Goal: Task Accomplishment & Management: Complete application form

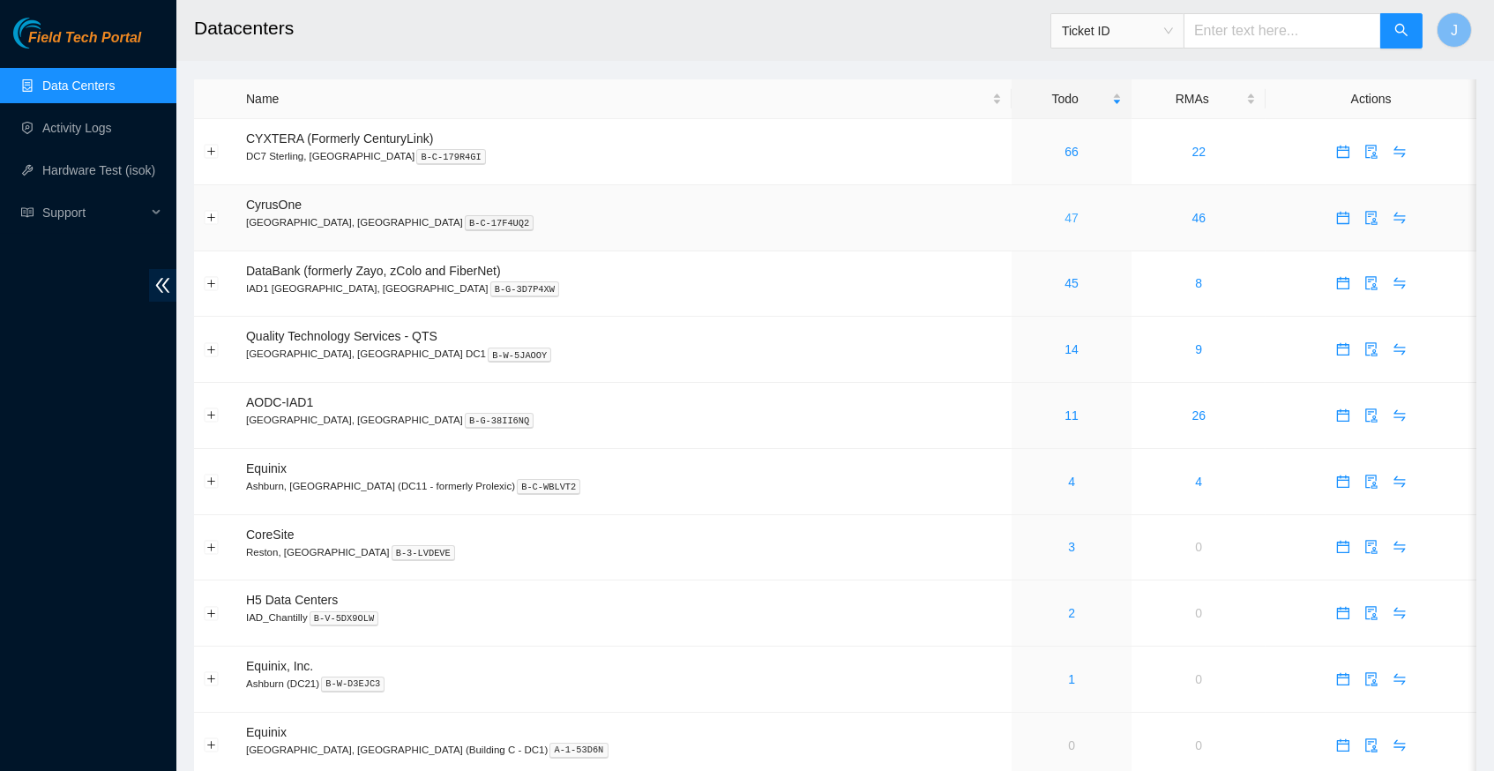
click at [1065, 213] on link "47" at bounding box center [1072, 218] width 14 height 14
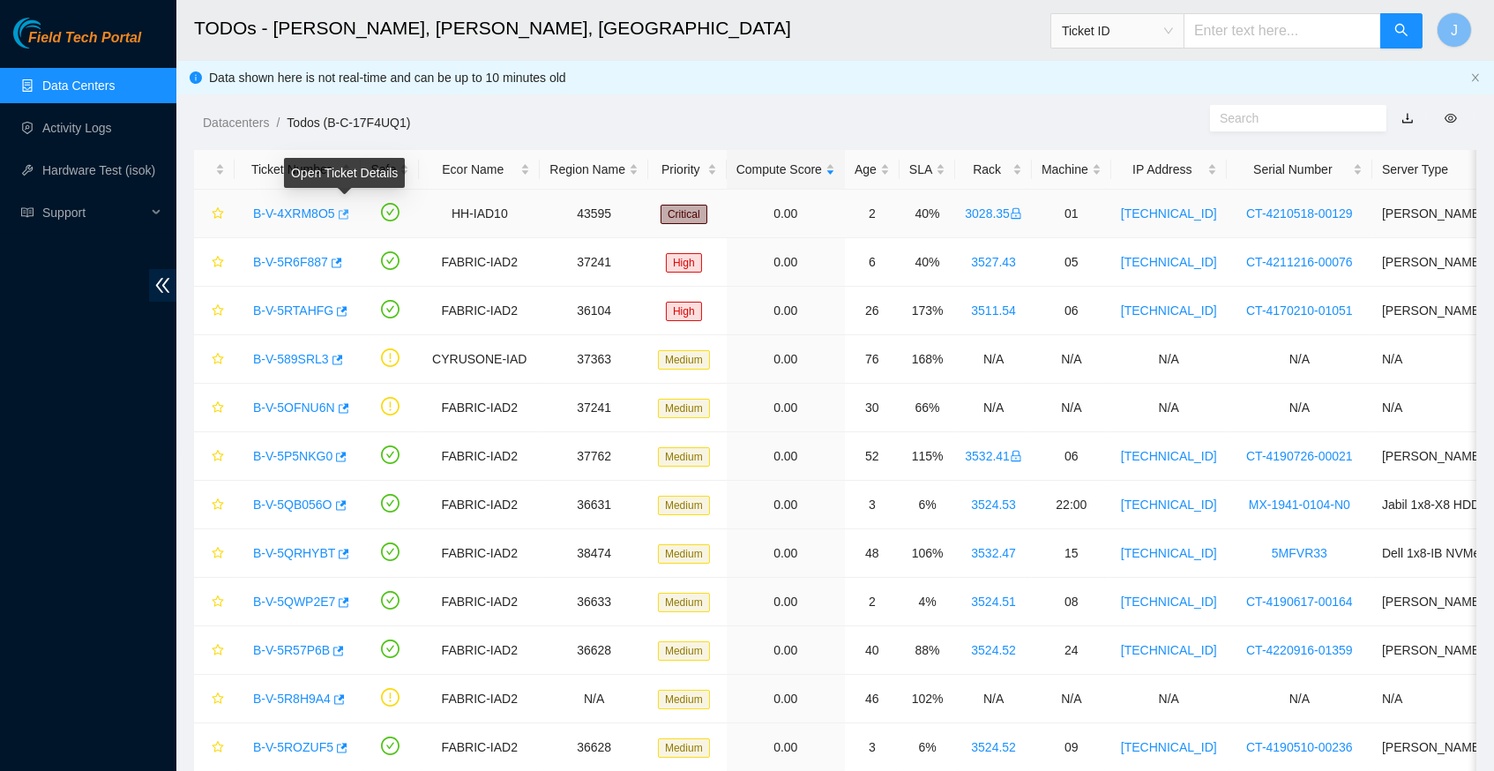
click at [348, 208] on icon "button" at bounding box center [342, 214] width 12 height 12
click at [84, 86] on link "Data Centers" at bounding box center [78, 86] width 72 height 14
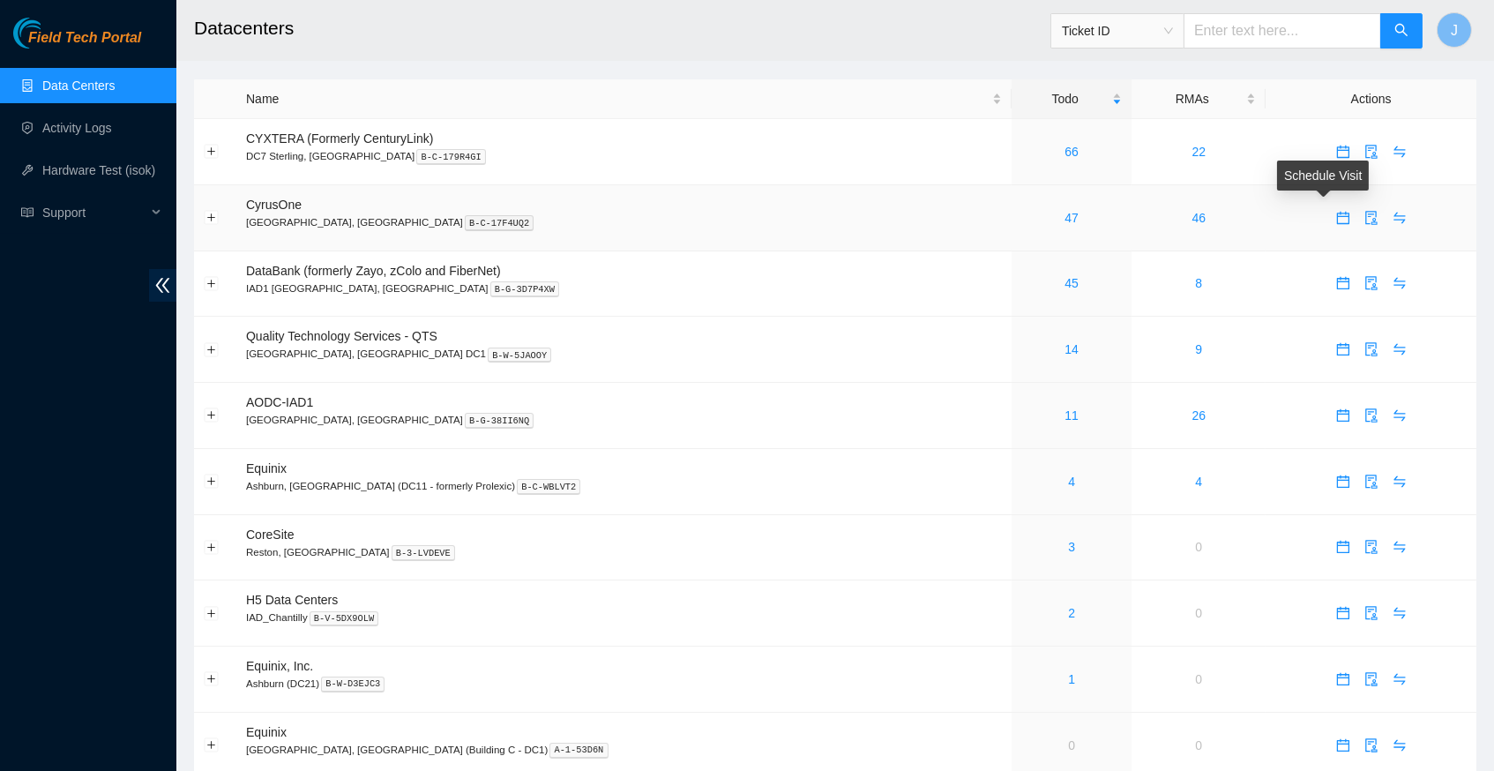
click at [1336, 218] on icon "calendar" at bounding box center [1343, 218] width 14 height 14
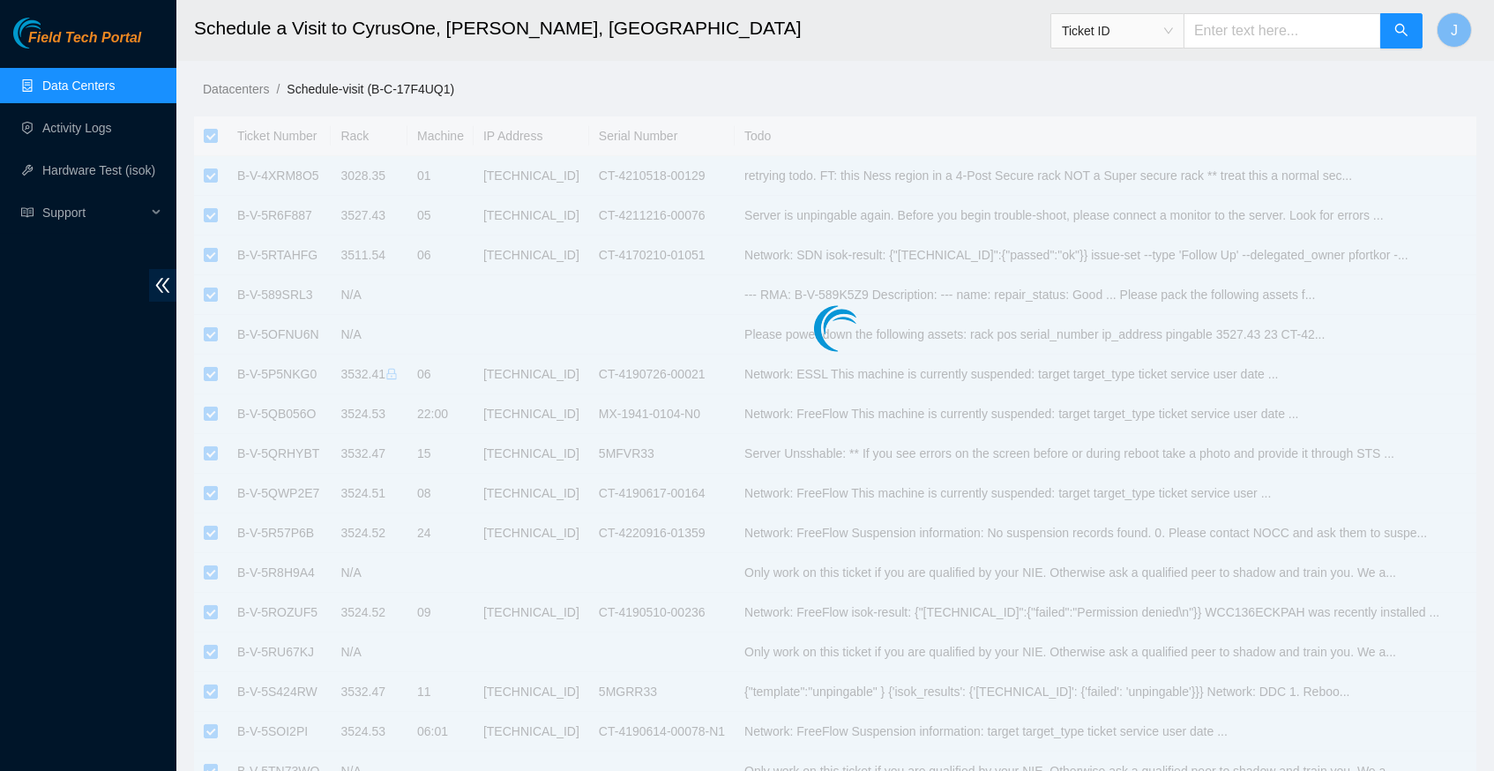
checkbox input "true"
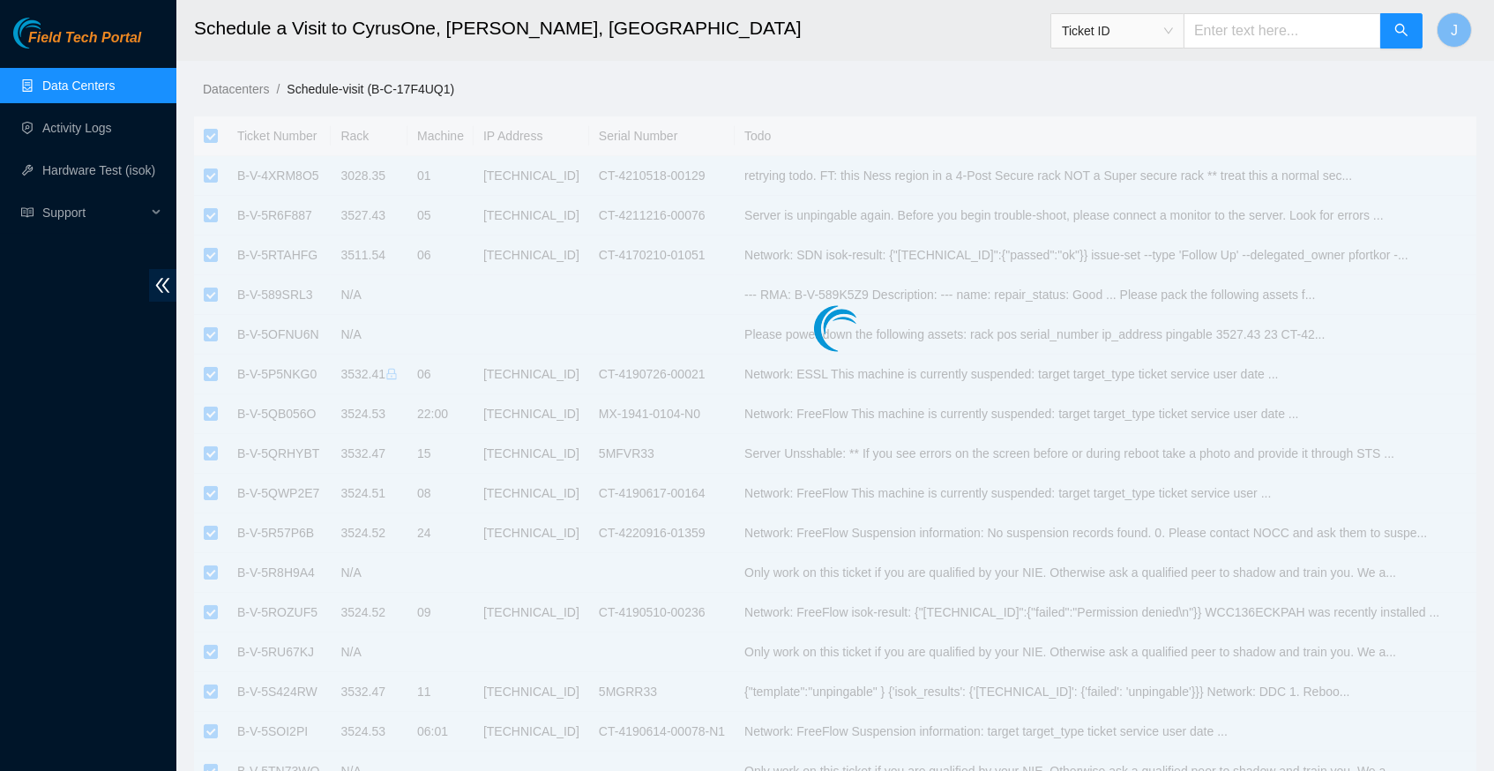
checkbox input "true"
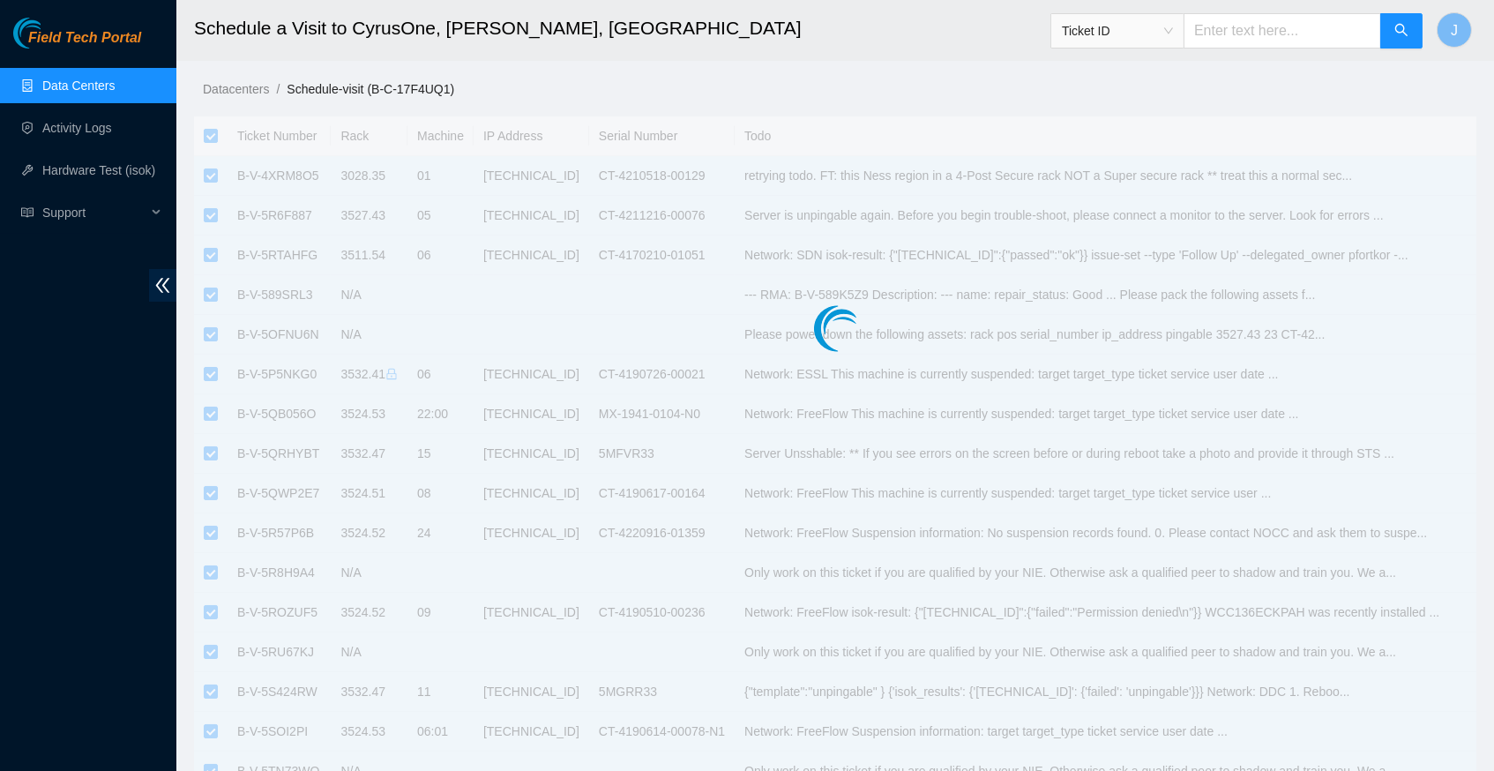
checkbox input "true"
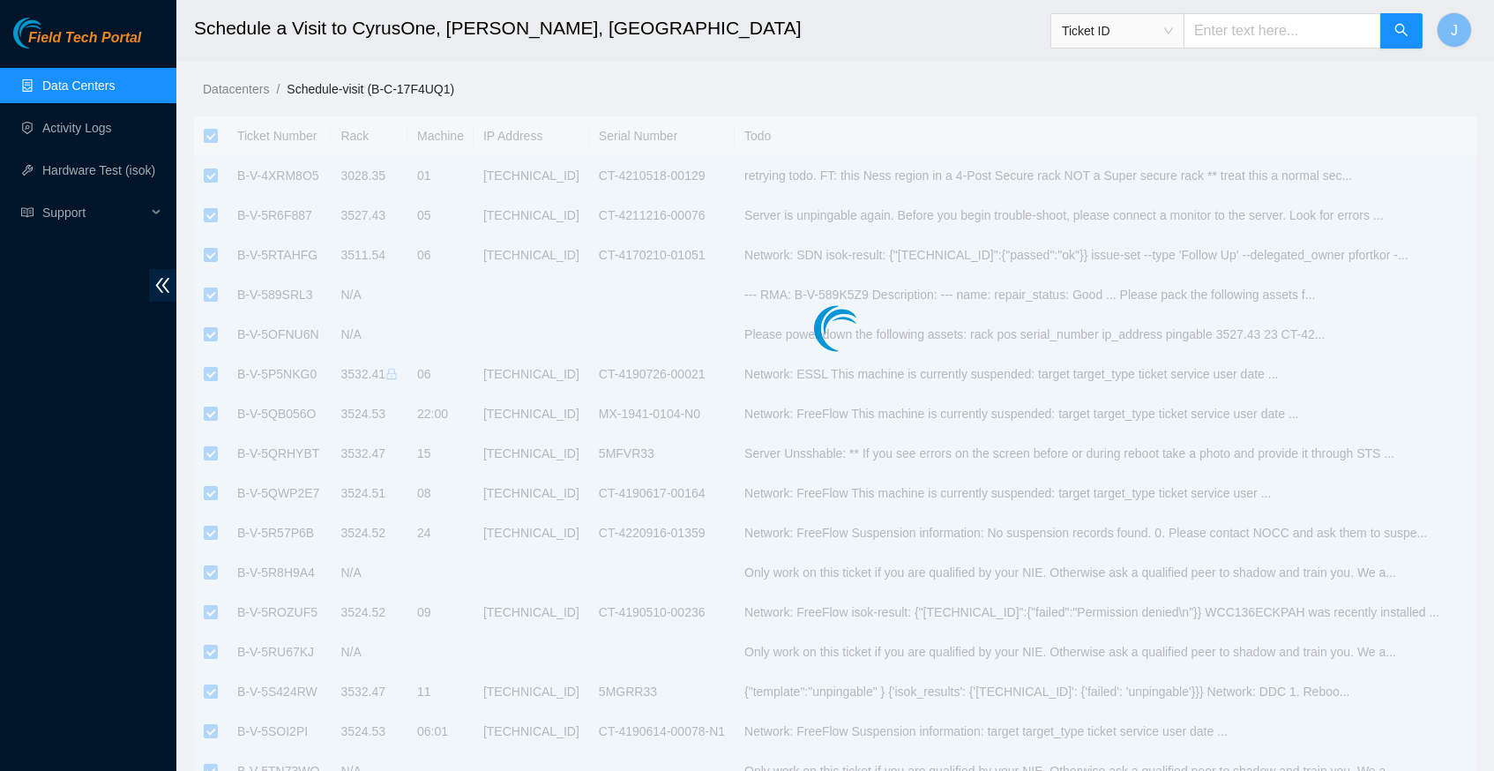
checkbox input "true"
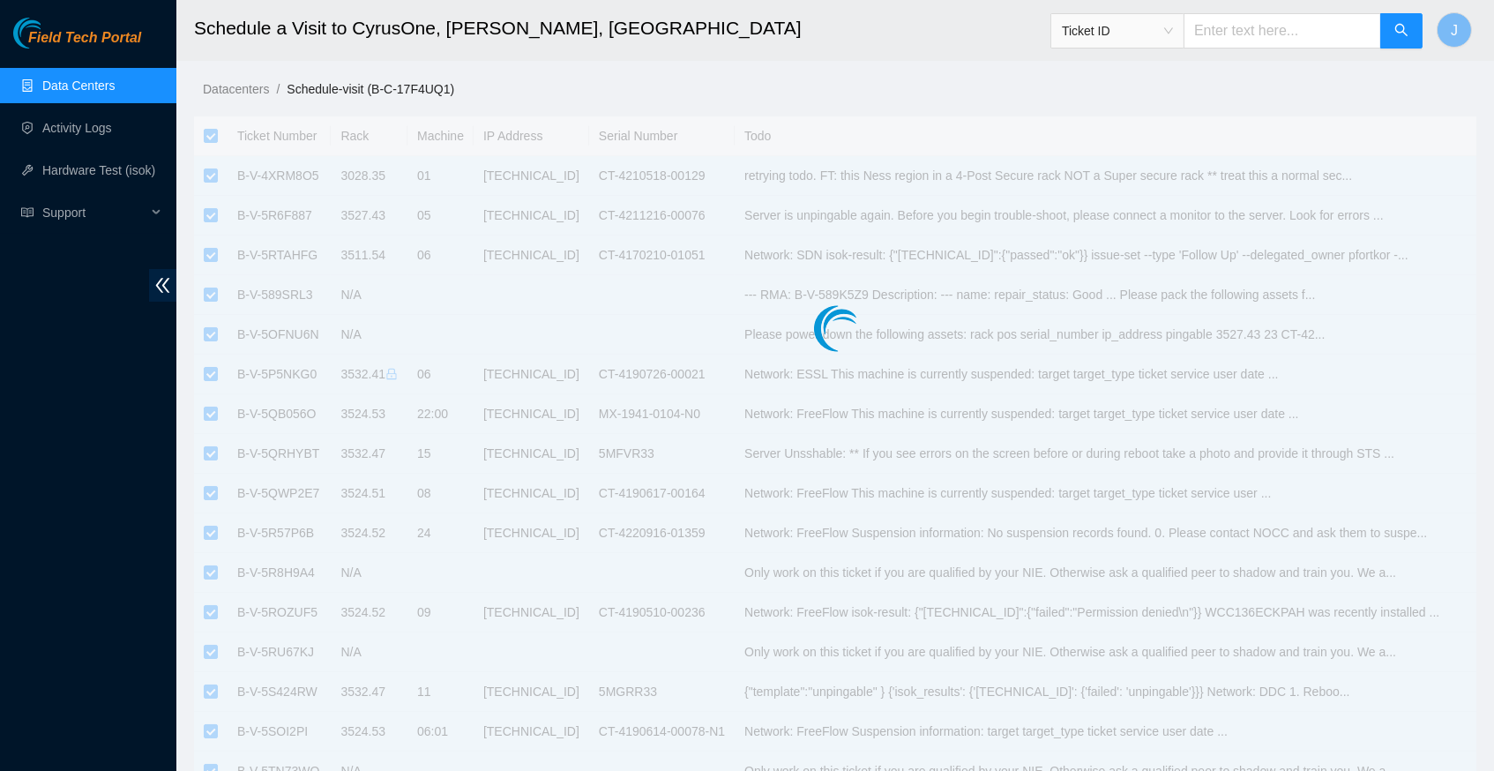
checkbox input "true"
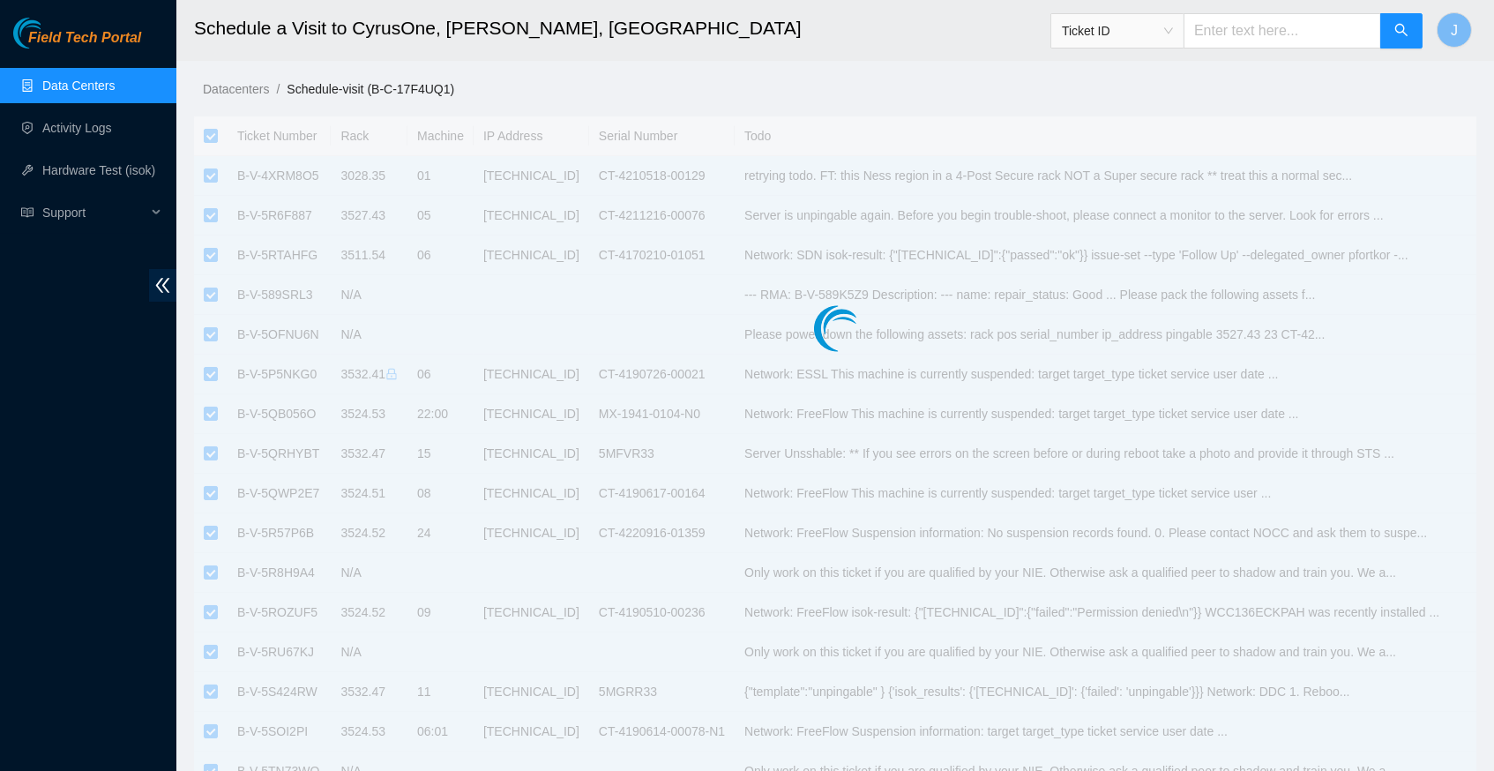
checkbox input "true"
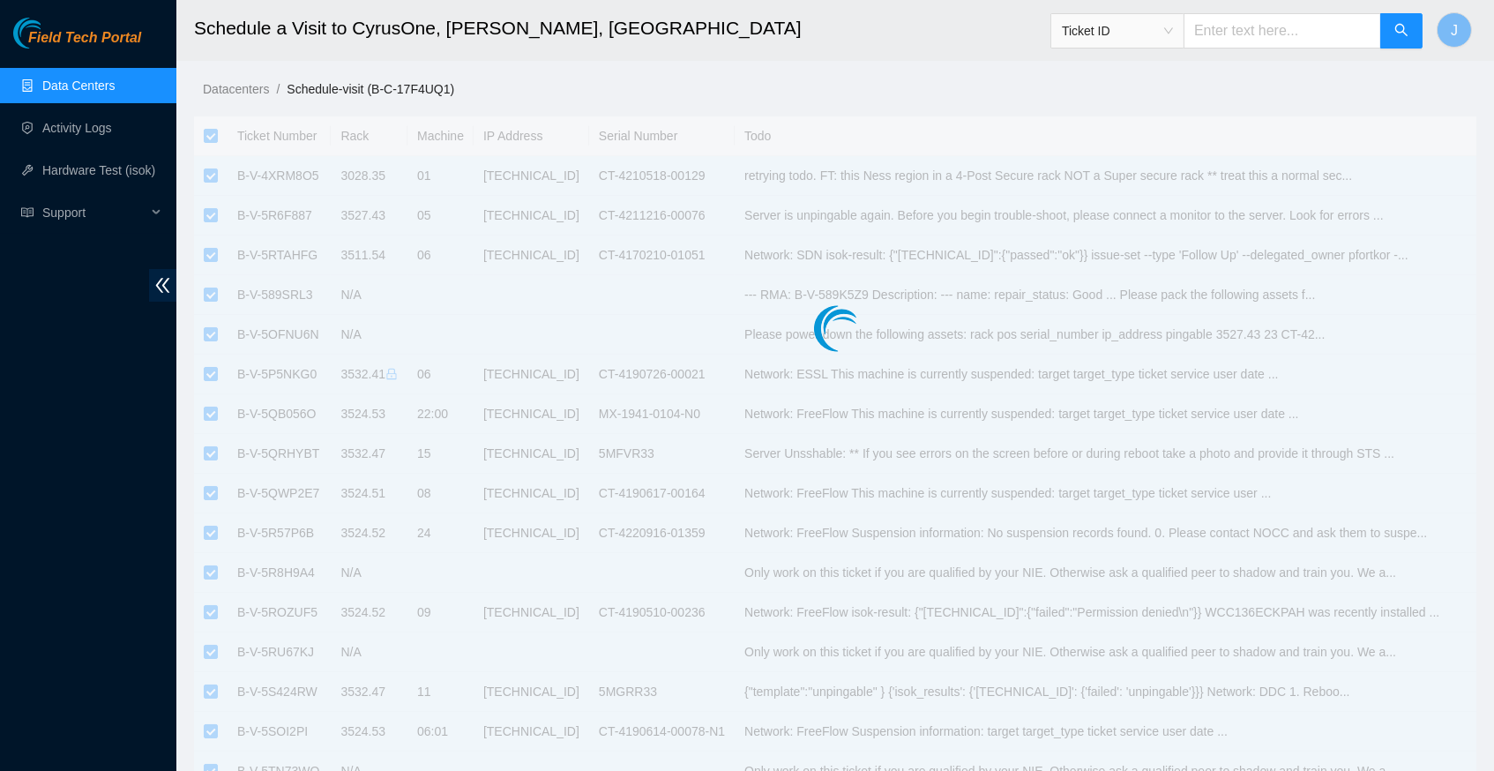
checkbox input "true"
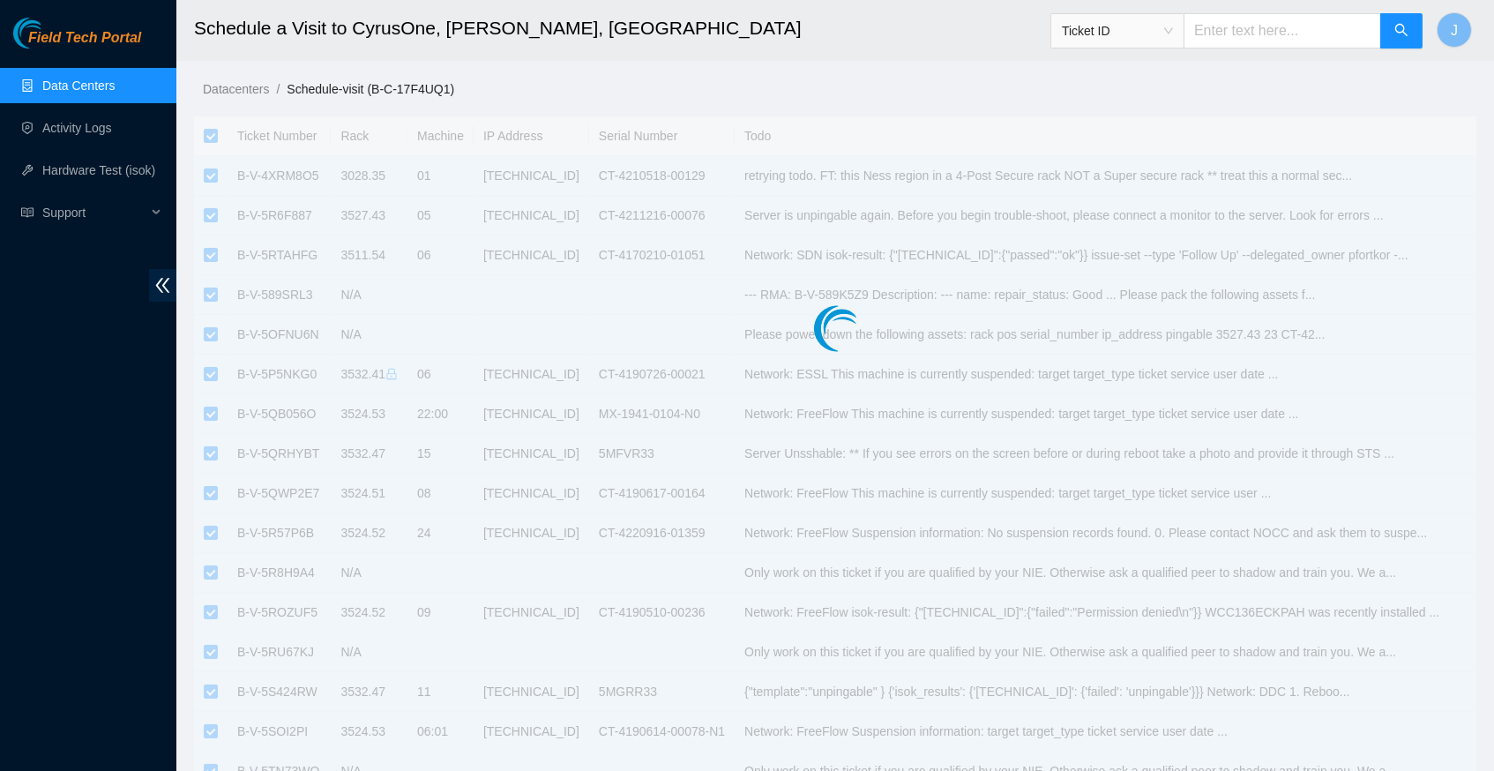
checkbox input "true"
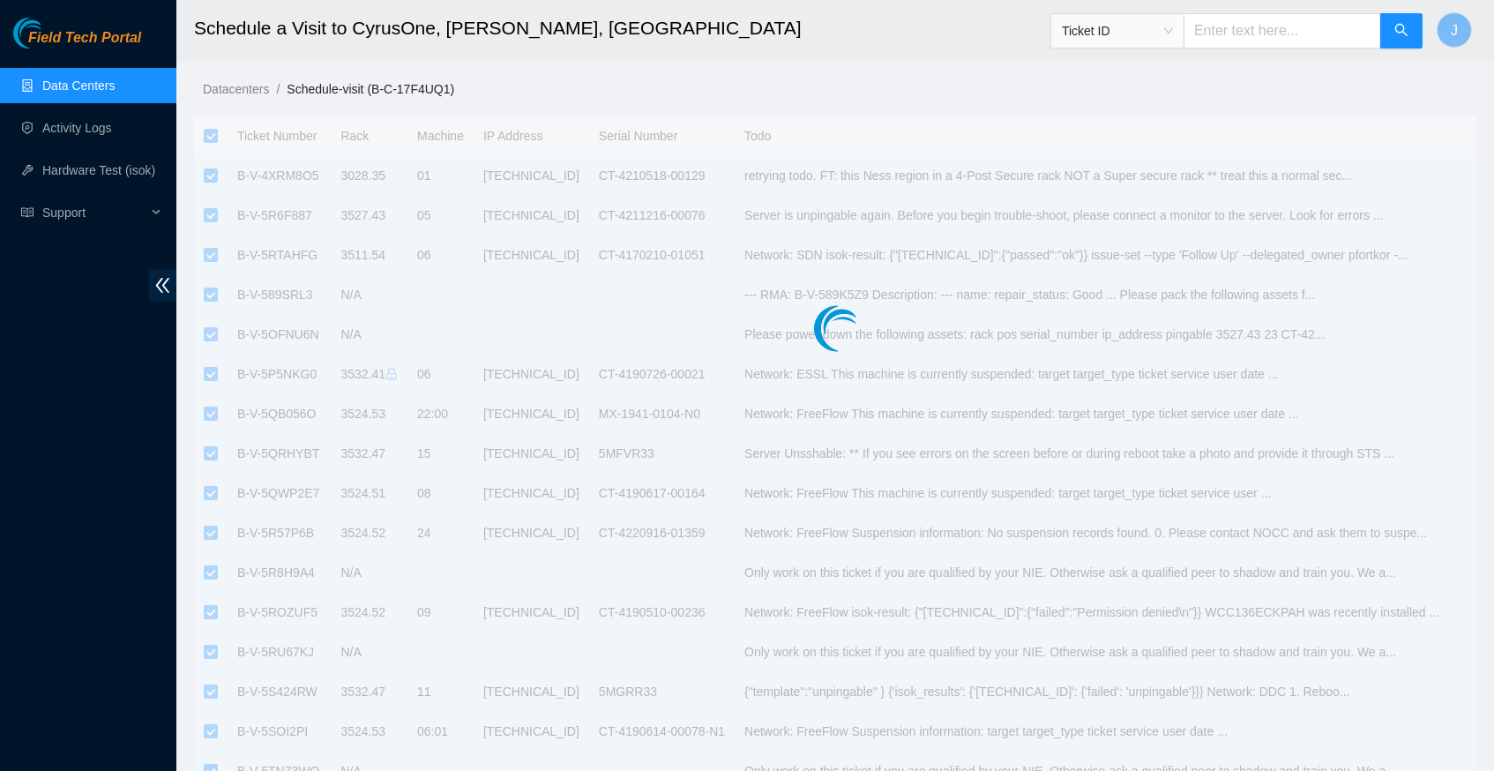
checkbox input "true"
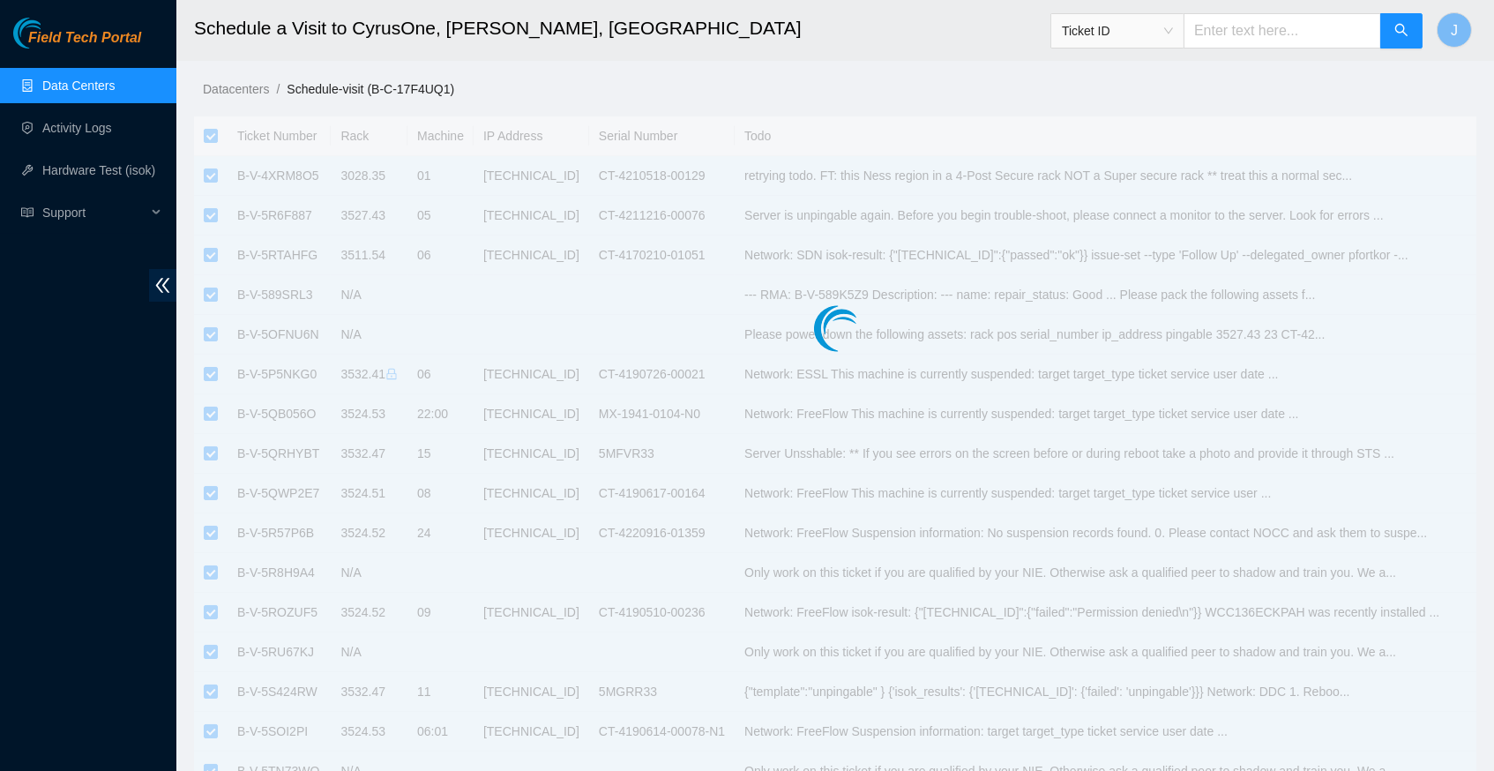
checkbox input "true"
type input "2025-08-25 15:10"
type input "2025-08-26 15:09"
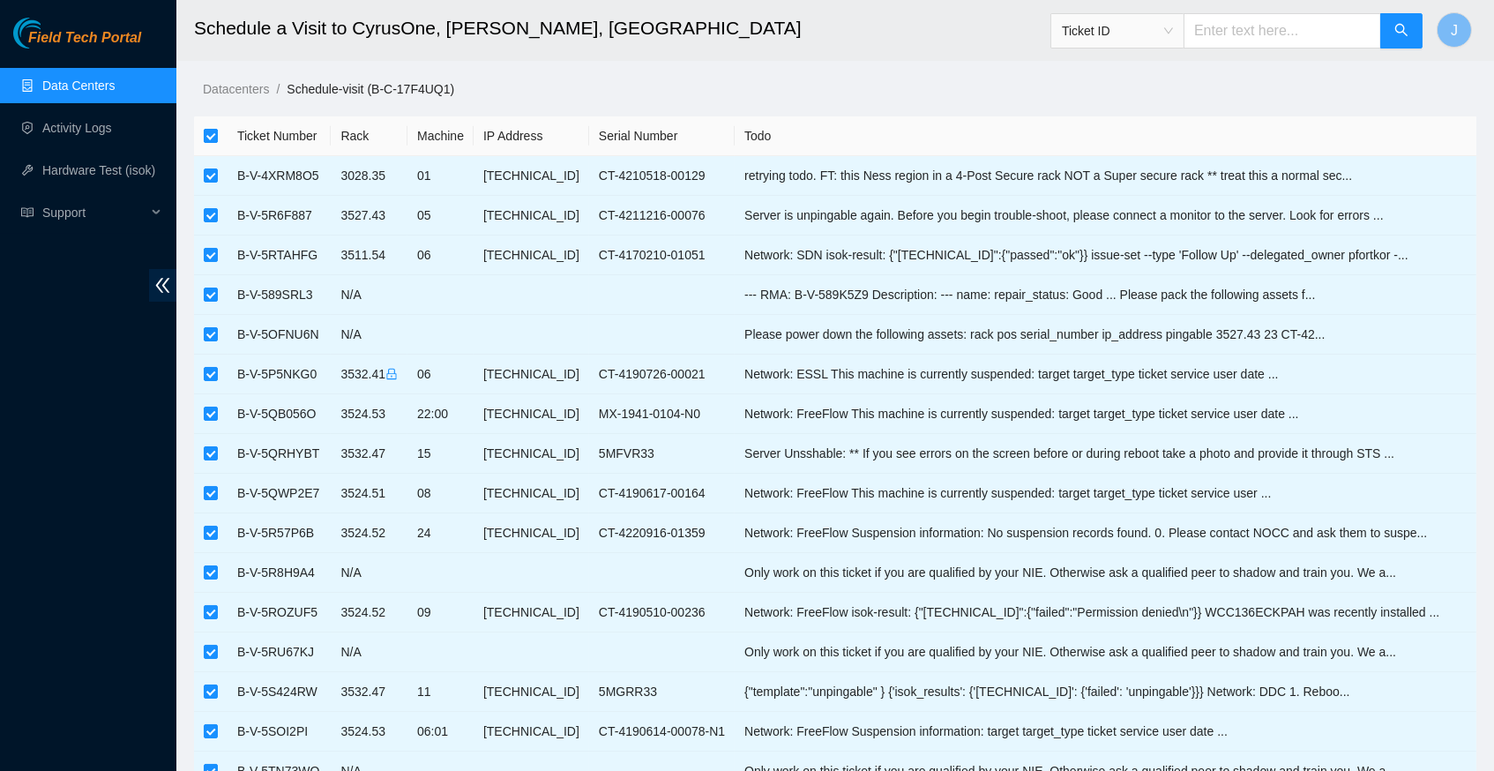
click at [209, 130] on input "checkbox" at bounding box center [211, 136] width 14 height 14
checkbox input "false"
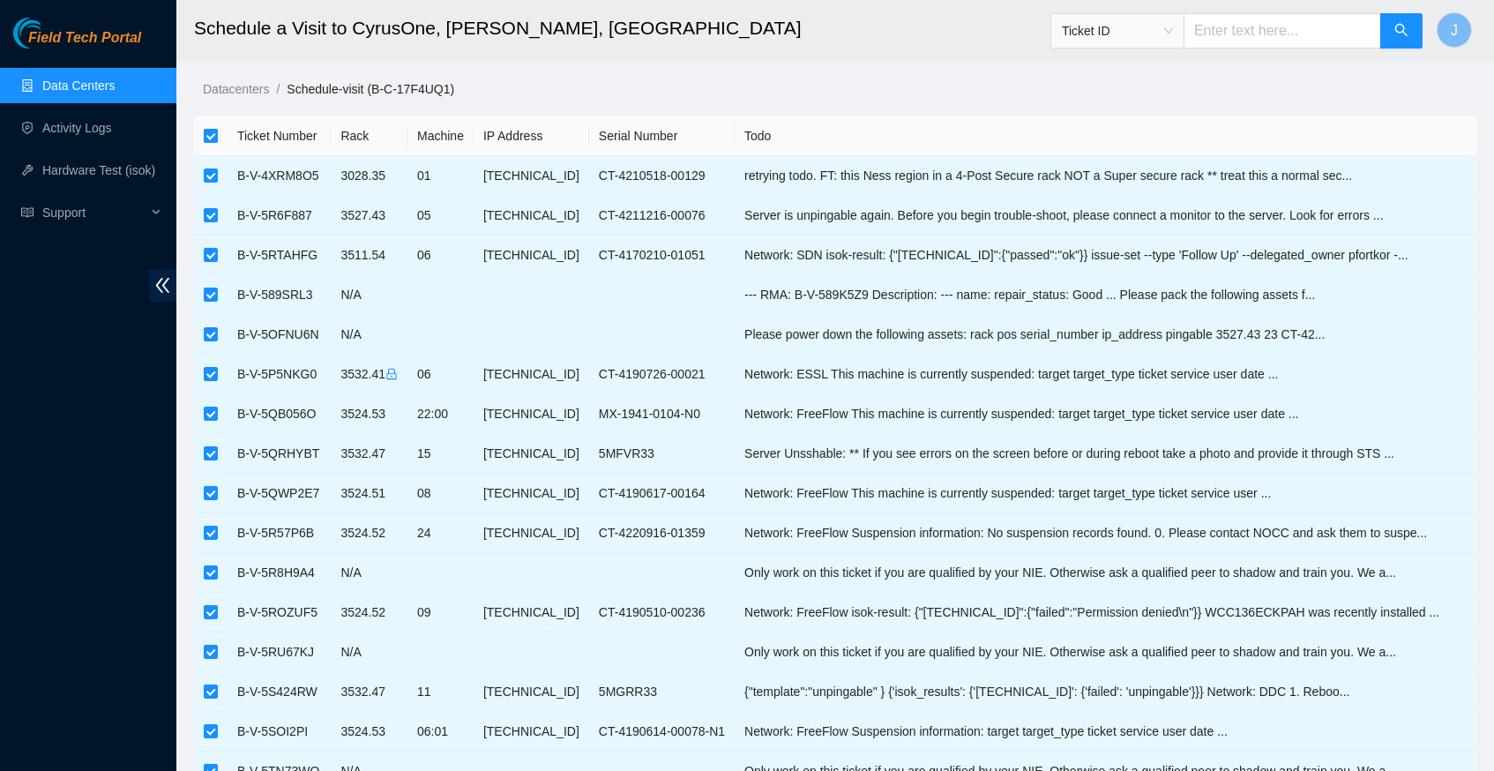
checkbox input "false"
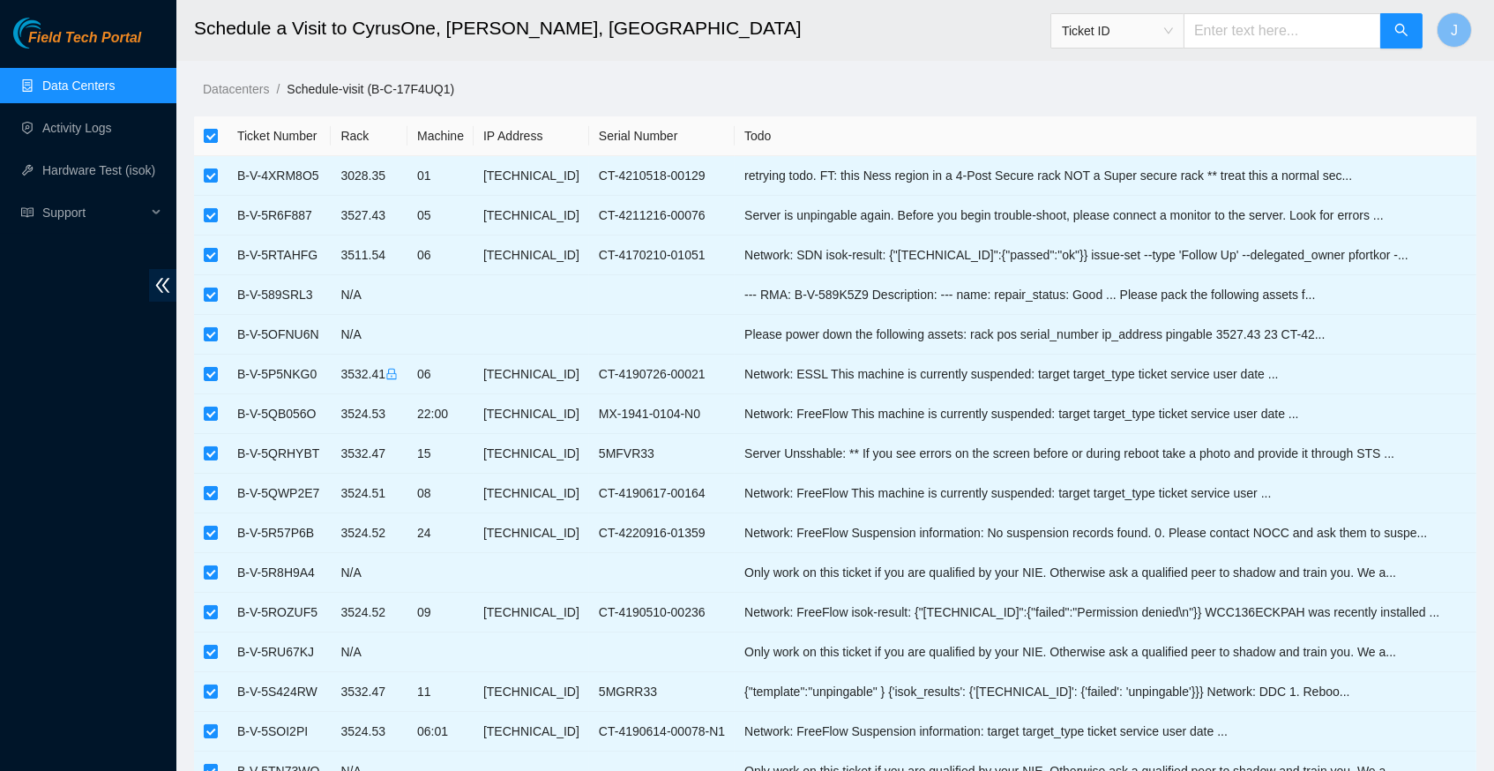
checkbox input "false"
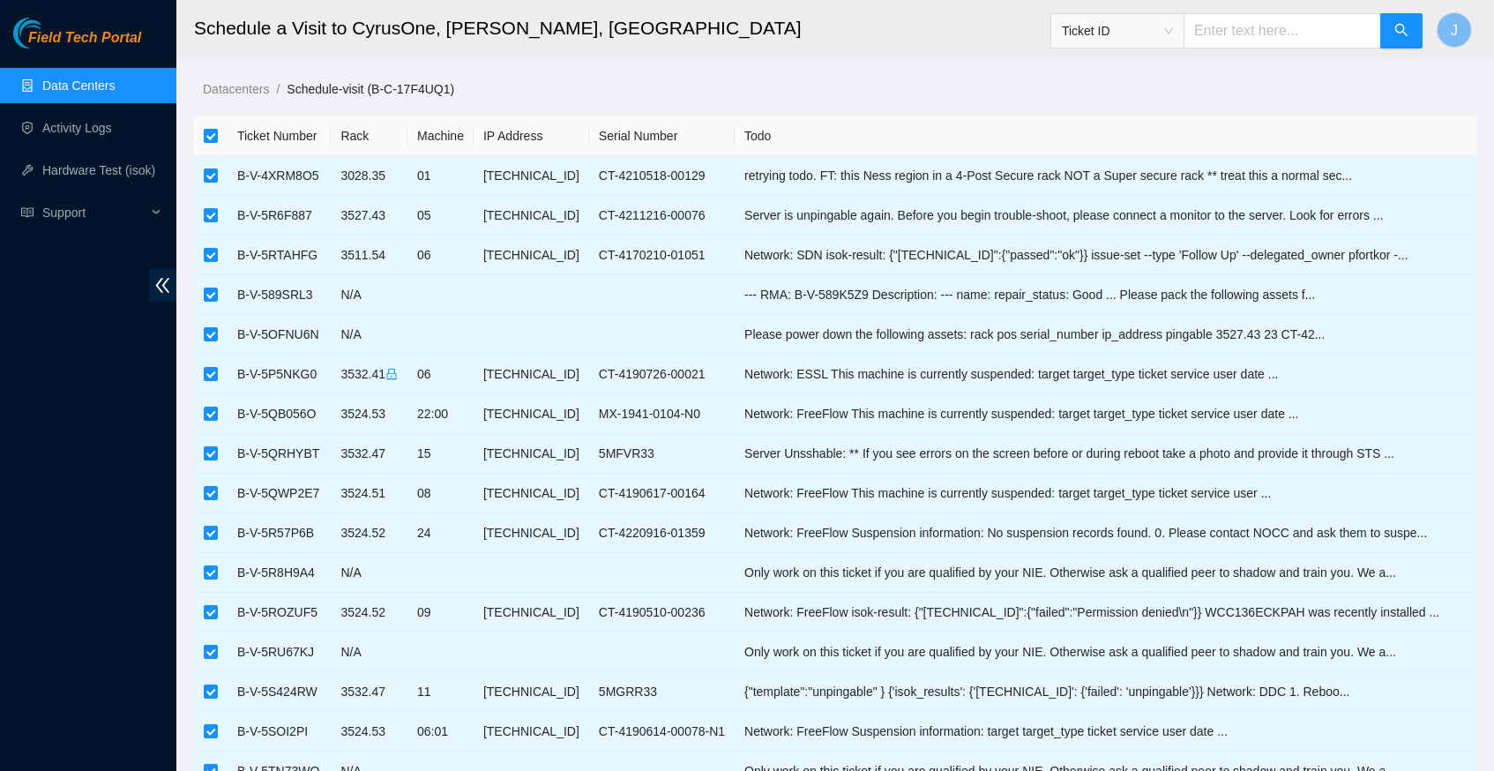
checkbox input "false"
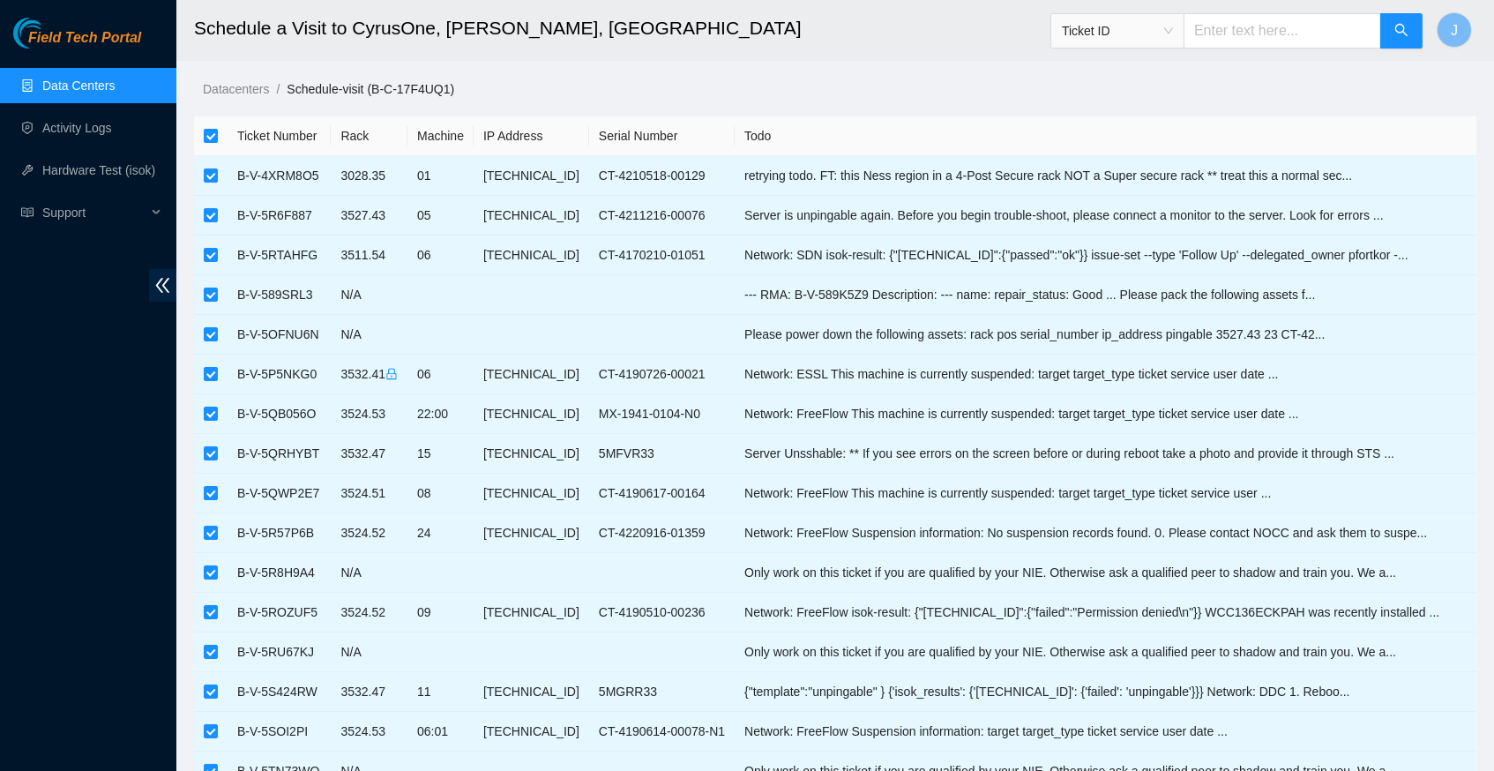
checkbox input "false"
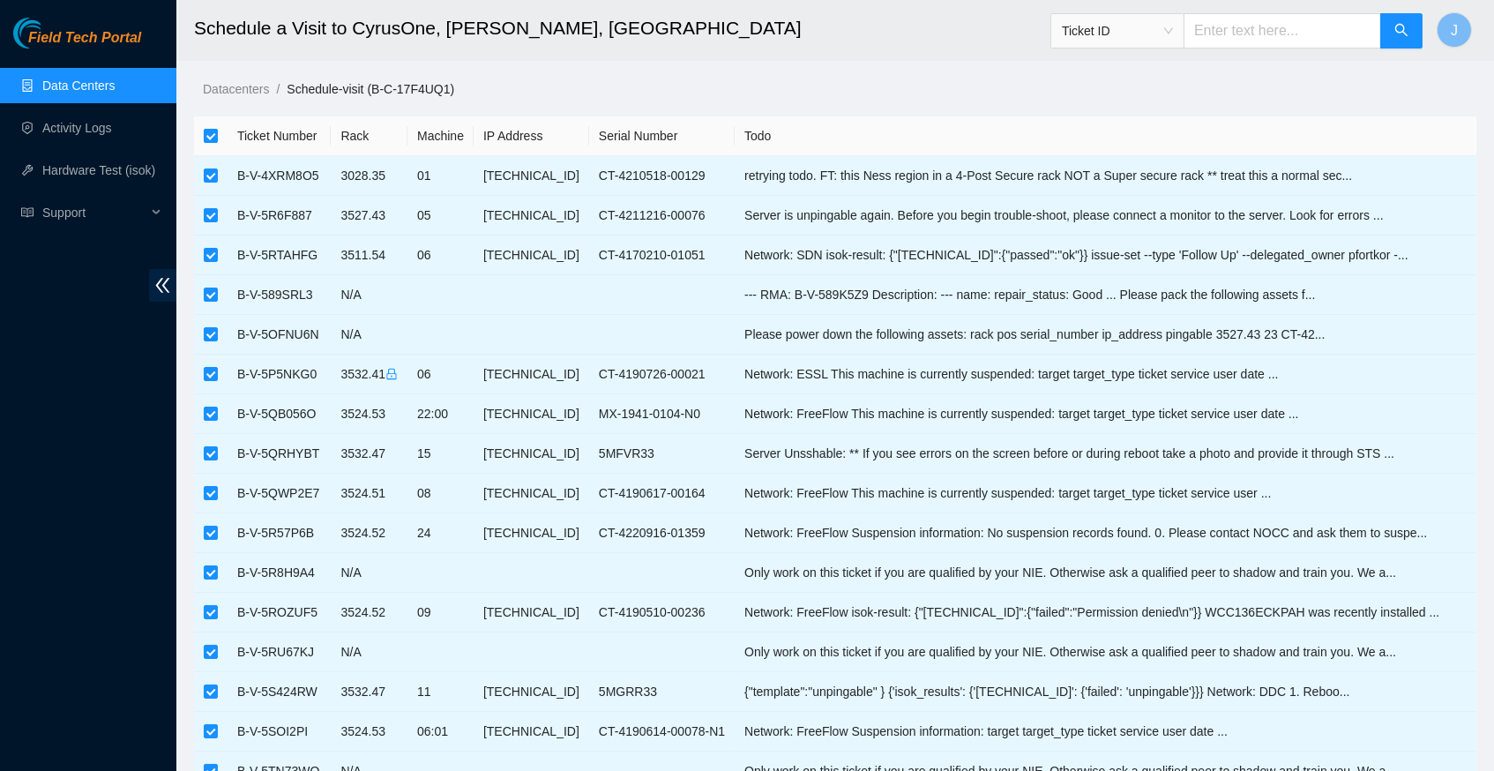
checkbox input "false"
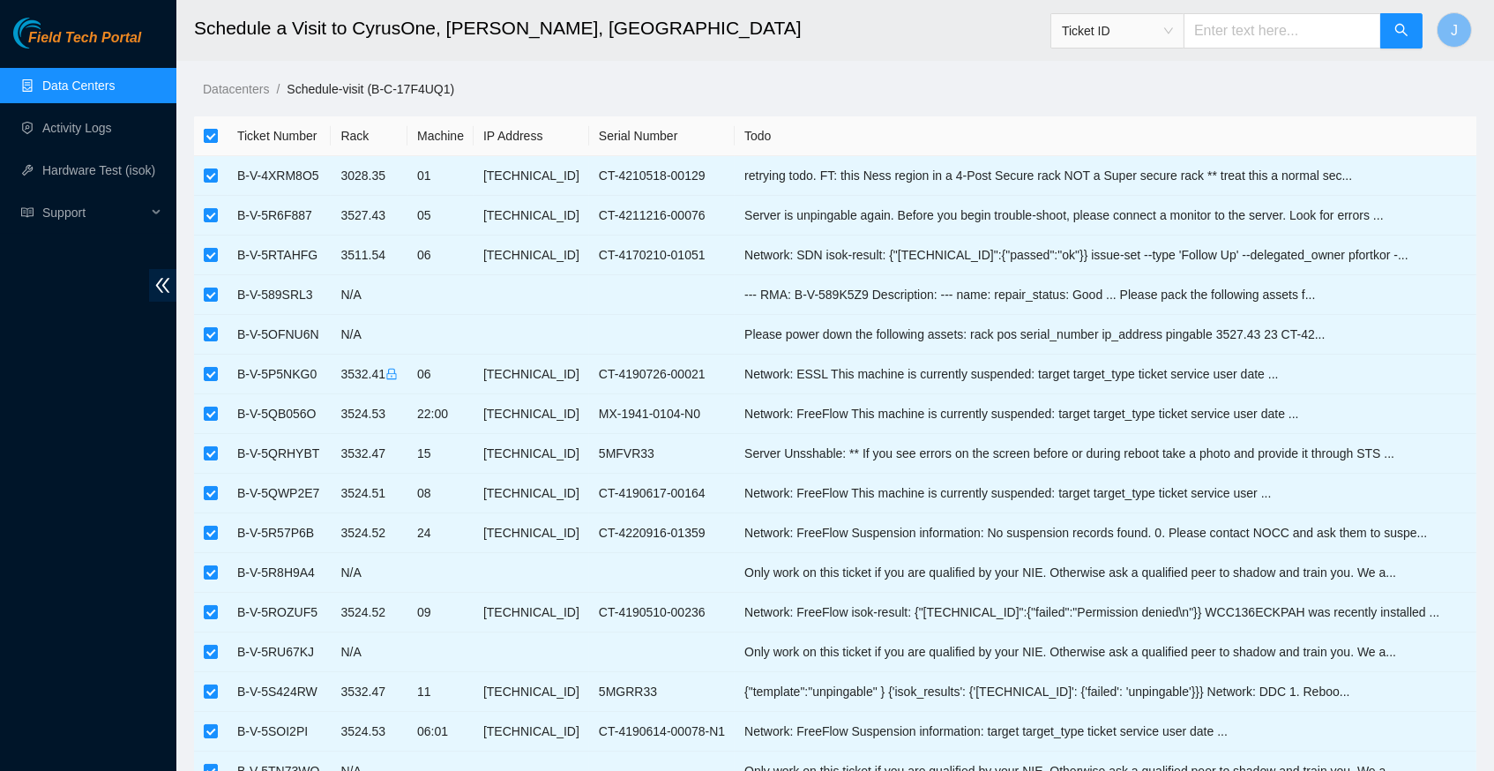
checkbox input "false"
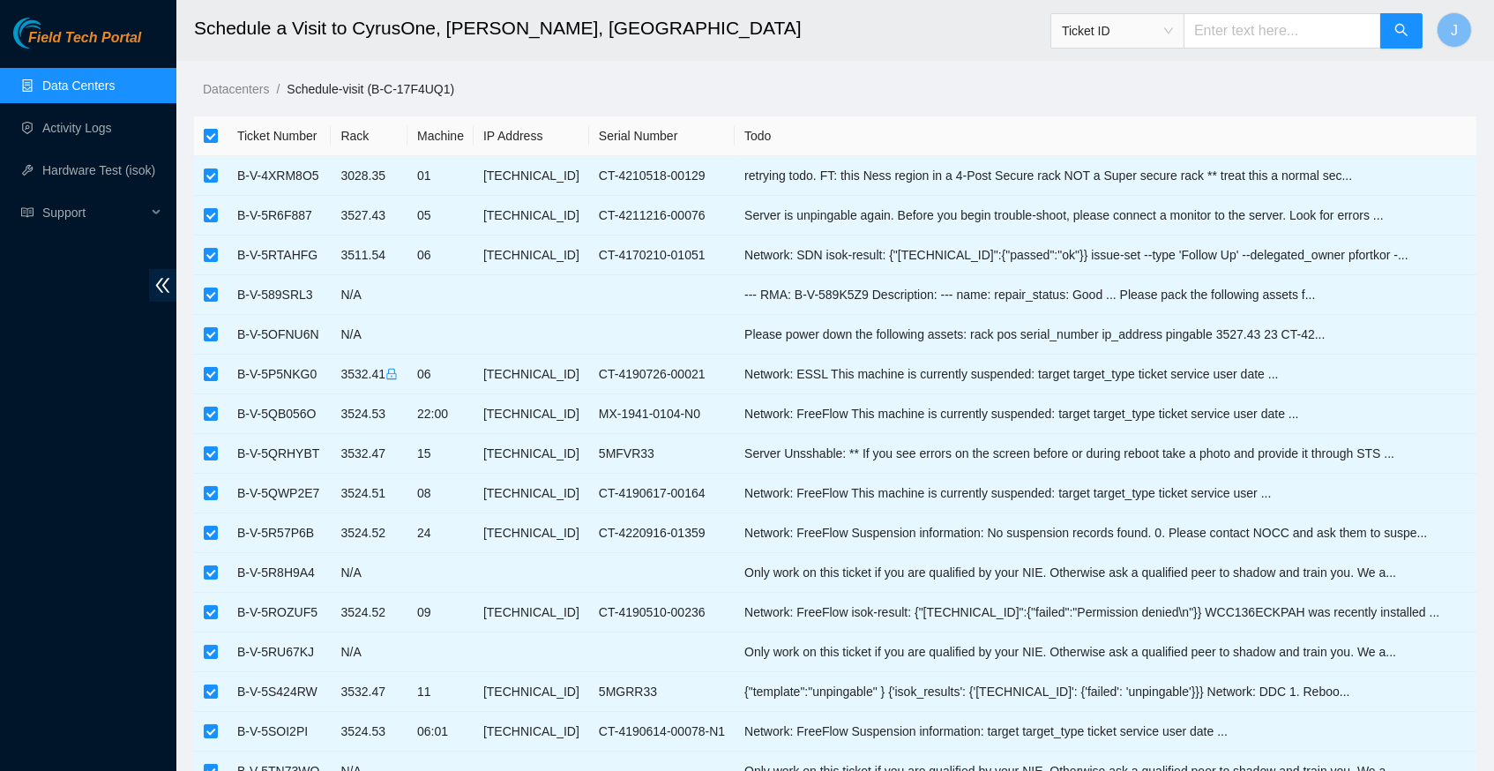
checkbox input "false"
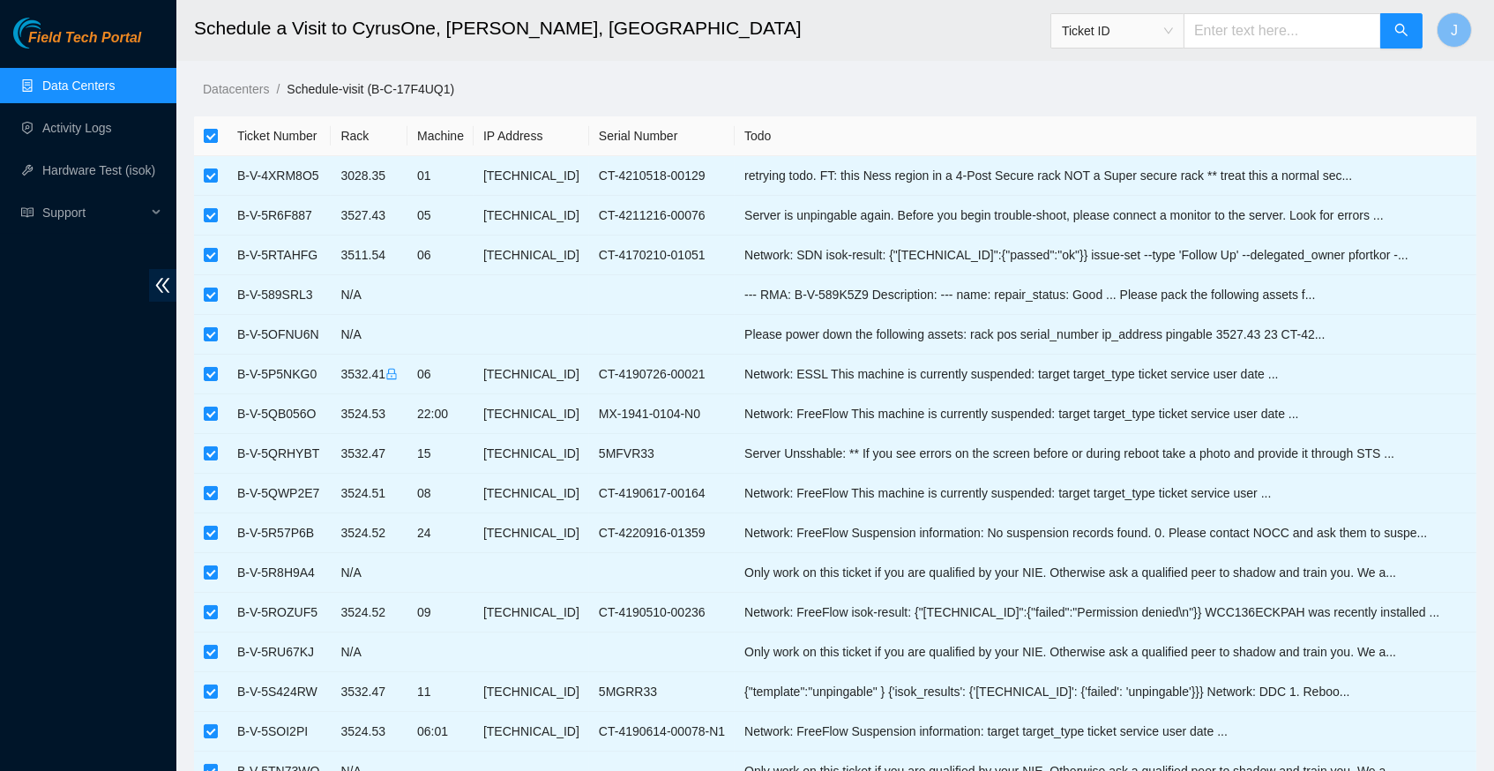
checkbox input "false"
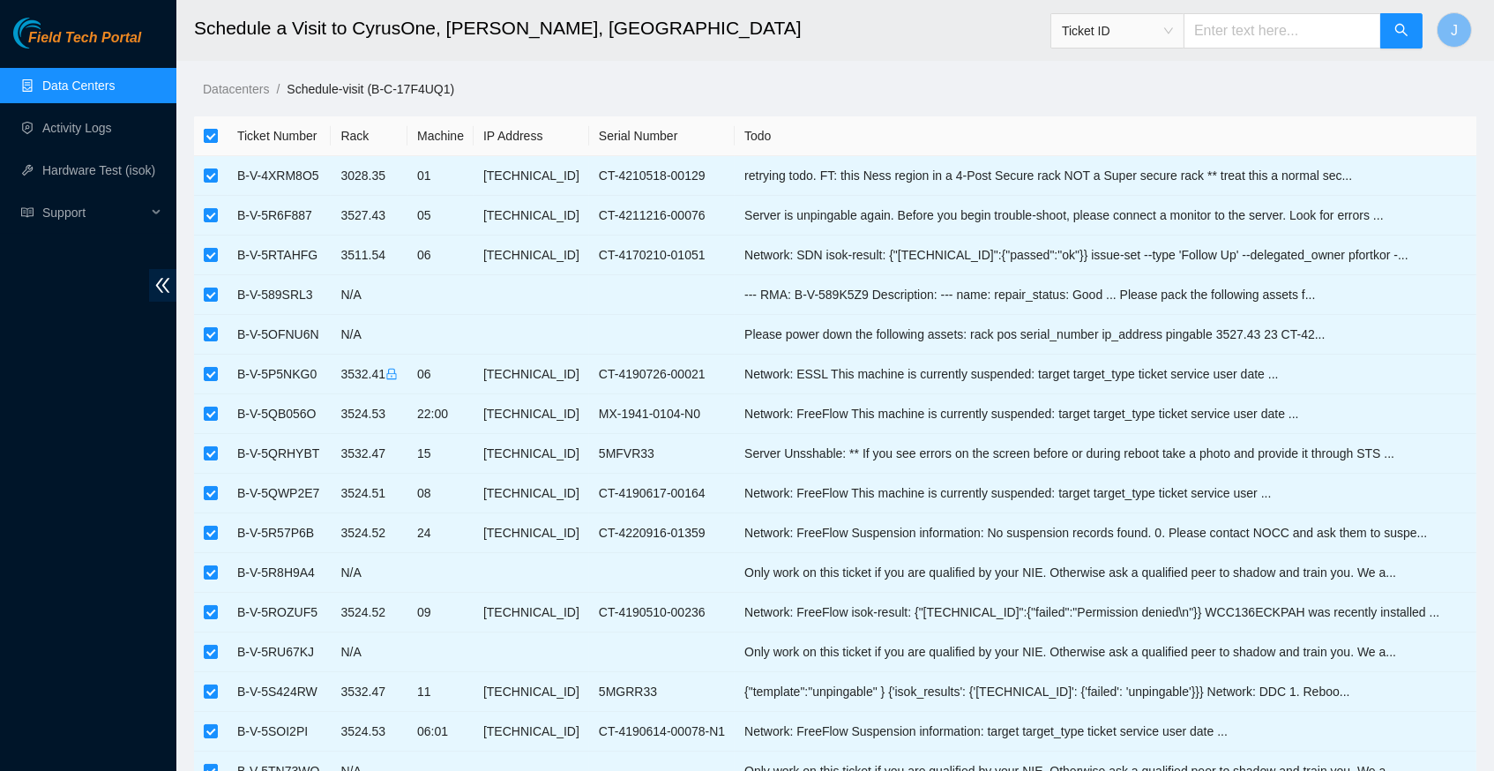
checkbox input "false"
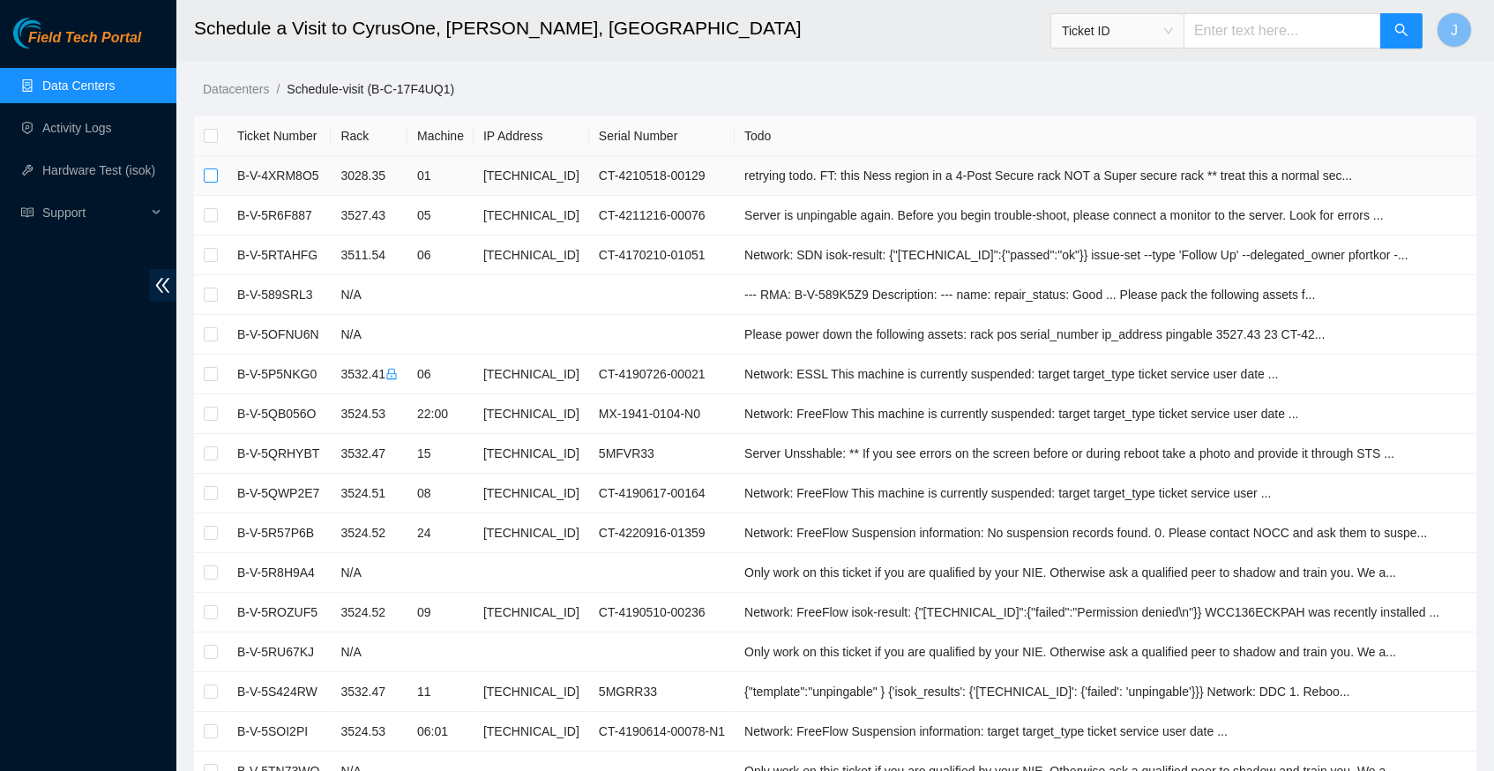
click at [210, 171] on input "checkbox" at bounding box center [211, 175] width 14 height 14
checkbox input "true"
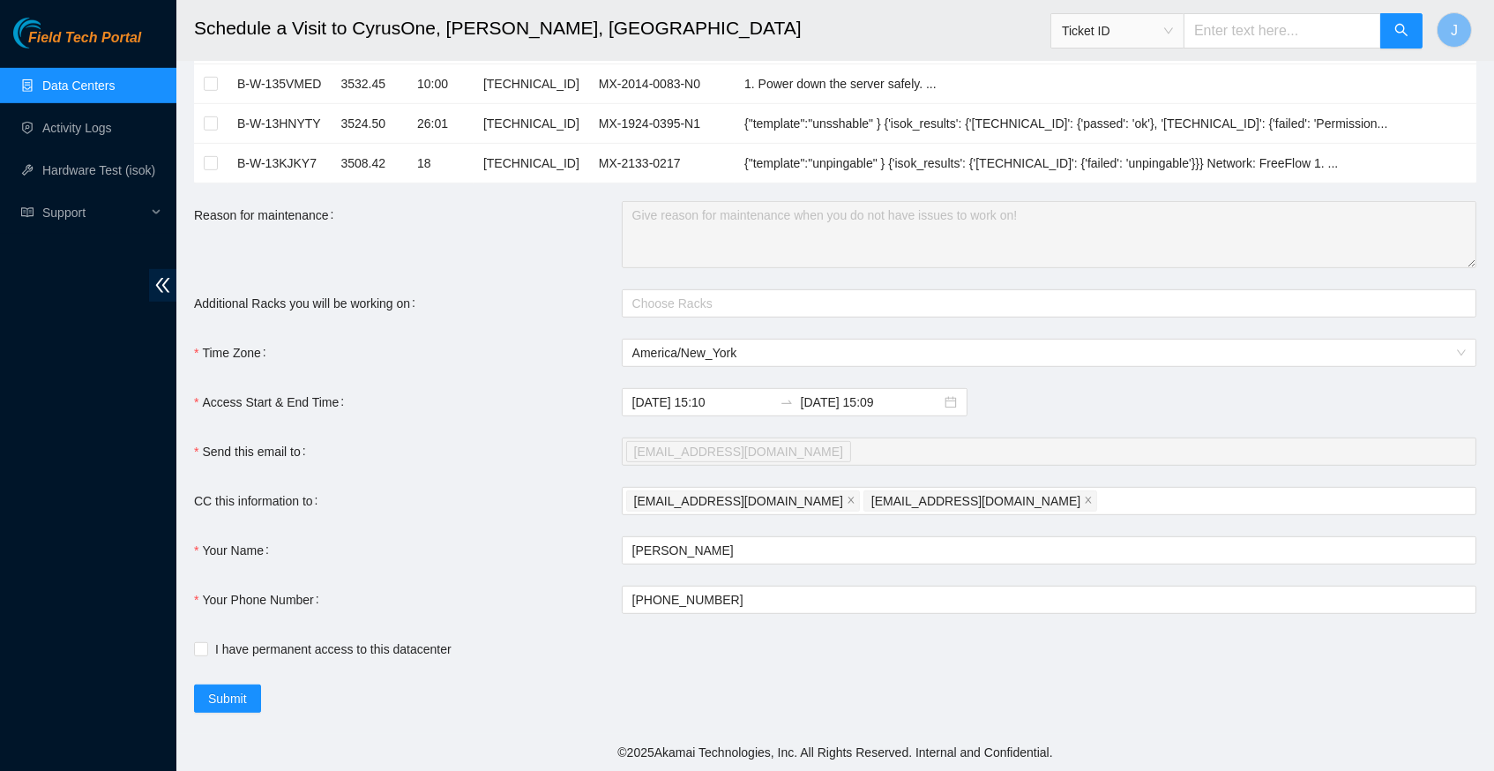
scroll to position [1856, 0]
click at [680, 296] on div at bounding box center [1040, 303] width 828 height 21
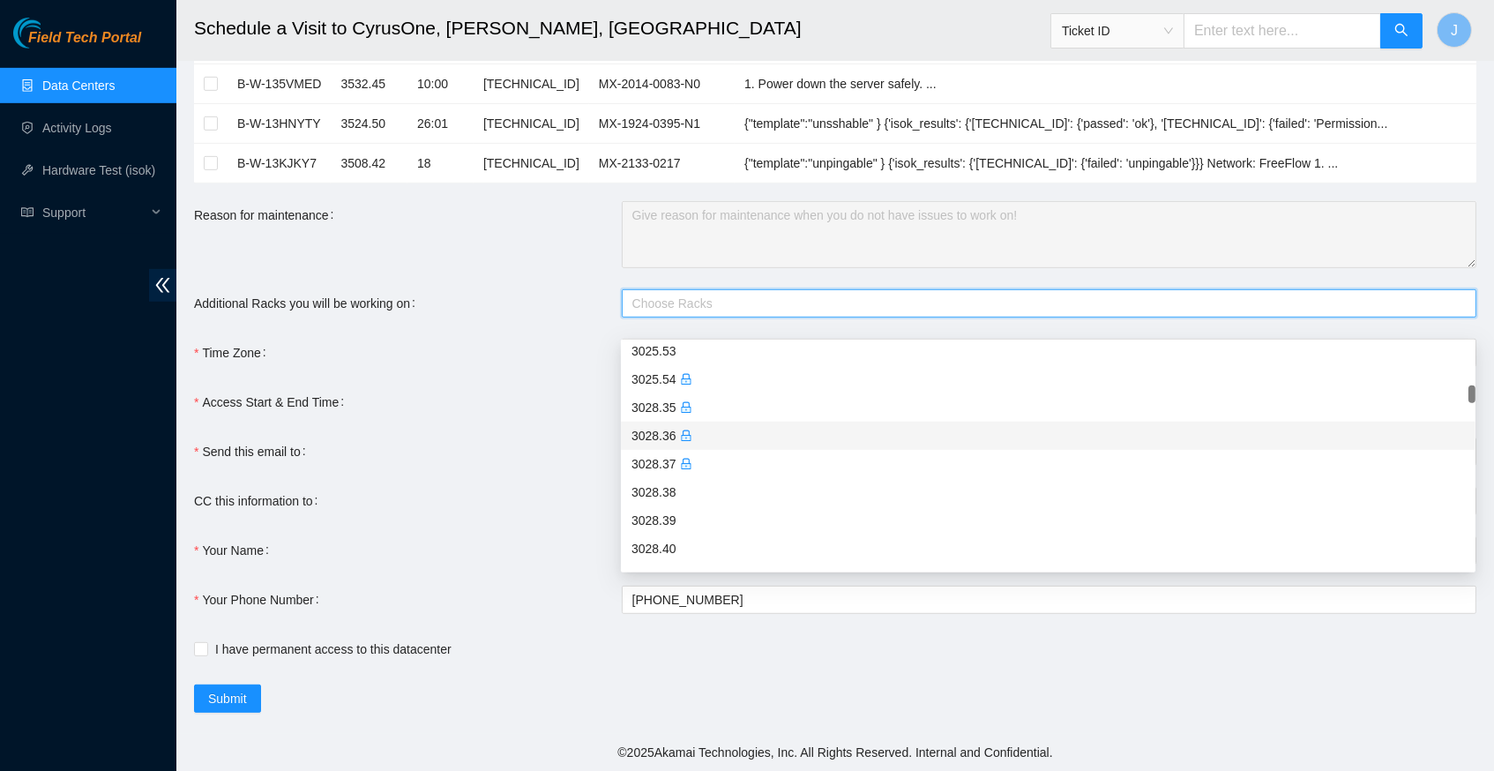
scroll to position [1076, 0]
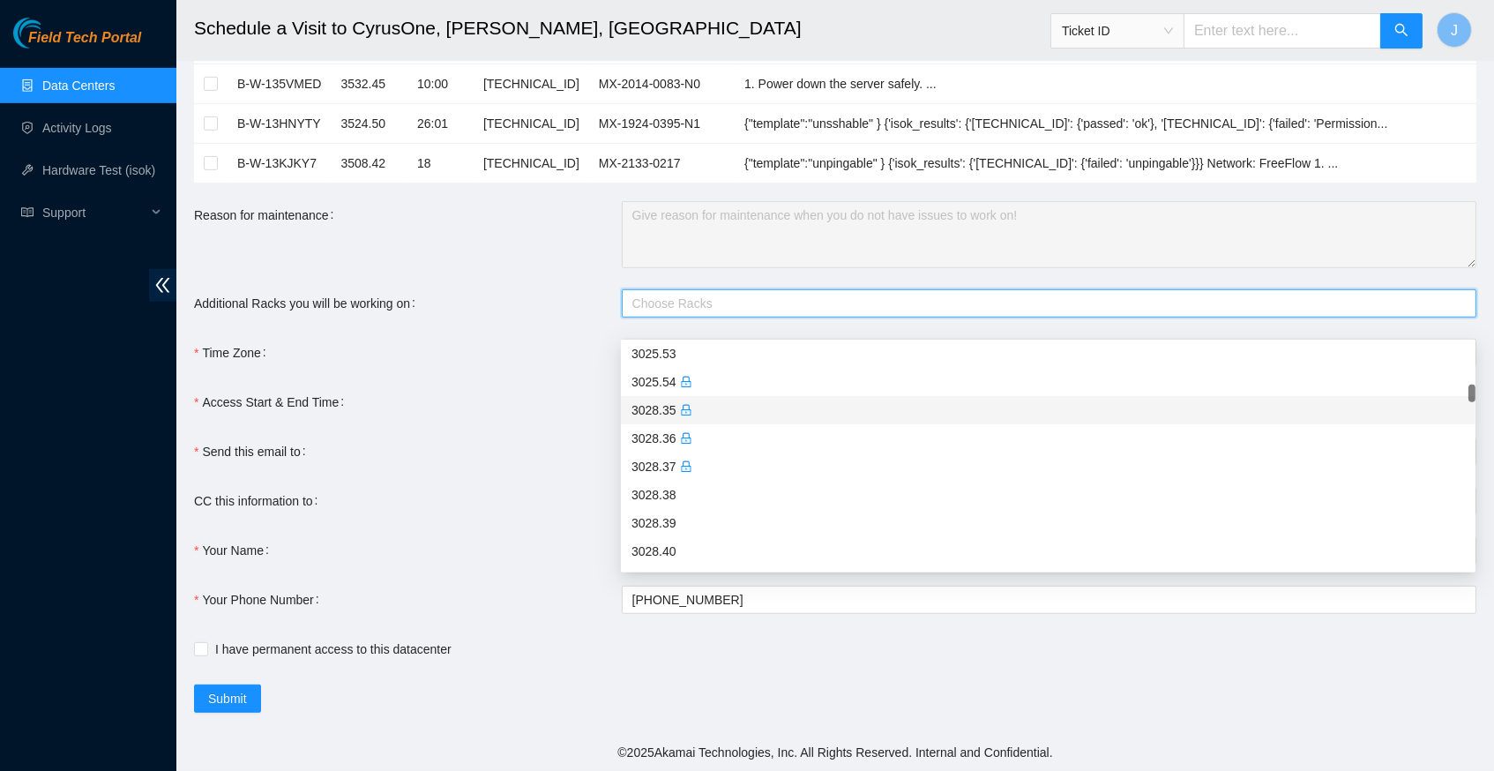
click at [677, 400] on div "3028.35" at bounding box center [1049, 409] width 834 height 19
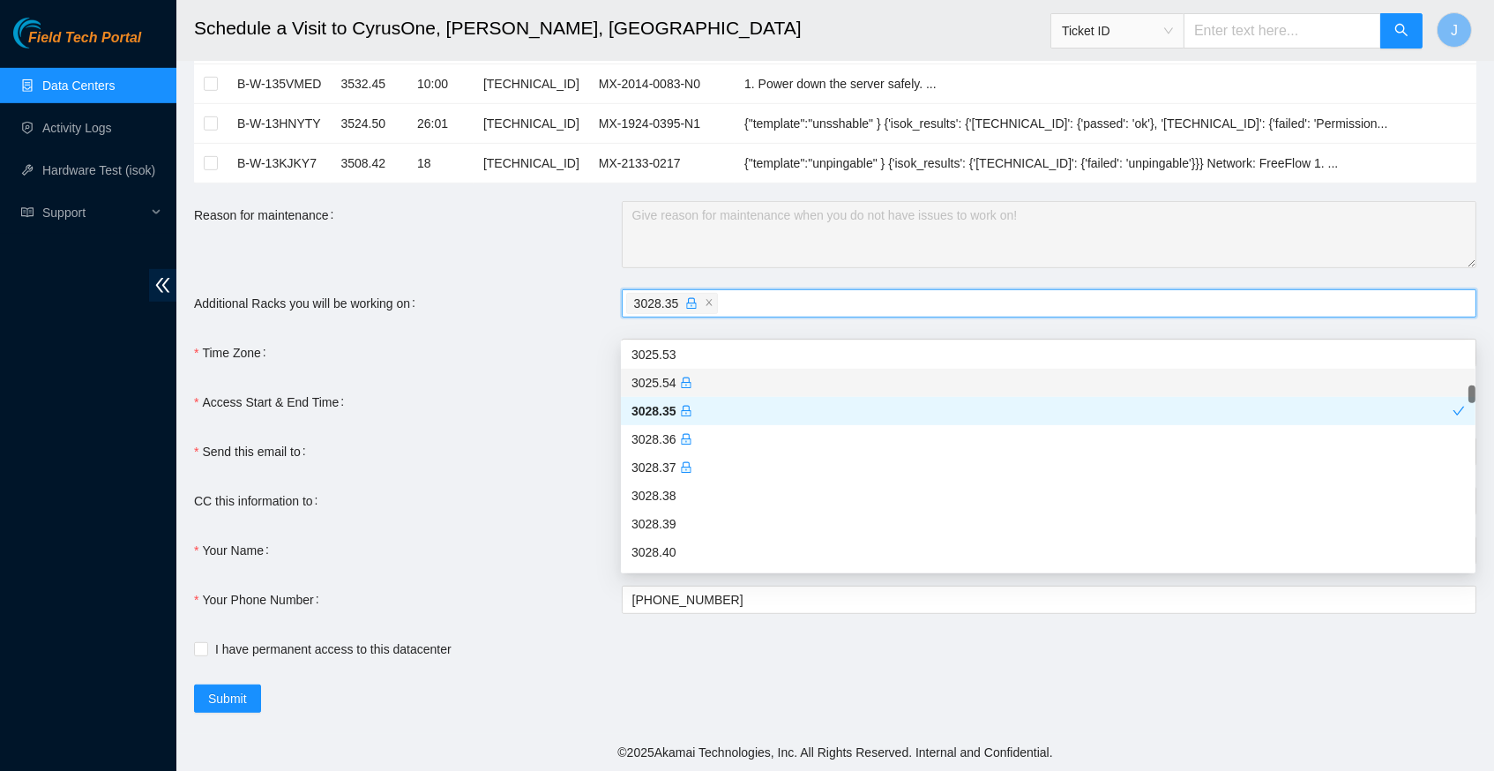
click at [558, 289] on div "Additional Racks you will be working on" at bounding box center [408, 303] width 428 height 28
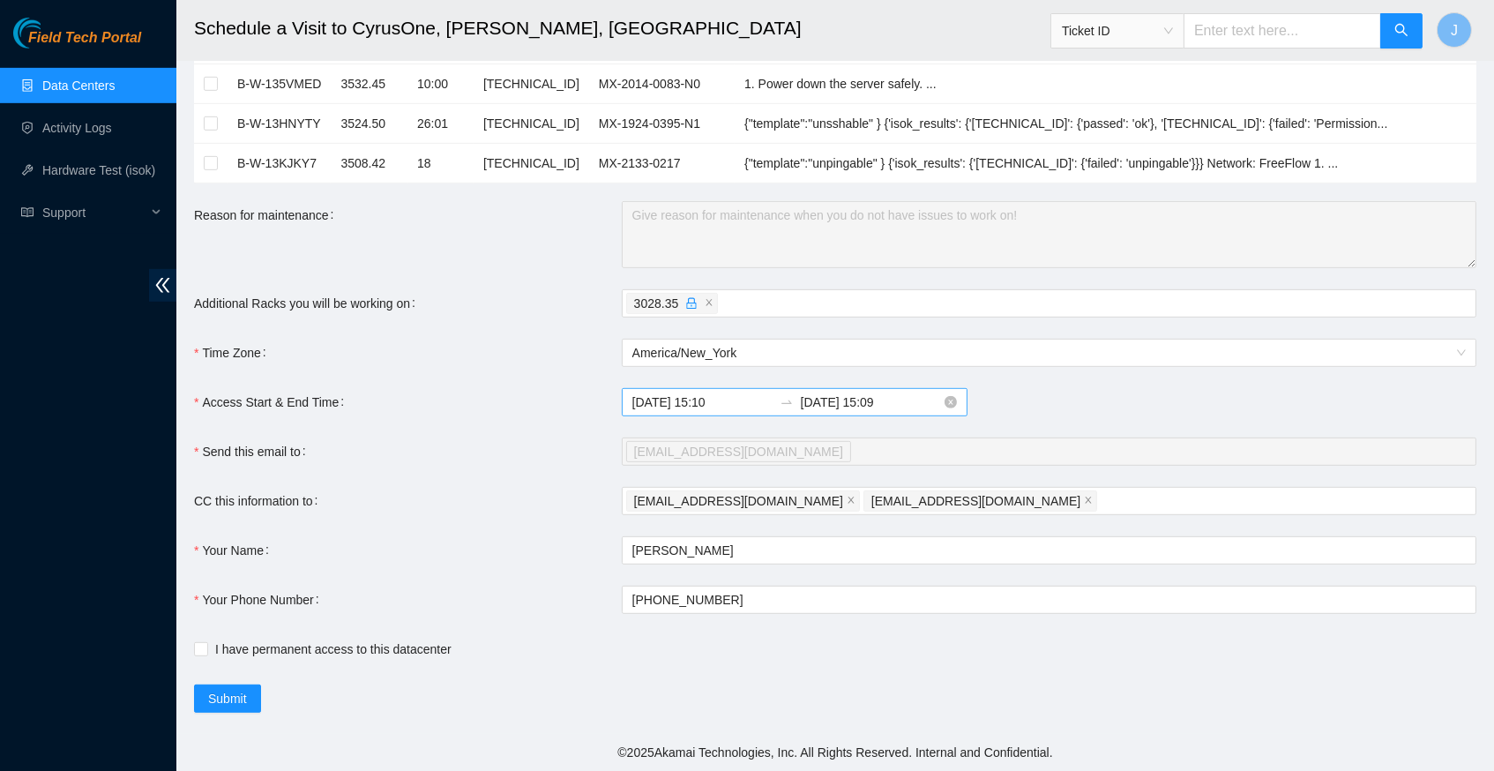
click at [930, 408] on input "2025-08-26 15:09" at bounding box center [871, 402] width 140 height 19
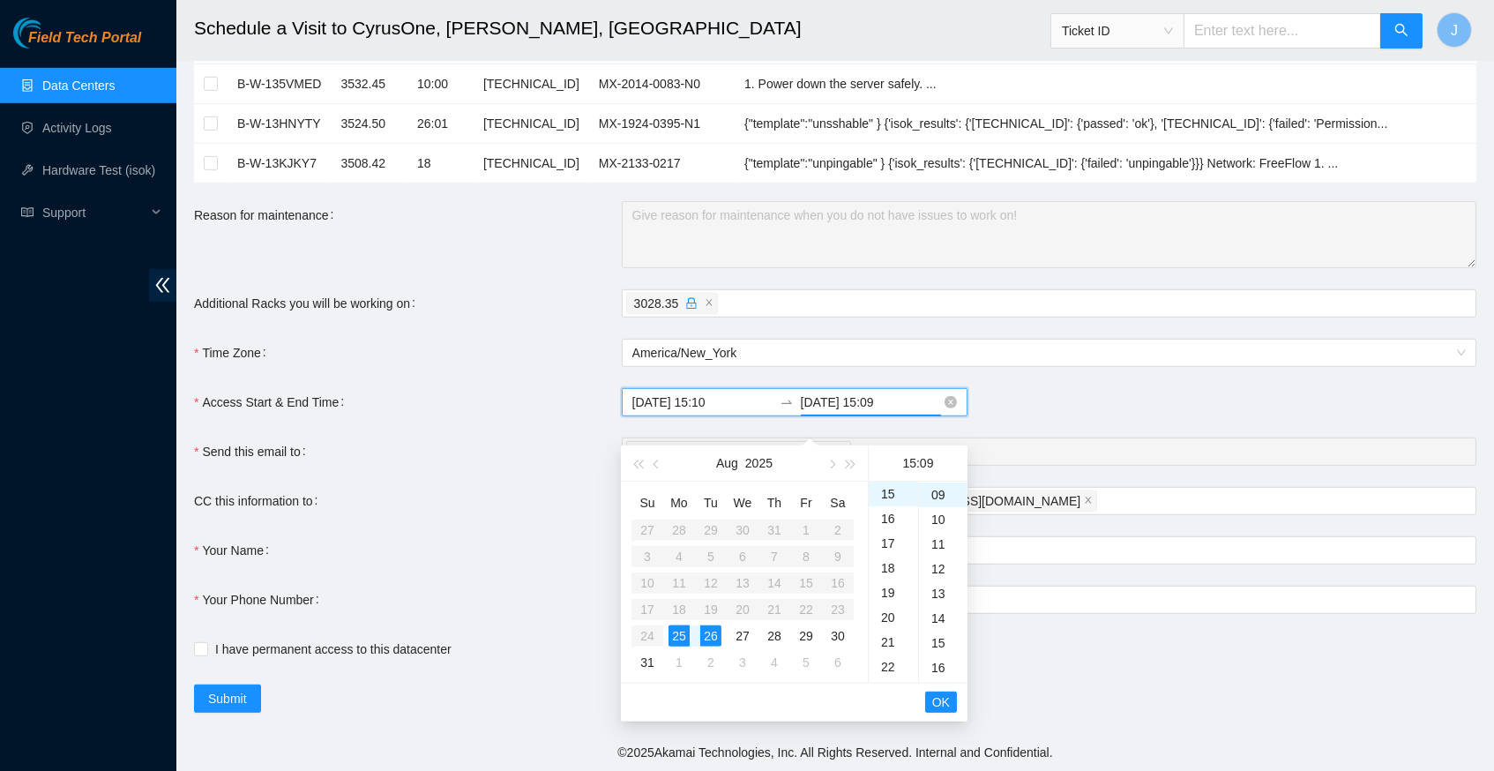
drag, startPoint x: 924, startPoint y: 403, endPoint x: 801, endPoint y: 398, distance: 123.6
click at [801, 398] on input "2025-08-26 15:09" at bounding box center [871, 402] width 140 height 19
click at [680, 625] on div "25" at bounding box center [679, 635] width 21 height 21
click at [896, 483] on div "23" at bounding box center [893, 495] width 49 height 25
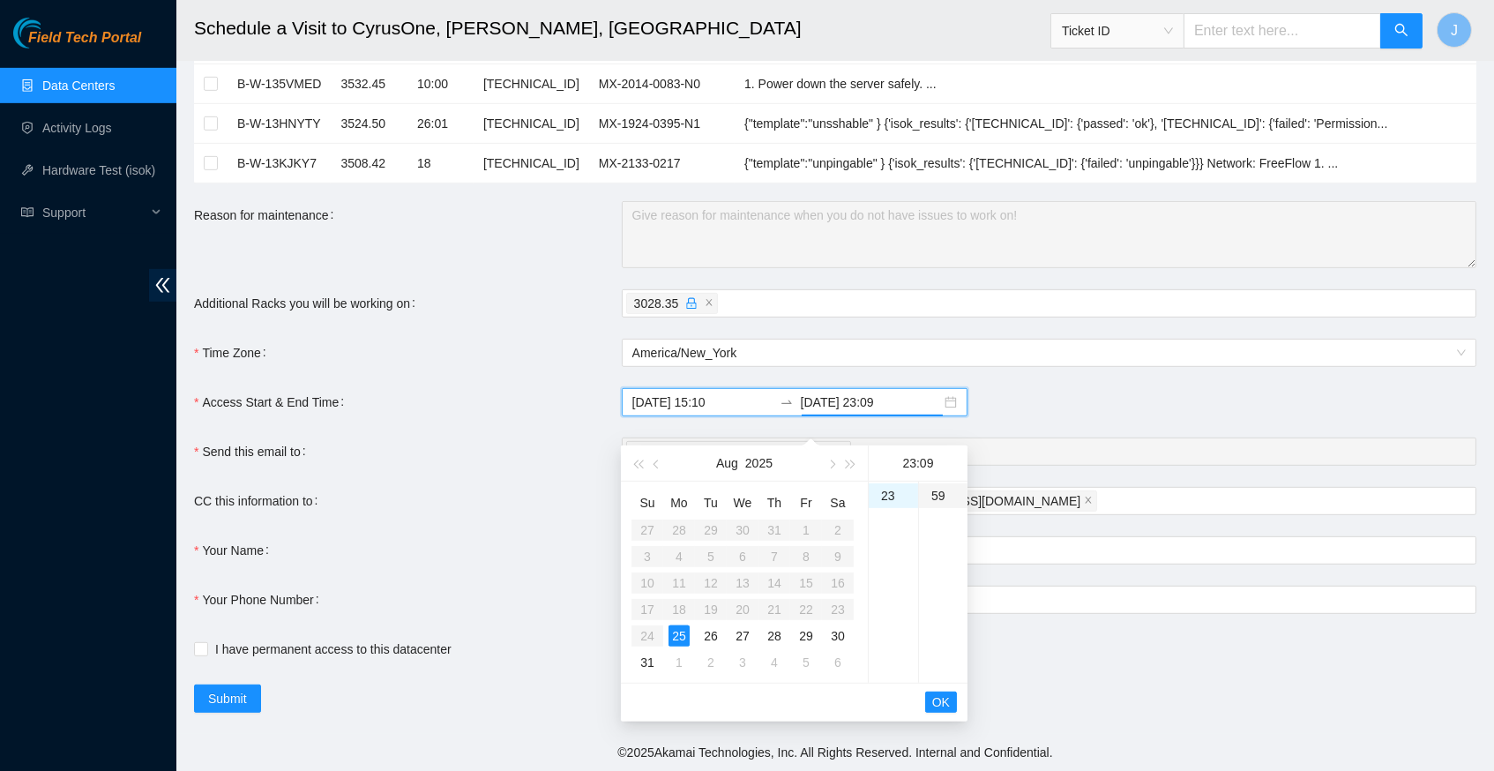
click at [942, 483] on div "59" at bounding box center [943, 495] width 49 height 25
type input "2025-08-25 23:59"
click at [946, 692] on span "OK" at bounding box center [941, 701] width 18 height 19
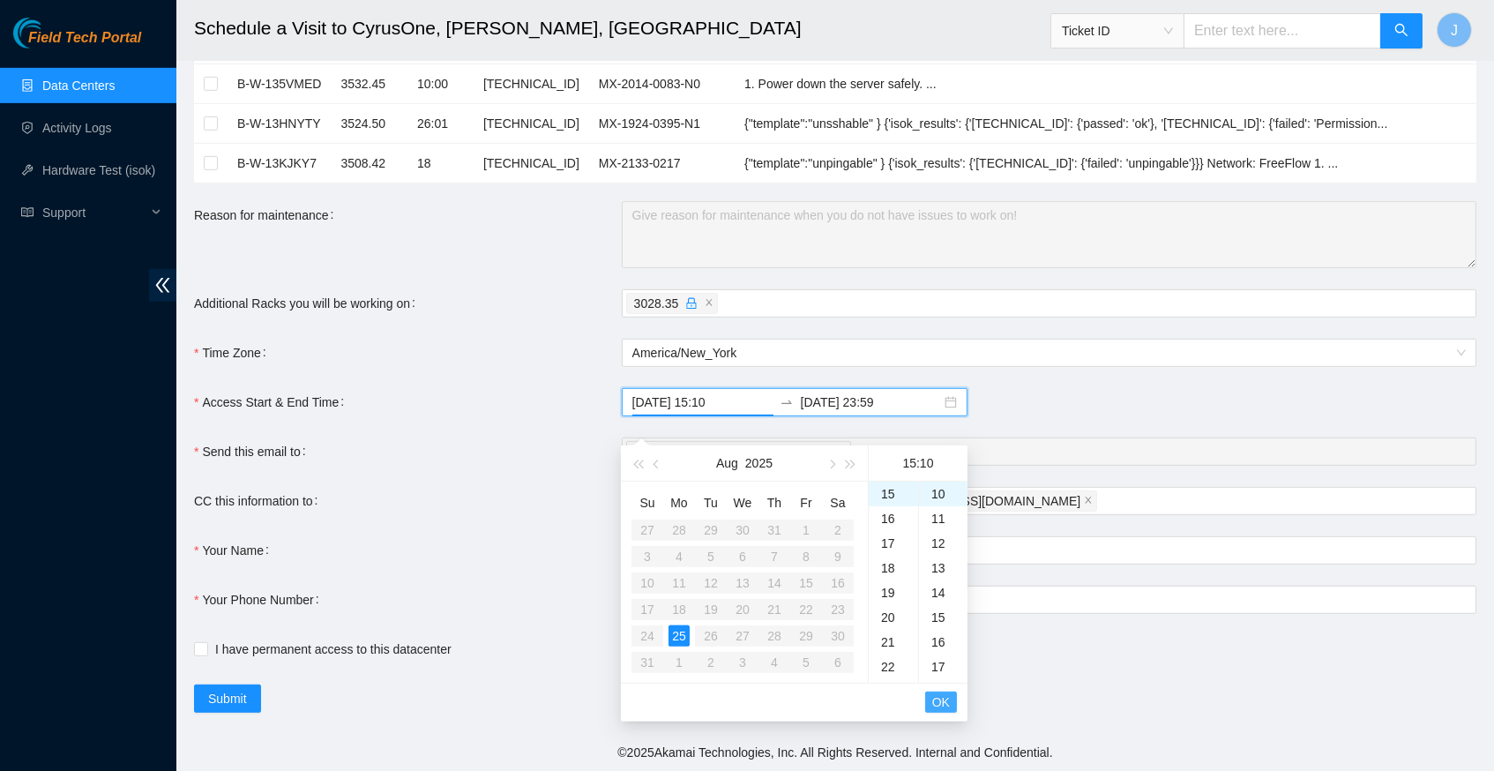
click at [946, 692] on span "OK" at bounding box center [941, 701] width 18 height 19
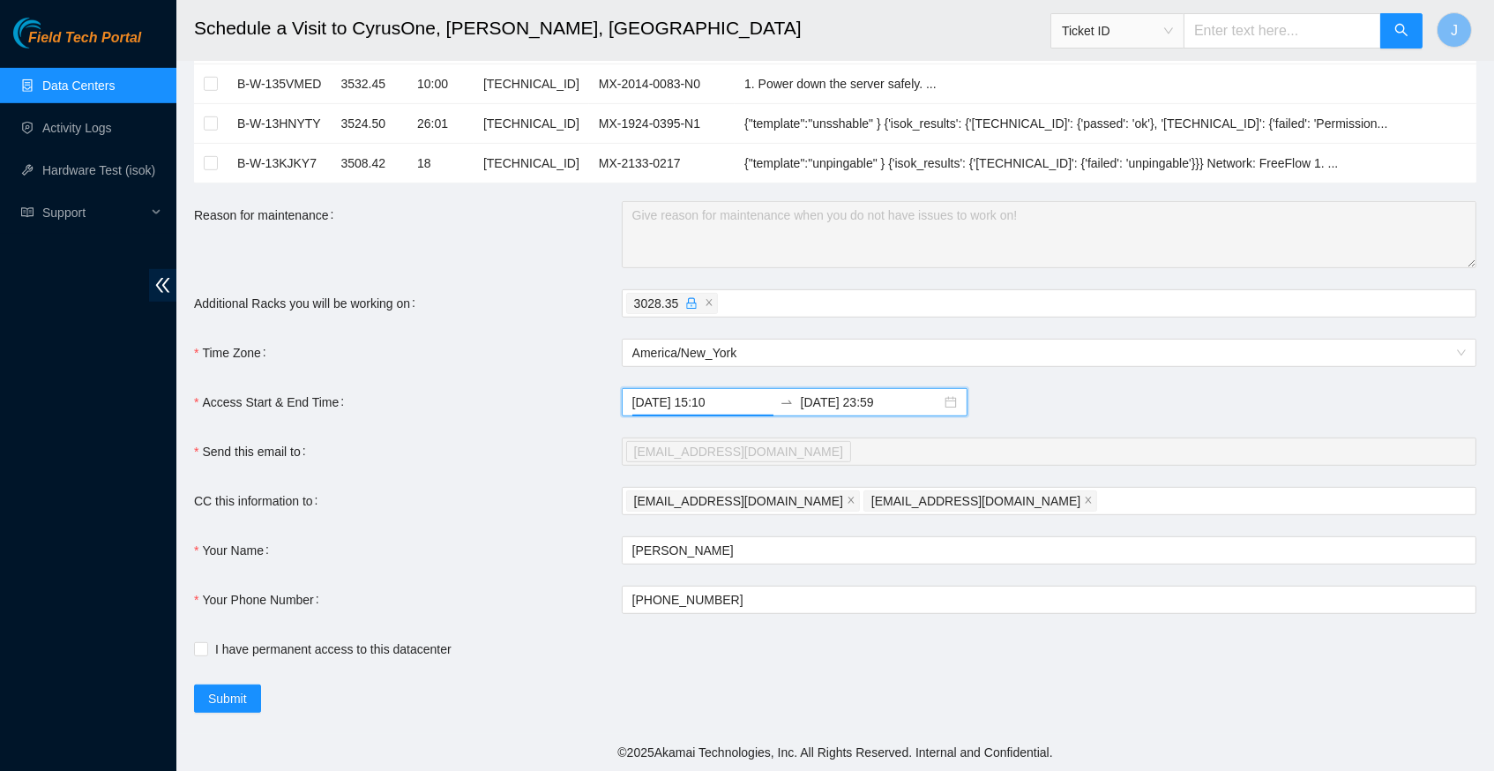
click at [520, 349] on div "Time Zone" at bounding box center [408, 353] width 428 height 28
click at [236, 703] on span "Submit" at bounding box center [227, 698] width 39 height 19
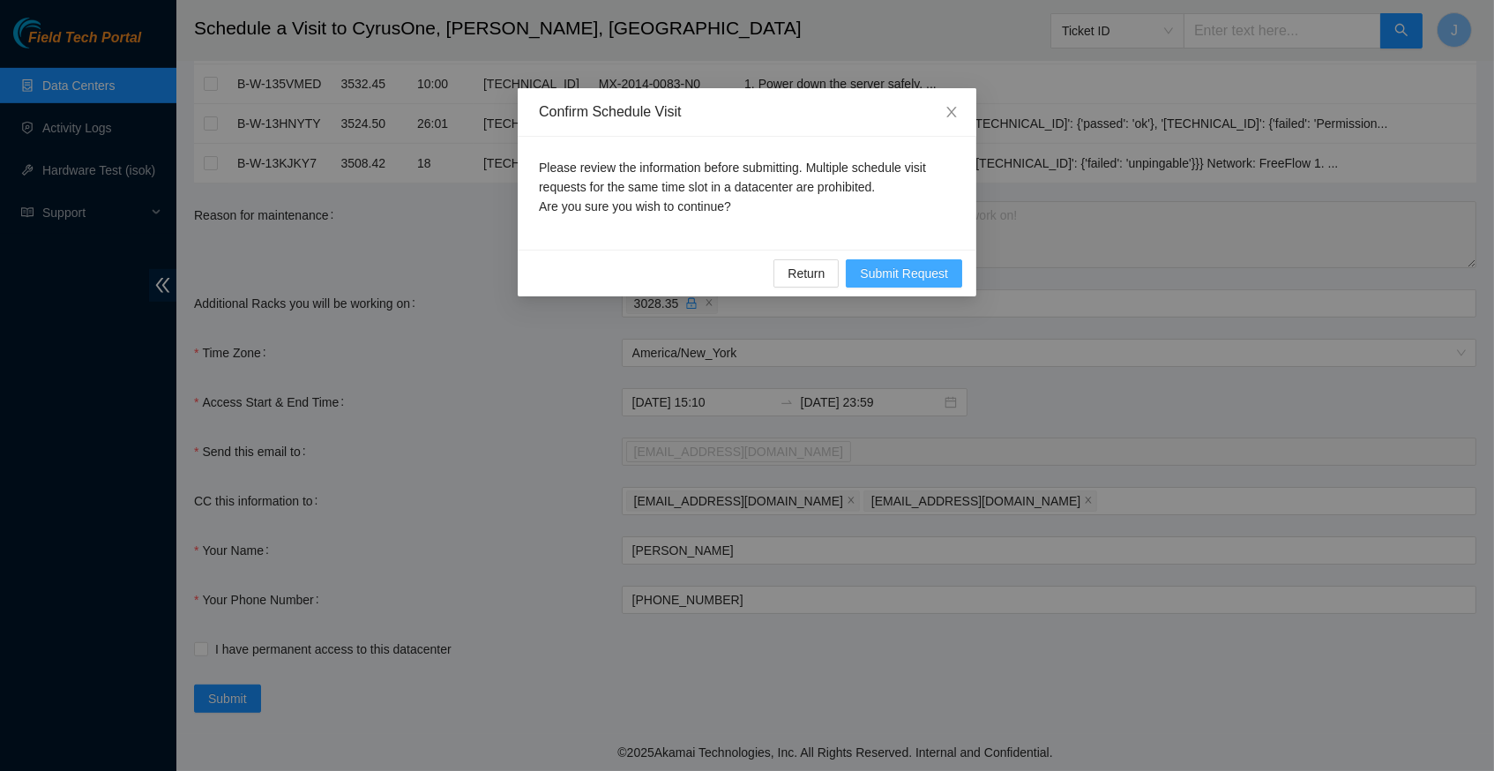
click at [927, 268] on span "Submit Request" at bounding box center [904, 273] width 88 height 19
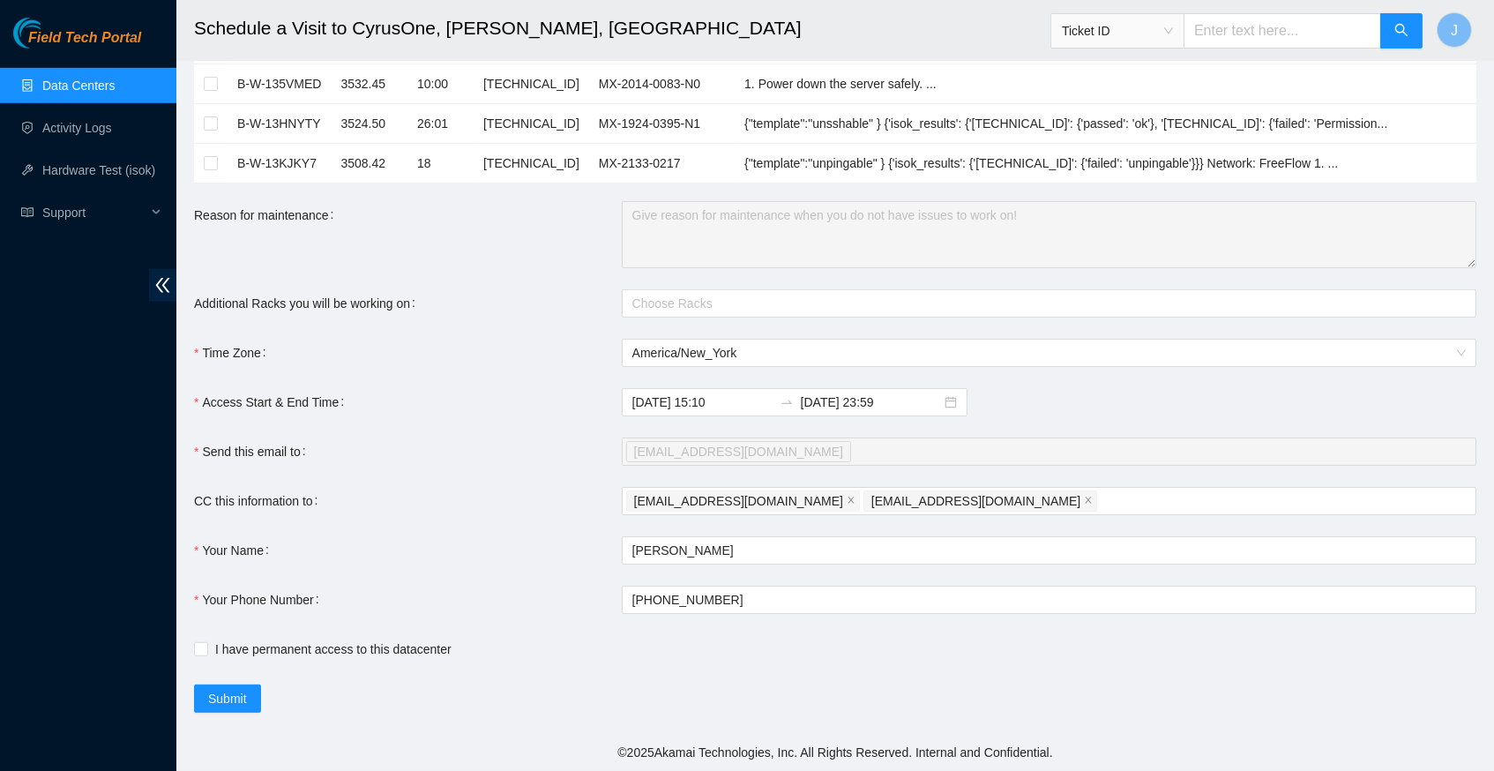
type input "2025-08-25 15:11"
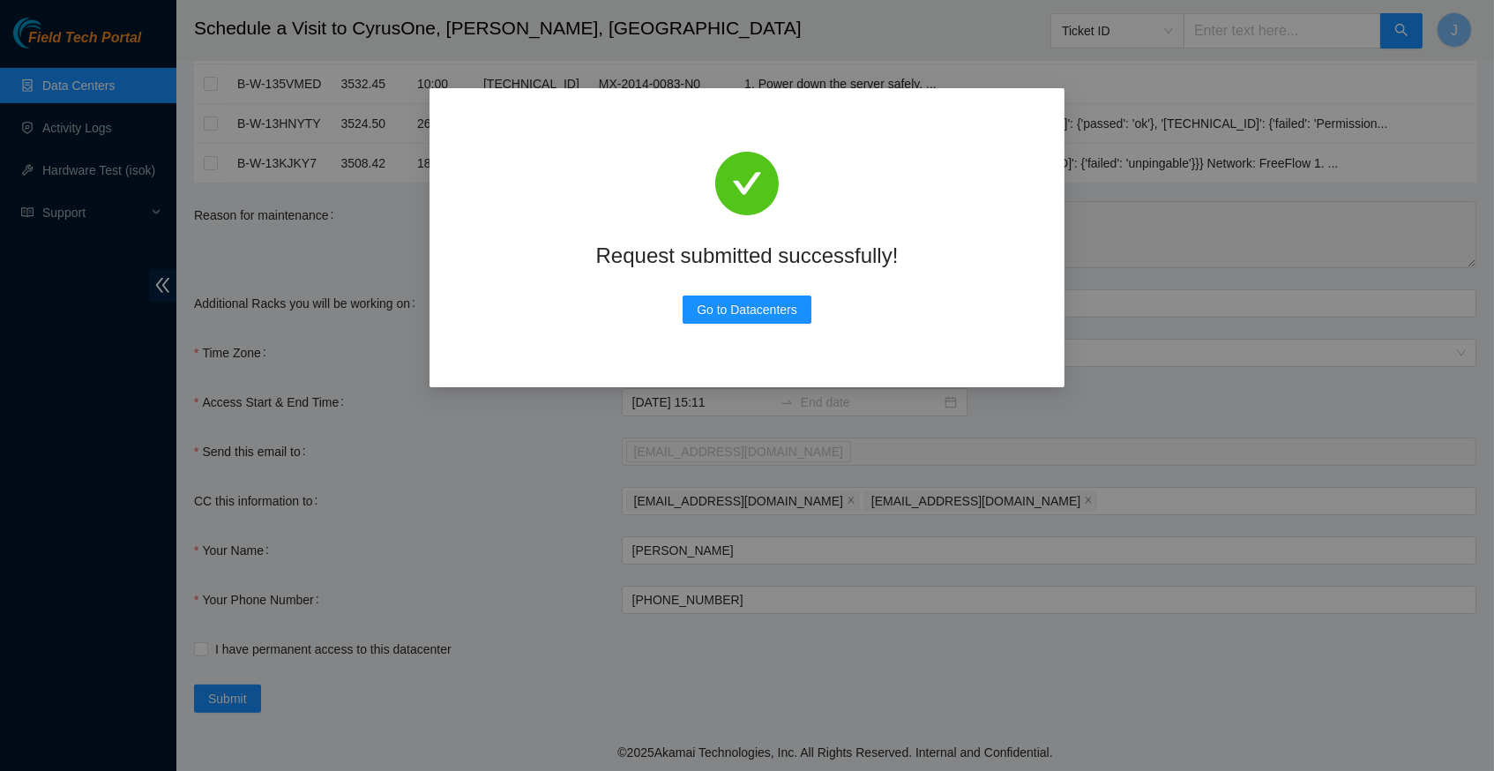
click at [1185, 249] on div "Request submitted successfully! Go to Datacenters" at bounding box center [747, 385] width 1494 height 771
click at [772, 308] on span "Go to Datacenters" at bounding box center [747, 309] width 101 height 19
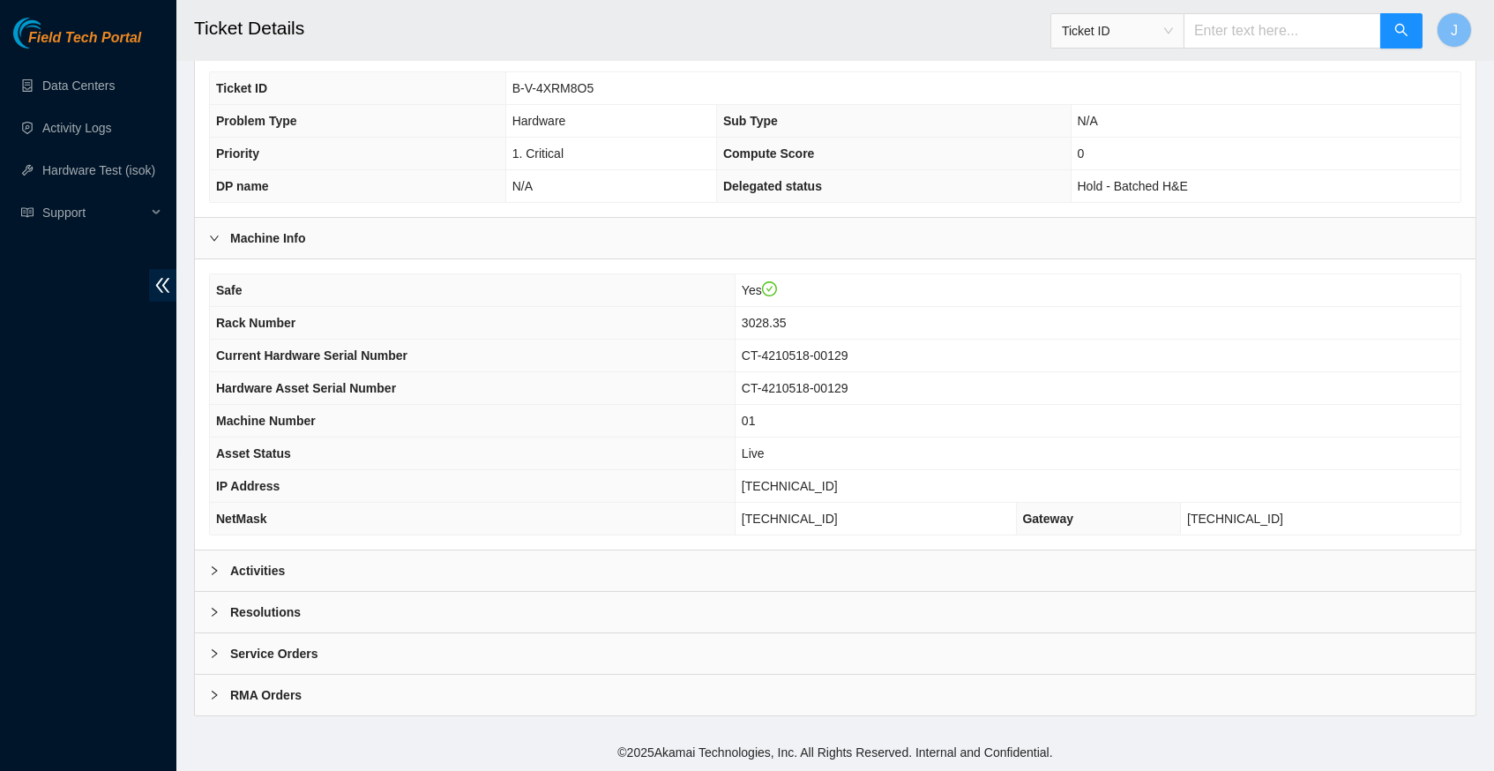
scroll to position [353, 0]
click at [210, 567] on icon "right" at bounding box center [214, 570] width 11 height 11
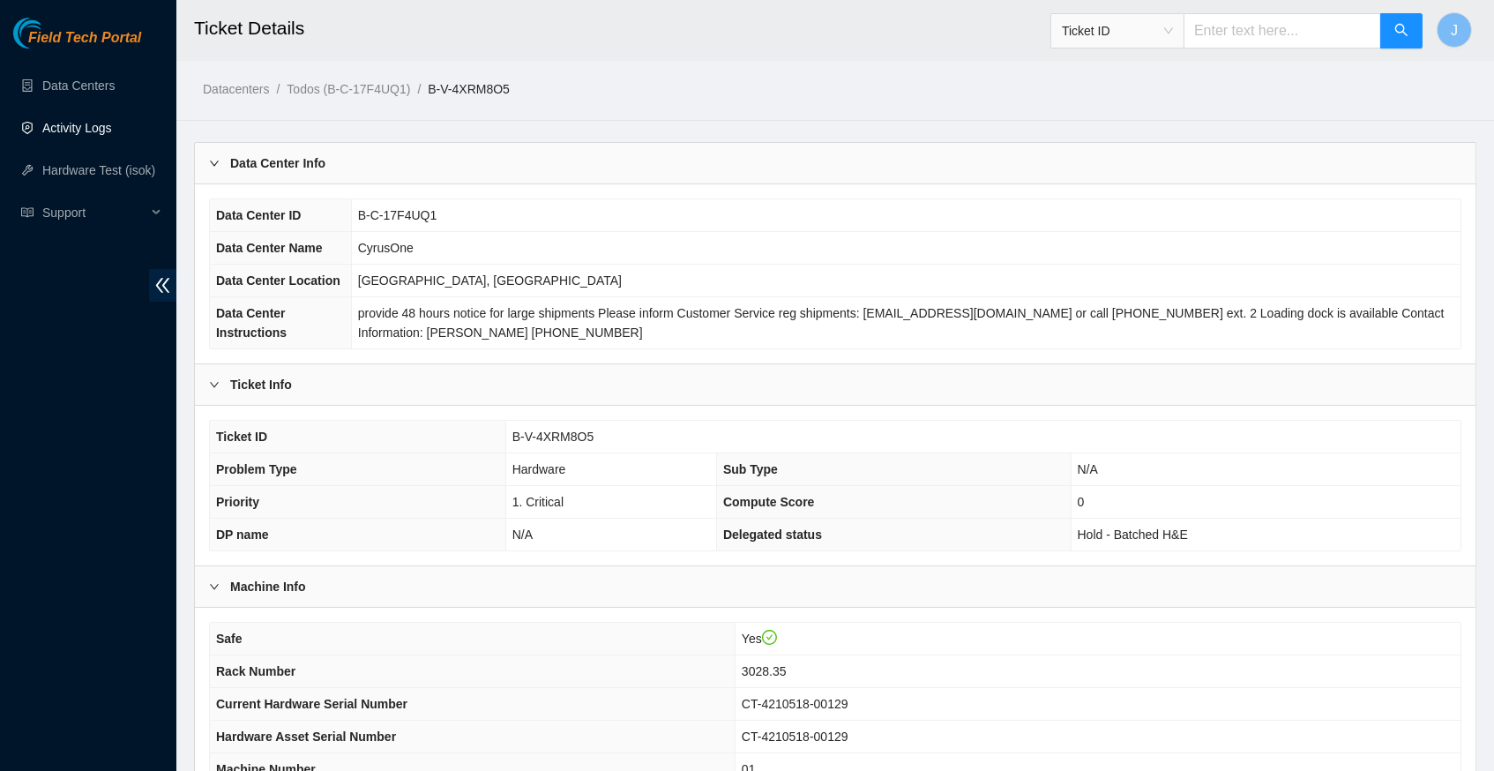
scroll to position [0, 0]
click at [81, 213] on span "Support" at bounding box center [94, 212] width 104 height 35
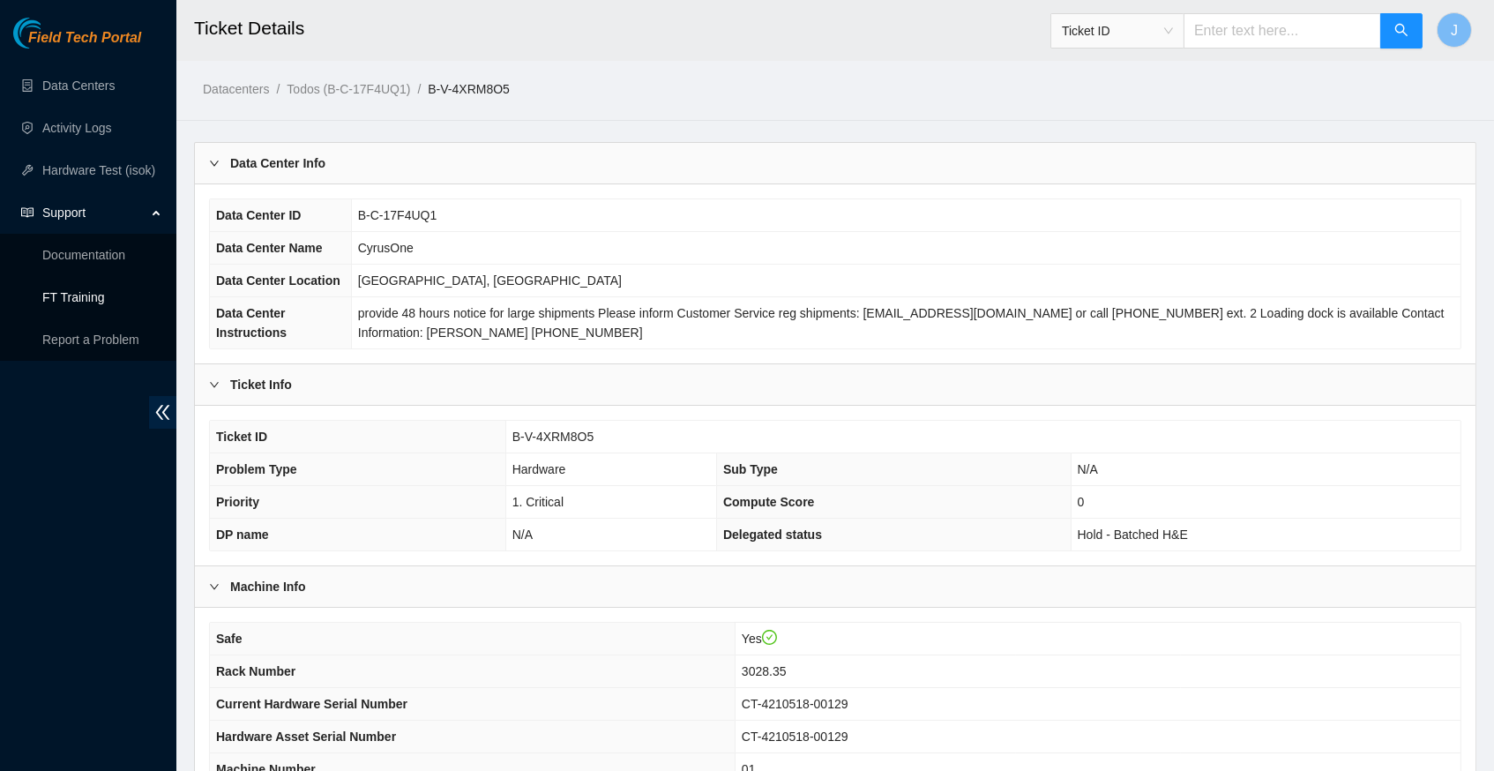
click at [83, 303] on link "FT Training" at bounding box center [73, 297] width 63 height 14
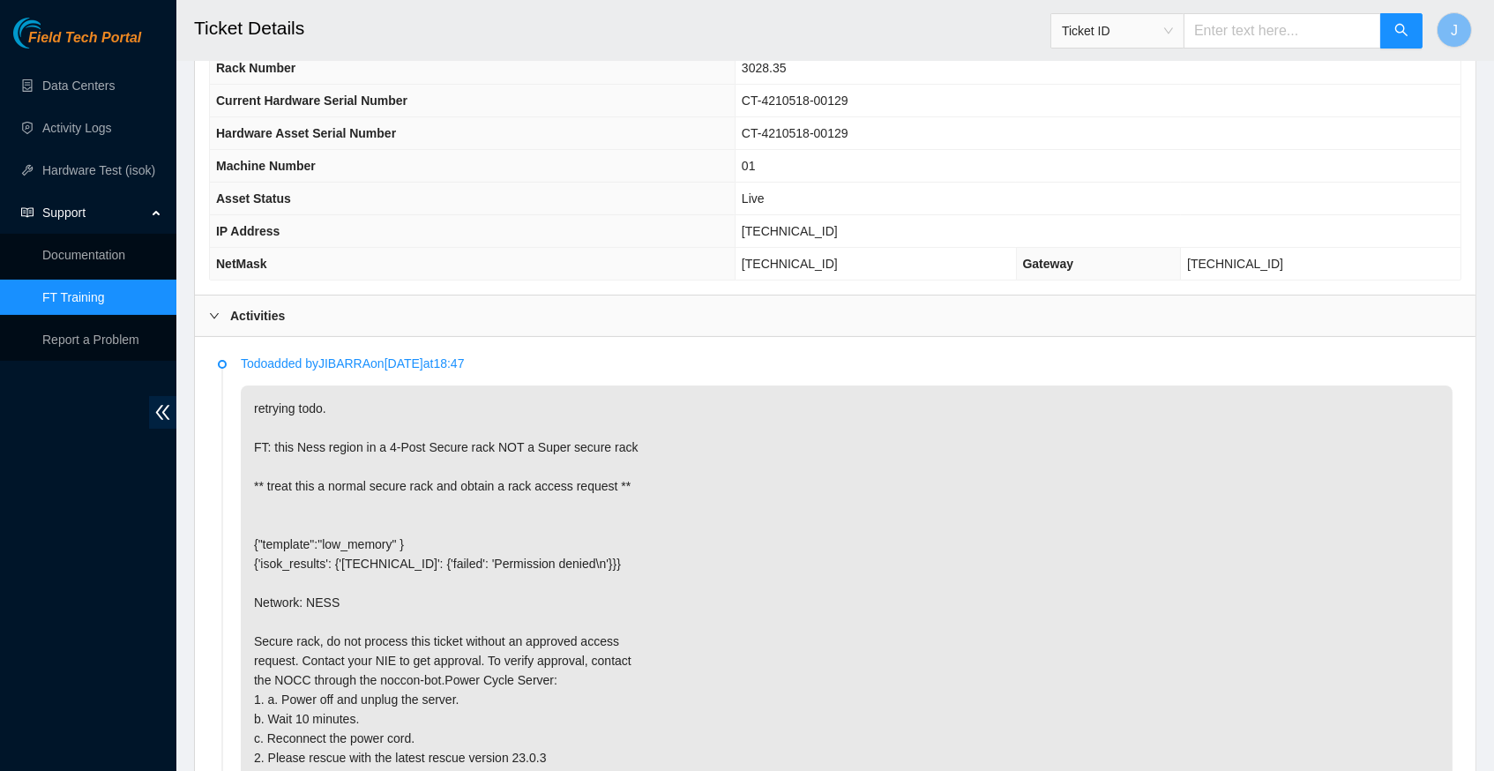
scroll to position [660, 0]
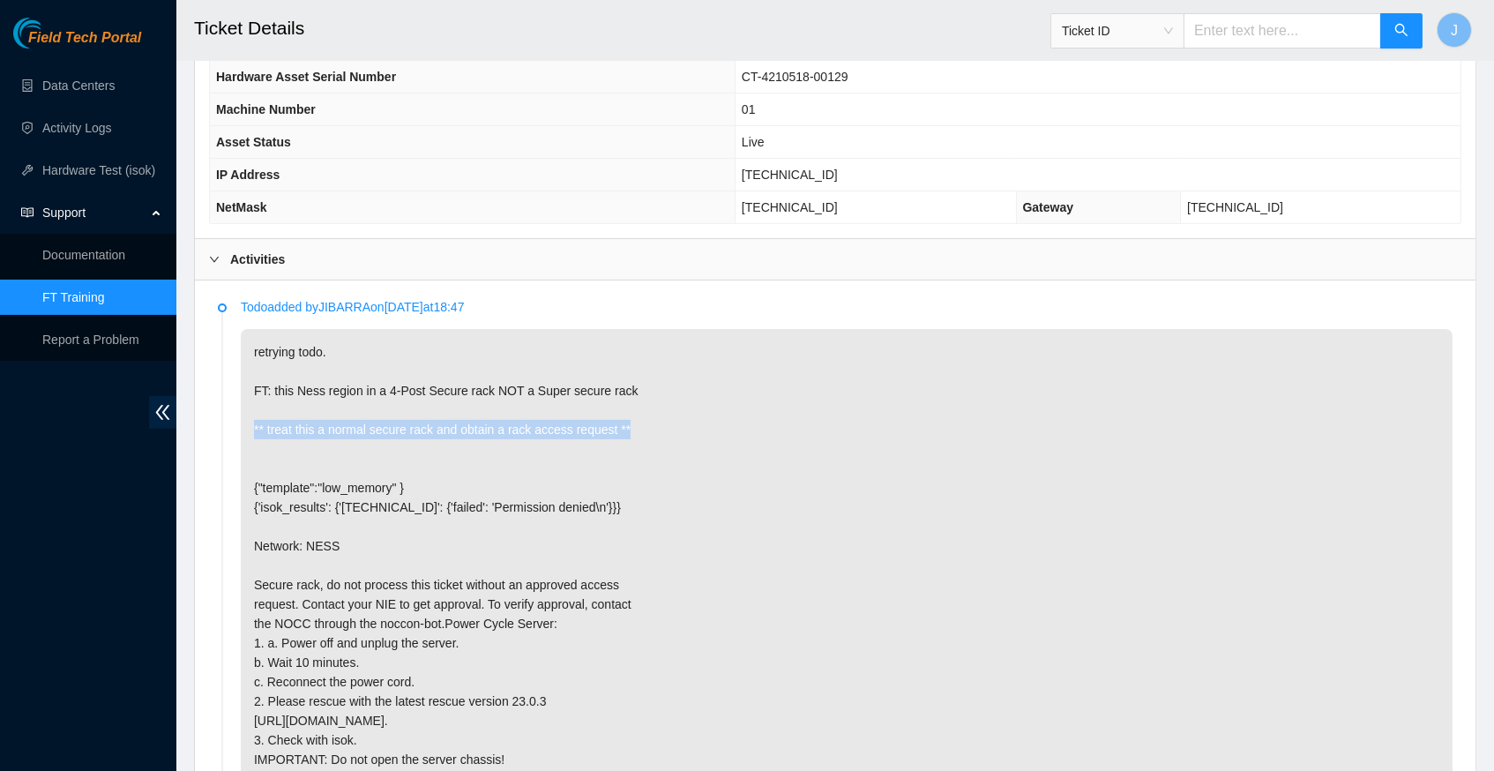
drag, startPoint x: 253, startPoint y: 428, endPoint x: 667, endPoint y: 438, distance: 413.8
click at [667, 438] on p "retrying todo. FT: this Ness region in a 4-Post Secure rack NOT a Super secure …" at bounding box center [847, 555] width 1212 height 453
copy p "** treat this a normal secure rack and obtain a rack access request **"
click at [731, 419] on p "retrying todo. FT: this Ness region in a 4-Post Secure rack NOT a Super secure …" at bounding box center [847, 555] width 1212 height 453
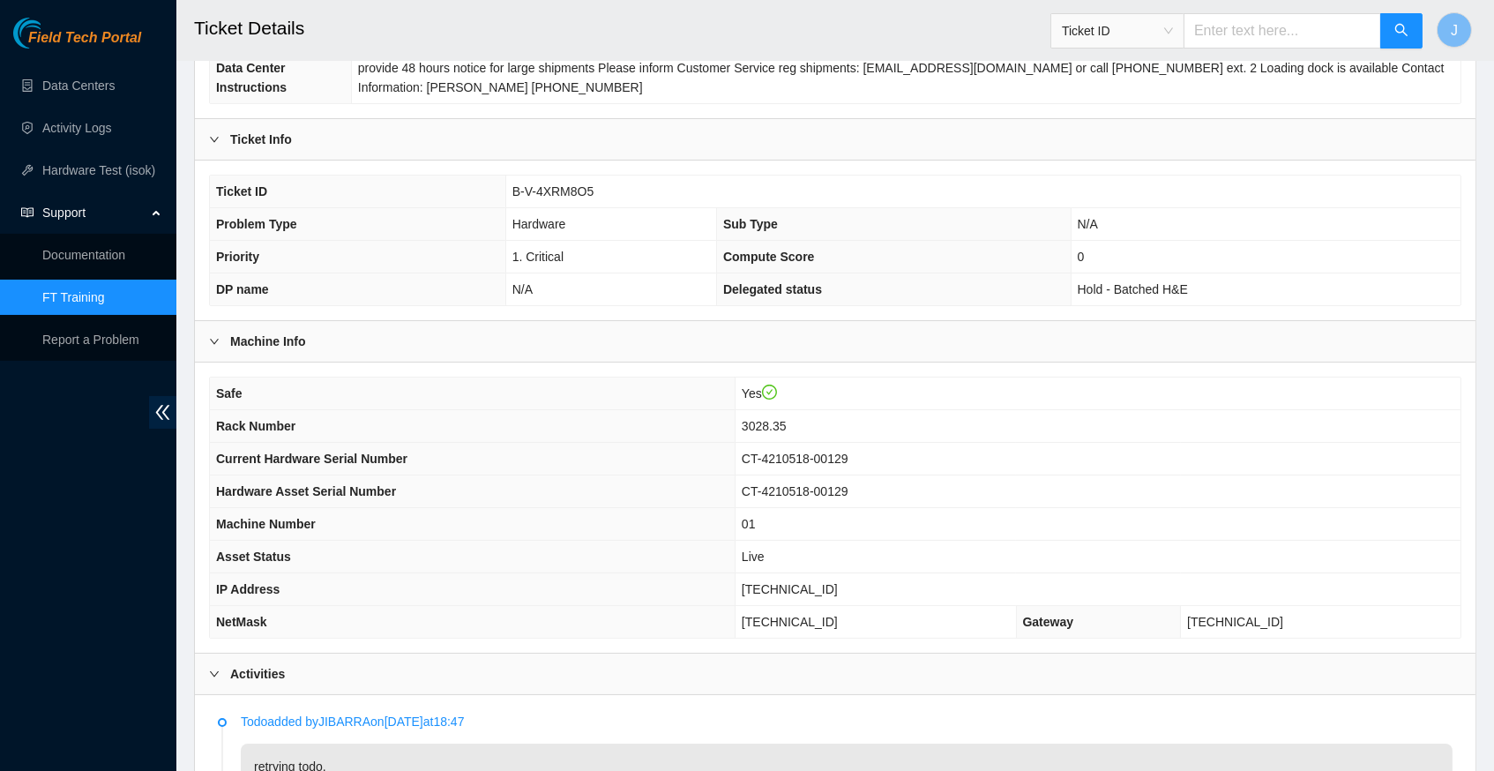
scroll to position [258, 0]
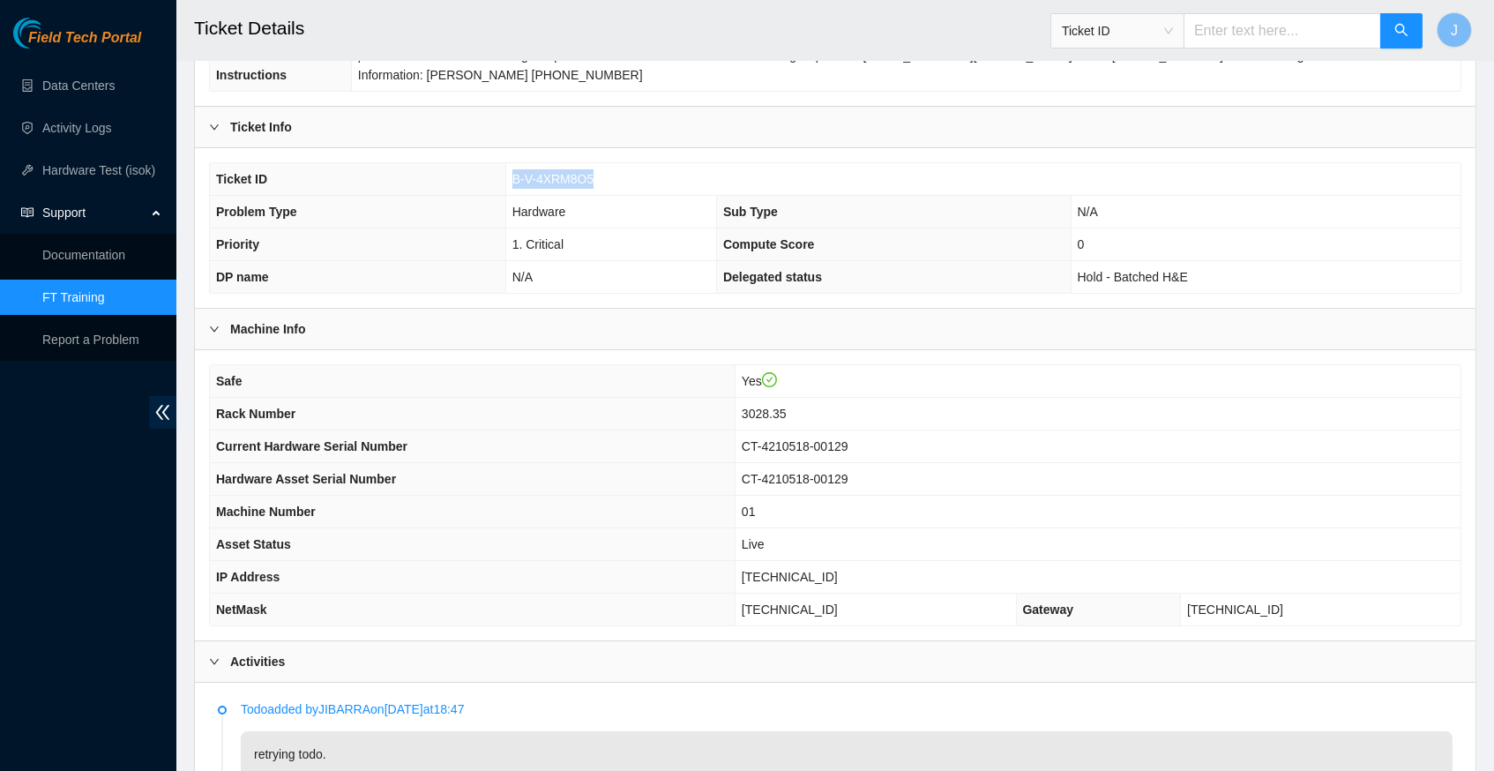
drag, startPoint x: 511, startPoint y: 191, endPoint x: 599, endPoint y: 191, distance: 88.2
click at [599, 191] on td "B-V-4XRM8O5" at bounding box center [982, 179] width 955 height 33
copy span "B-V-4XRM8O5"
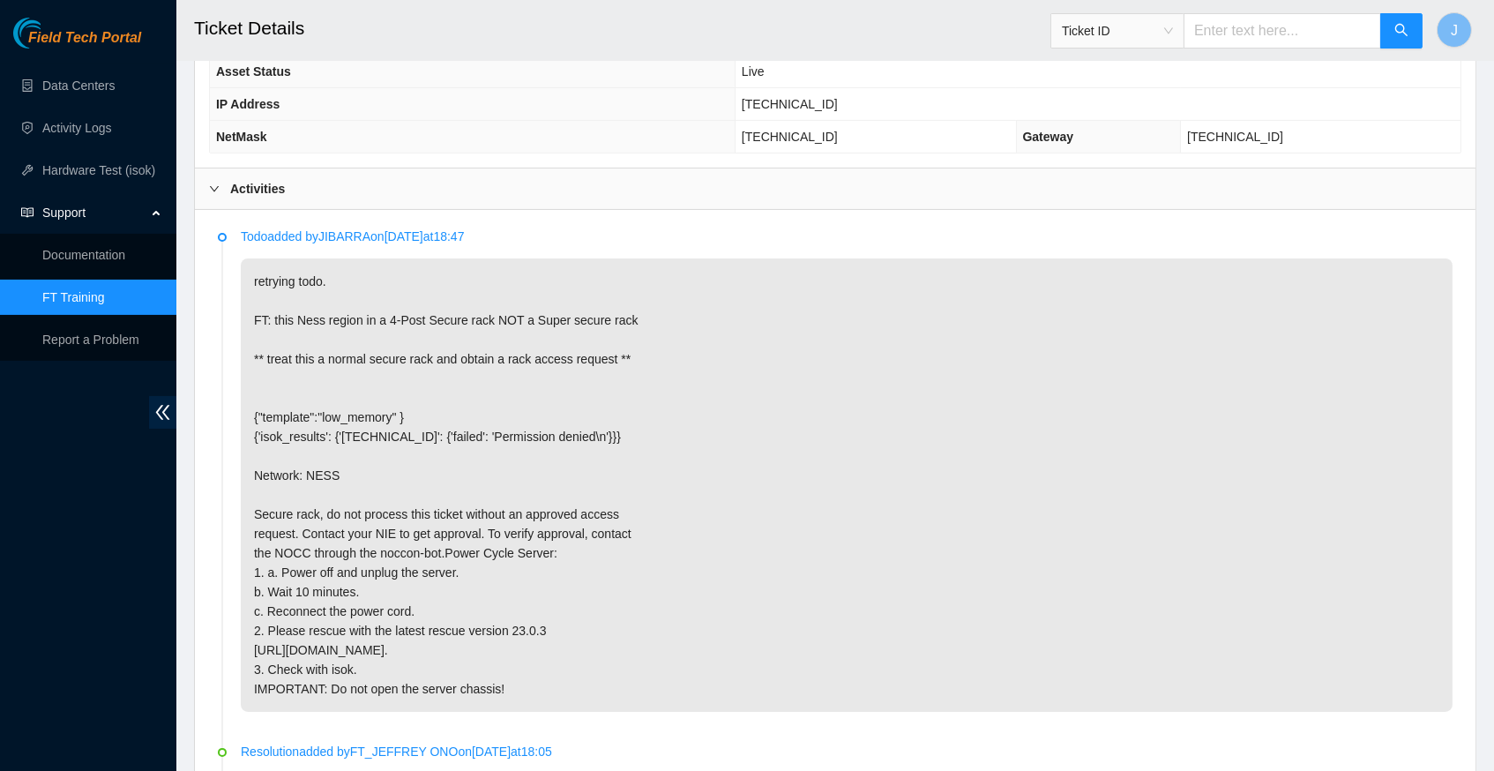
scroll to position [737, 0]
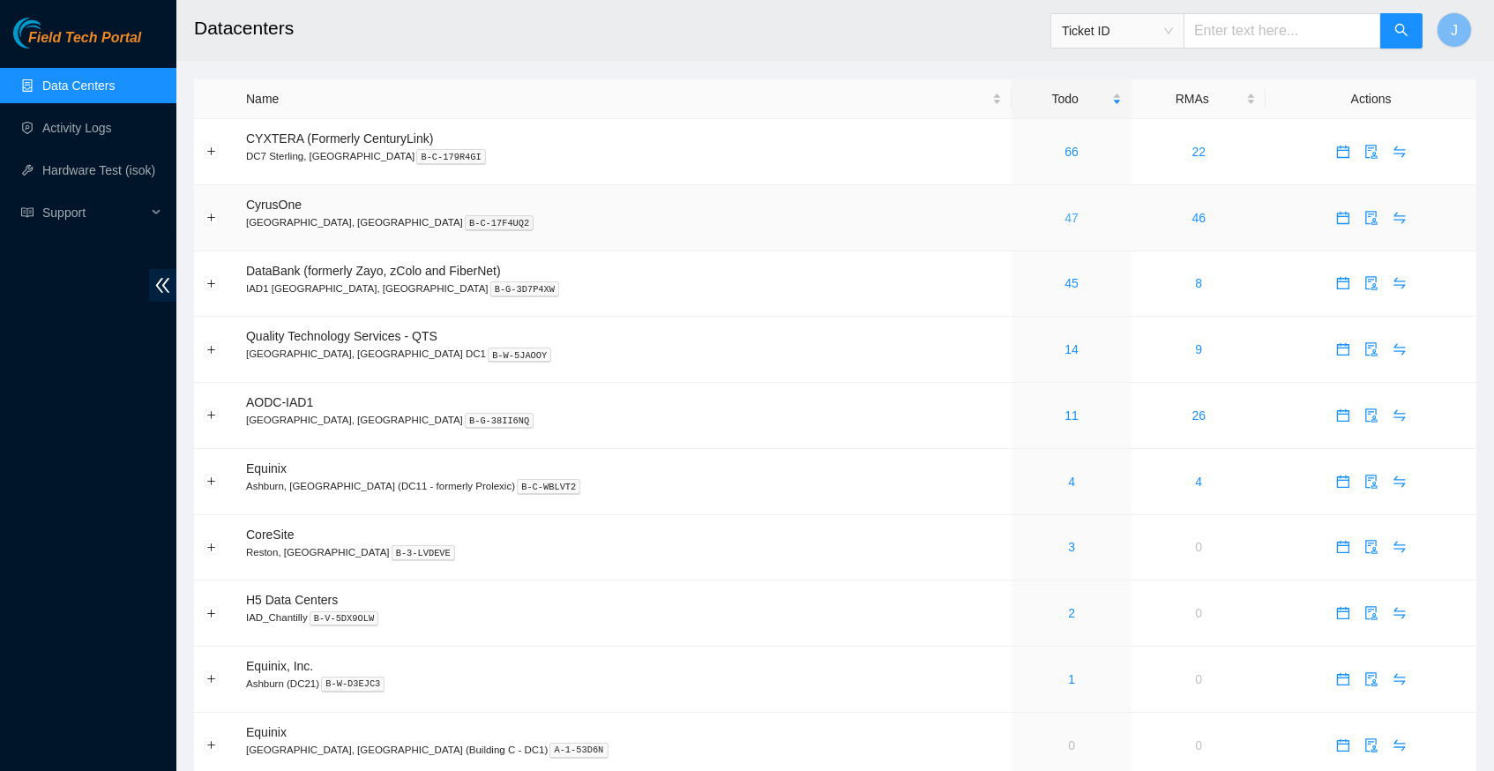
click at [1065, 213] on link "47" at bounding box center [1072, 218] width 14 height 14
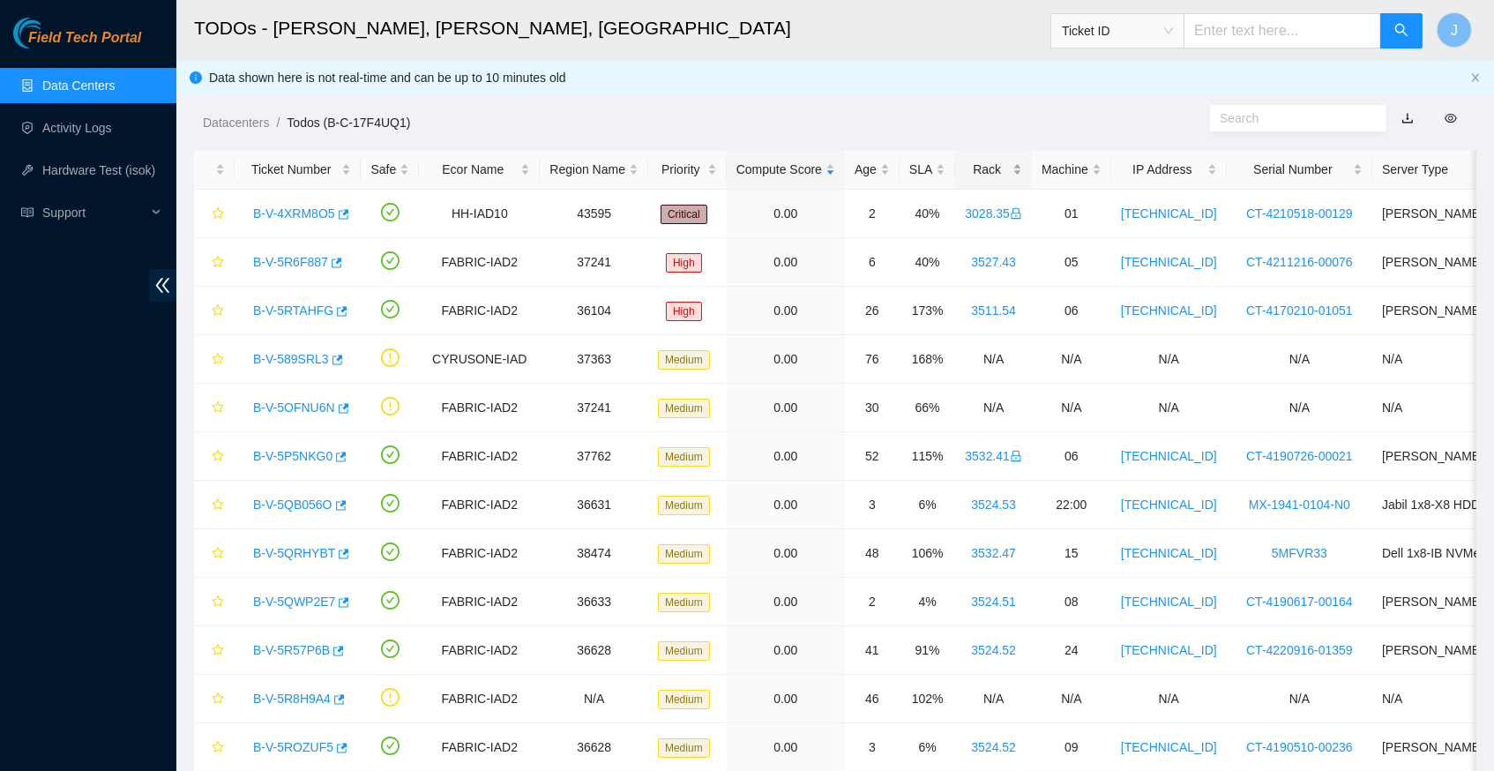
click at [1009, 167] on div "Rack" at bounding box center [993, 169] width 57 height 19
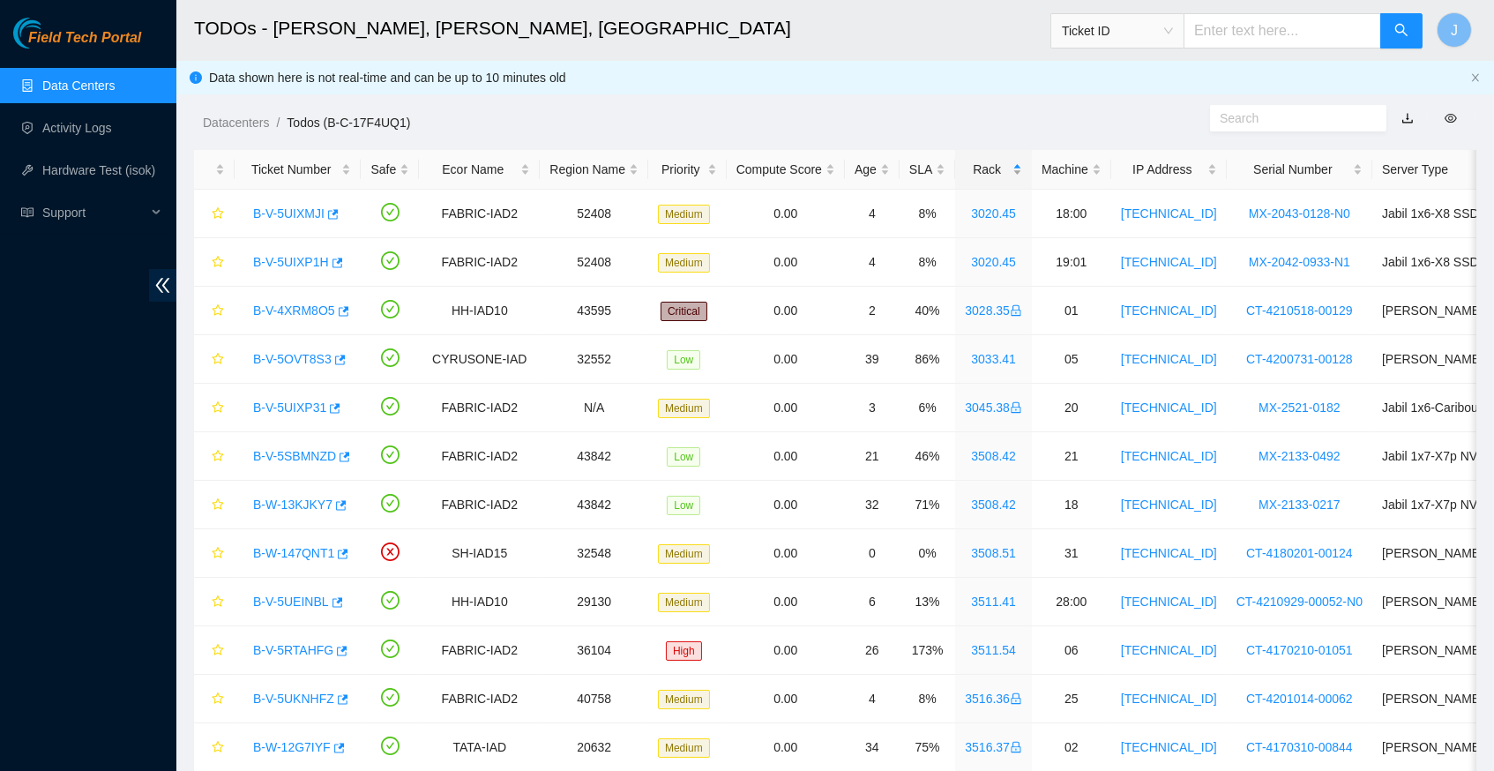
click at [1009, 167] on div "Rack" at bounding box center [993, 169] width 57 height 19
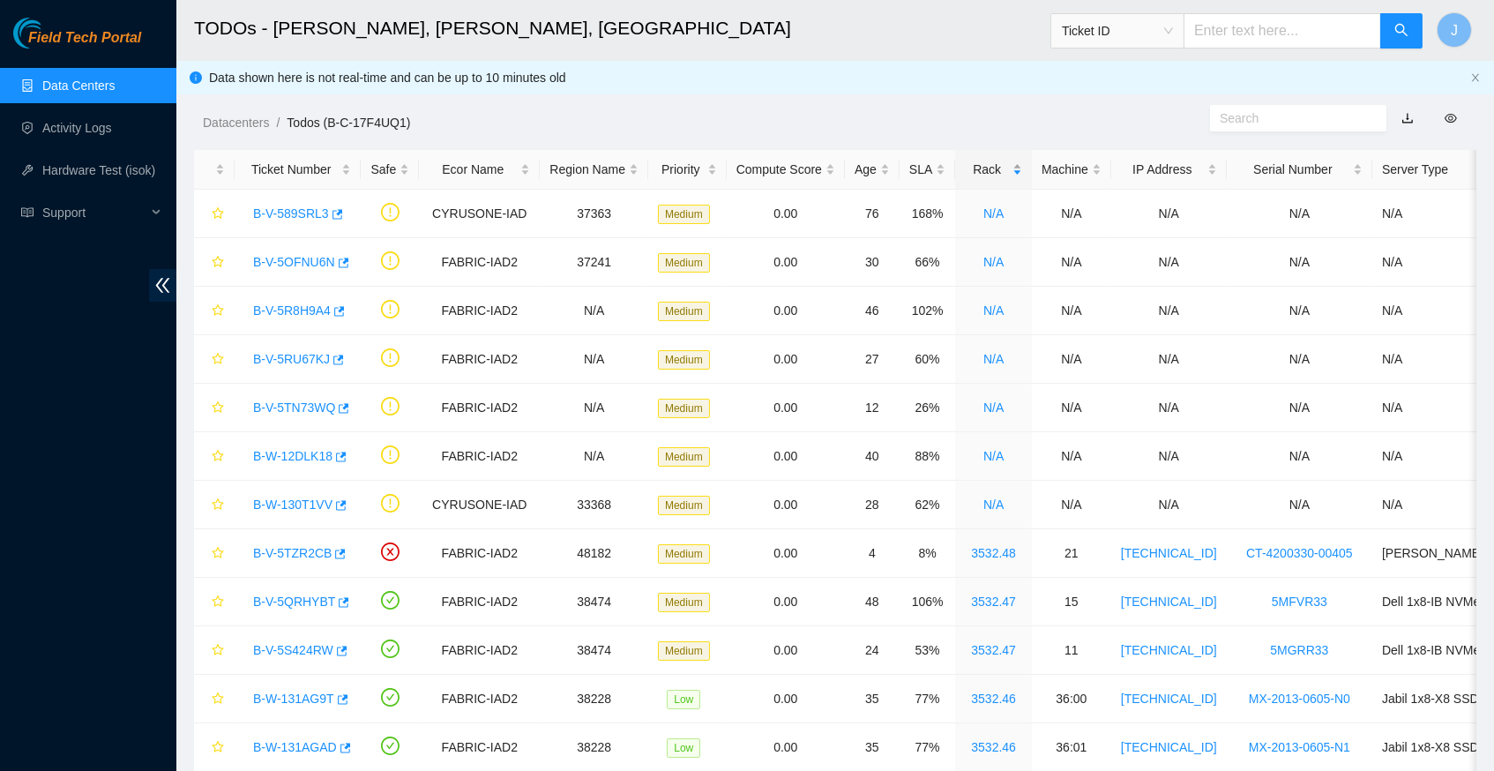
click at [1009, 167] on div "Rack" at bounding box center [993, 169] width 57 height 19
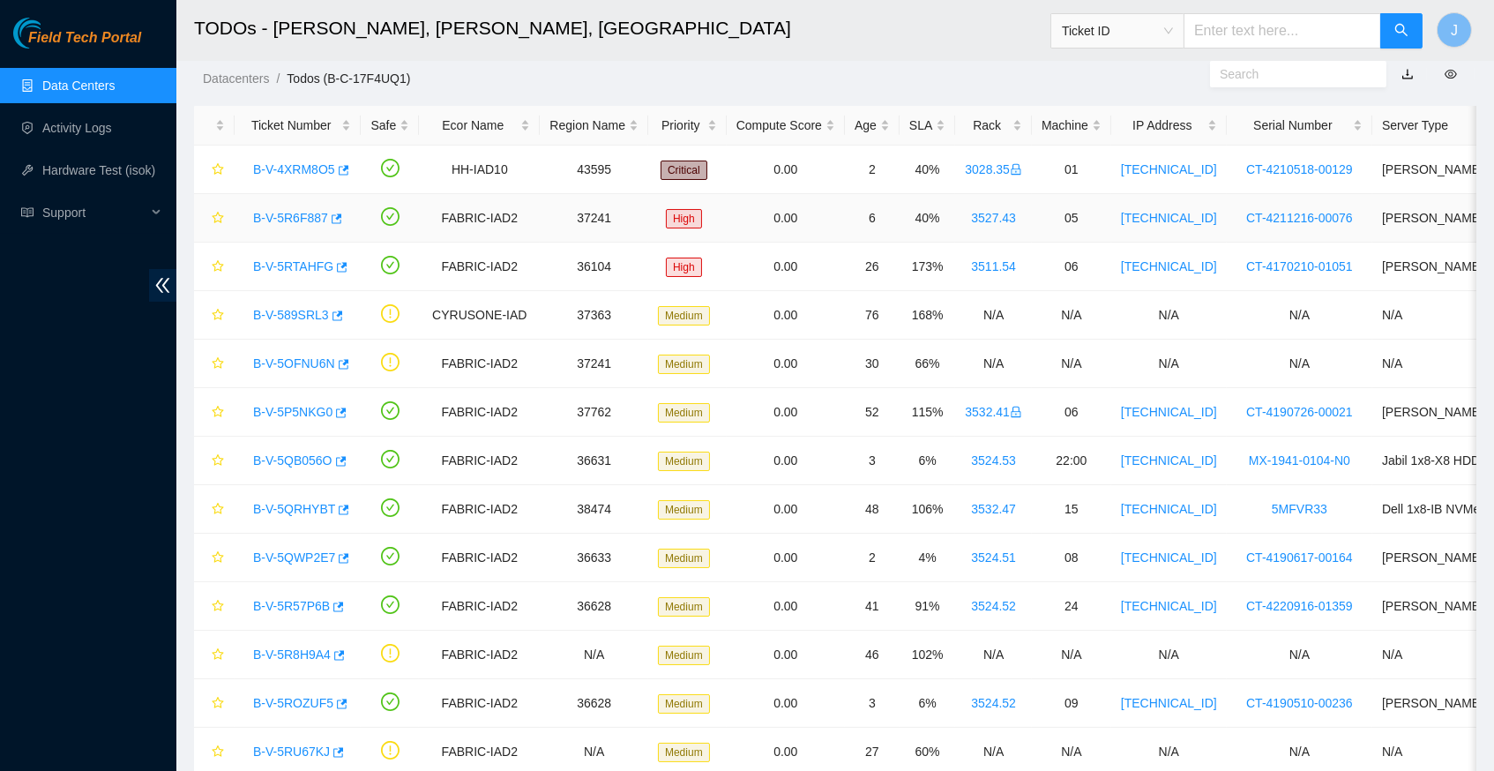
scroll to position [44, 0]
click at [342, 215] on icon "button" at bounding box center [337, 218] width 11 height 10
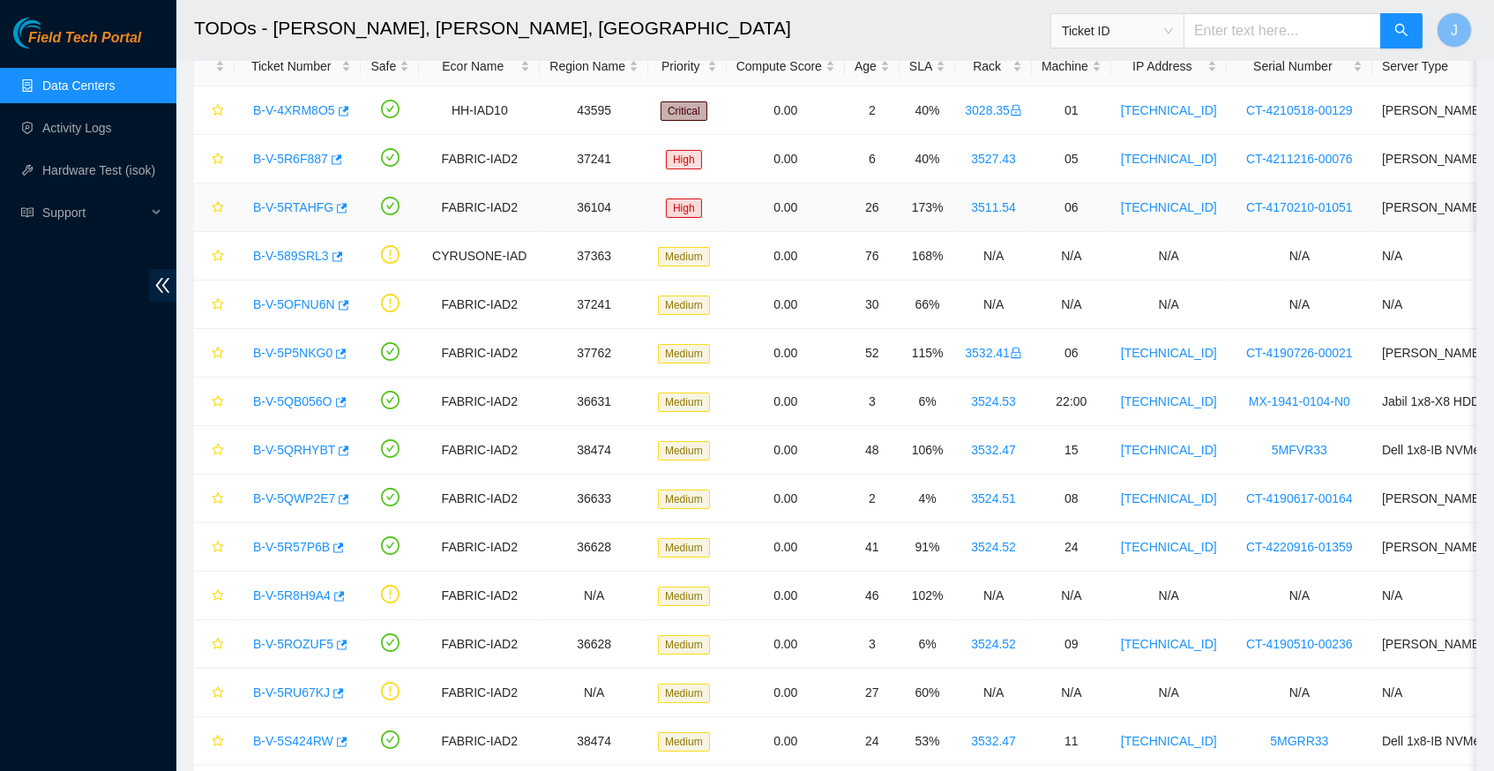
scroll to position [106, 0]
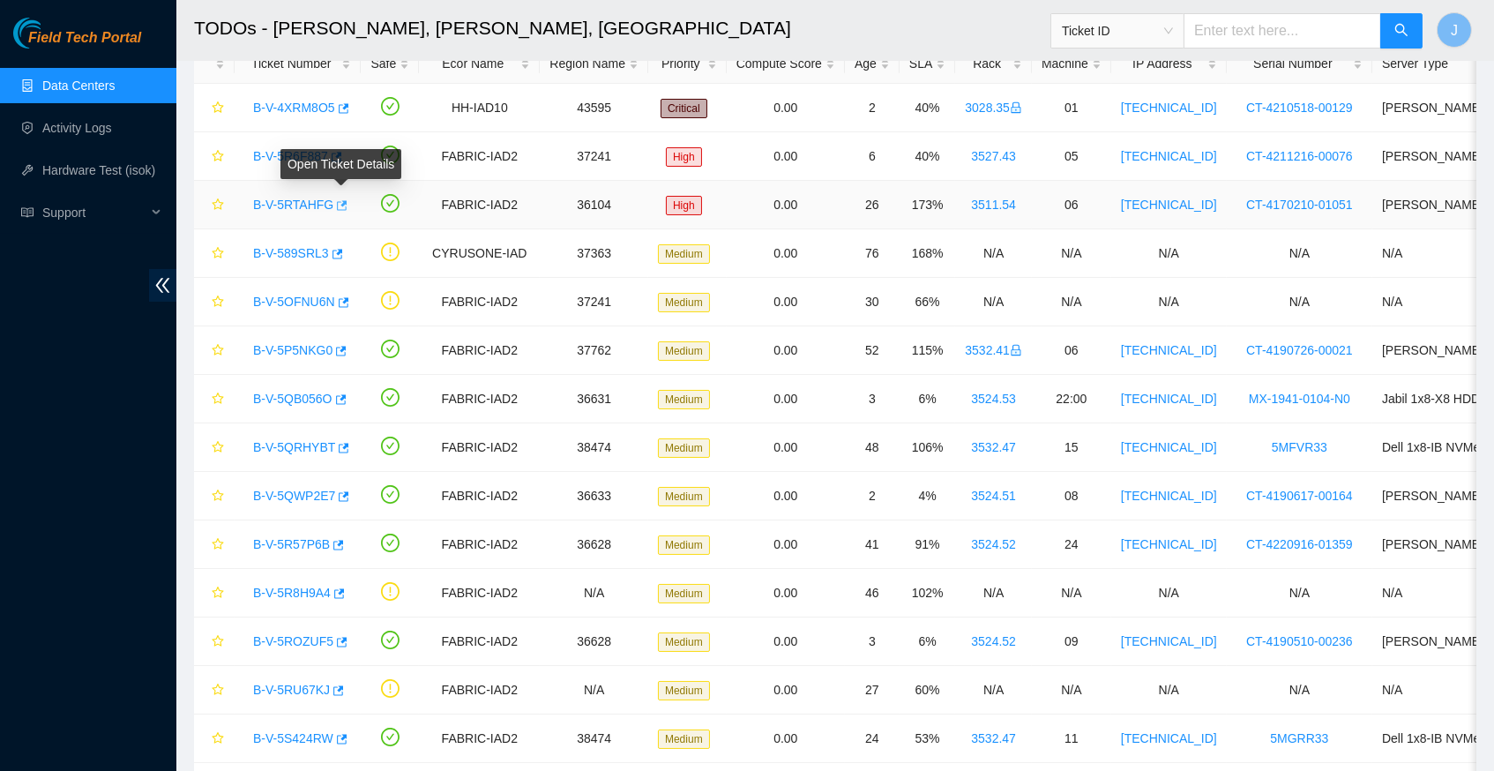
click at [348, 203] on icon "button" at bounding box center [342, 205] width 11 height 10
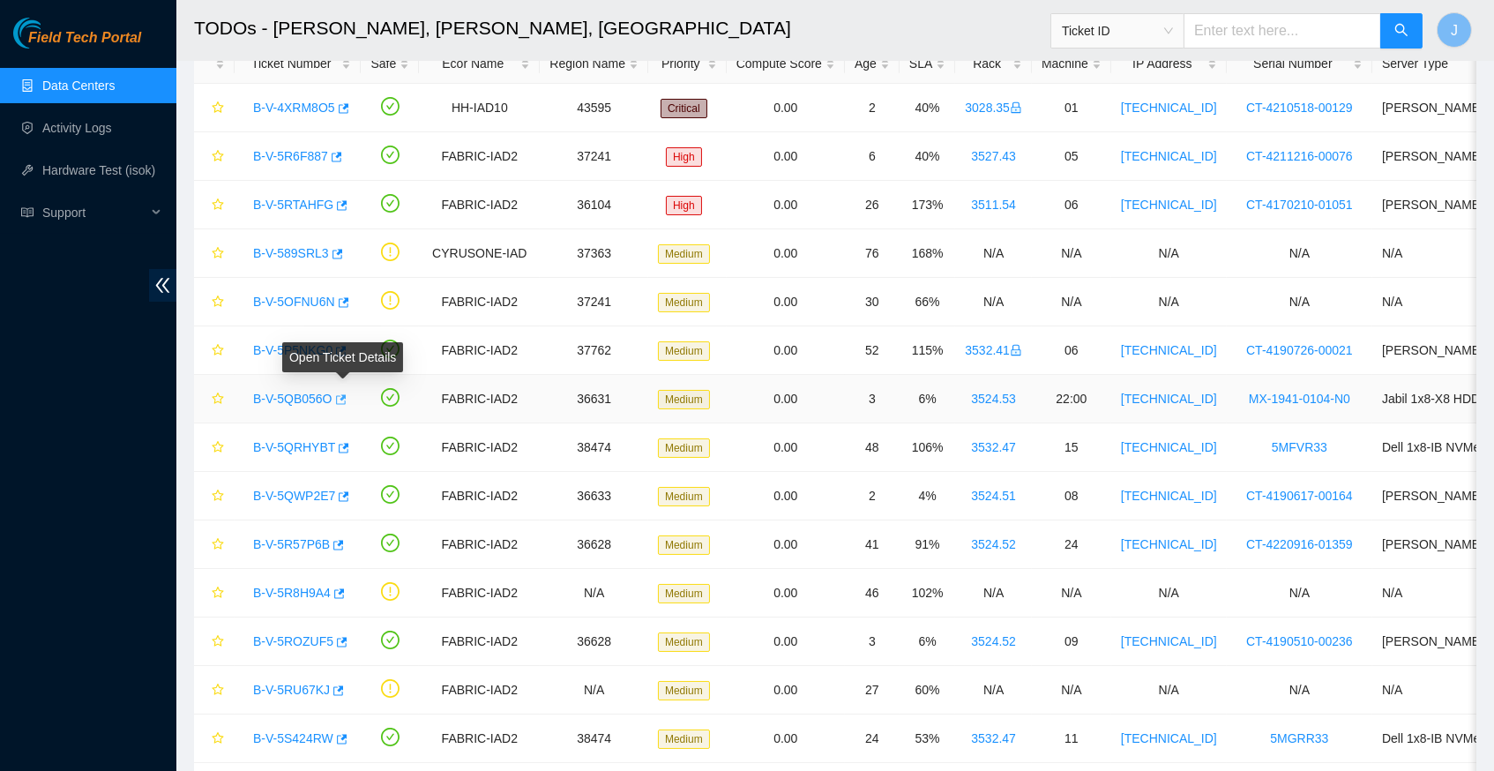
click at [347, 396] on icon "button" at bounding box center [341, 399] width 11 height 10
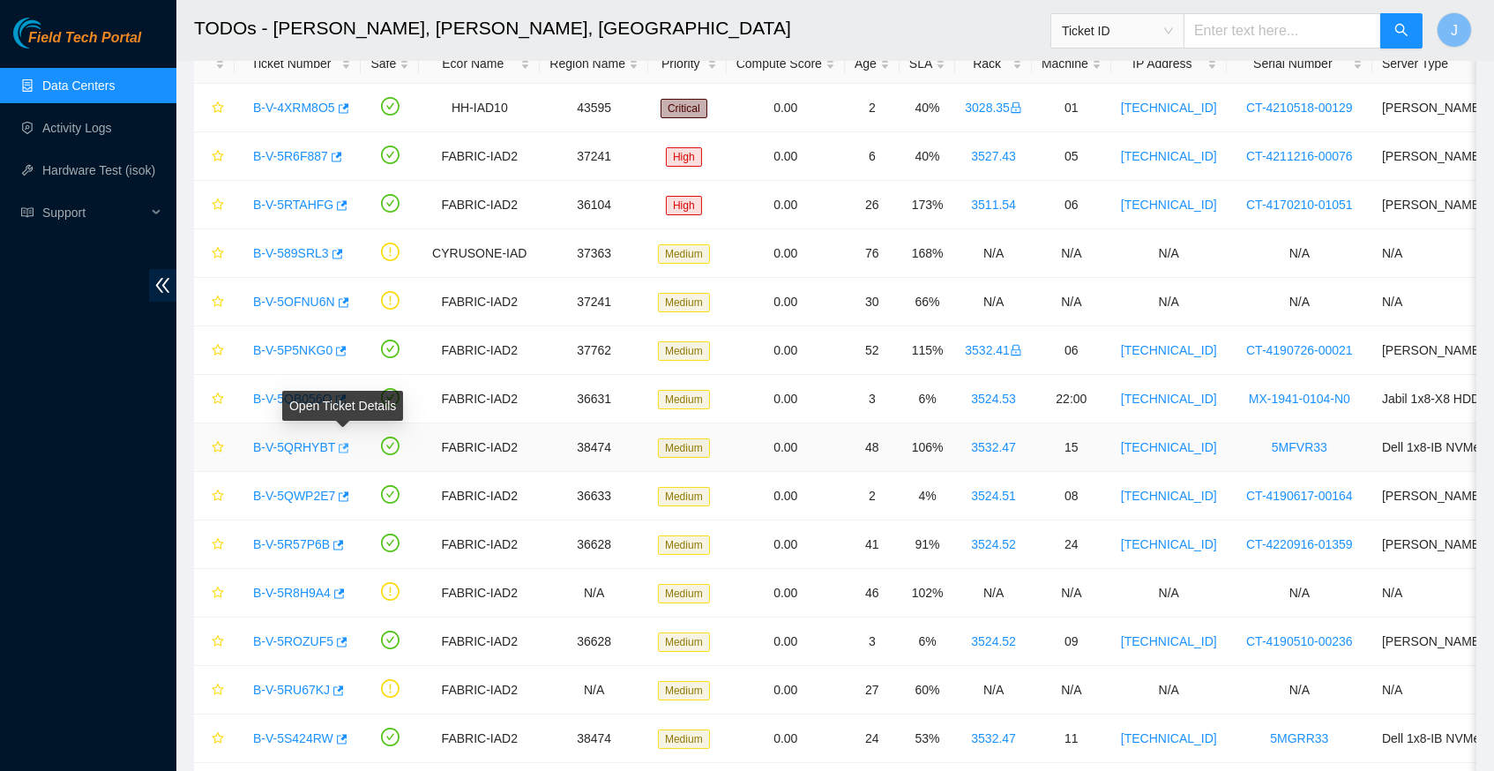
click at [348, 445] on icon "button" at bounding box center [342, 448] width 12 height 12
click at [348, 490] on icon "button" at bounding box center [342, 496] width 12 height 12
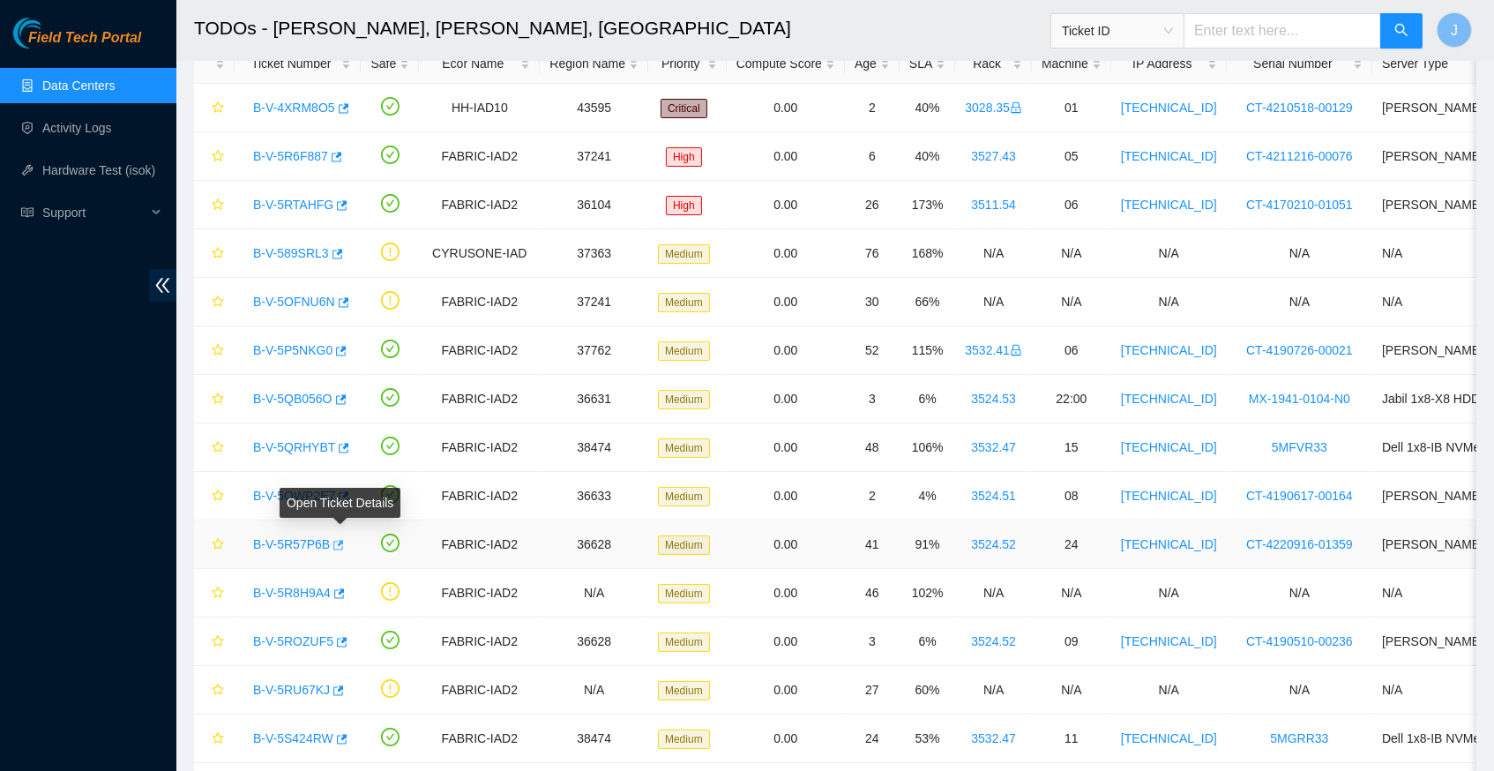
click at [342, 540] on icon "button" at bounding box center [338, 545] width 11 height 10
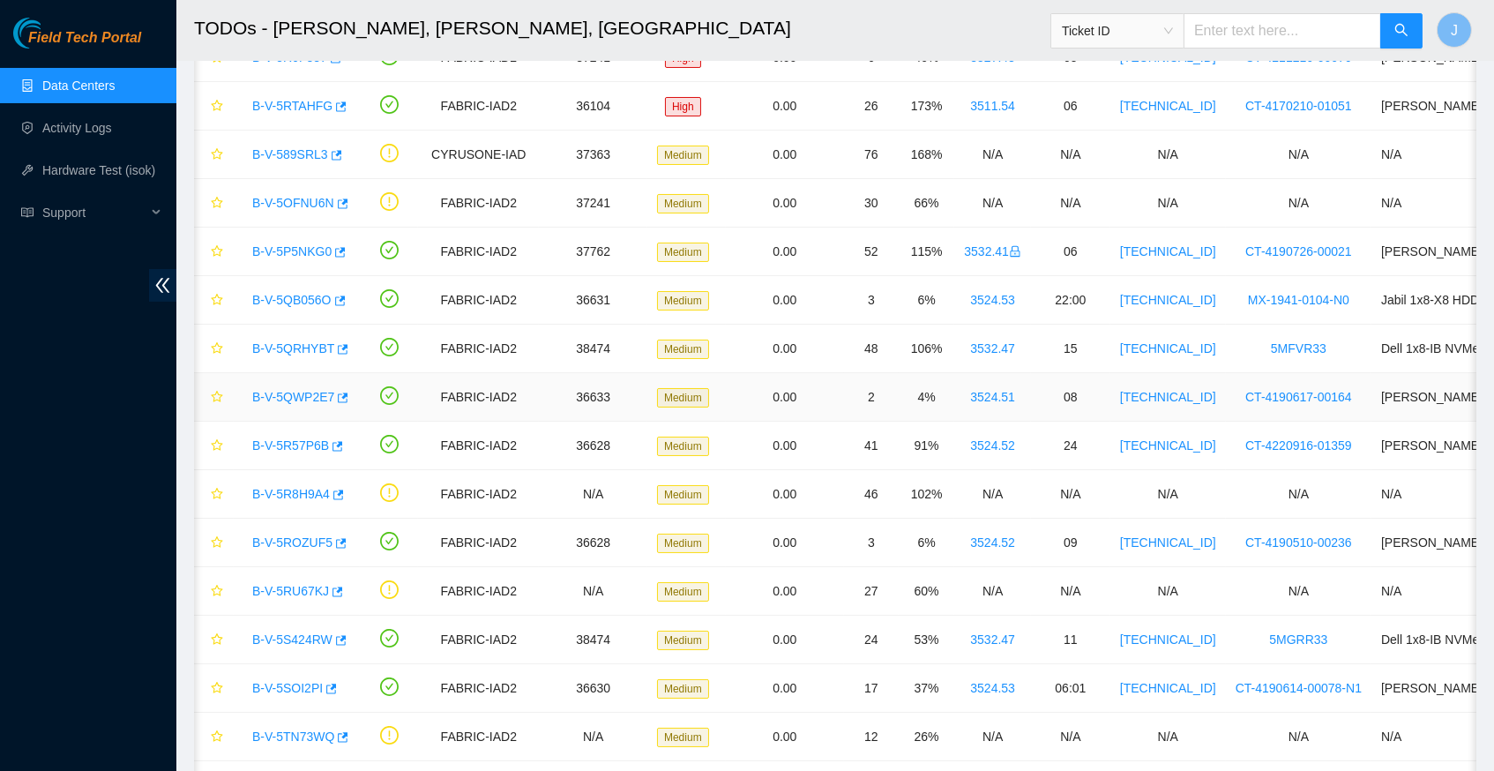
scroll to position [221, 0]
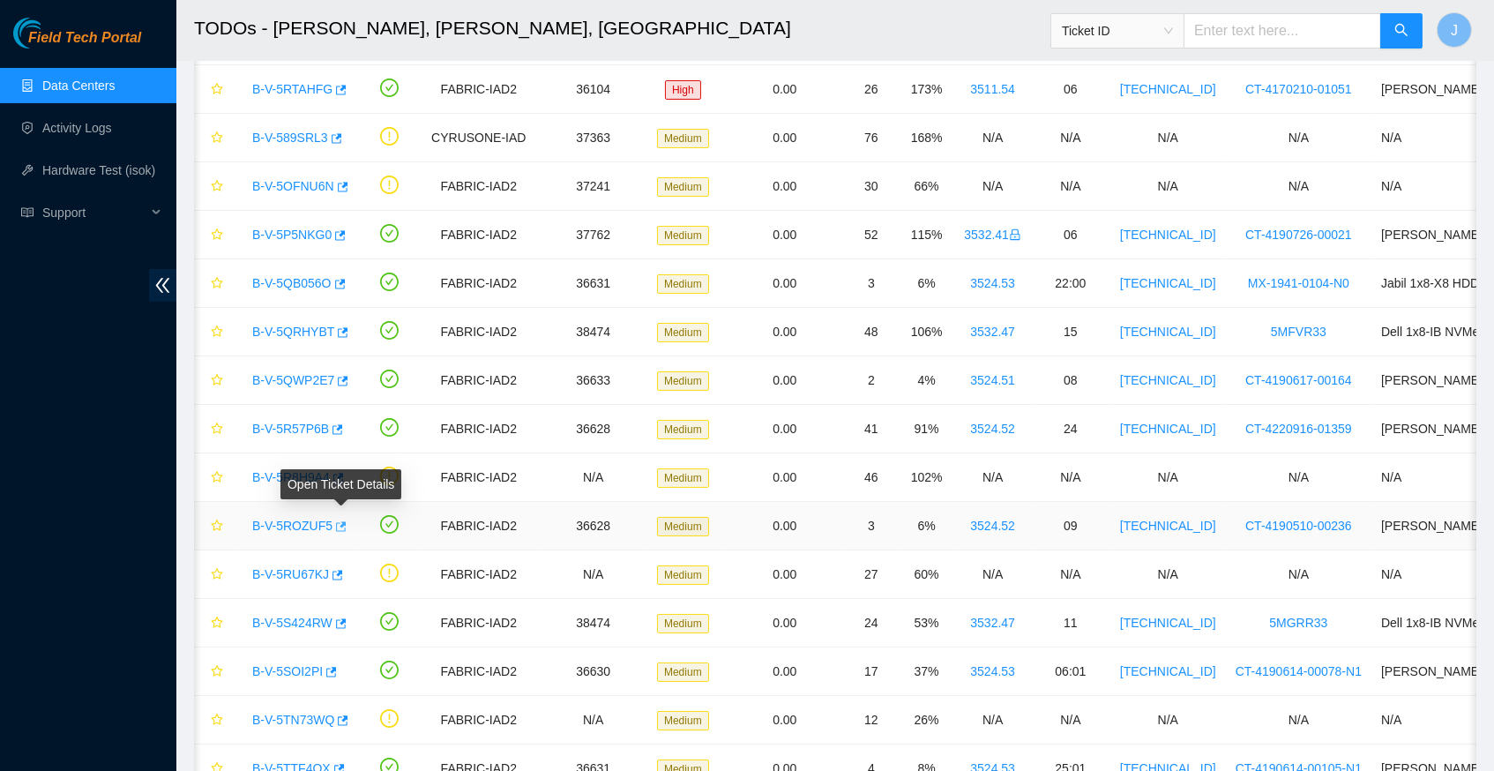
click at [343, 520] on icon "button" at bounding box center [339, 526] width 12 height 12
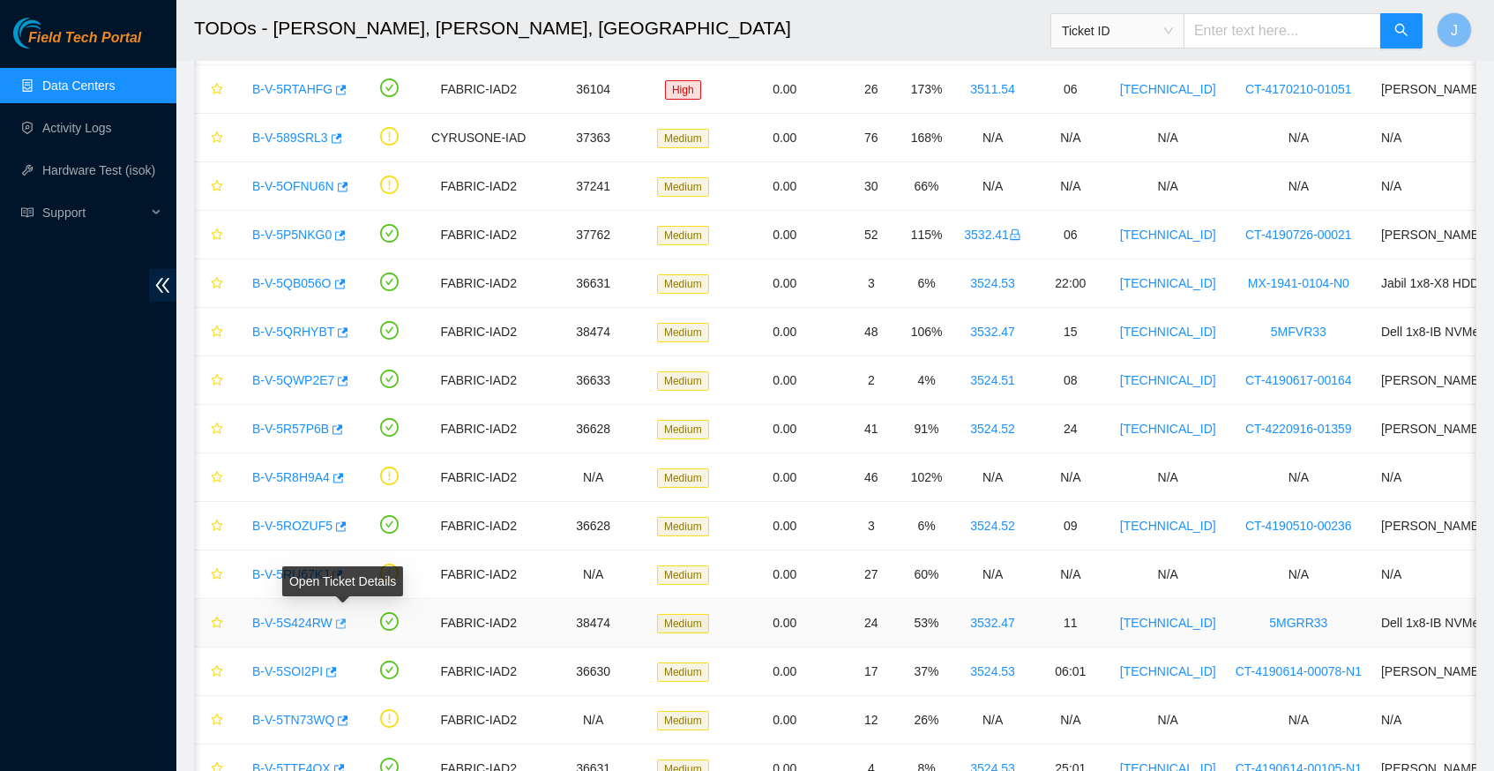
click at [346, 619] on icon "button" at bounding box center [339, 623] width 12 height 12
click at [91, 169] on link "Hardware Test (isok)" at bounding box center [98, 170] width 113 height 14
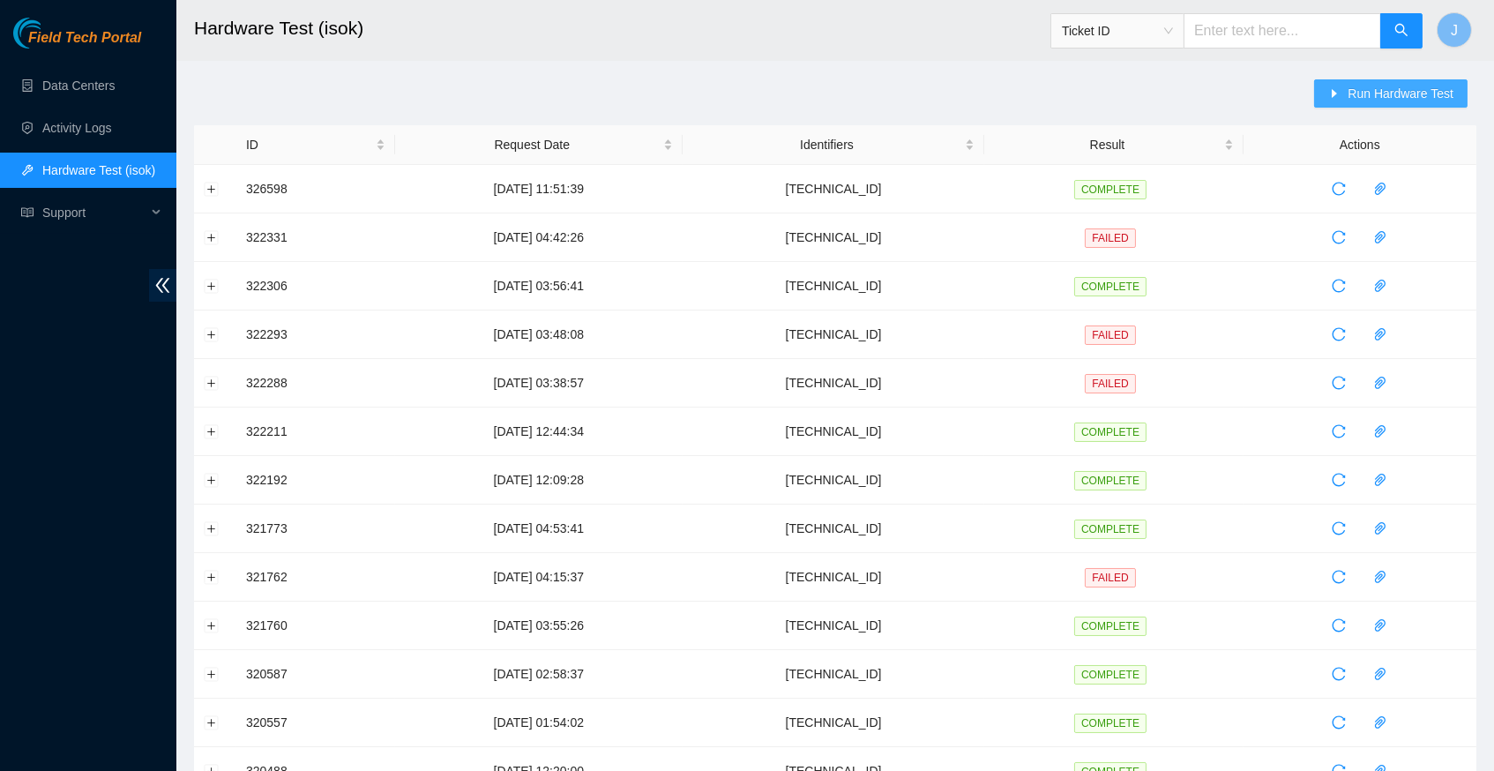
click at [1348, 90] on span "Run Hardware Test" at bounding box center [1401, 93] width 106 height 19
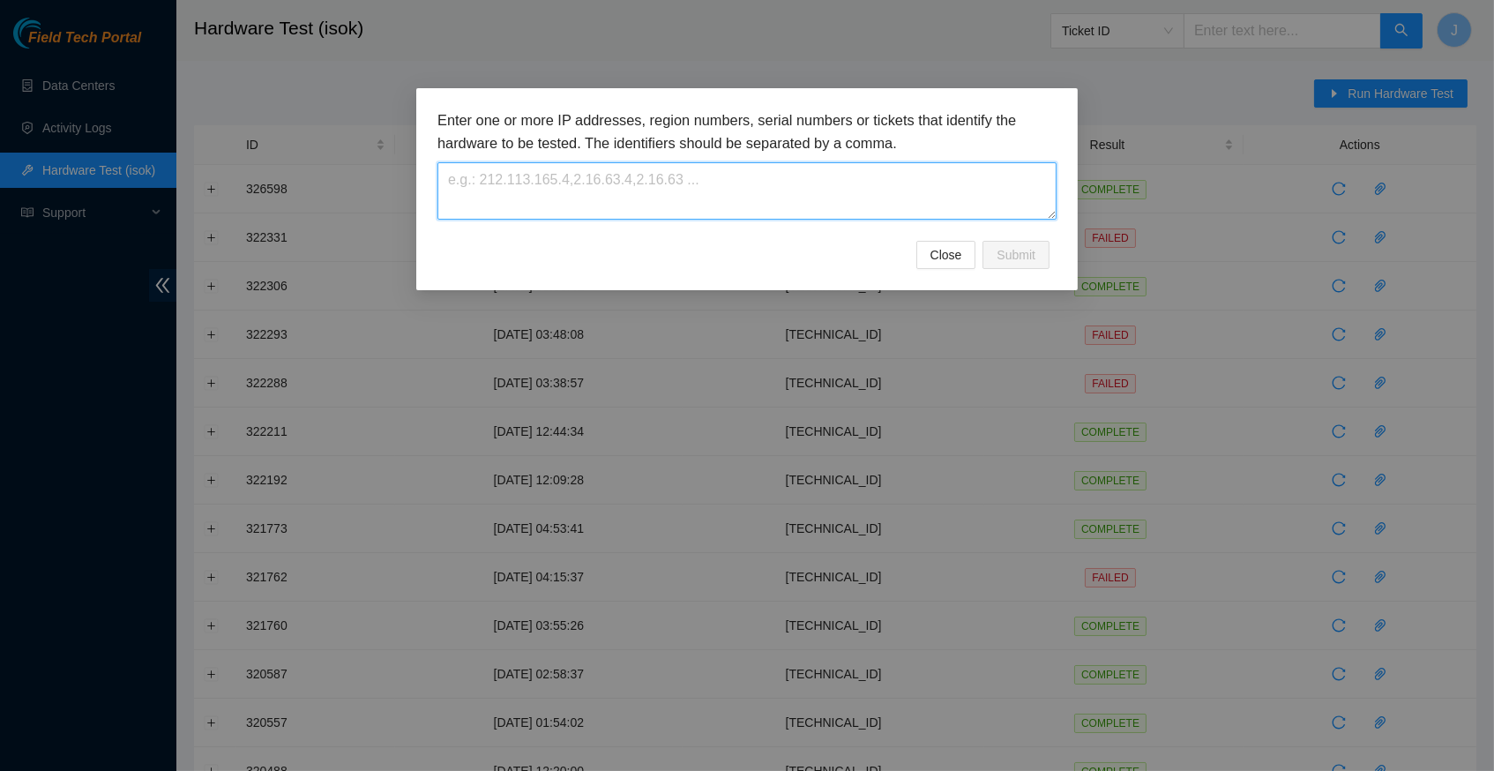
click at [551, 183] on textarea at bounding box center [747, 190] width 619 height 57
paste textarea "23.55.171.133"
type textarea "23.55.171.133"
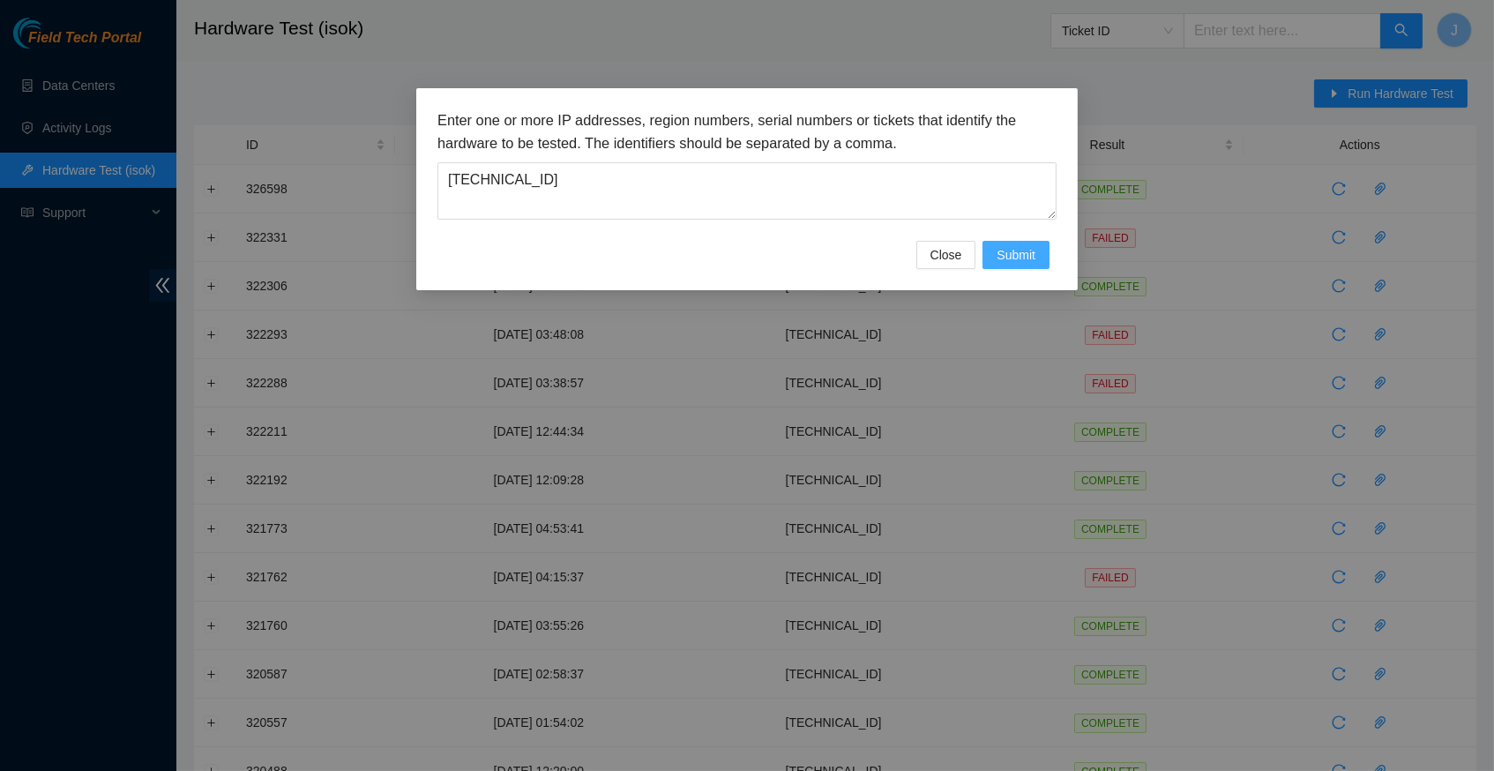
click at [1002, 254] on span "Submit" at bounding box center [1016, 254] width 39 height 19
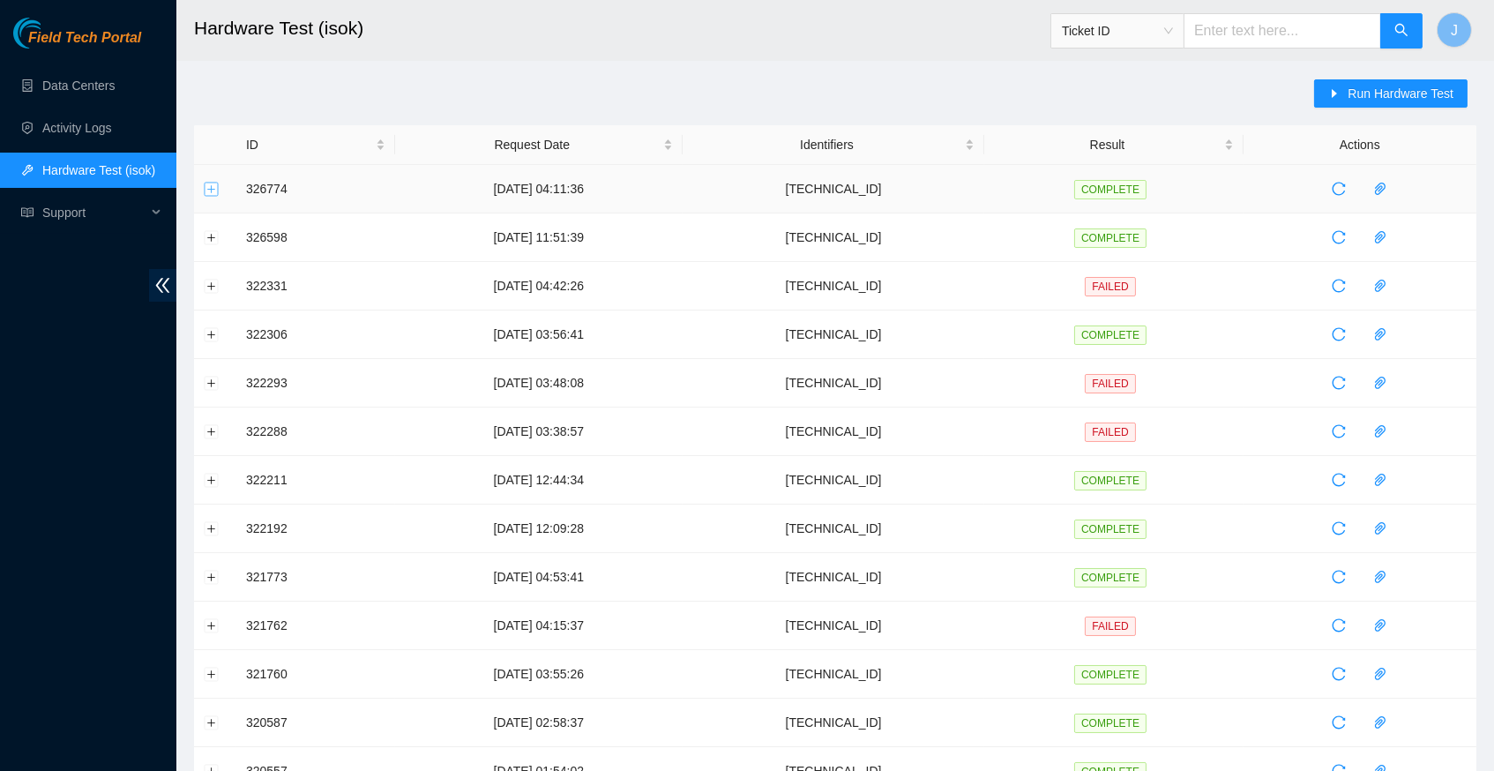
click at [215, 189] on button "Expand row" at bounding box center [212, 189] width 14 height 14
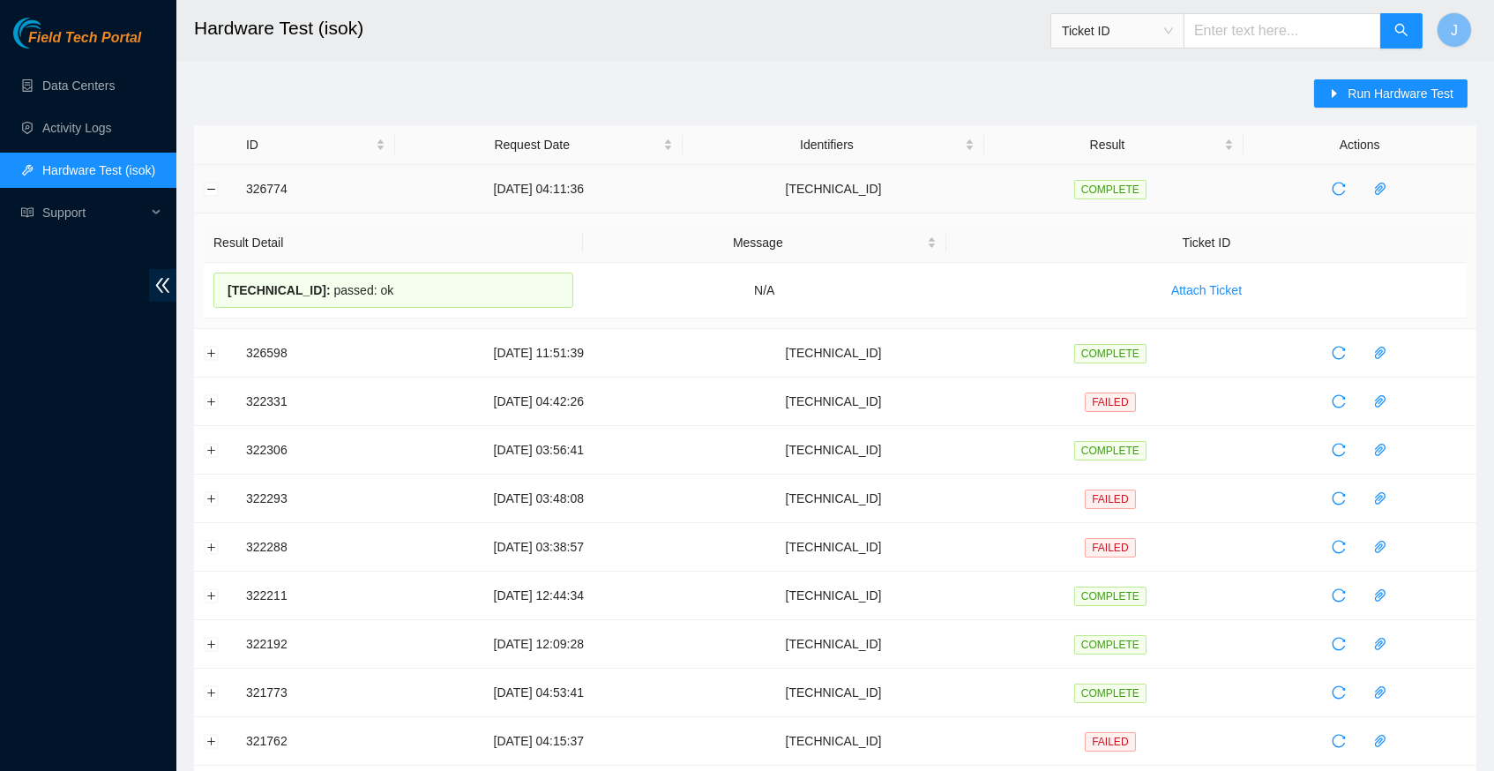
drag, startPoint x: 401, startPoint y: 289, endPoint x: 243, endPoint y: 183, distance: 190.8
click at [243, 183] on tbody "326774 25-08-2025 04:11:36 23.55.171.133 COMPLETE Result Detail Message Ticket …" at bounding box center [835, 708] width 1283 height 1086
click at [399, 284] on div "23.55.171.133 : passed: ok" at bounding box center [393, 290] width 360 height 35
drag, startPoint x: 410, startPoint y: 283, endPoint x: 239, endPoint y: 190, distance: 195.0
click at [239, 190] on tbody "326774 25-08-2025 04:11:36 23.55.171.133 COMPLETE Result Detail Message Ticket …" at bounding box center [835, 708] width 1283 height 1086
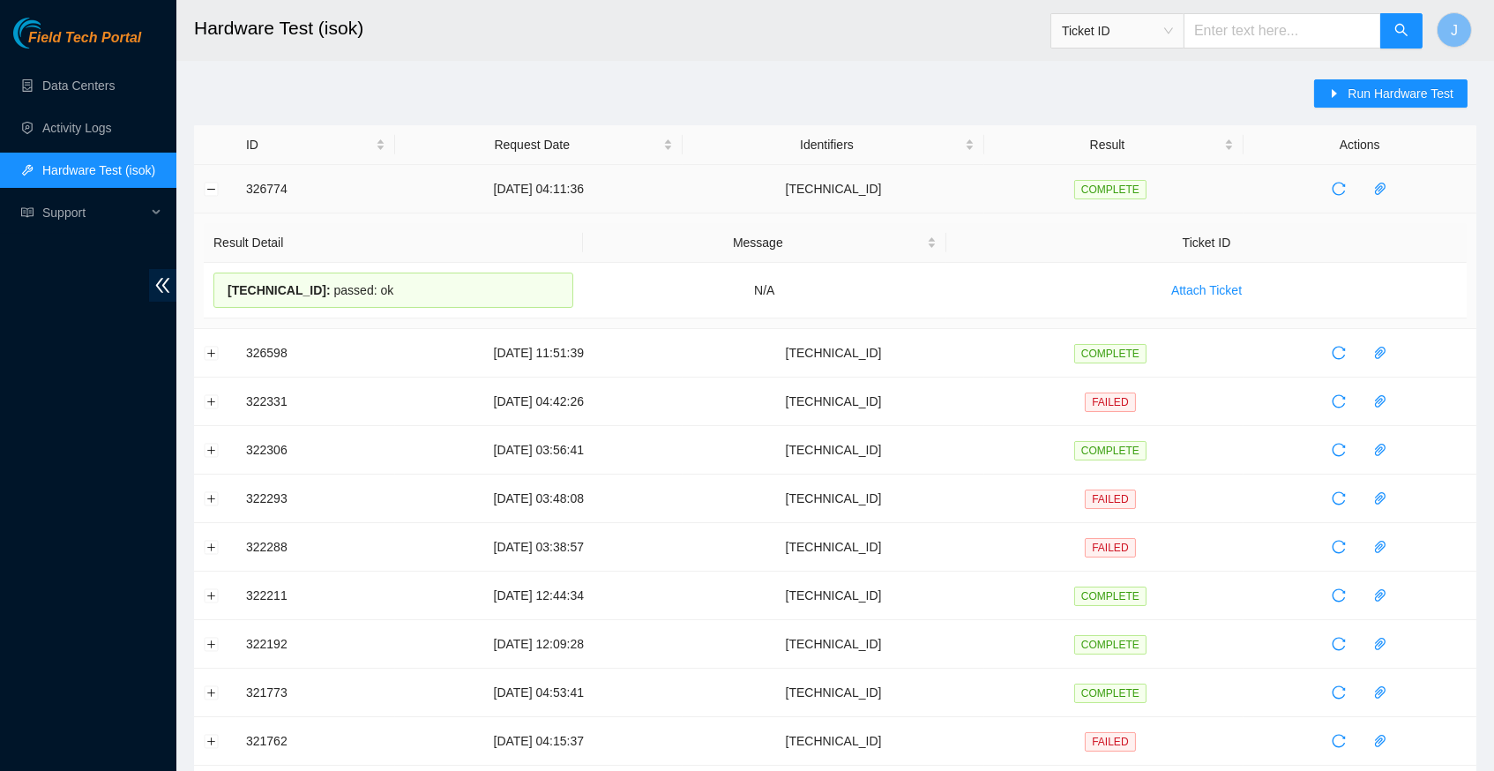
copy tbody "326774 25-08-2025 04:11:36 23.55.171.133 COMPLETE Result Detail Message Ticket …"
click at [715, 70] on main "Hardware Test (isok) Ticket ID J Run Hardware Test ID Request Date Identifiers …" at bounding box center [835, 662] width 1318 height 1325
click at [780, 86] on div "Run Hardware Test ID Request Date Identifiers Result Actions 326774 25-08-2025 …" at bounding box center [835, 693] width 1283 height 1228
click at [613, 87] on div "Run Hardware Test ID Request Date Identifiers Result Actions 326774 25-08-2025 …" at bounding box center [835, 693] width 1283 height 1228
click at [104, 80] on link "Data Centers" at bounding box center [78, 86] width 72 height 14
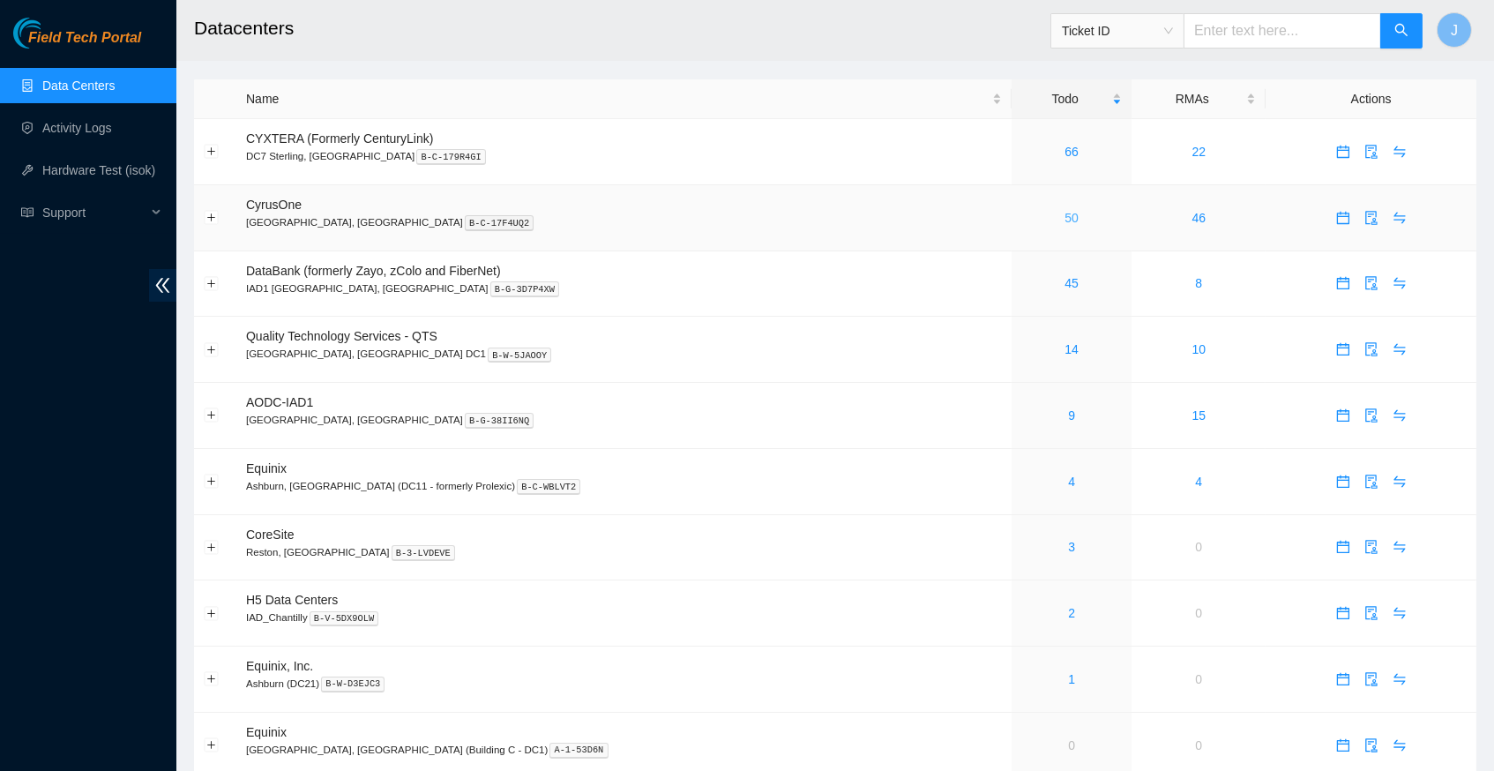
click at [1065, 213] on link "50" at bounding box center [1072, 218] width 14 height 14
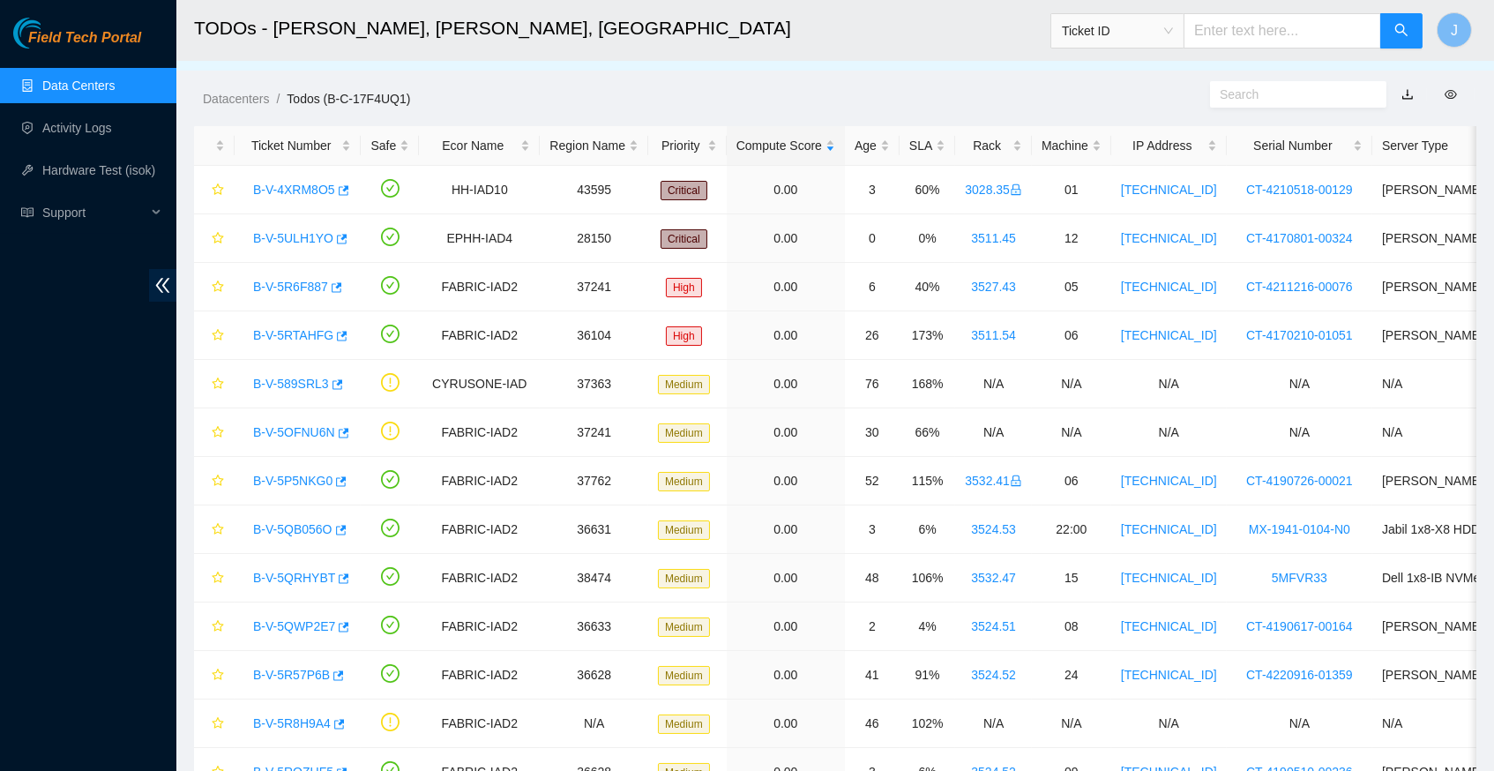
scroll to position [13, 0]
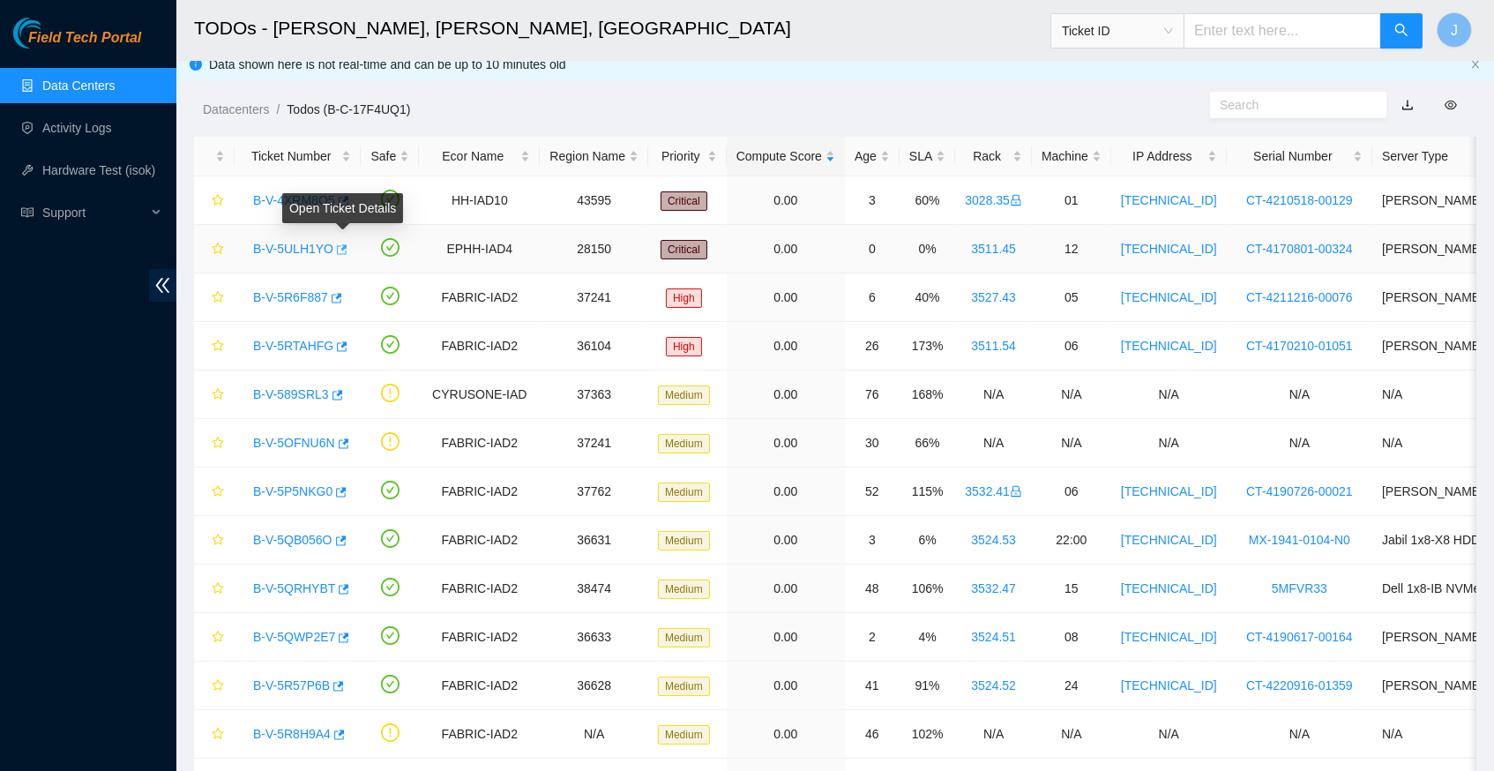
click at [347, 248] on icon "button" at bounding box center [340, 249] width 12 height 12
click at [348, 198] on icon "button" at bounding box center [342, 201] width 12 height 12
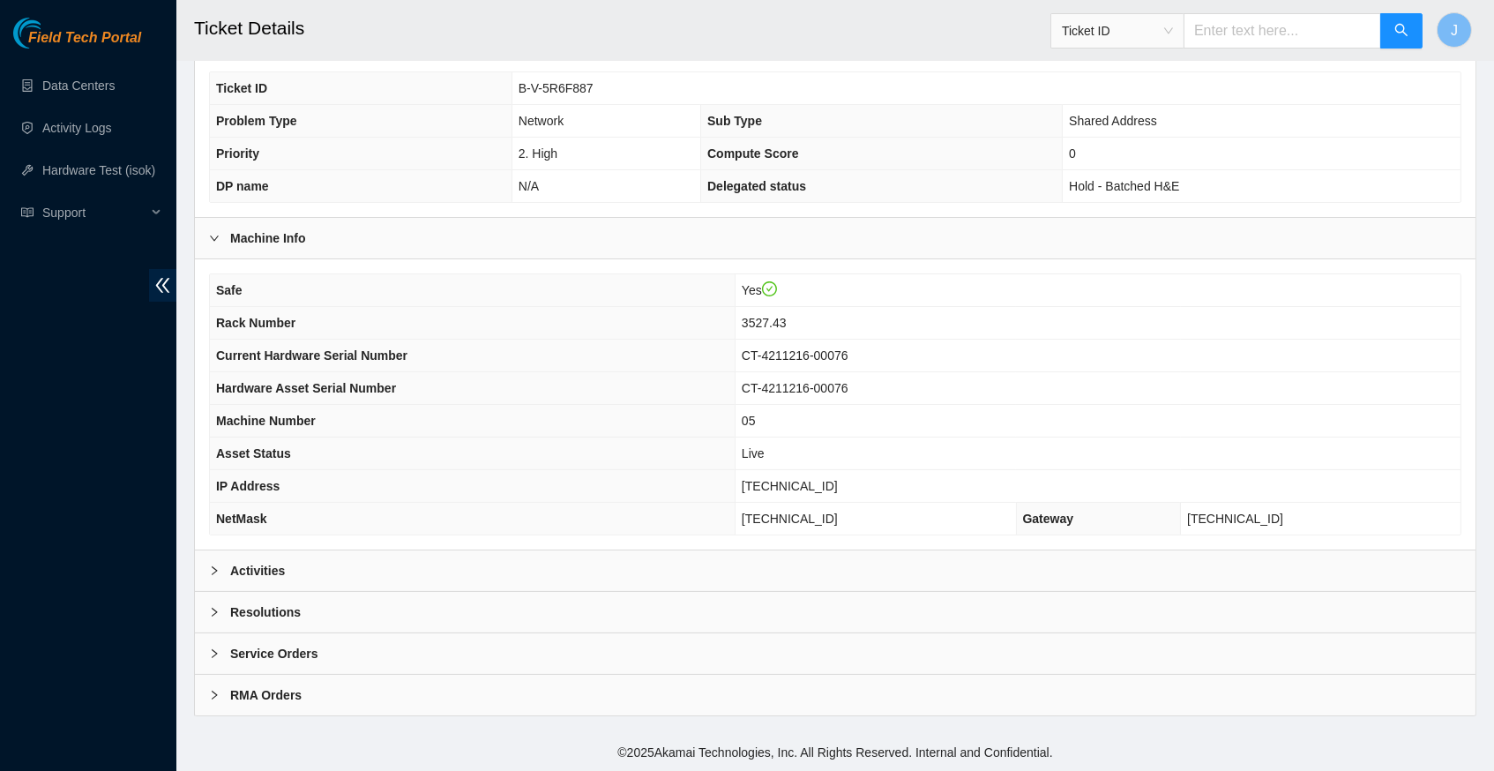
scroll to position [353, 0]
click at [220, 569] on div at bounding box center [219, 570] width 21 height 19
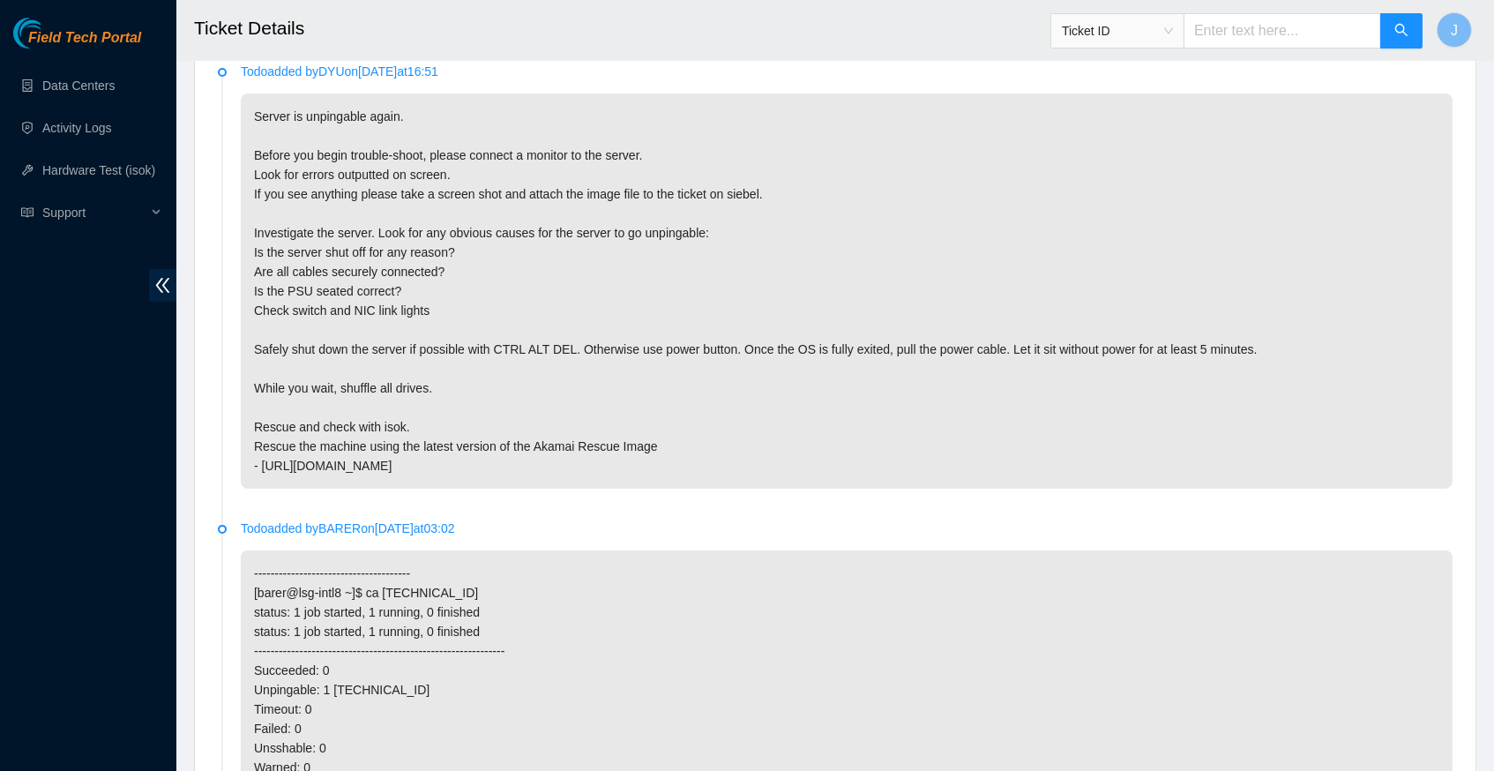
scroll to position [922, 0]
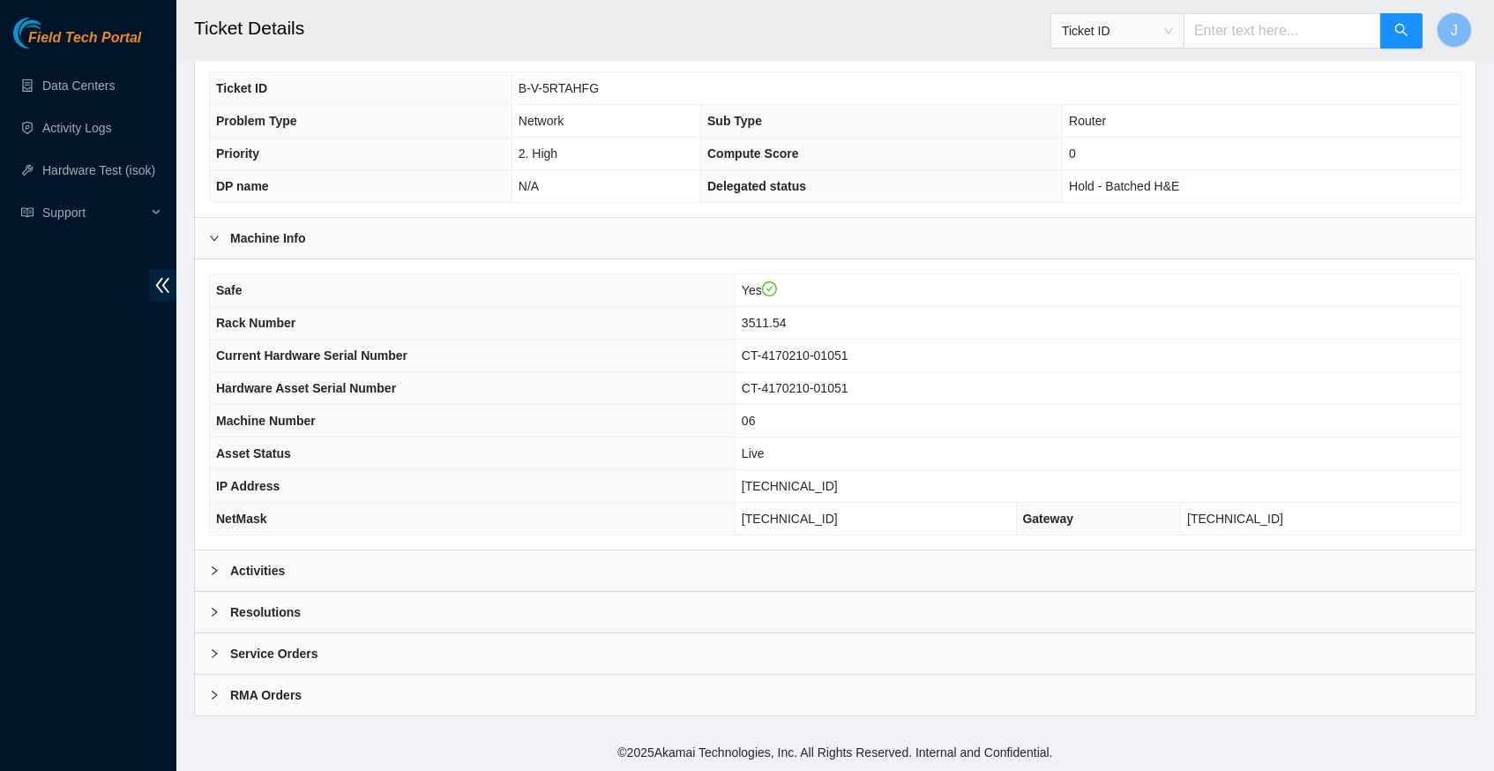
scroll to position [353, 0]
click at [216, 572] on icon "right" at bounding box center [214, 570] width 11 height 11
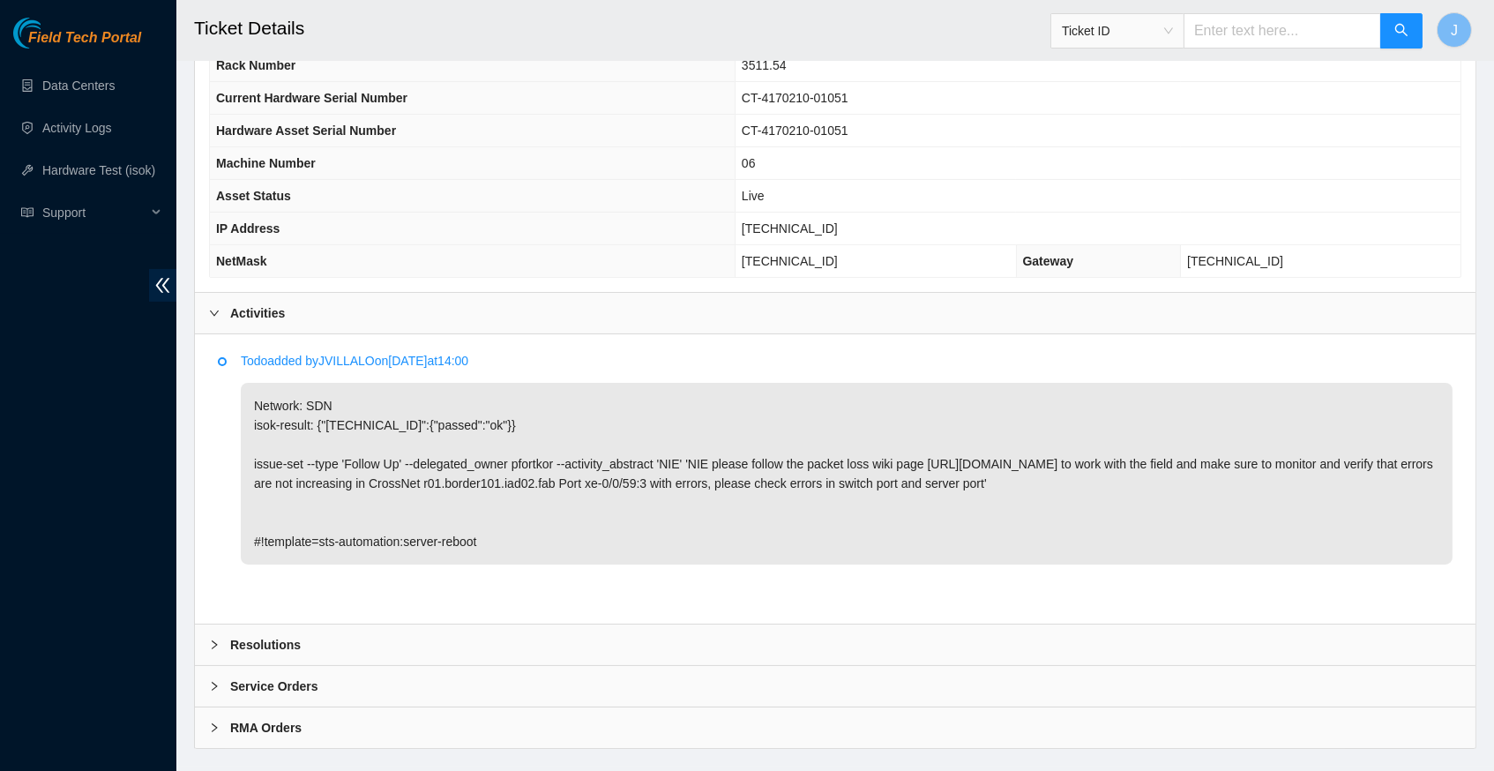
scroll to position [610, 0]
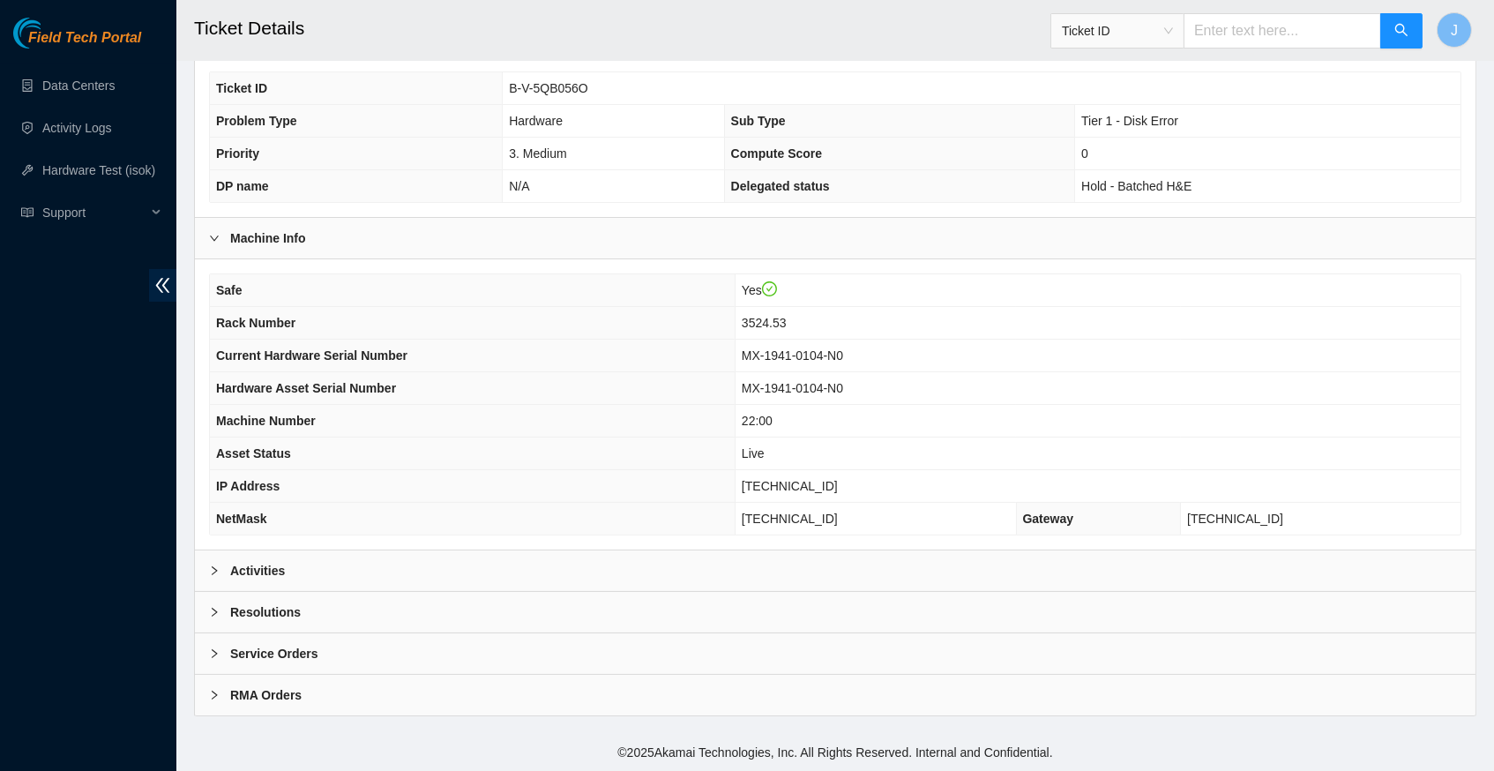
scroll to position [353, 0]
click at [213, 572] on icon "right" at bounding box center [214, 570] width 11 height 11
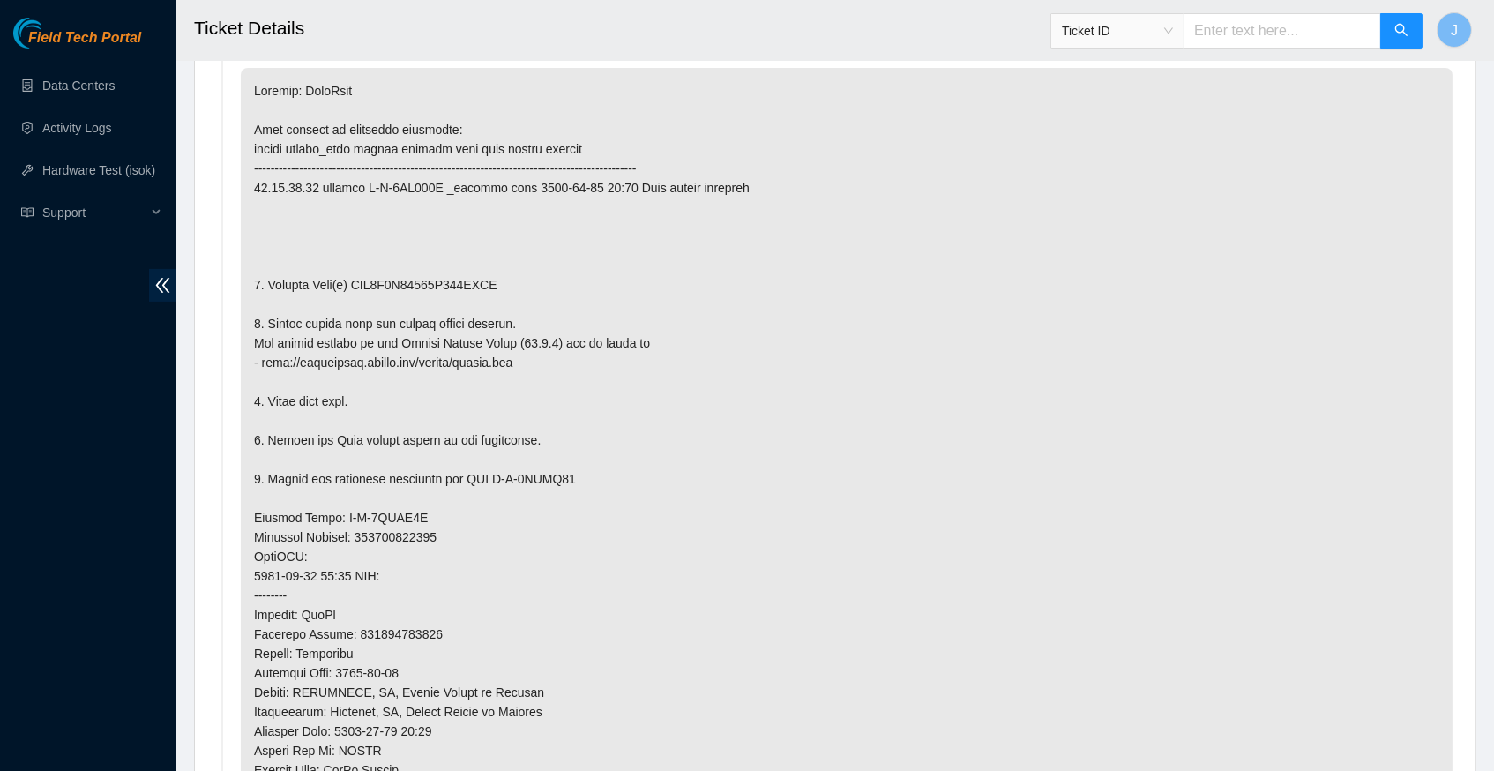
scroll to position [909, 0]
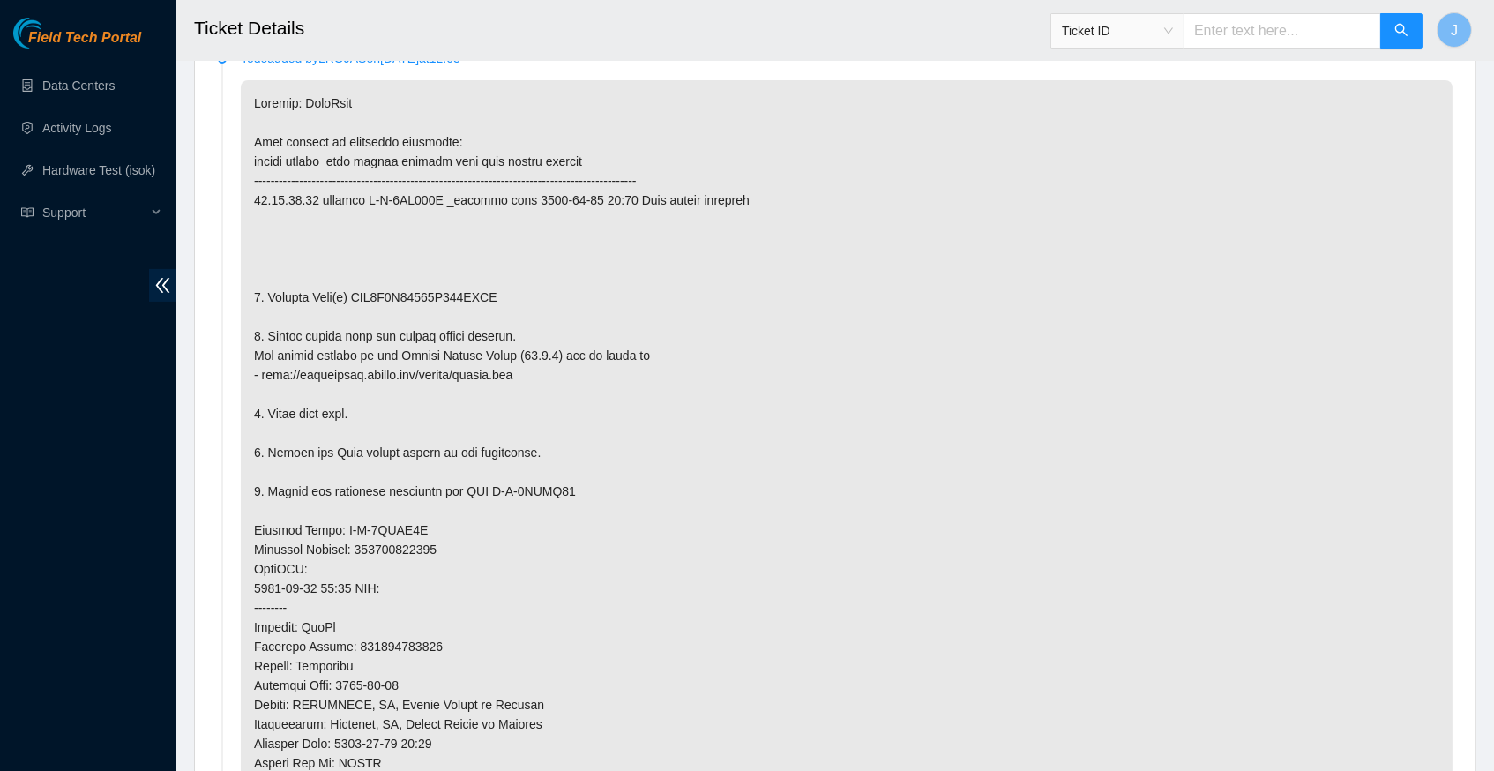
click at [692, 471] on p at bounding box center [847, 549] width 1212 height 939
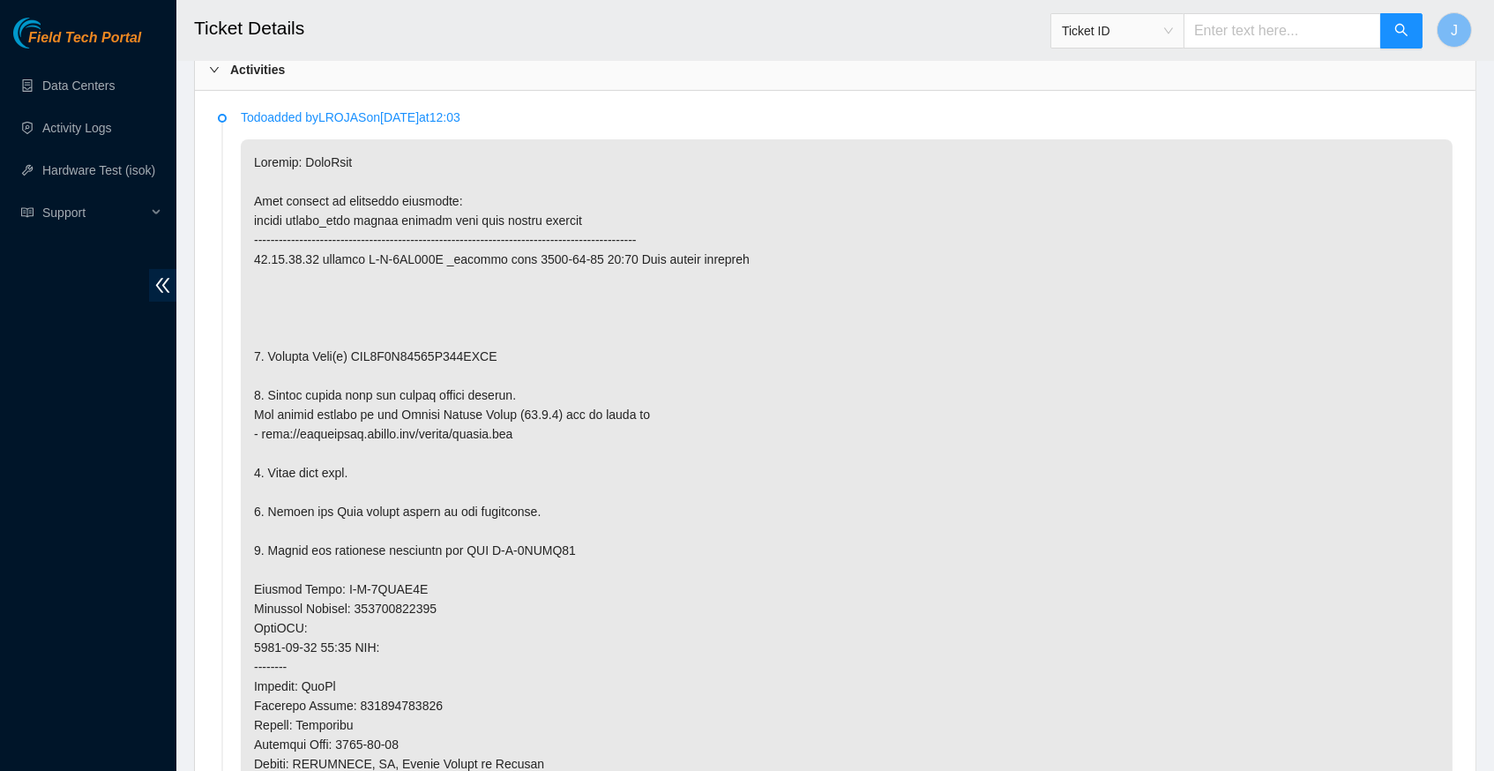
scroll to position [843, 0]
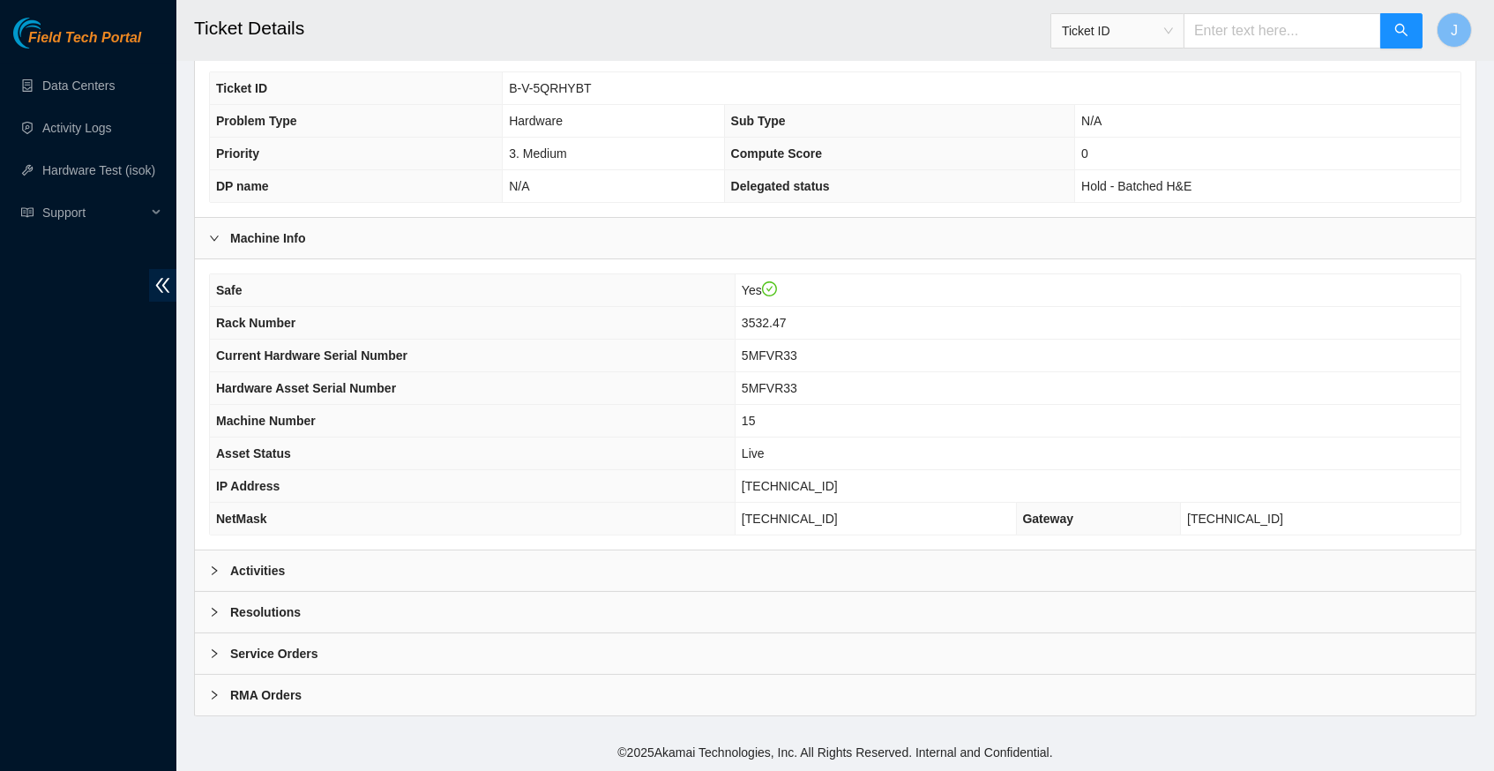
scroll to position [353, 0]
click at [219, 572] on icon "right" at bounding box center [214, 570] width 11 height 11
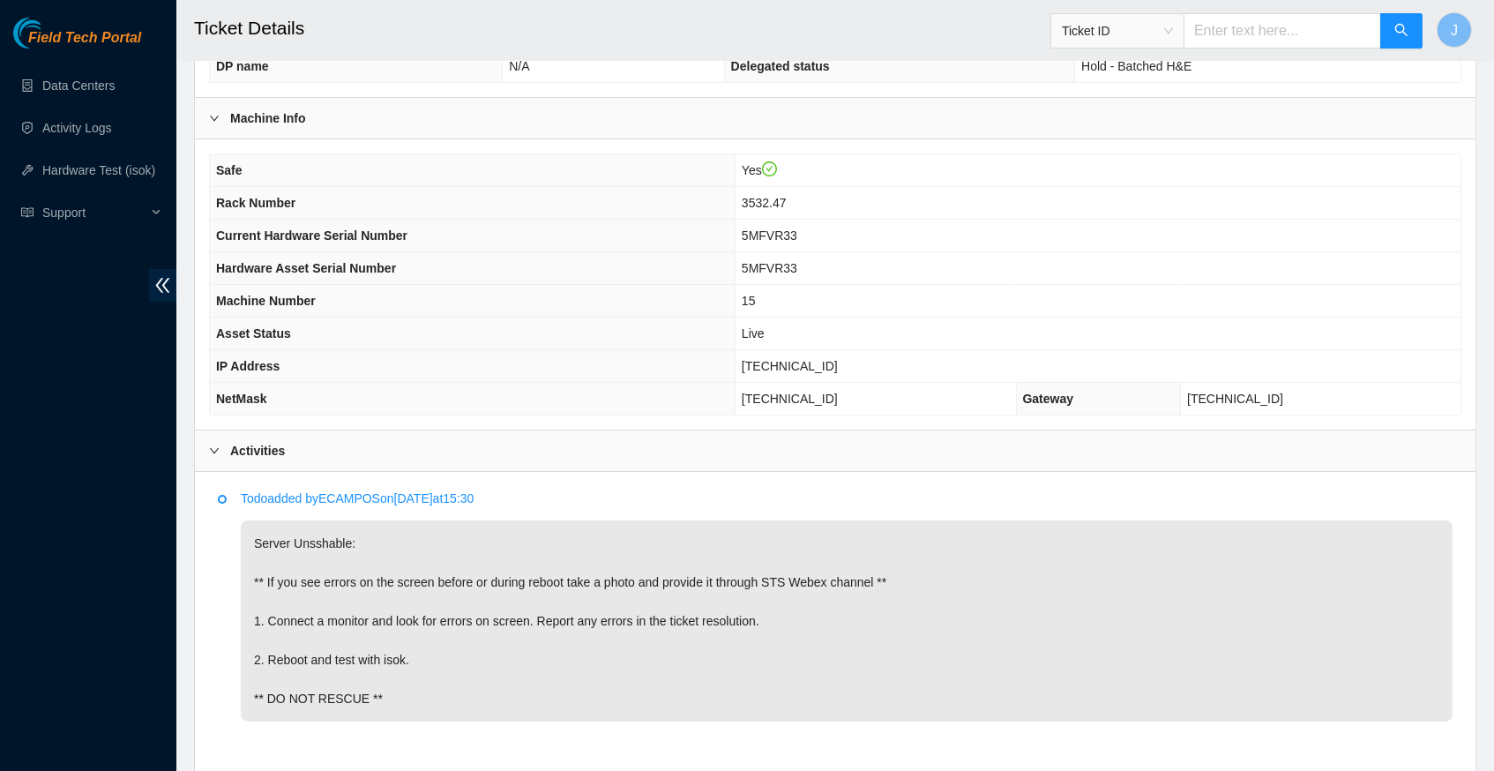
scroll to position [468, 0]
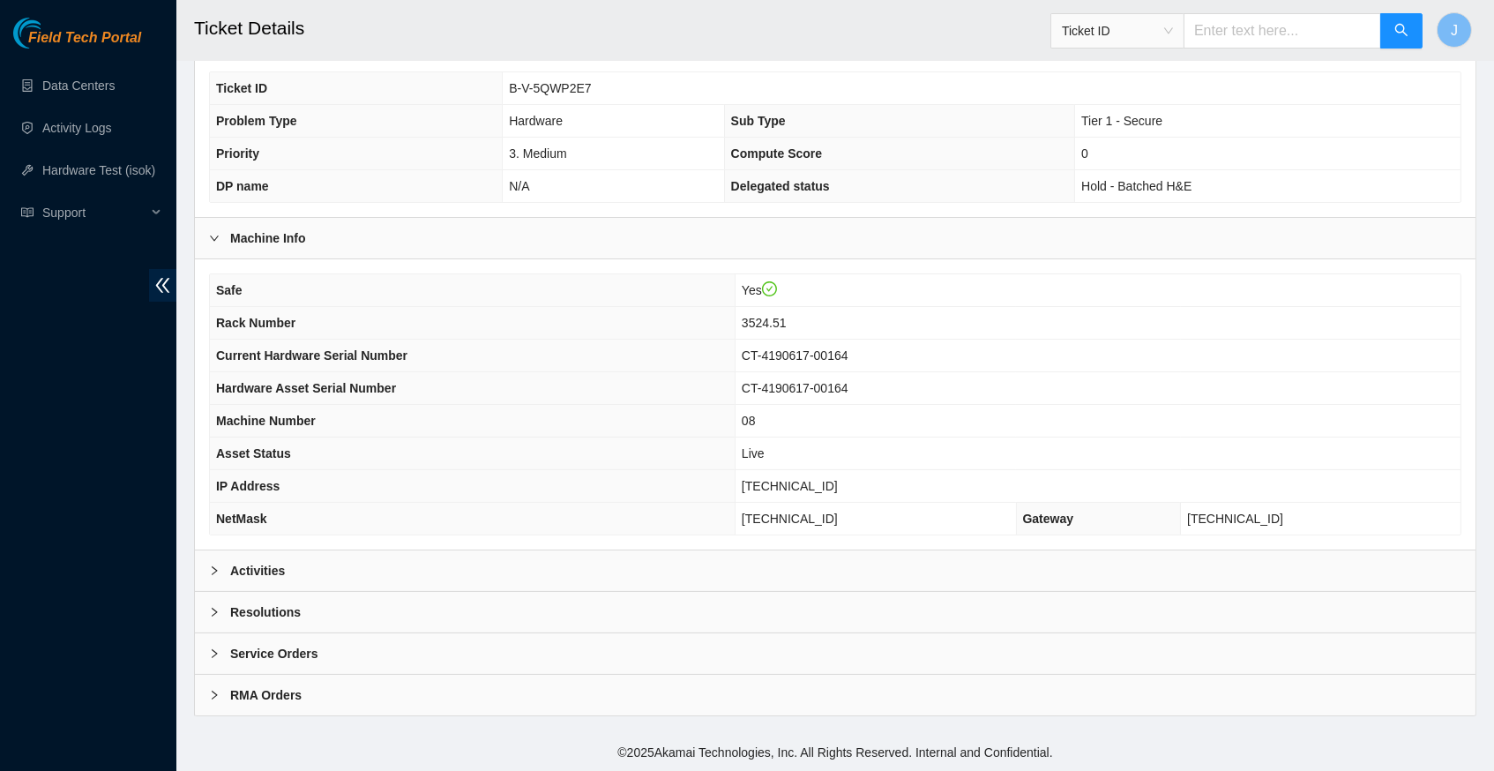
scroll to position [353, 0]
click at [220, 572] on div at bounding box center [219, 570] width 21 height 19
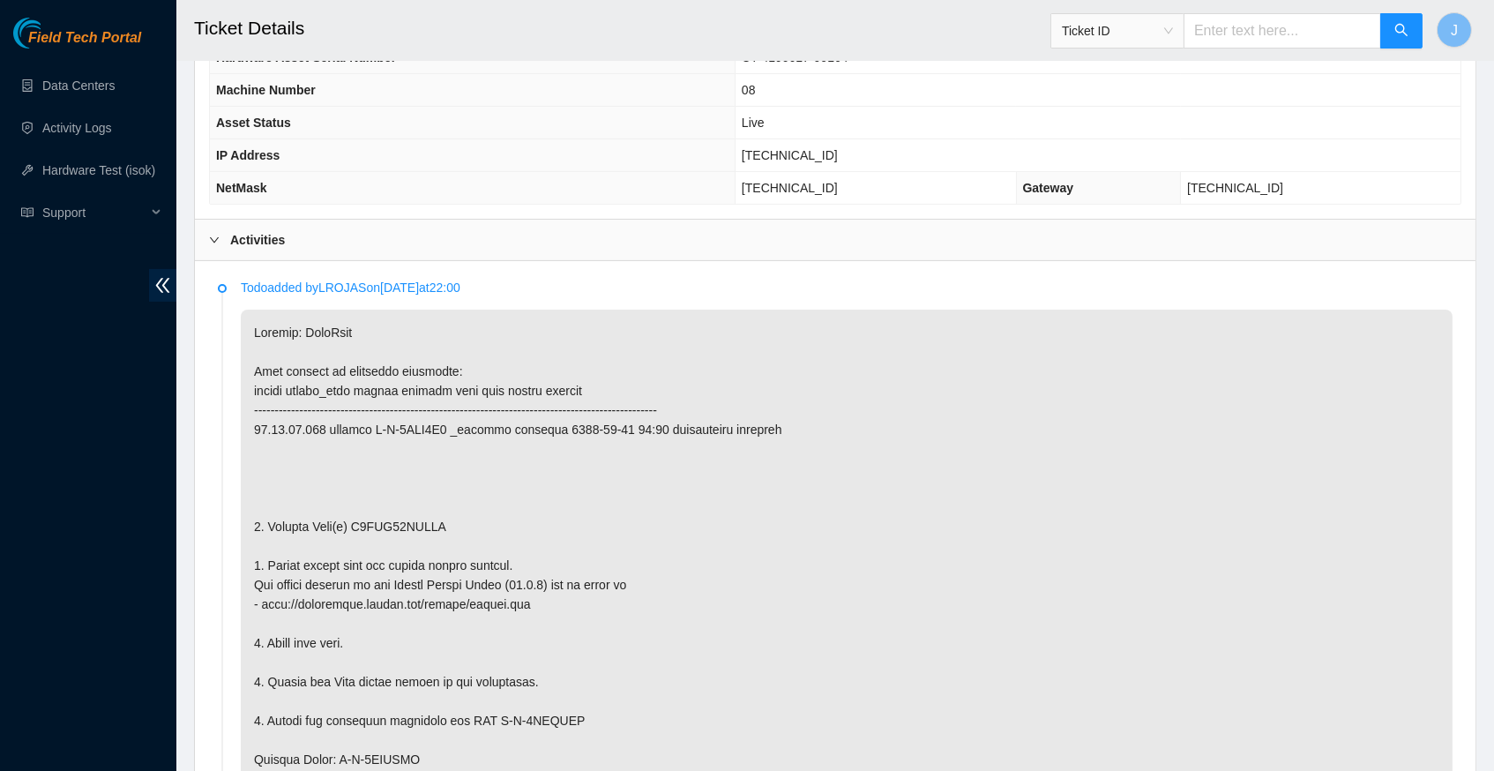
scroll to position [681, 0]
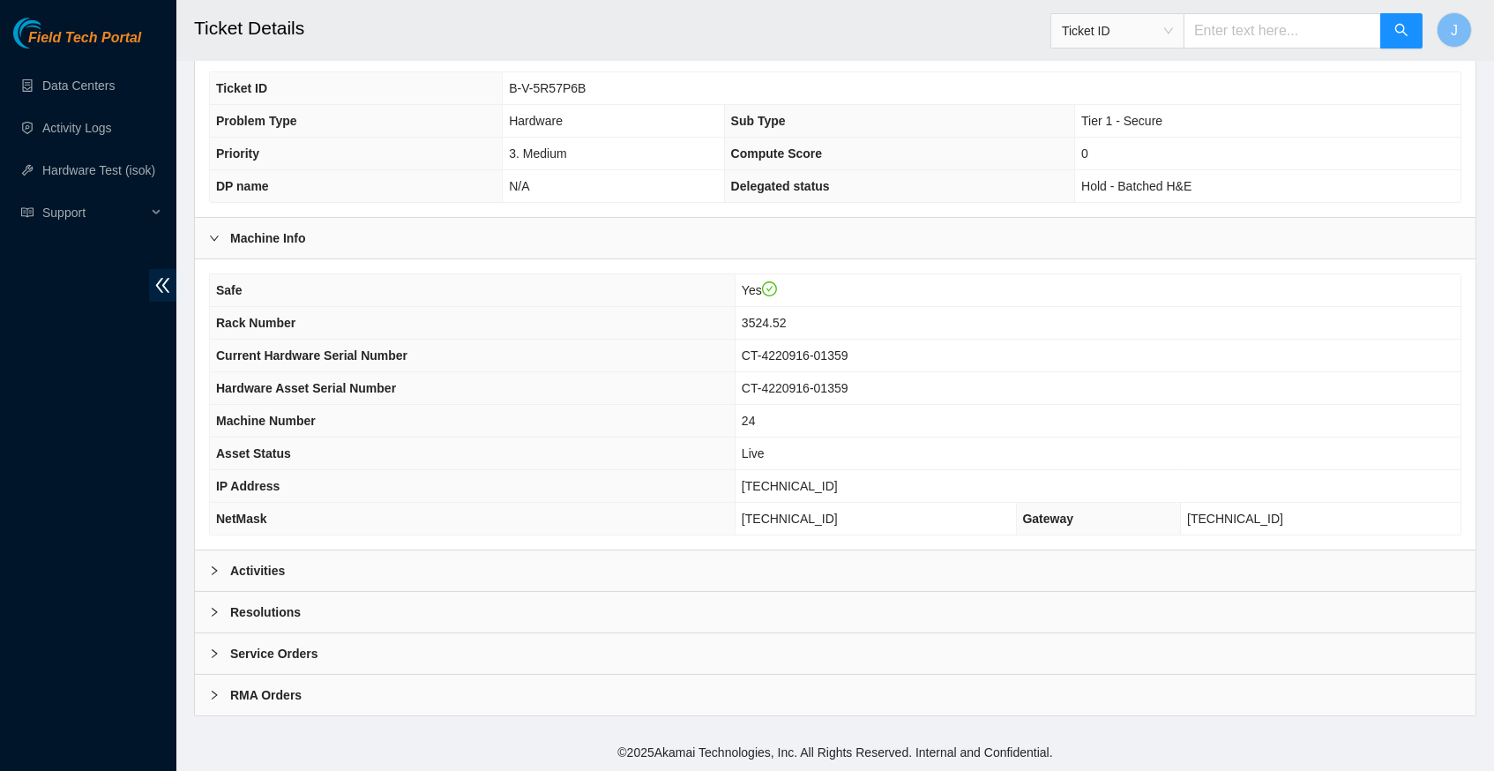
click at [219, 568] on icon "right" at bounding box center [214, 570] width 11 height 11
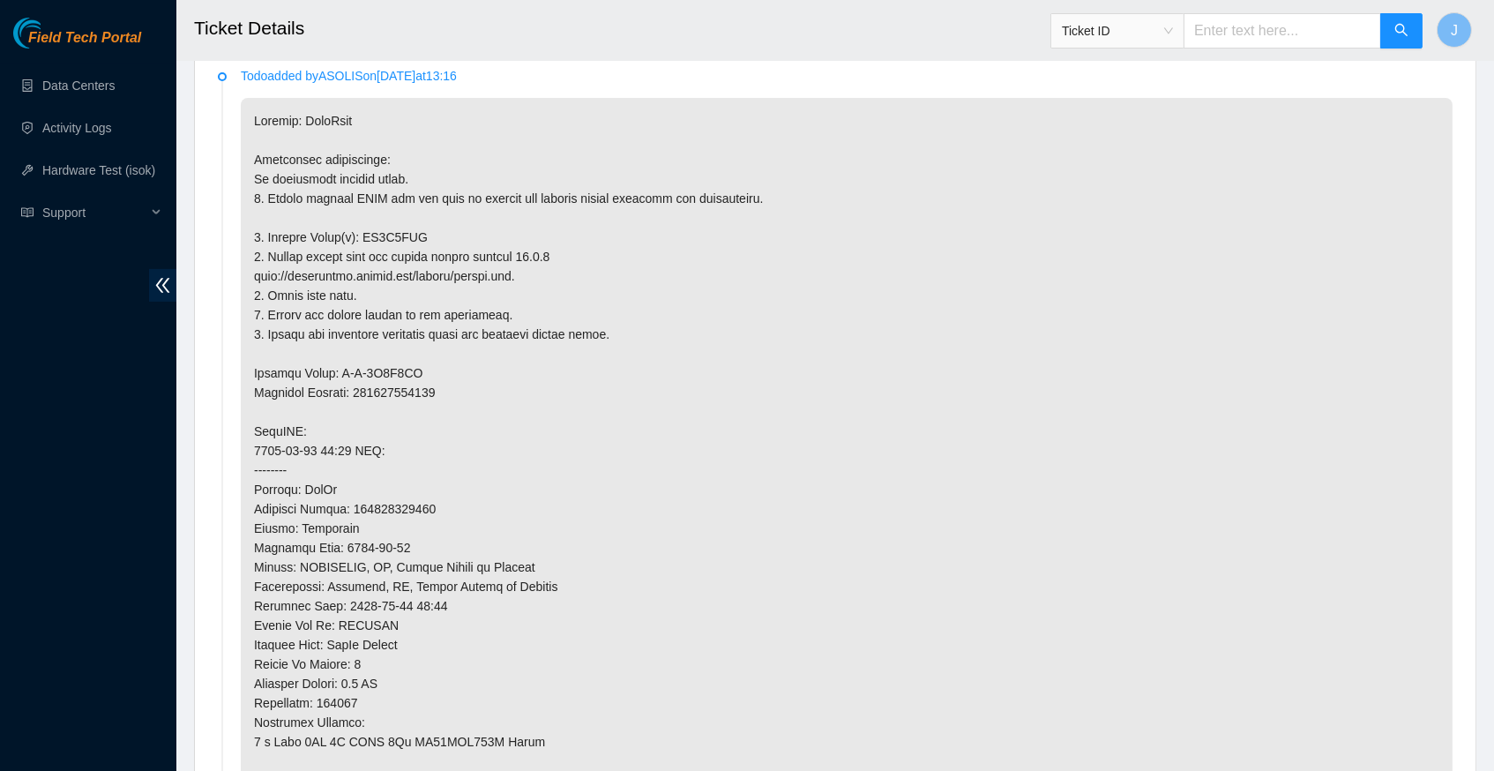
scroll to position [902, 0]
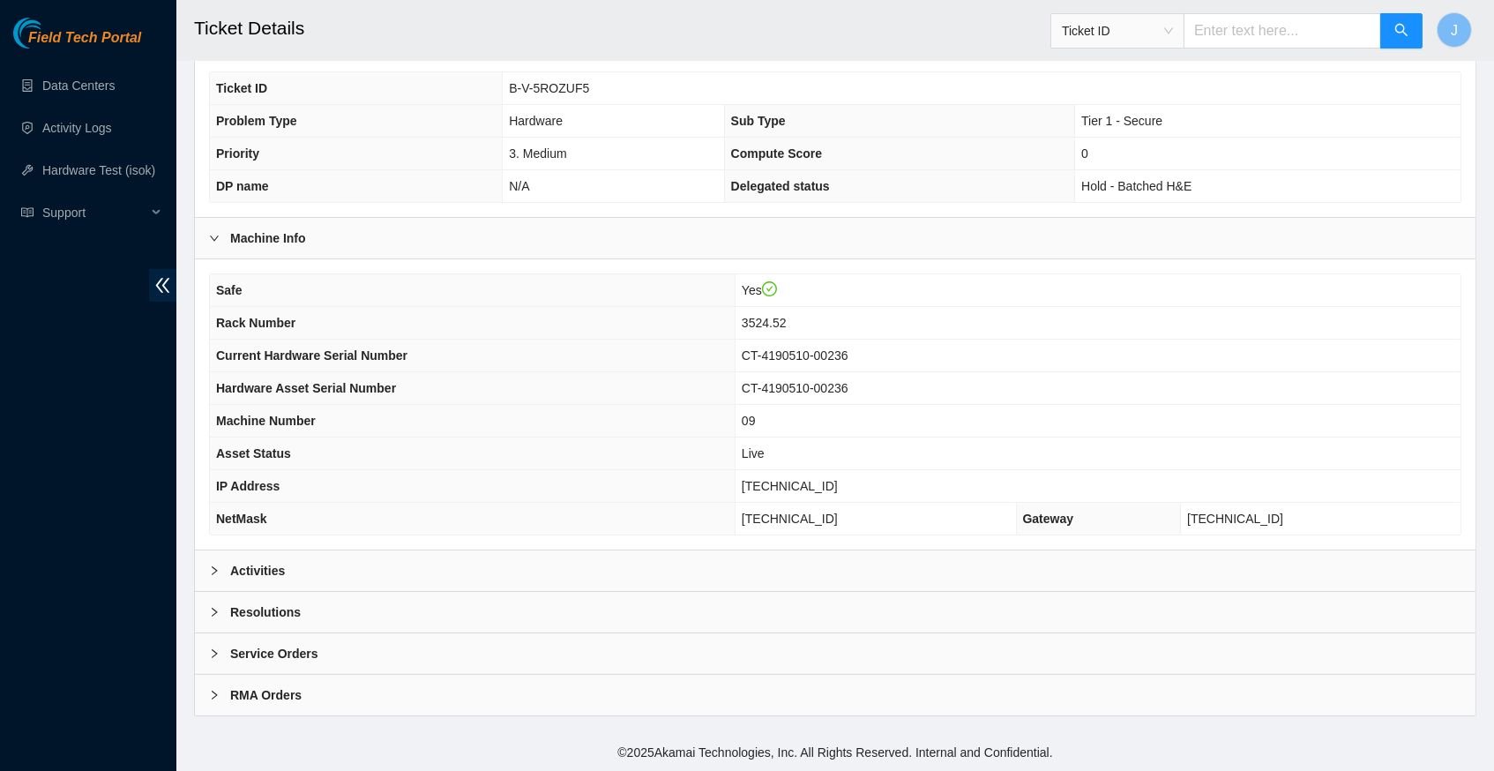
scroll to position [353, 0]
click at [211, 567] on icon "right" at bounding box center [214, 570] width 11 height 11
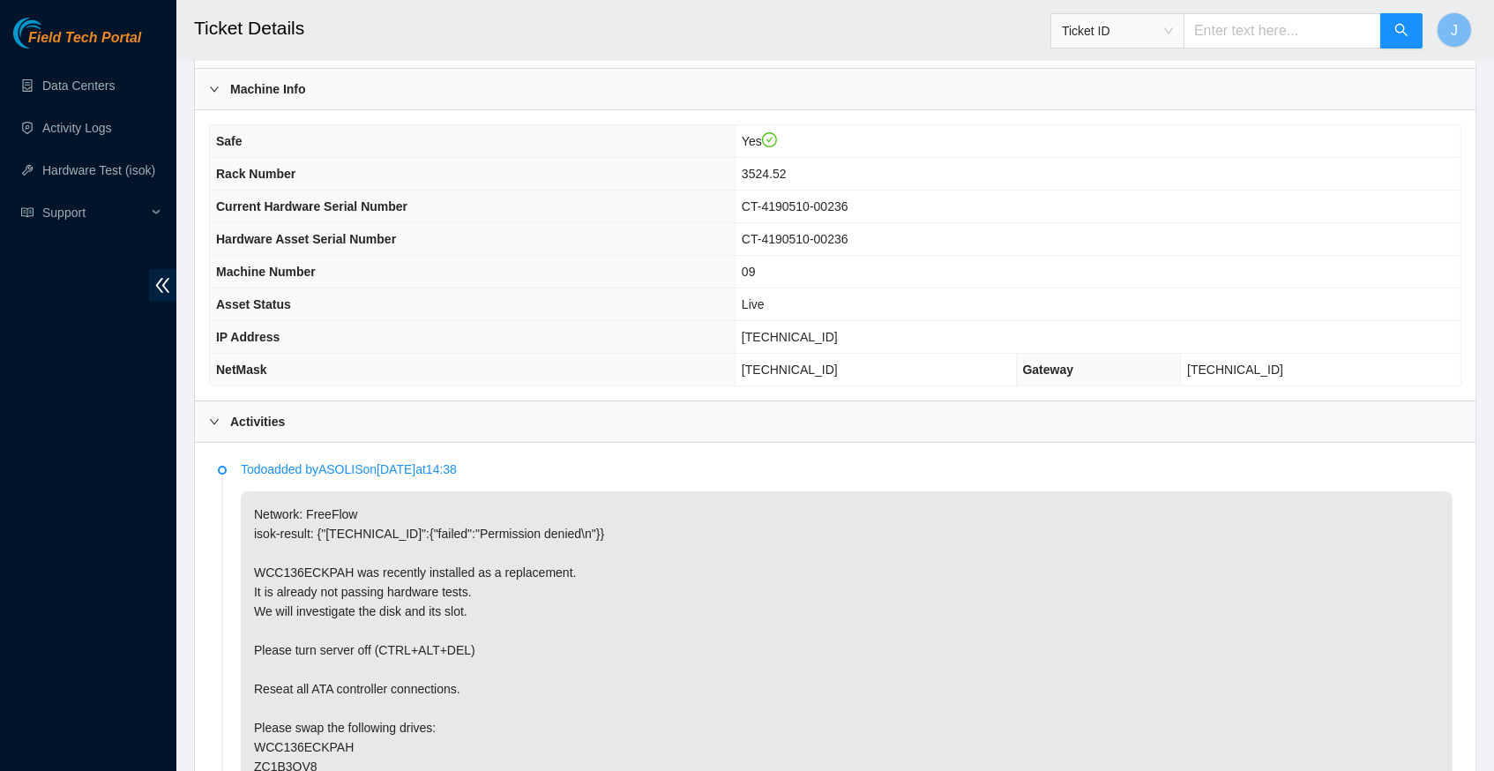
scroll to position [492, 0]
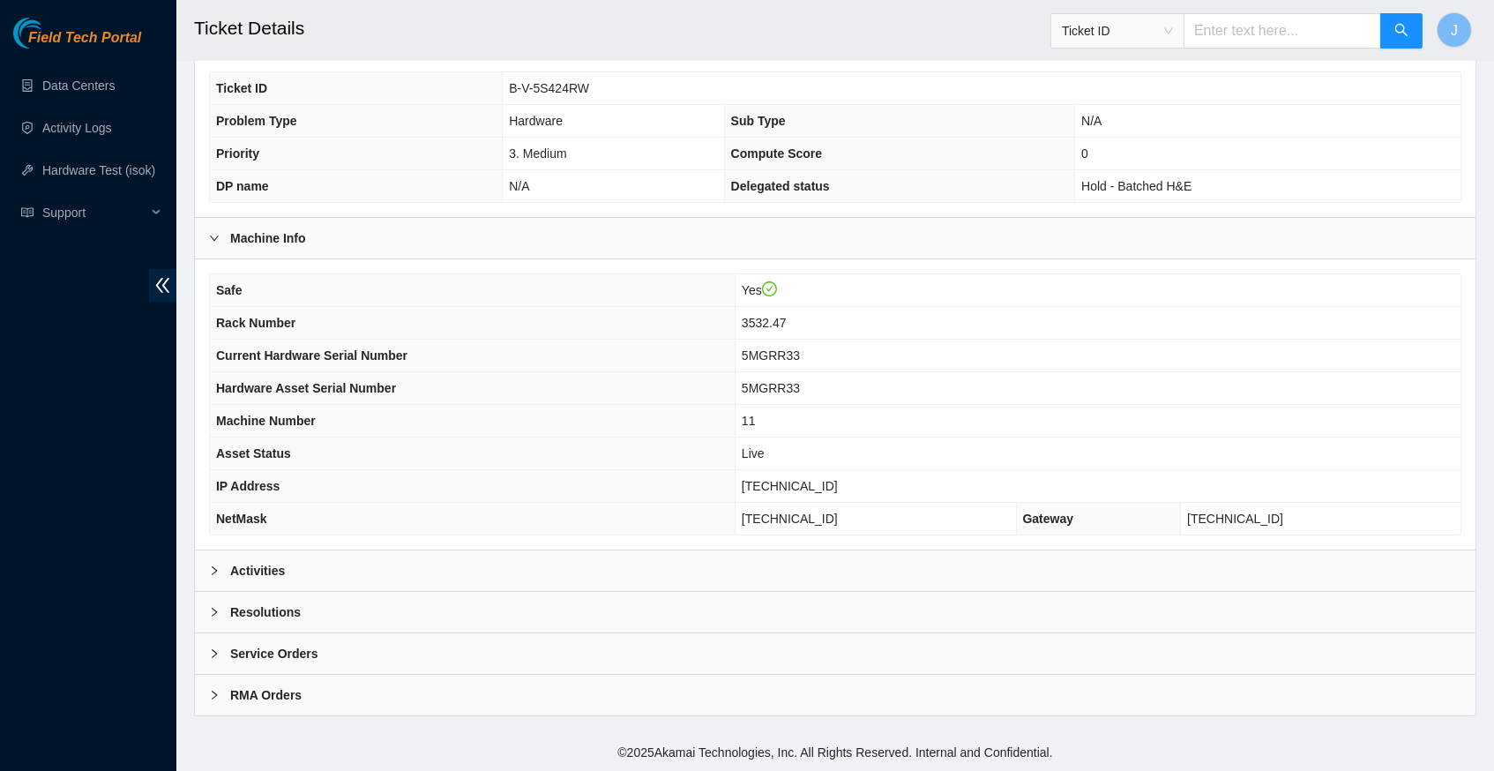
scroll to position [353, 0]
click at [218, 572] on icon "right" at bounding box center [214, 570] width 11 height 11
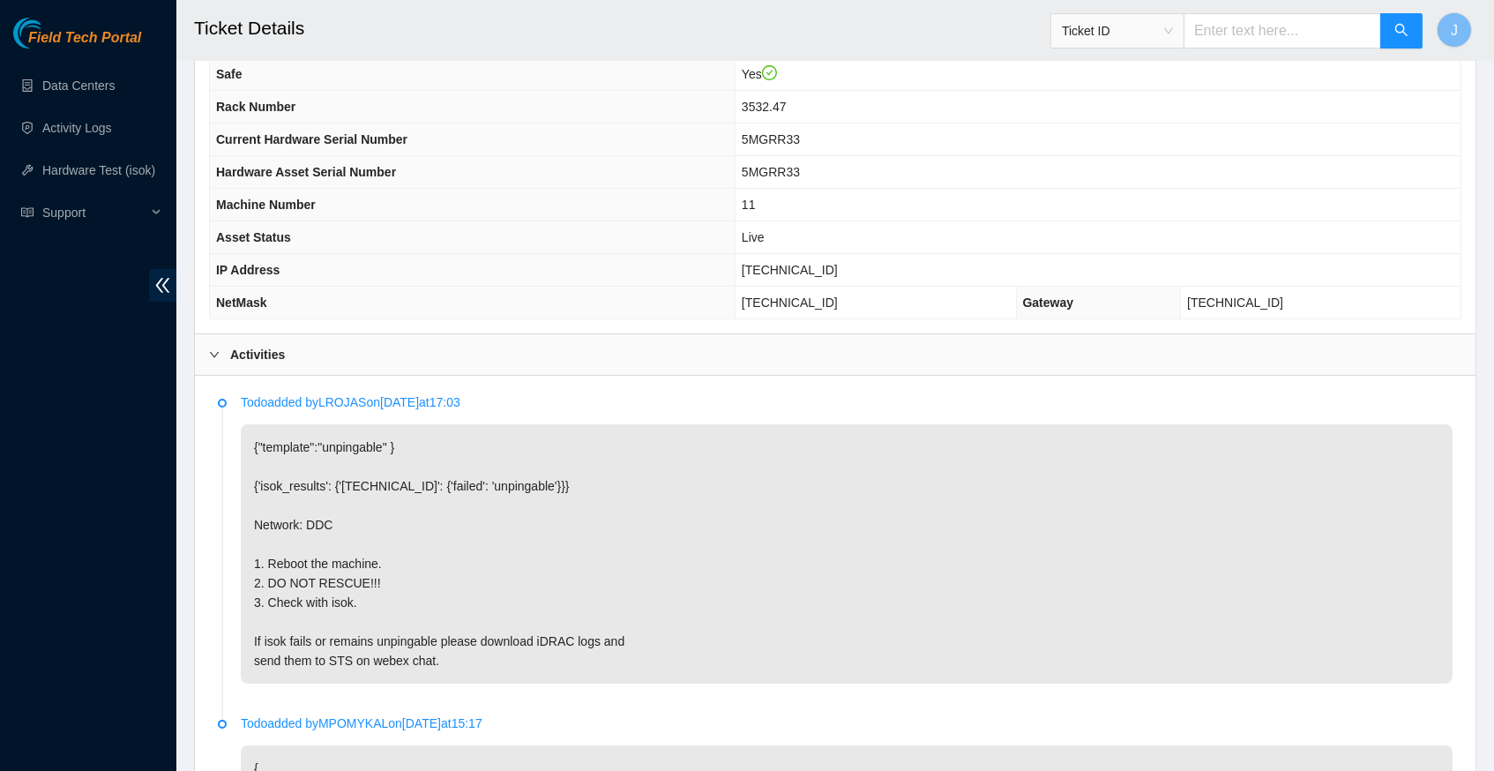
scroll to position [565, 0]
drag, startPoint x: 753, startPoint y: 279, endPoint x: 840, endPoint y: 278, distance: 86.5
click at [838, 277] on span "[TECHNICAL_ID]" at bounding box center [790, 270] width 96 height 14
copy span "[TECHNICAL_ID]"
click at [937, 454] on p "{"template":"unpingable" } {'isok_results': {'[TECHNICAL_ID]': {'failed': 'unpi…" at bounding box center [847, 553] width 1212 height 259
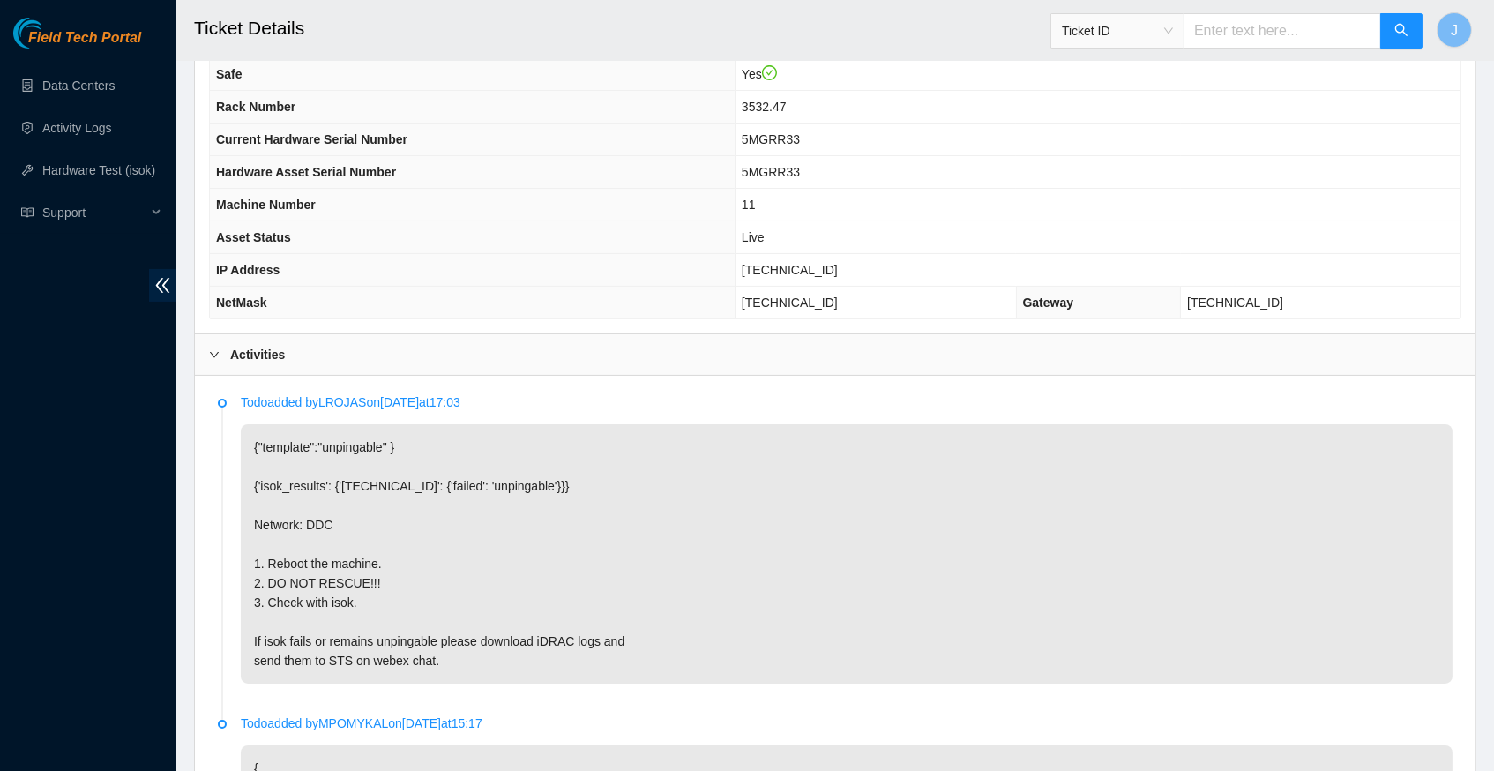
click at [924, 490] on p "{"template":"unpingable" } {'isok_results': {'[TECHNICAL_ID]': {'failed': 'unpi…" at bounding box center [847, 553] width 1212 height 259
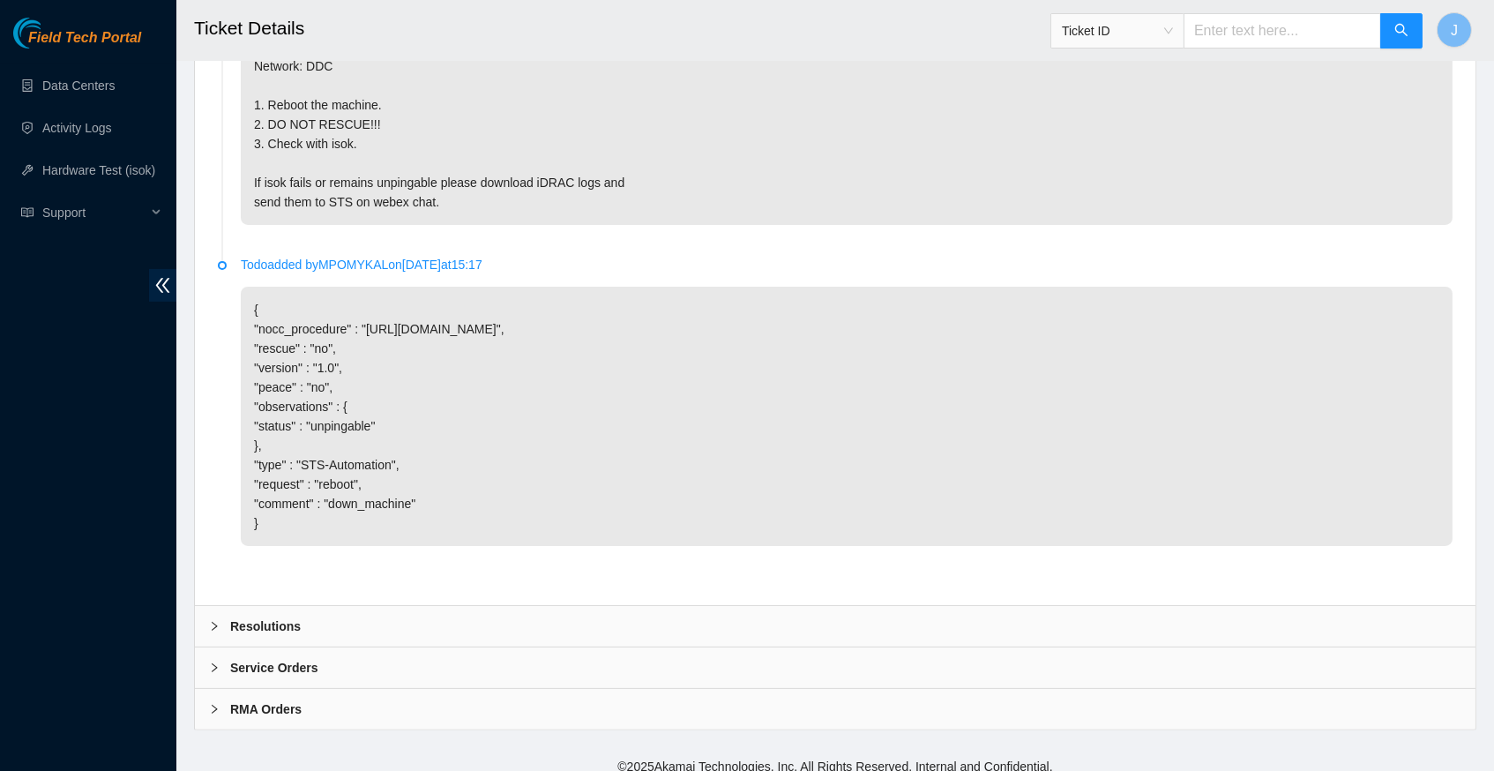
scroll to position [1021, 0]
click at [210, 618] on div at bounding box center [219, 627] width 21 height 19
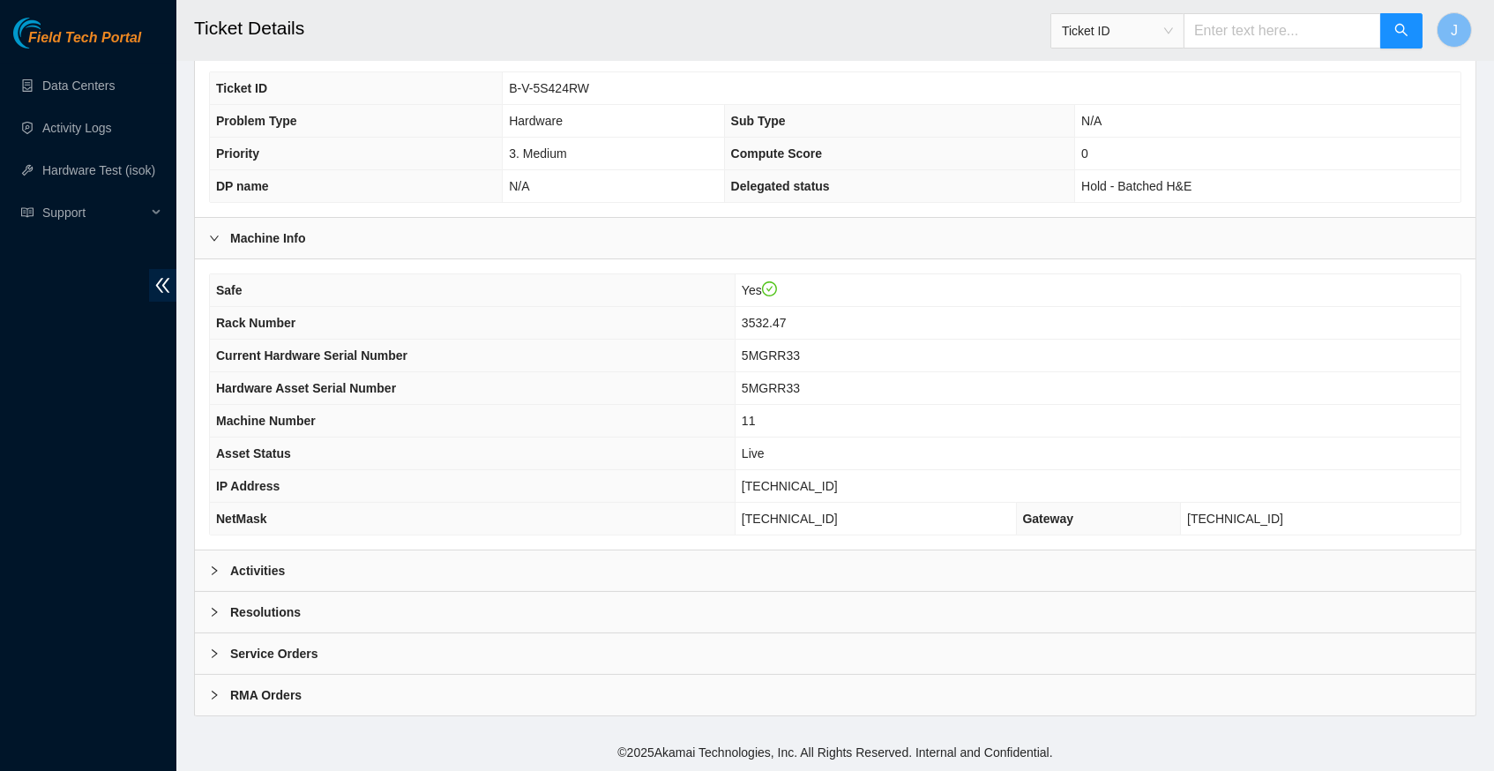
scroll to position [353, 0]
click at [220, 572] on div at bounding box center [219, 570] width 21 height 19
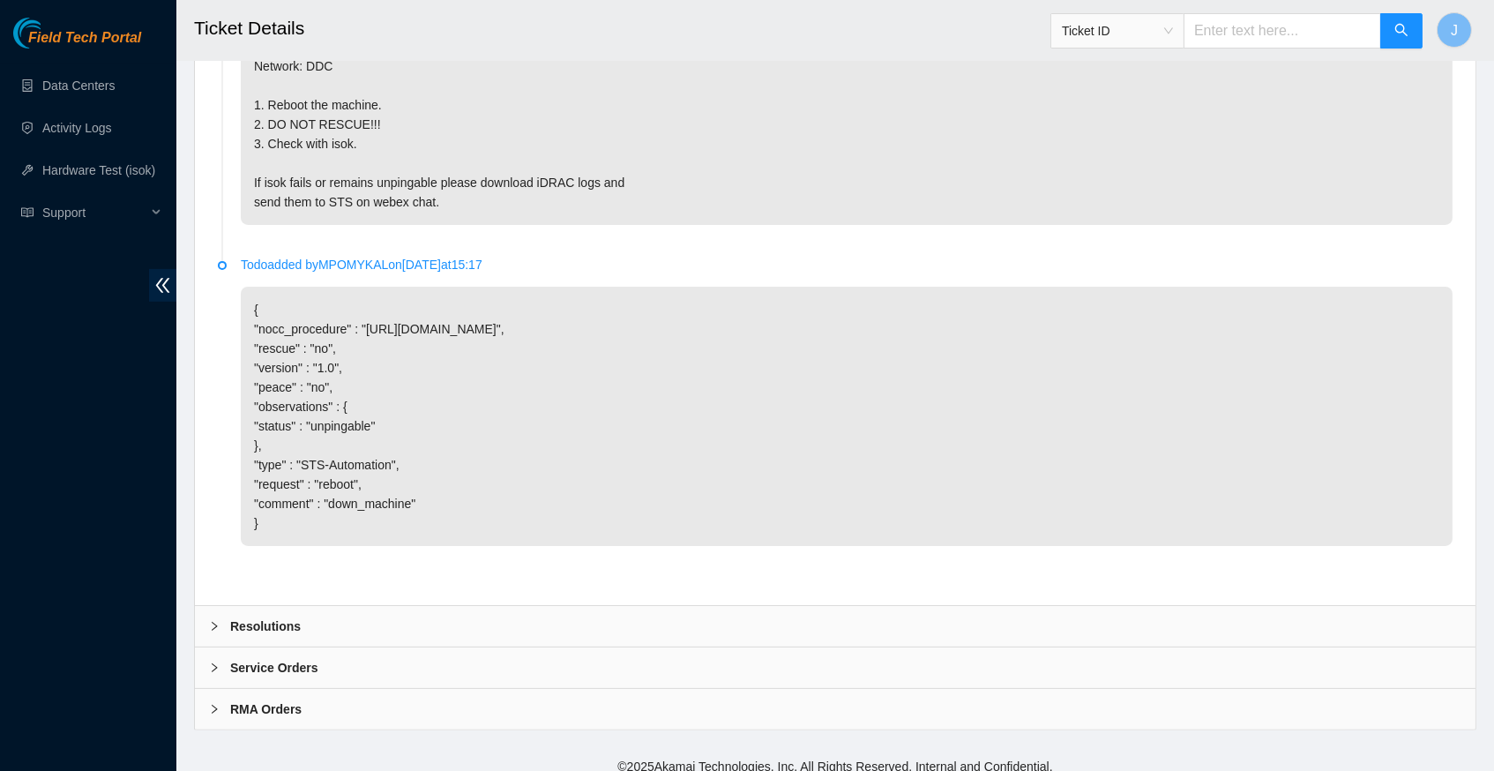
scroll to position [1021, 0]
click at [213, 623] on icon "right" at bounding box center [214, 628] width 11 height 11
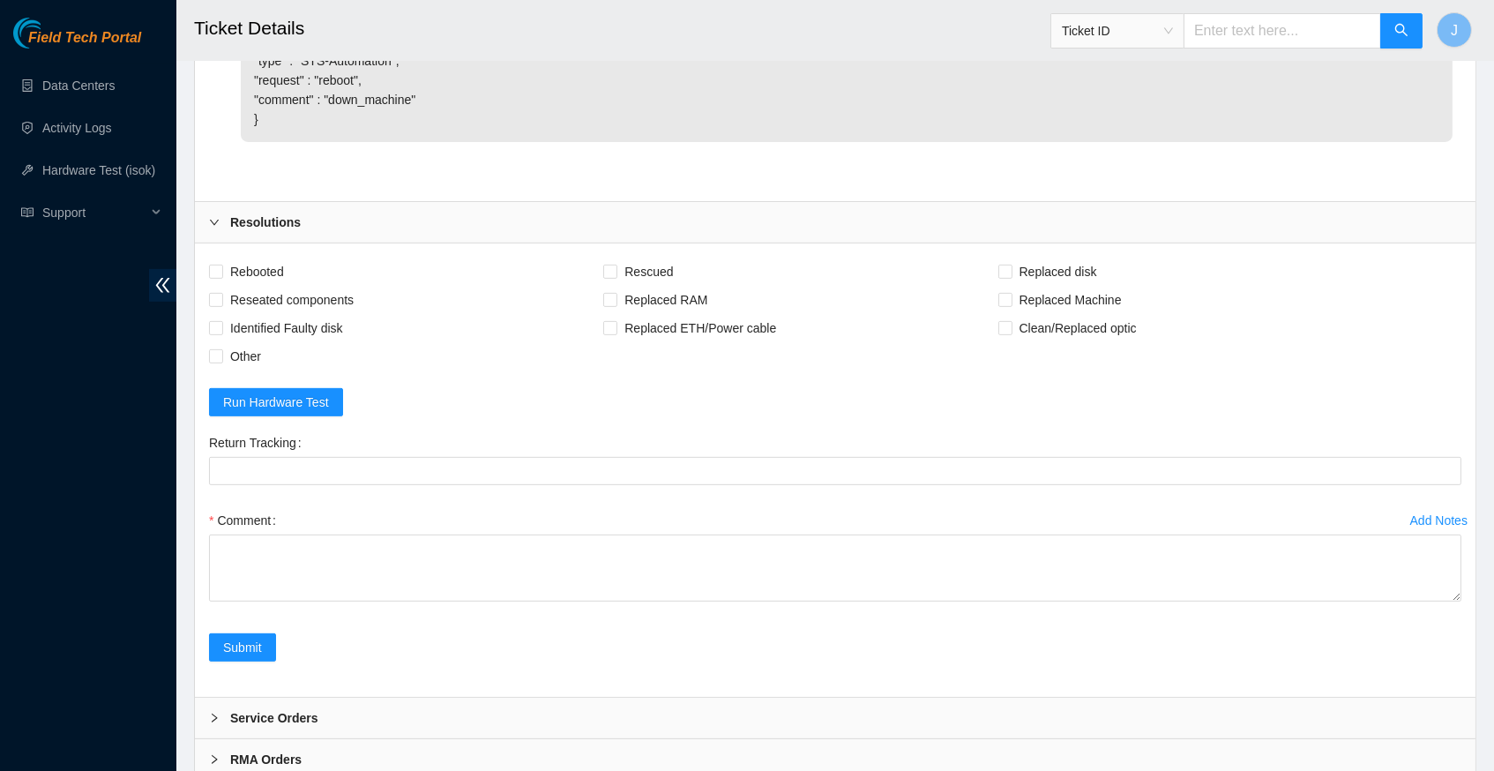
scroll to position [1453, 0]
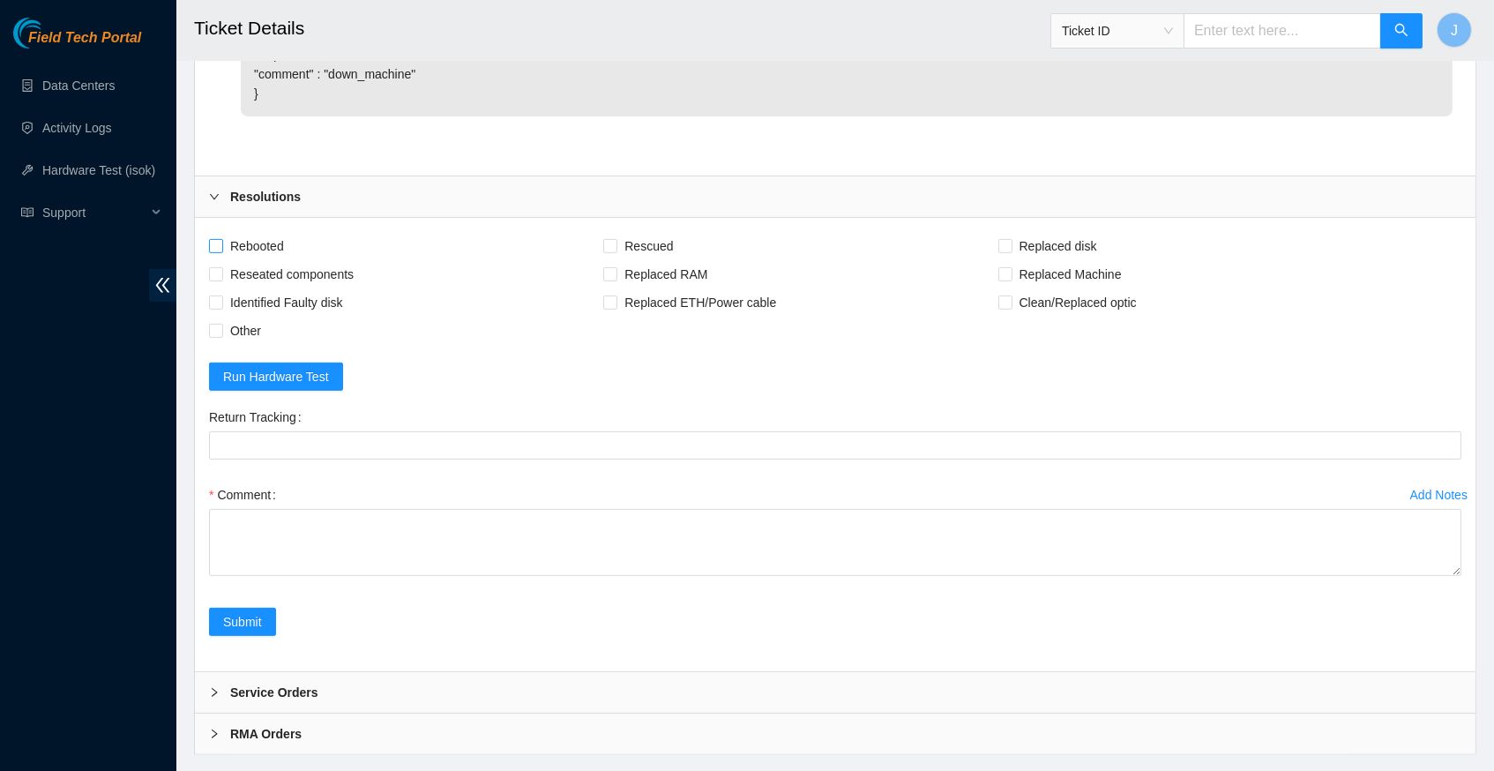
click at [220, 239] on input "Rebooted" at bounding box center [215, 245] width 12 height 12
checkbox input "true"
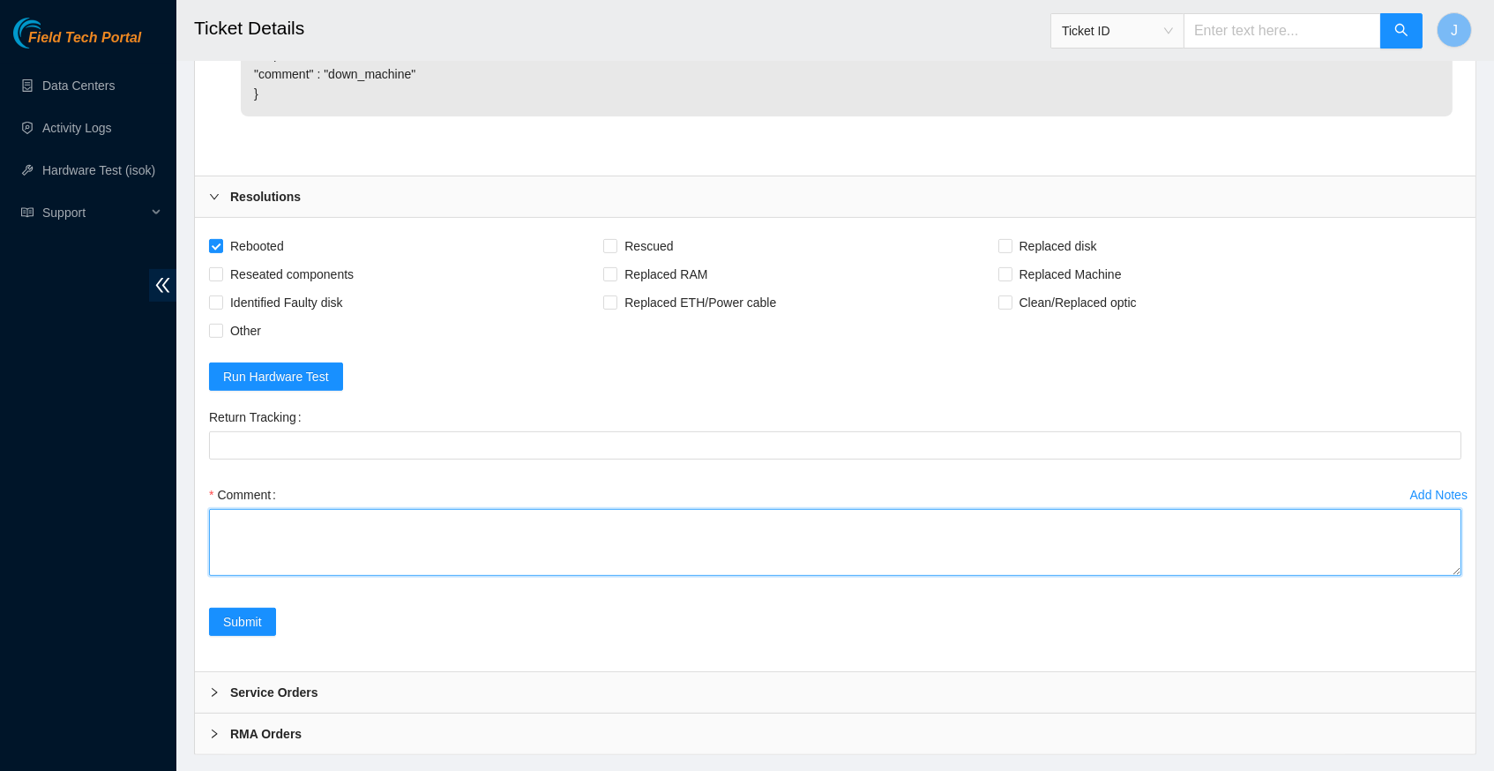
click at [264, 519] on textarea "Comment" at bounding box center [835, 542] width 1253 height 67
click at [246, 549] on textarea "verify rack and server information rebooted machine check isok" at bounding box center [835, 542] width 1253 height 67
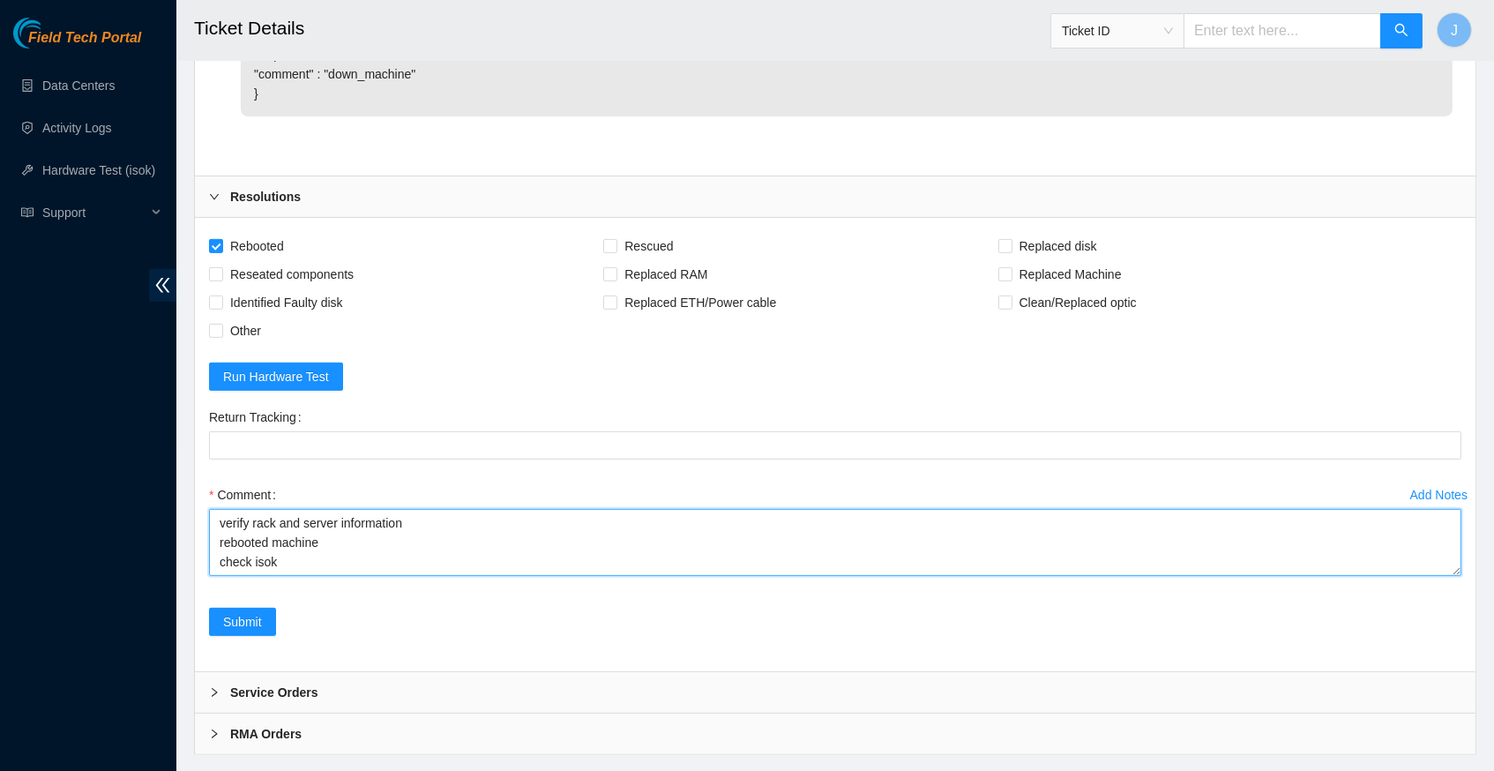
paste textarea "[TECHNICAL_ID]"
click at [246, 549] on textarea "verify rack and server information rebooted machine check isok [TECHNICAL_ID]" at bounding box center [835, 542] width 1253 height 67
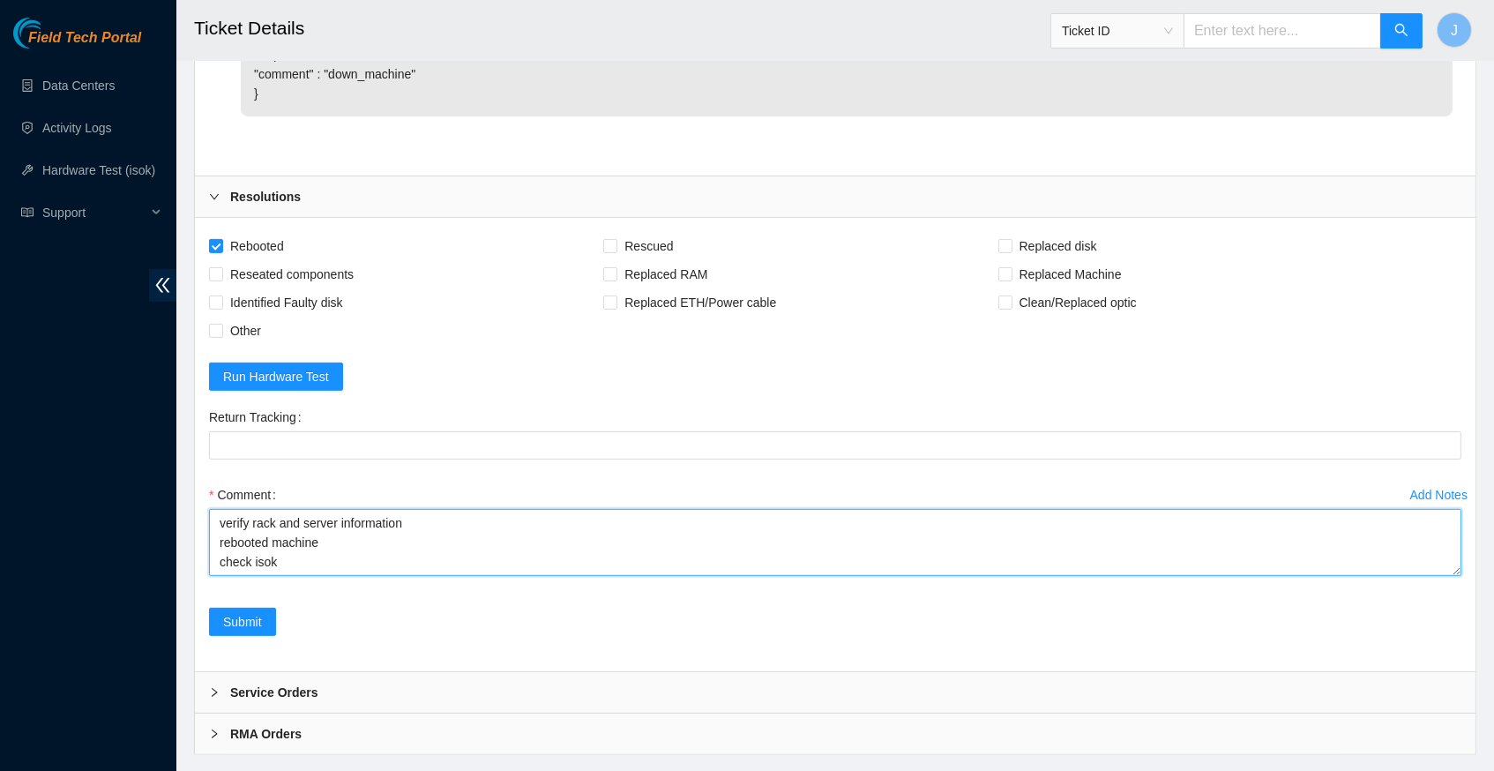
paste textarea "326774 [DATE] 04:11:36 [TECHNICAL_ID] COMPLETE Result Detail Message Ticket ID …"
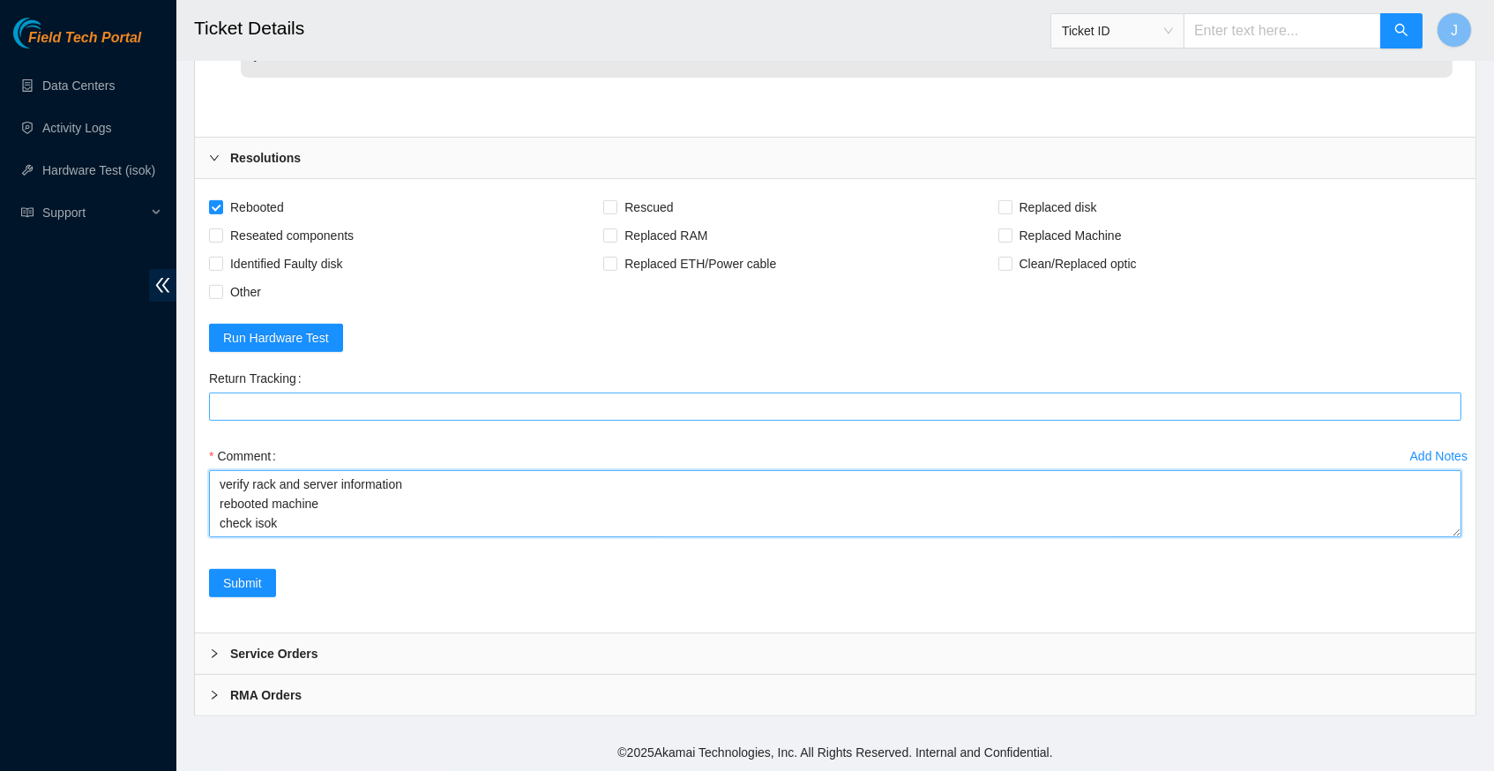
scroll to position [1590, 0]
type textarea "verify rack and server information rebooted machine check isok 326774 [DATE] 04…"
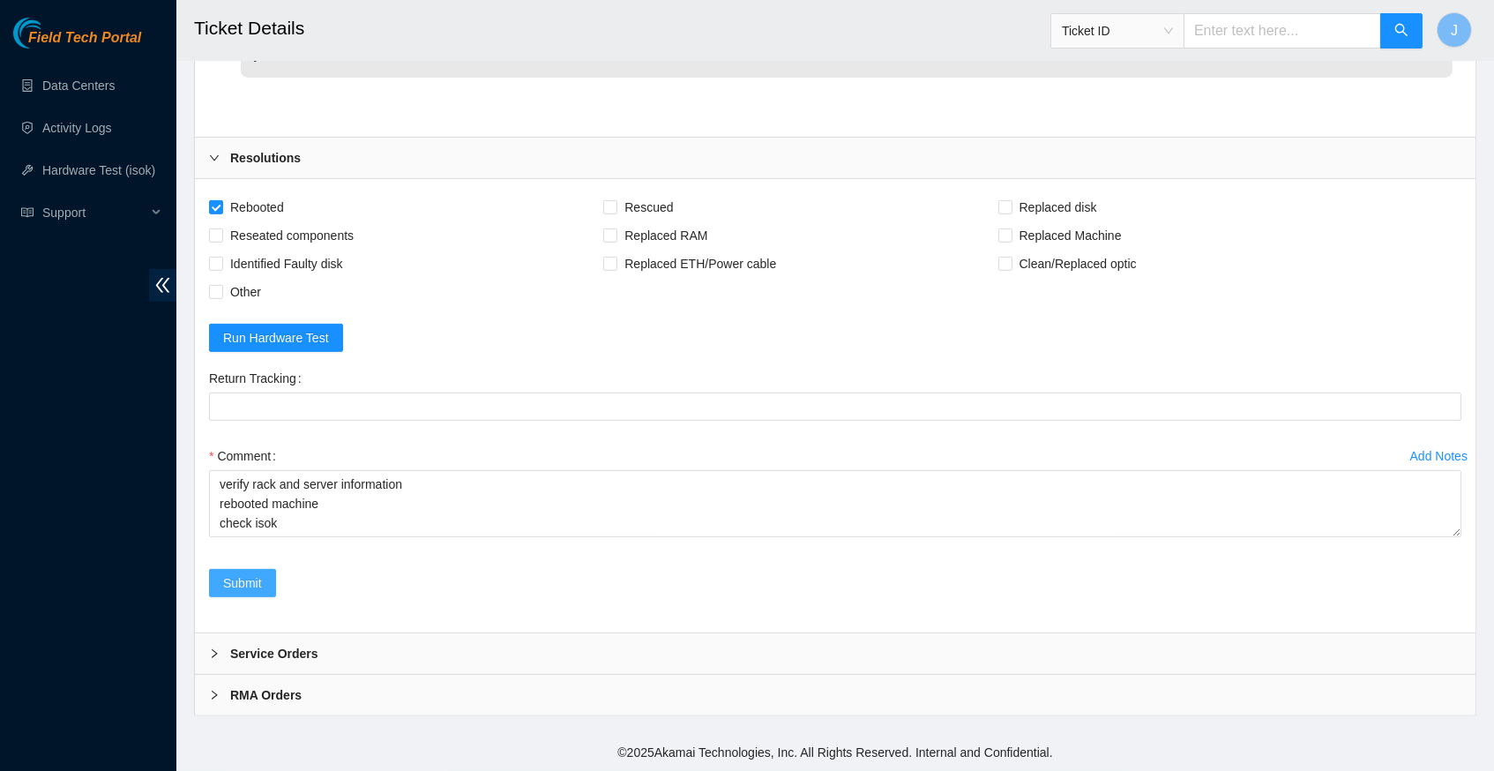
click at [239, 593] on span "Submit" at bounding box center [242, 582] width 39 height 19
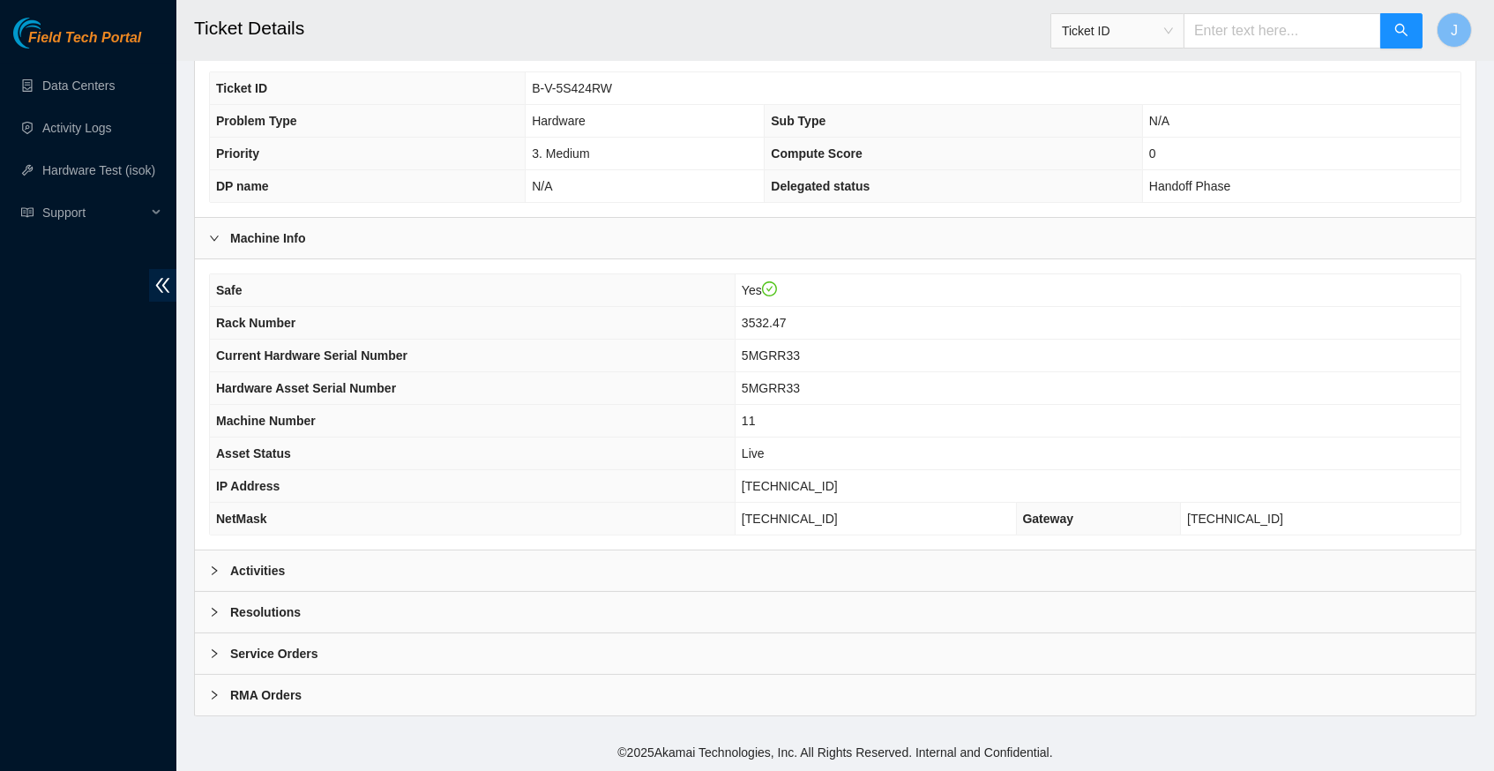
scroll to position [353, 0]
click at [213, 568] on icon "right" at bounding box center [214, 570] width 11 height 11
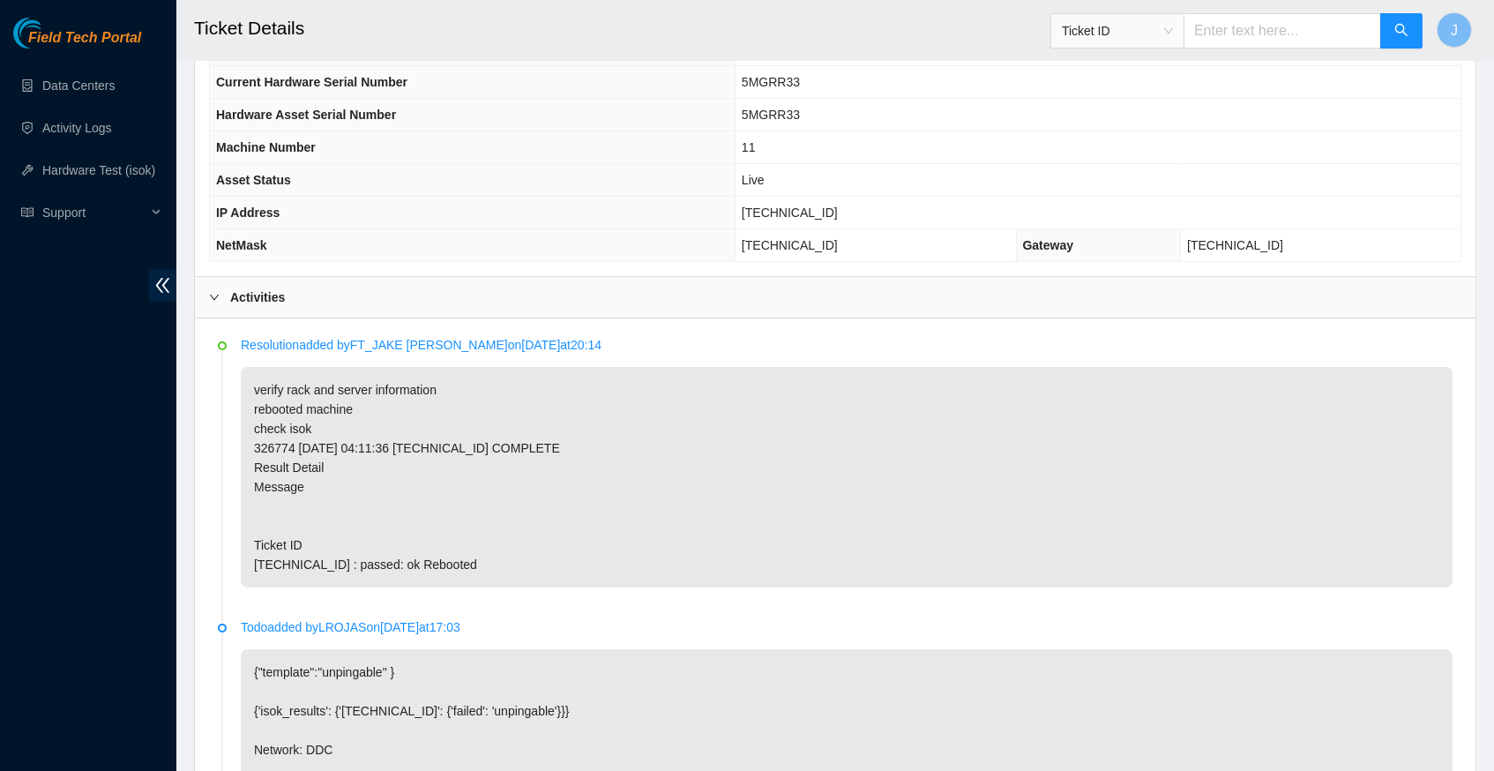
scroll to position [630, 0]
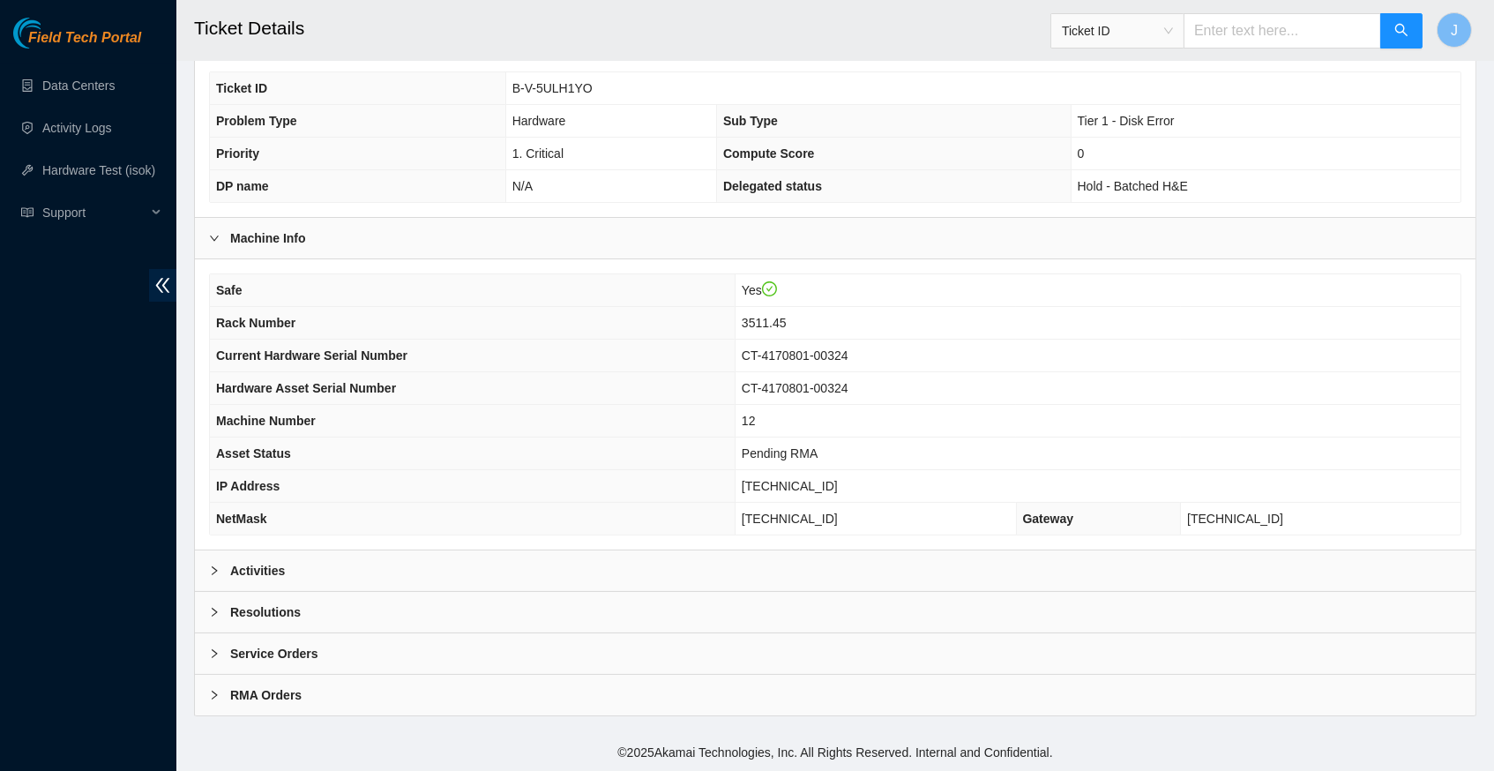
scroll to position [353, 0]
click at [211, 564] on div at bounding box center [219, 570] width 21 height 19
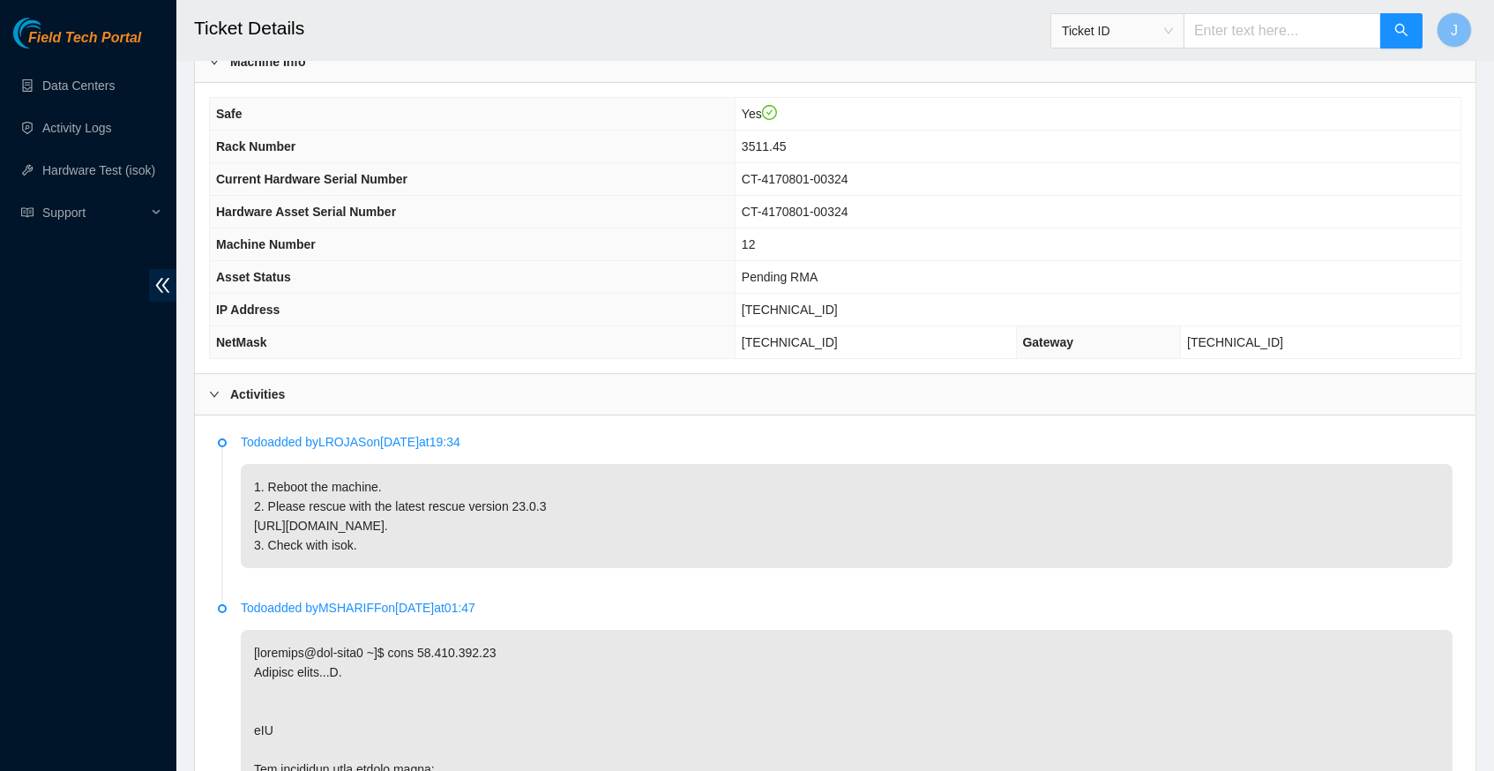
scroll to position [504, 0]
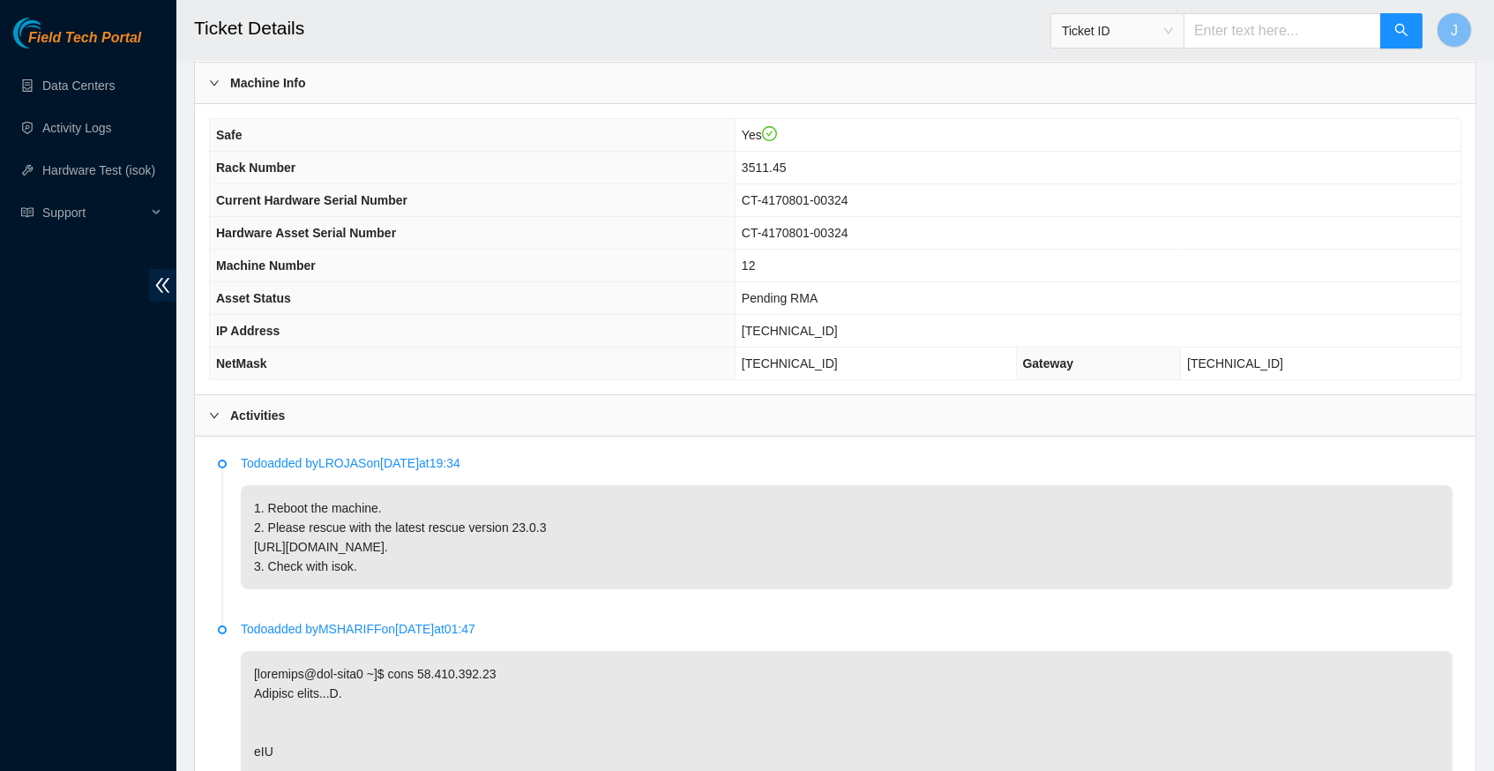
click at [766, 537] on p "1. Reboot the machine. 2. Please rescue with the latest rescue version 23.0.3 […" at bounding box center [847, 537] width 1212 height 104
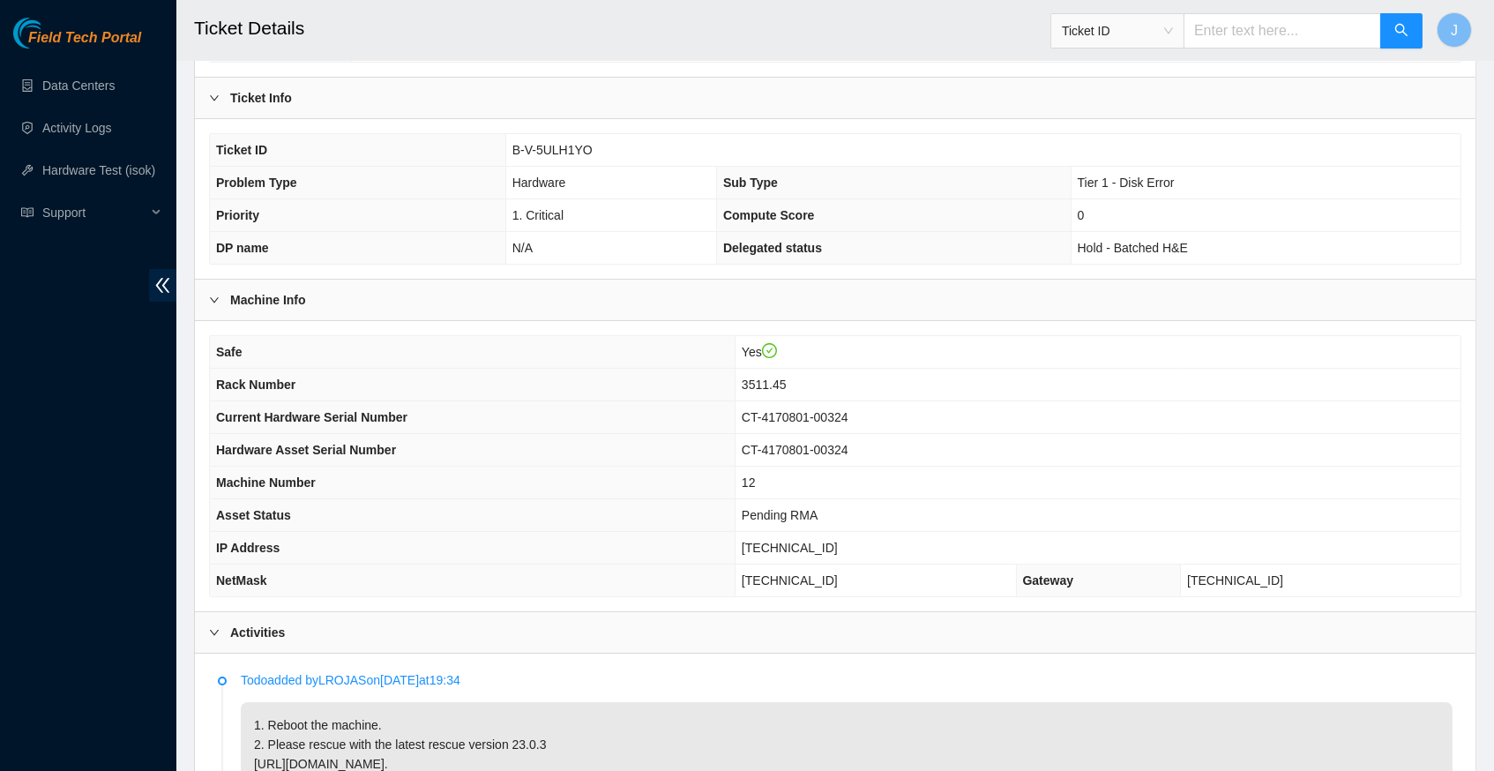
scroll to position [295, 0]
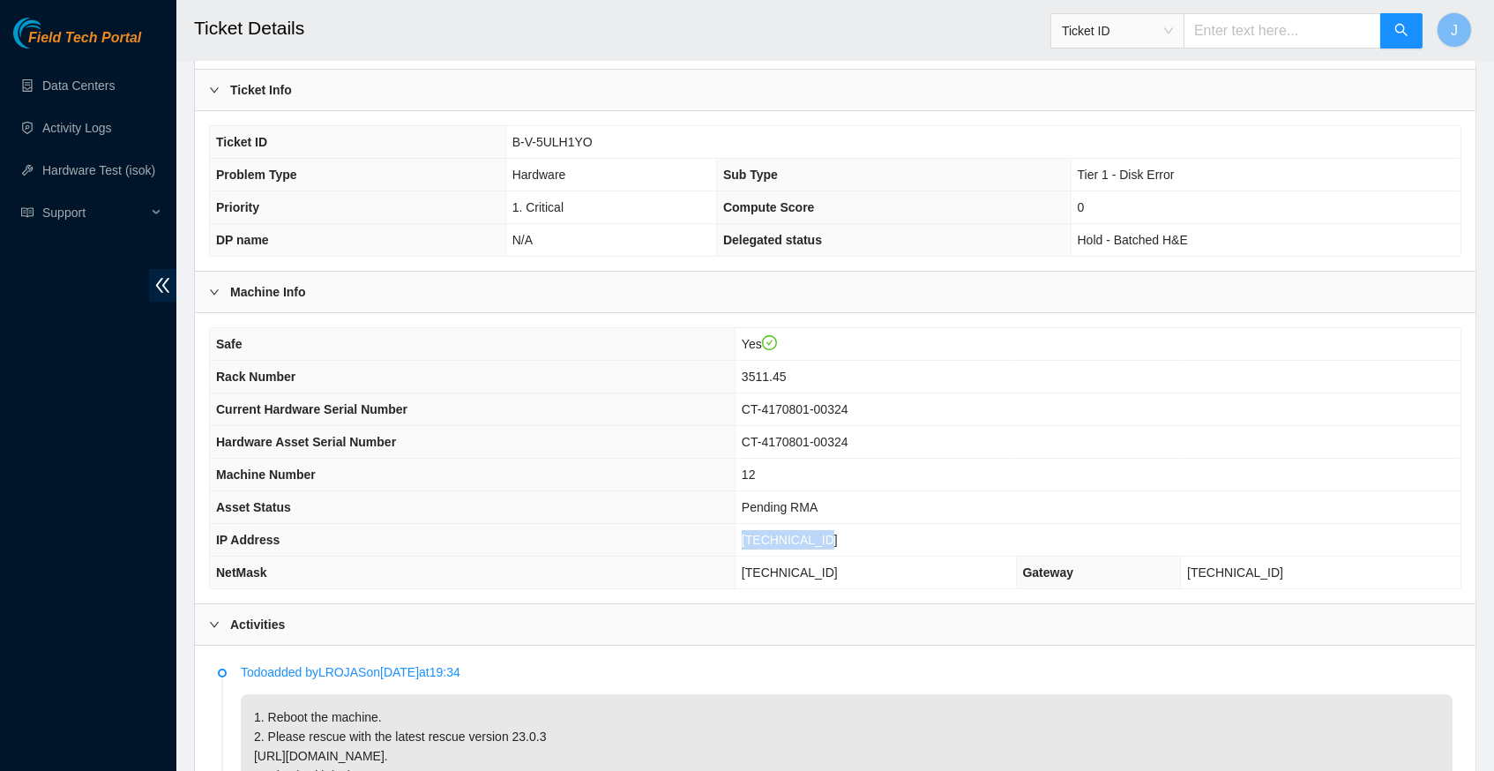
drag, startPoint x: 761, startPoint y: 550, endPoint x: 849, endPoint y: 550, distance: 87.3
click at [838, 547] on span "[TECHNICAL_ID]" at bounding box center [790, 540] width 96 height 14
copy span "[TECHNICAL_ID]"
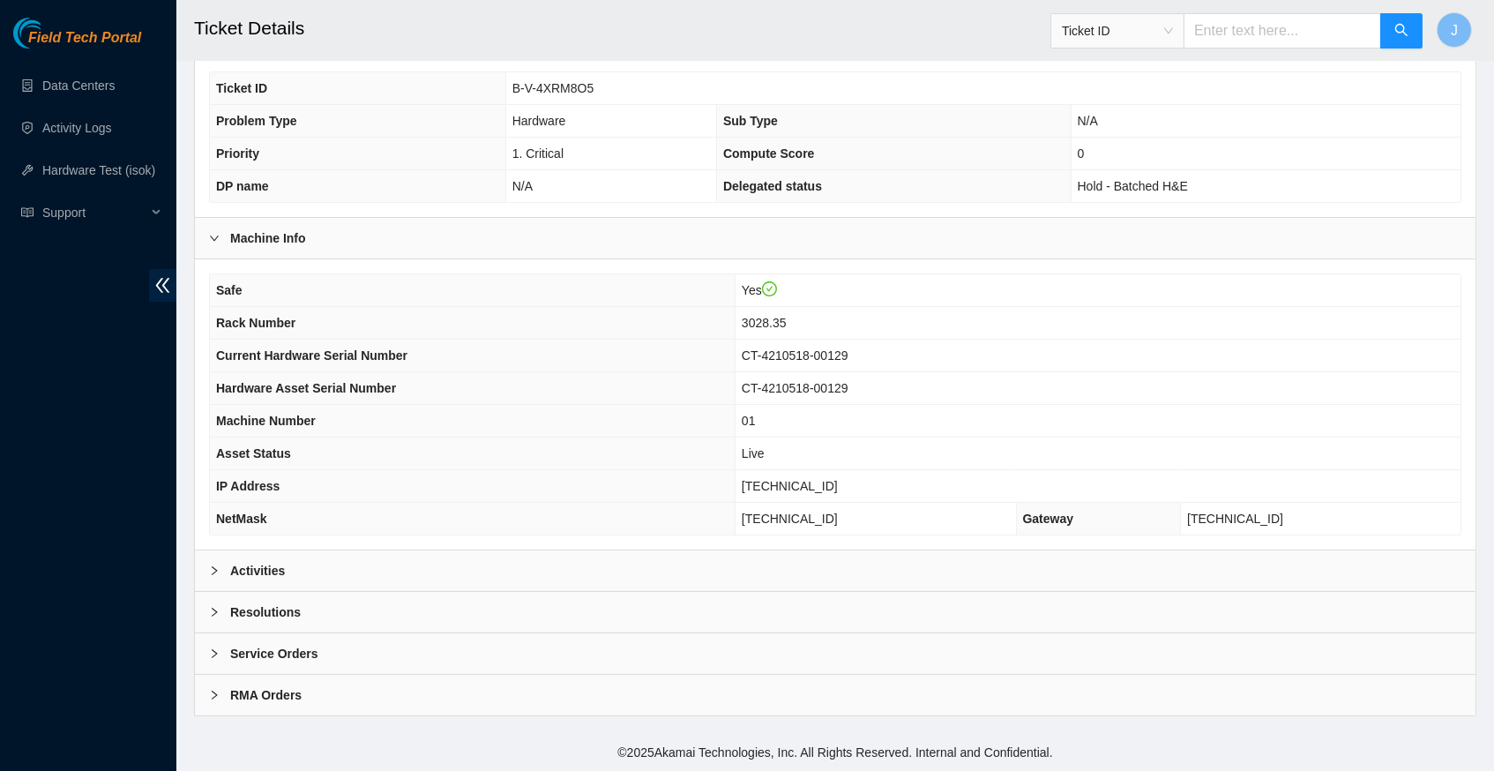
scroll to position [353, 0]
click at [213, 572] on icon "right" at bounding box center [214, 570] width 11 height 11
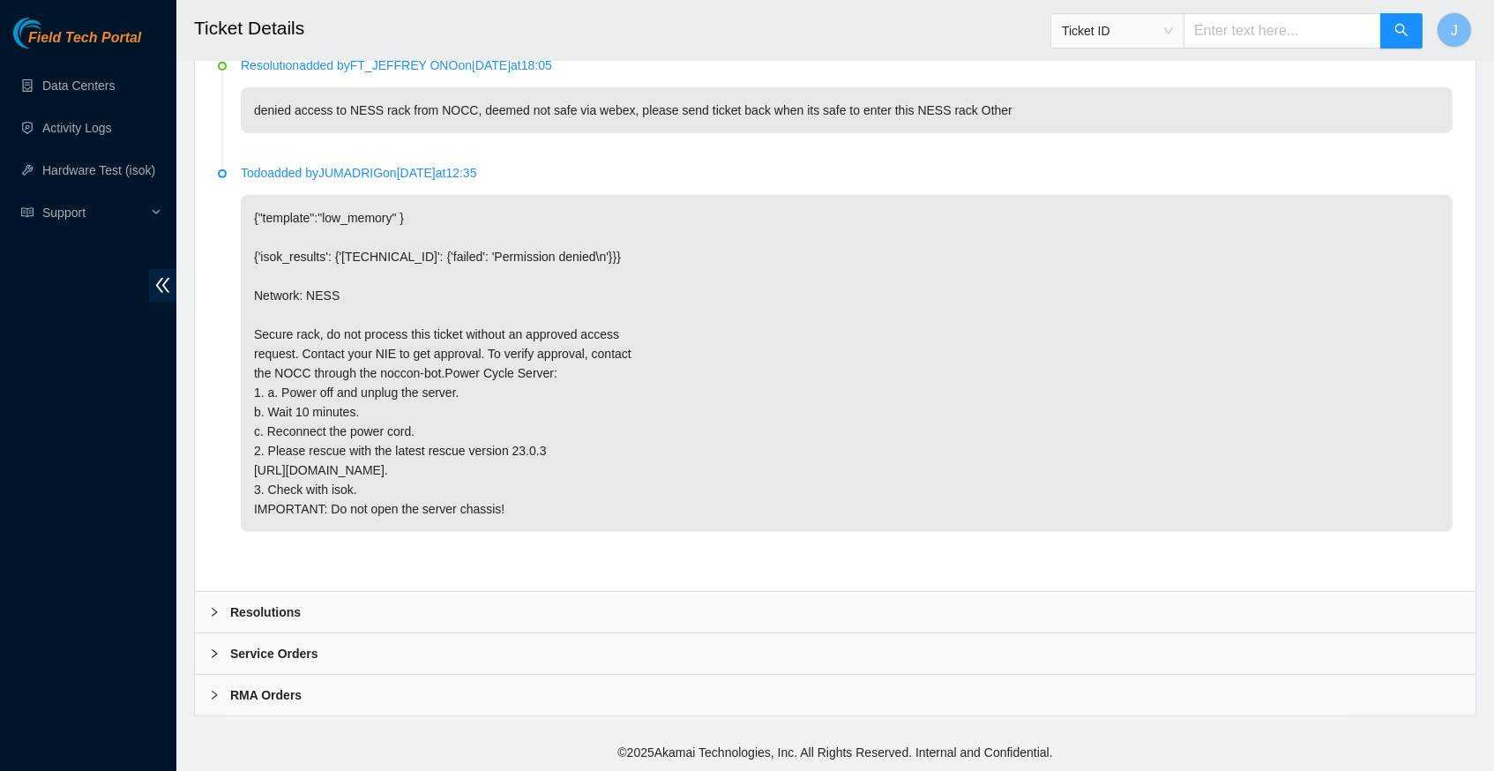
scroll to position [1447, 0]
click at [211, 614] on icon "right" at bounding box center [214, 612] width 11 height 11
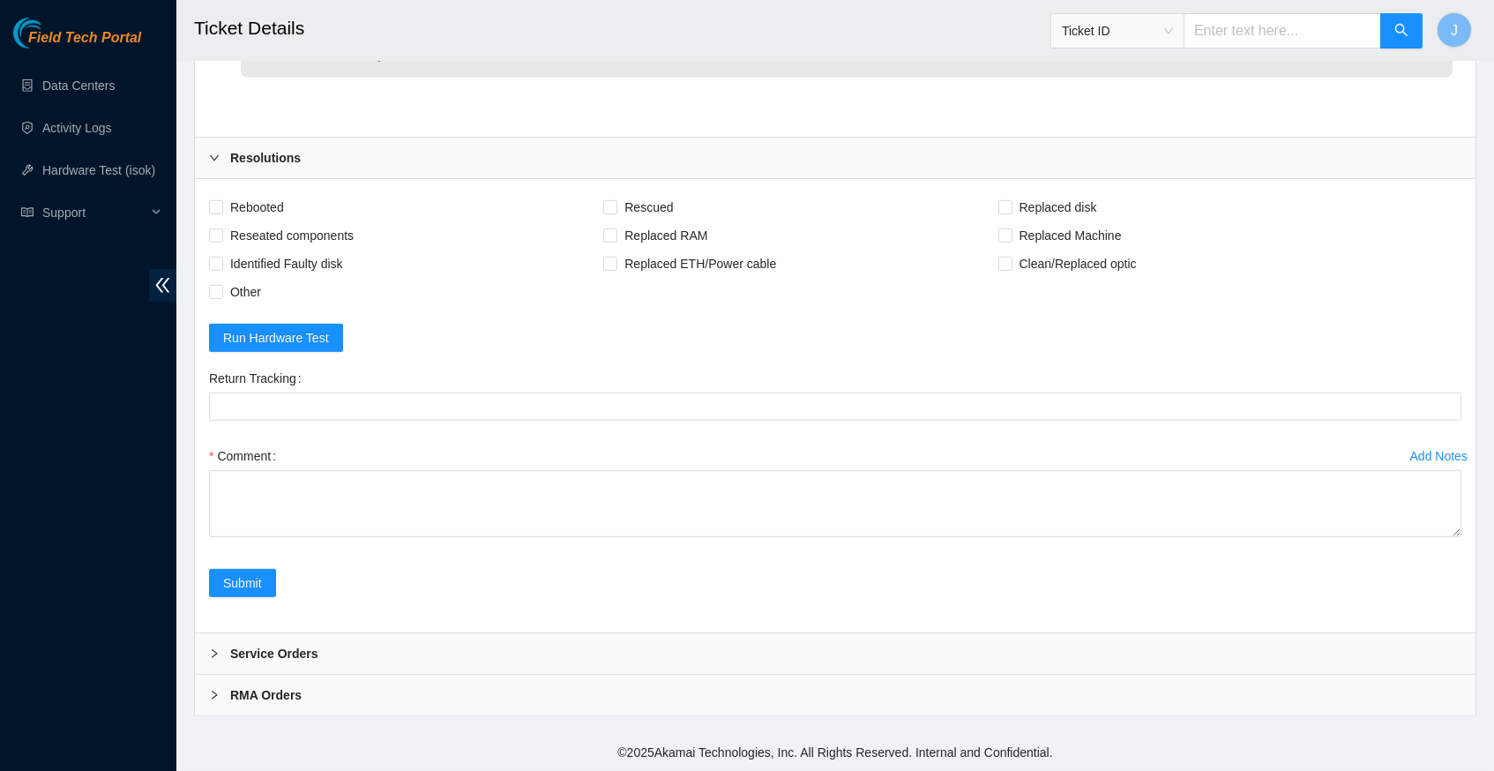
scroll to position [1897, 0]
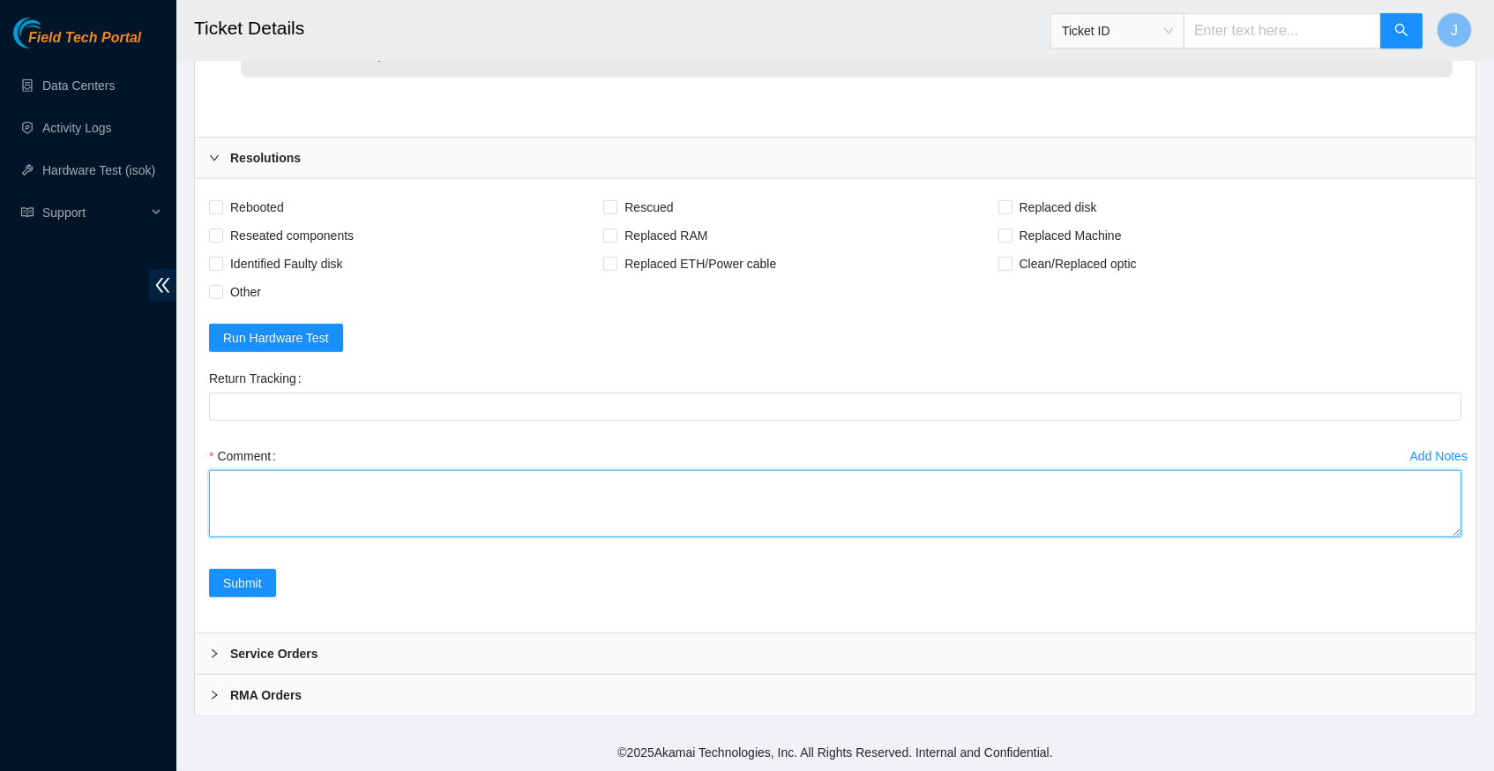
click at [431, 516] on textarea "Comment" at bounding box center [835, 503] width 1253 height 67
type textarea "R"
paste textarea "B-W-147Q4TZ: make a peace for a new window. SysOps is unable to unlock the rack…"
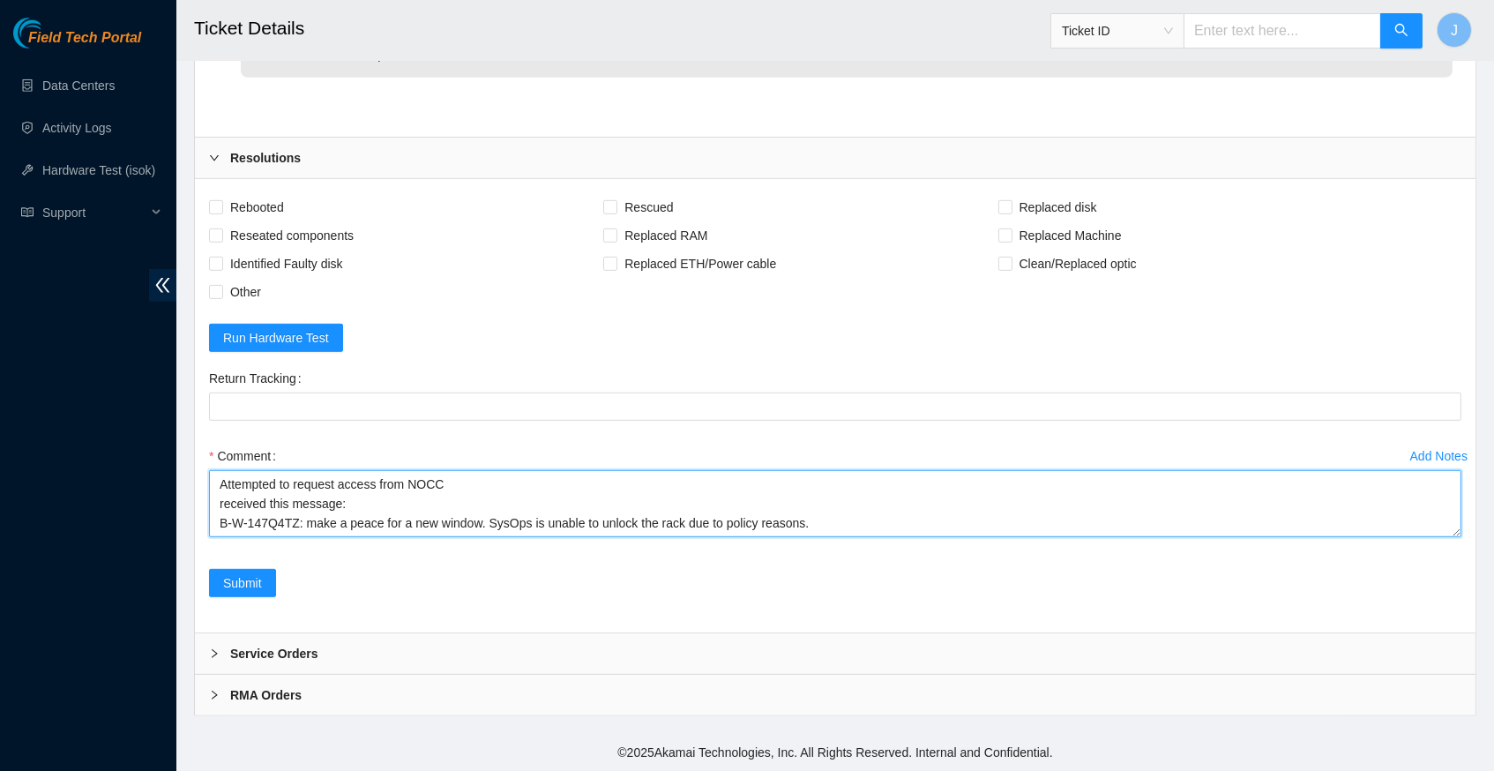
paste textarea "NOCC requires peace maintenance. System Operations Escalations seem to require …"
type textarea "Attempted to request access from NOCC received this message: B-W-147Q4TZ: make …"
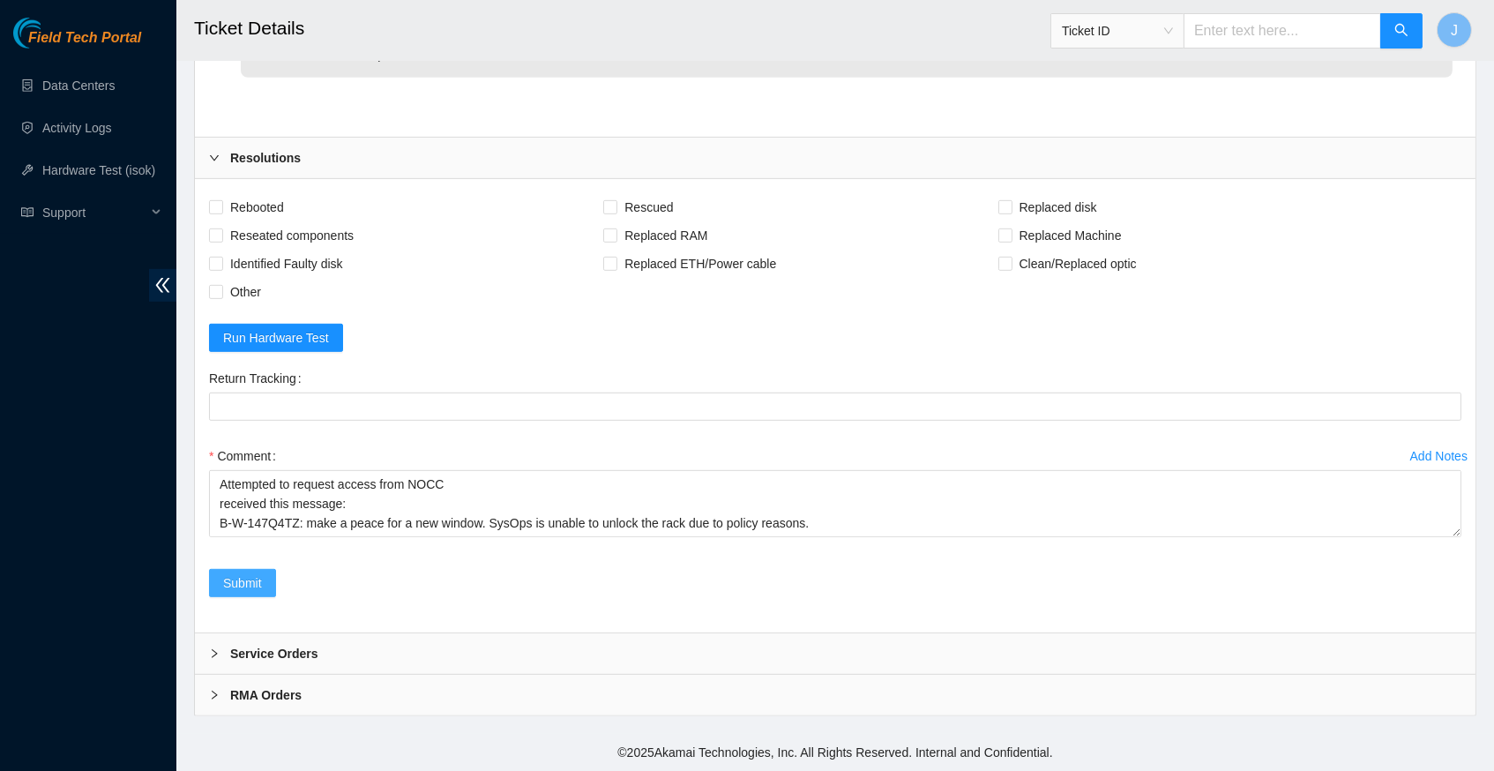
click at [250, 587] on span "Submit" at bounding box center [242, 582] width 39 height 19
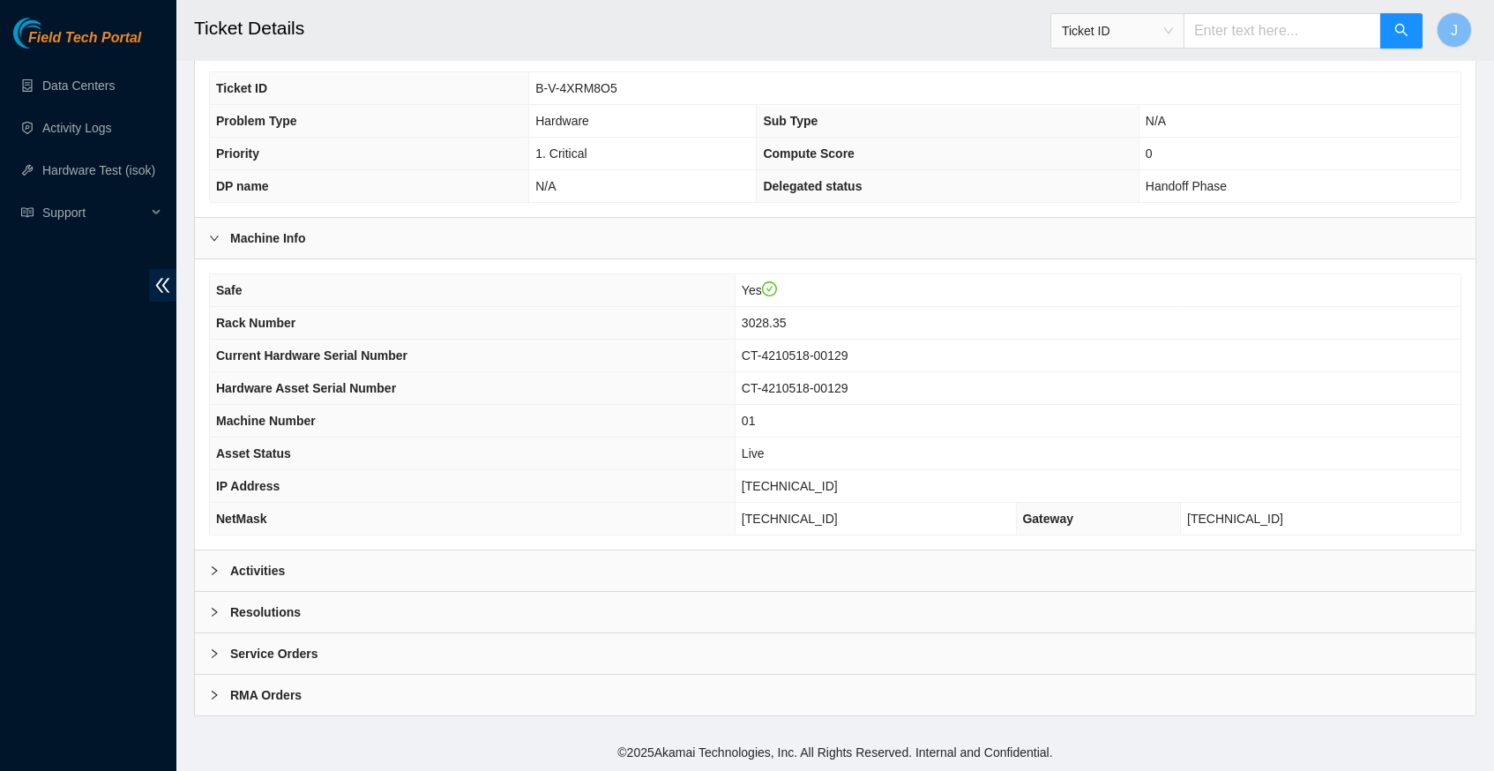
scroll to position [353, 0]
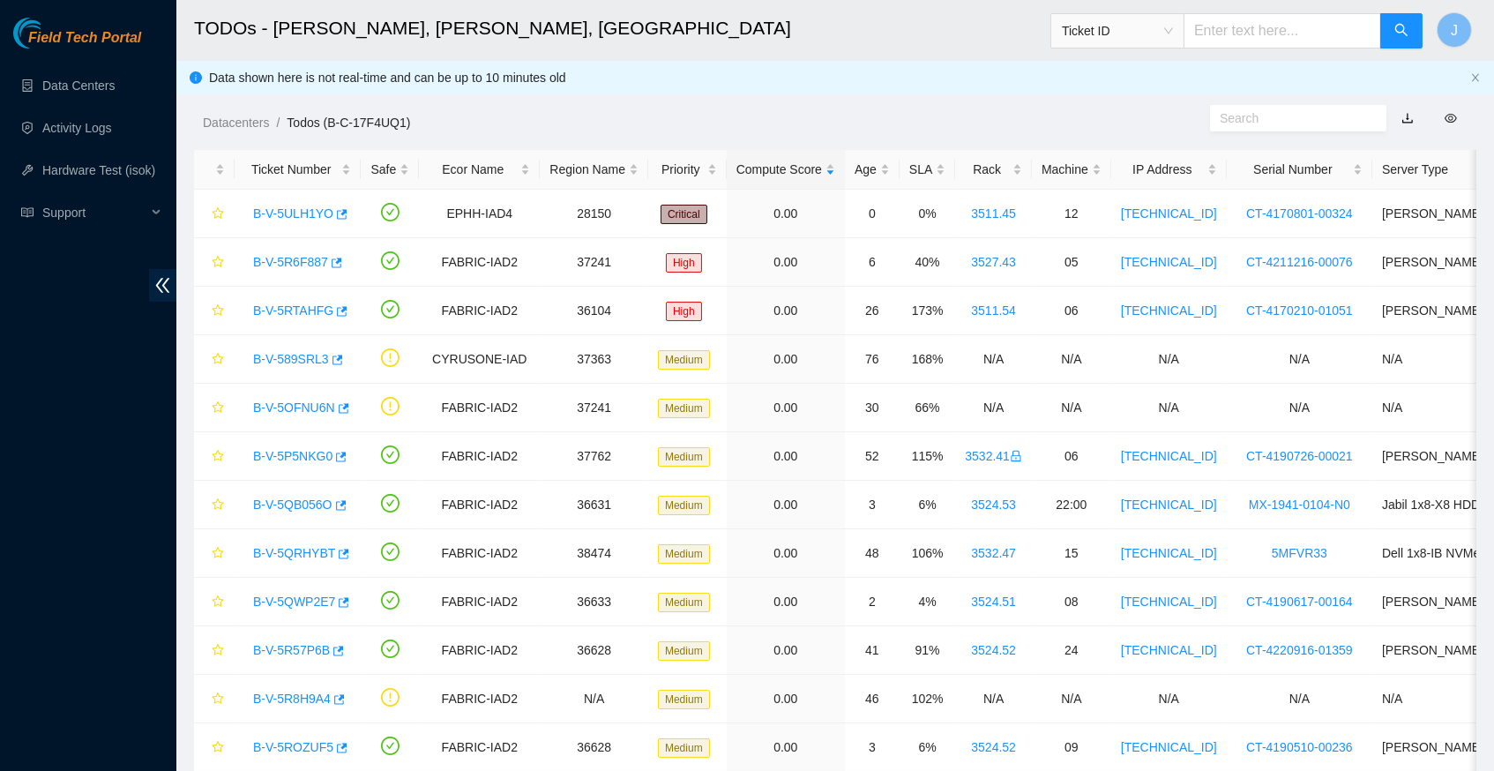
click at [783, 104] on div "Datacenters / Todos (B-C-17F4UQ1) /" at bounding box center [670, 83] width 989 height 99
click at [99, 177] on link "Hardware Test (isok)" at bounding box center [98, 170] width 113 height 14
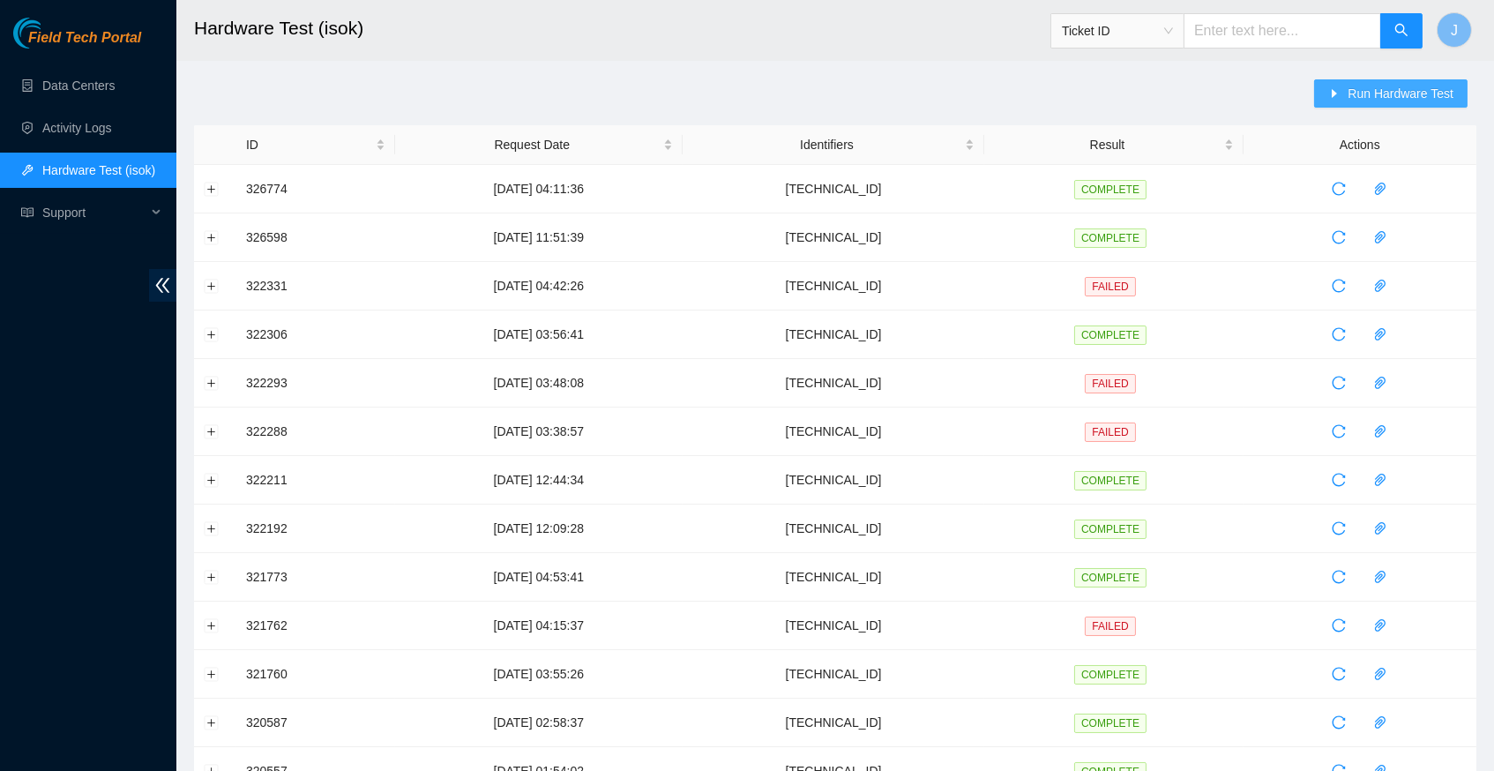
click at [1357, 92] on span "Run Hardware Test" at bounding box center [1401, 93] width 106 height 19
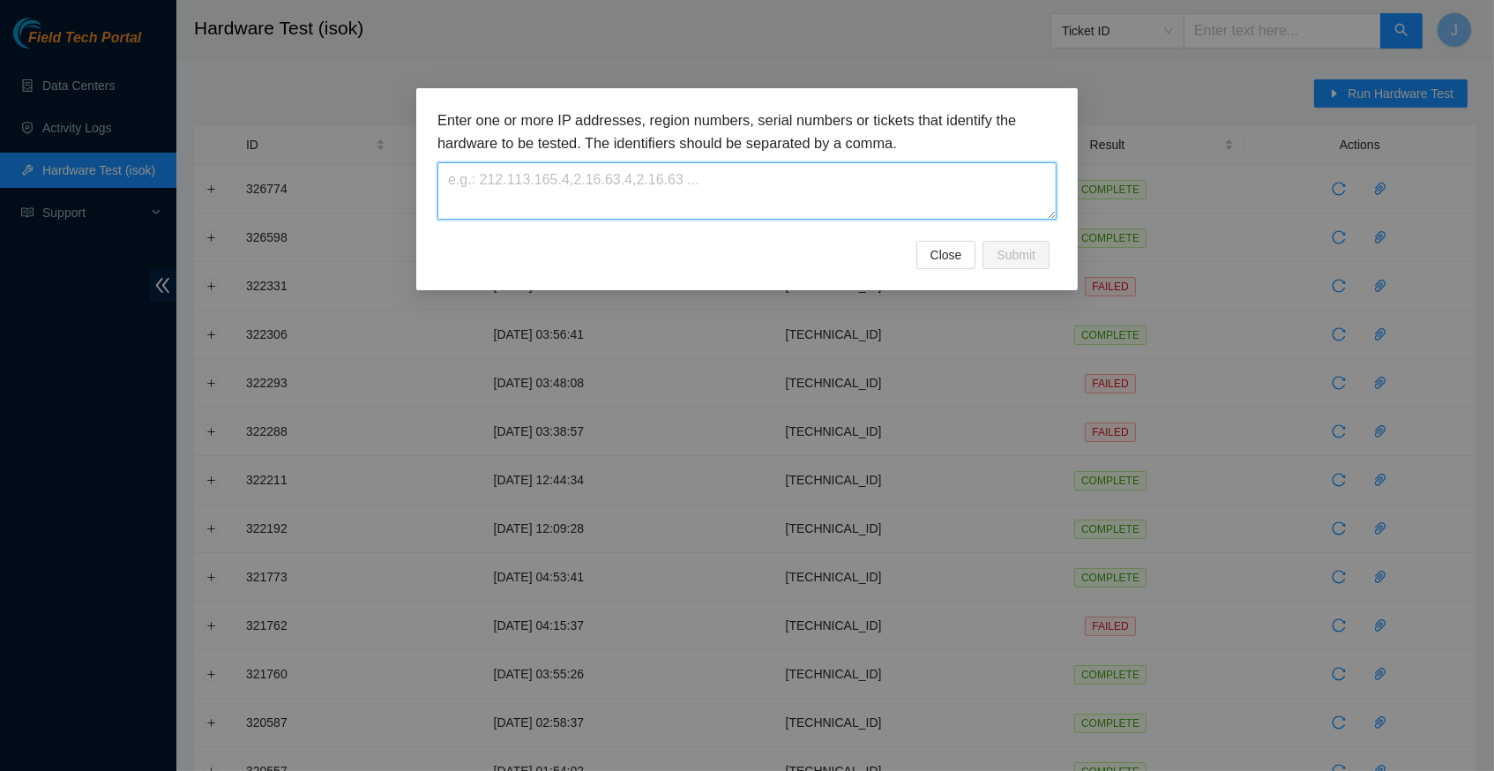
click at [500, 186] on textarea at bounding box center [747, 190] width 619 height 57
paste textarea "[TECHNICAL_ID]"
type textarea "[TECHNICAL_ID]"
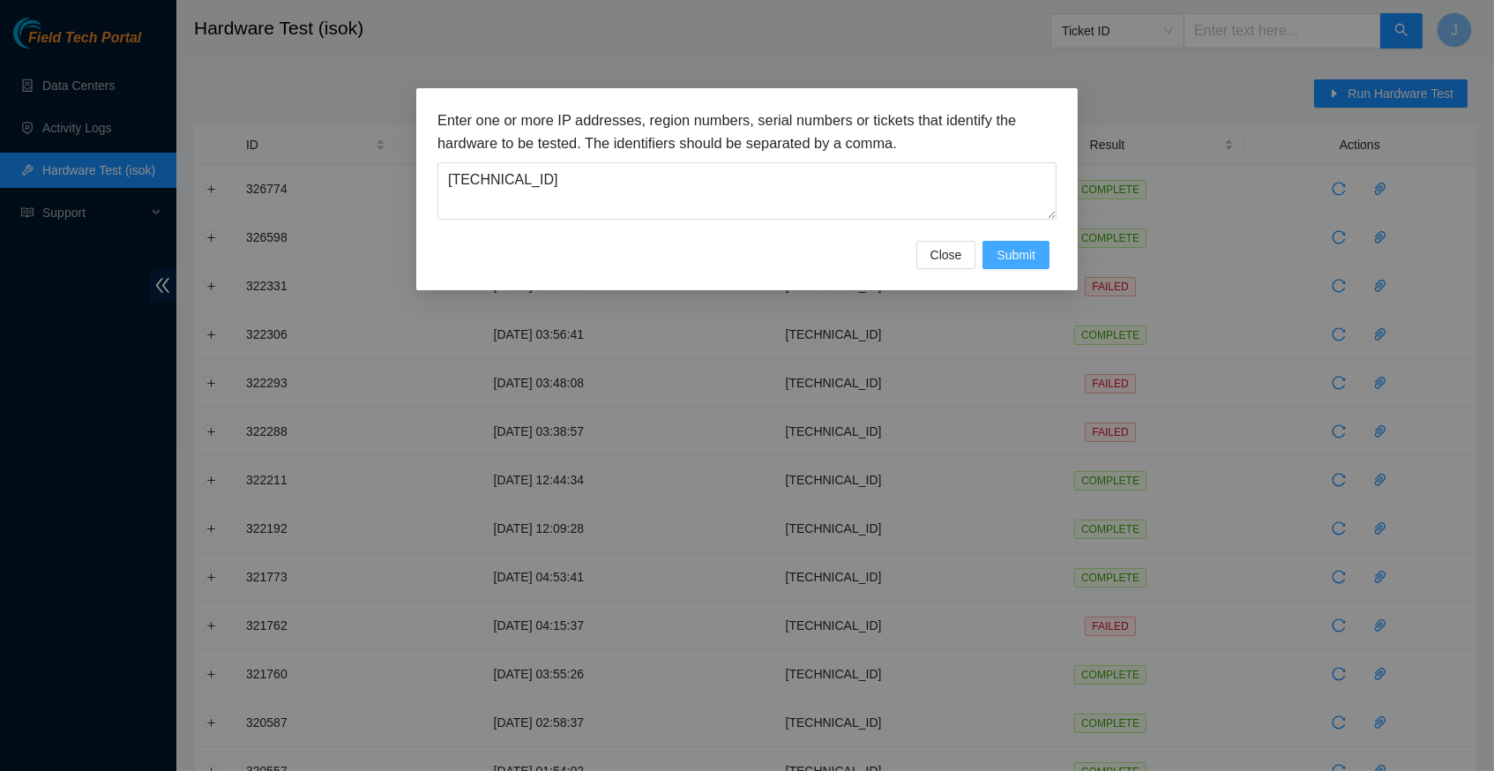
click at [1027, 251] on span "Submit" at bounding box center [1016, 254] width 39 height 19
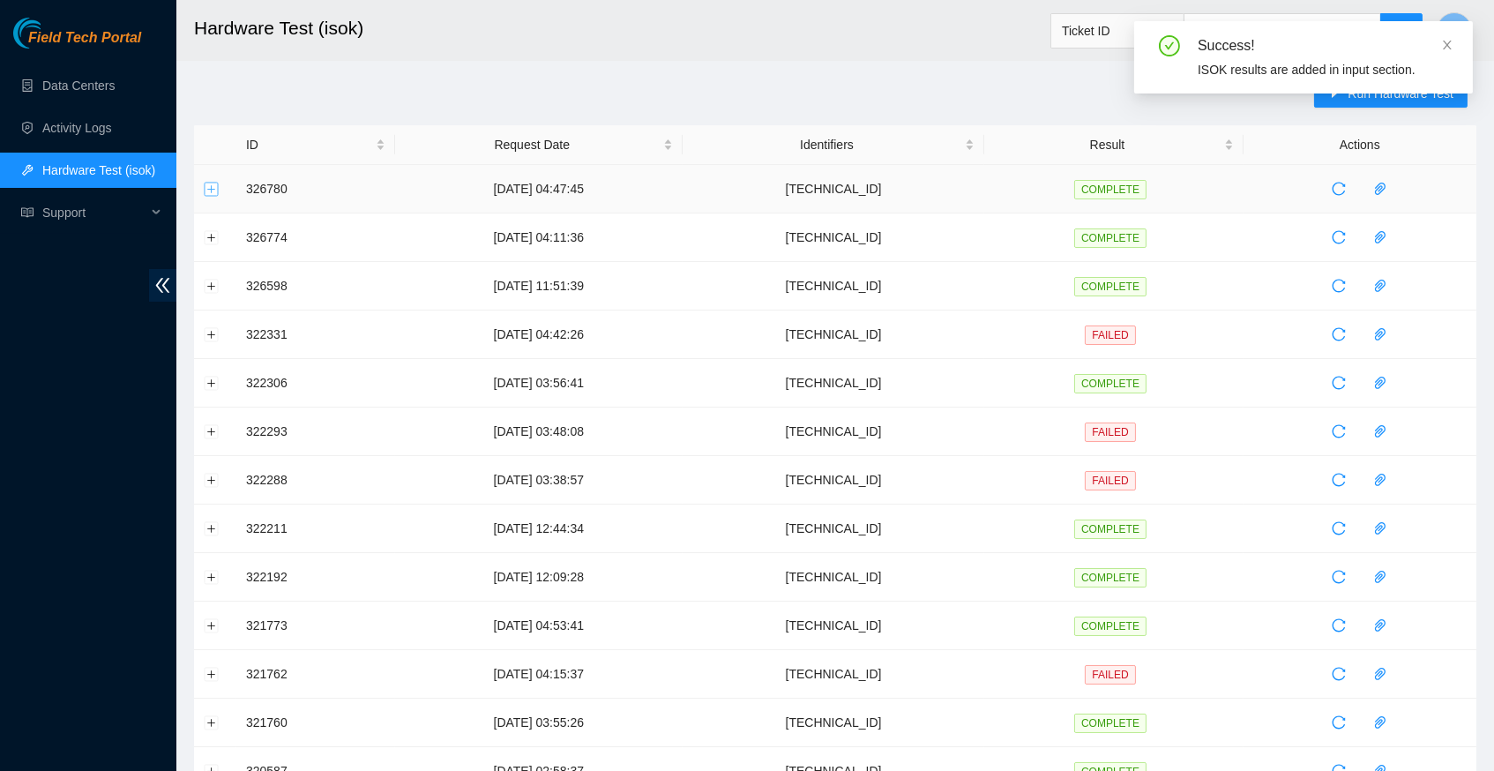
click at [209, 186] on button "Expand row" at bounding box center [212, 189] width 14 height 14
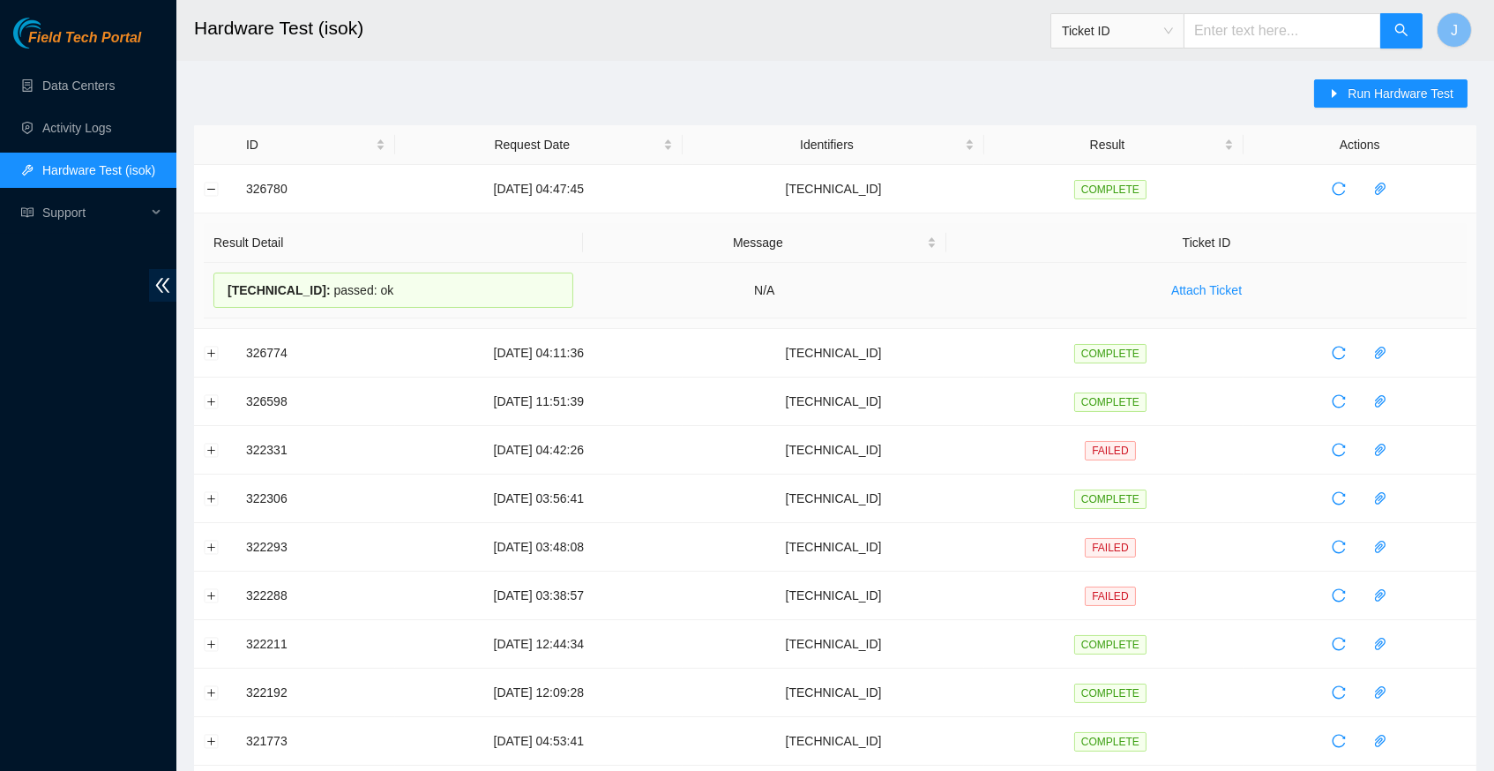
drag, startPoint x: 416, startPoint y: 284, endPoint x: 228, endPoint y: 299, distance: 189.4
click at [228, 299] on div "23.207.196.85 : passed: ok" at bounding box center [393, 290] width 360 height 35
drag, startPoint x: 226, startPoint y: 291, endPoint x: 399, endPoint y: 288, distance: 172.9
click at [399, 288] on div "23.207.196.85 : passed: ok" at bounding box center [393, 290] width 360 height 35
click at [405, 291] on div "23.207.196.85 : passed: ok" at bounding box center [393, 290] width 360 height 35
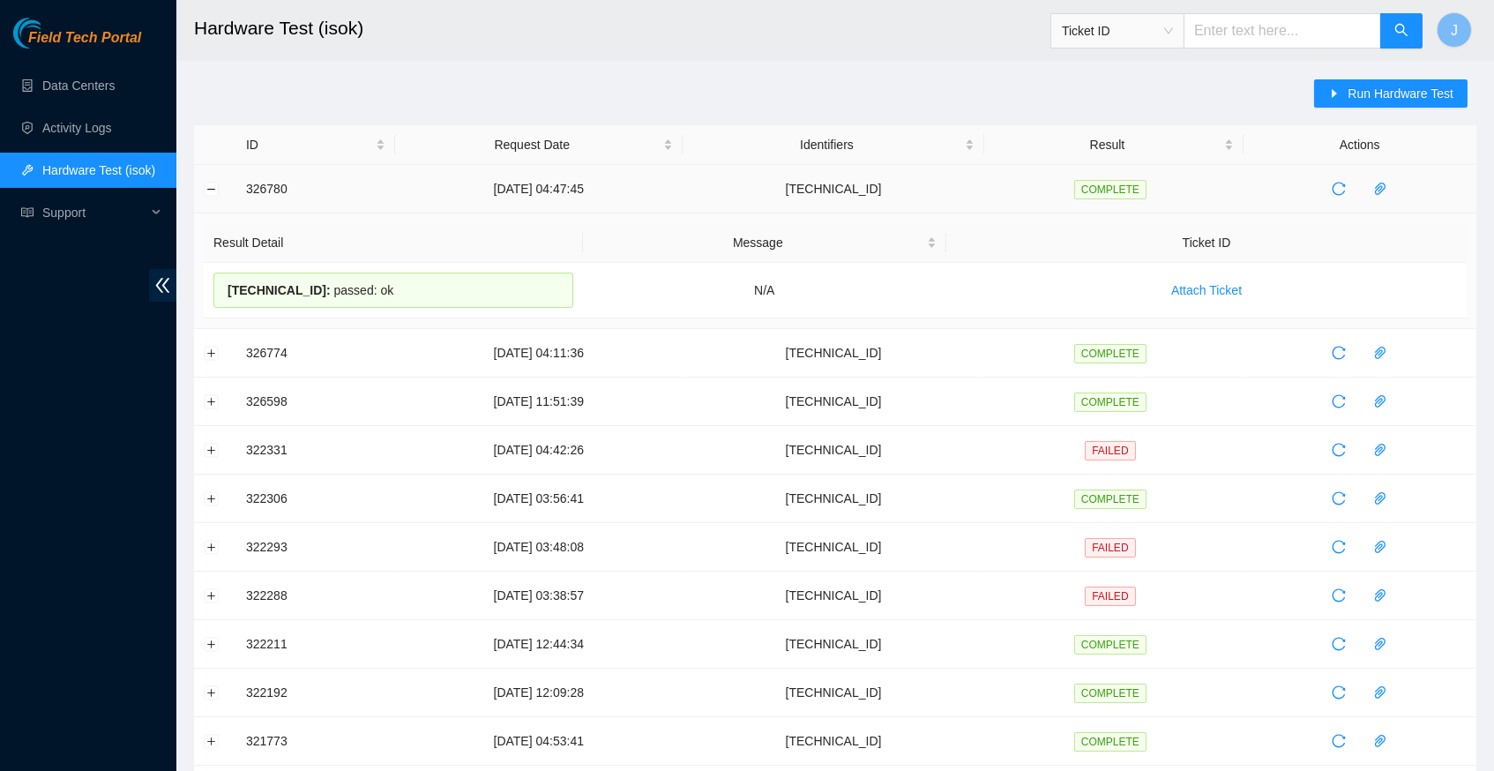
drag, startPoint x: 404, startPoint y: 285, endPoint x: 240, endPoint y: 191, distance: 188.8
click at [240, 191] on tbody "326780 25-08-2025 04:47:45 23.207.196.85 COMPLETE Result Detail Message Ticket …" at bounding box center [835, 708] width 1283 height 1086
copy tbody "326780 25-08-2025 04:47:45 23.207.196.85 COMPLETE Result Detail Message Ticket …"
click at [412, 293] on div "23.207.196.85 : passed: ok" at bounding box center [393, 290] width 360 height 35
drag, startPoint x: 397, startPoint y: 288, endPoint x: 322, endPoint y: 245, distance: 86.5
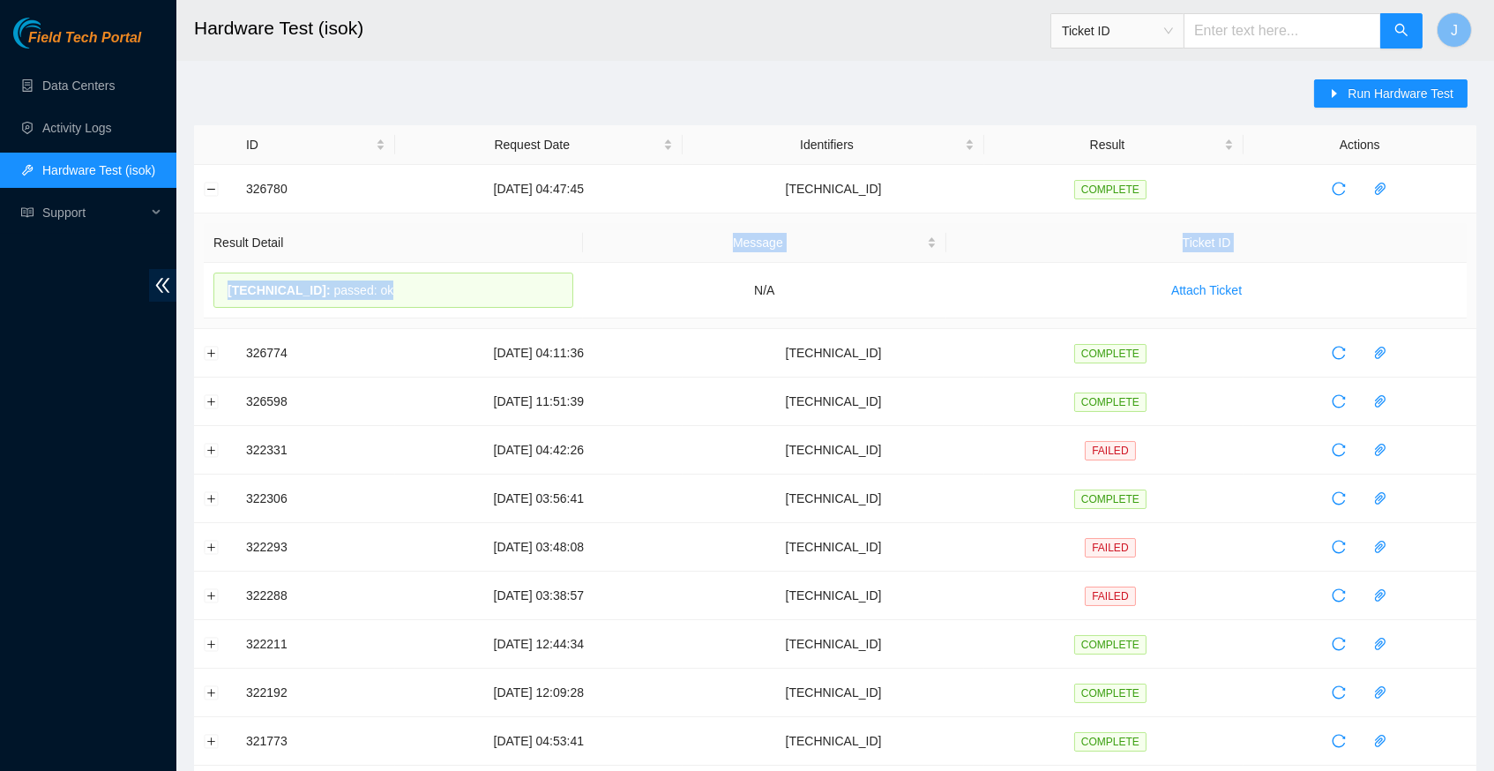
click at [322, 245] on table "Result Detail Message Ticket ID 23.207.196.85 : passed: ok N/A Attach Ticket" at bounding box center [835, 270] width 1263 height 95
click at [322, 245] on th "Result Detail" at bounding box center [393, 243] width 379 height 40
drag, startPoint x: 401, startPoint y: 289, endPoint x: 243, endPoint y: 191, distance: 186.5
click at [243, 191] on tbody "326780 25-08-2025 04:47:45 23.207.196.85 COMPLETE Result Detail Message Ticket …" at bounding box center [835, 708] width 1283 height 1086
click at [698, 83] on div "Run Hardware Test ID Request Date Identifiers Result Actions 326780 25-08-2025 …" at bounding box center [835, 693] width 1283 height 1228
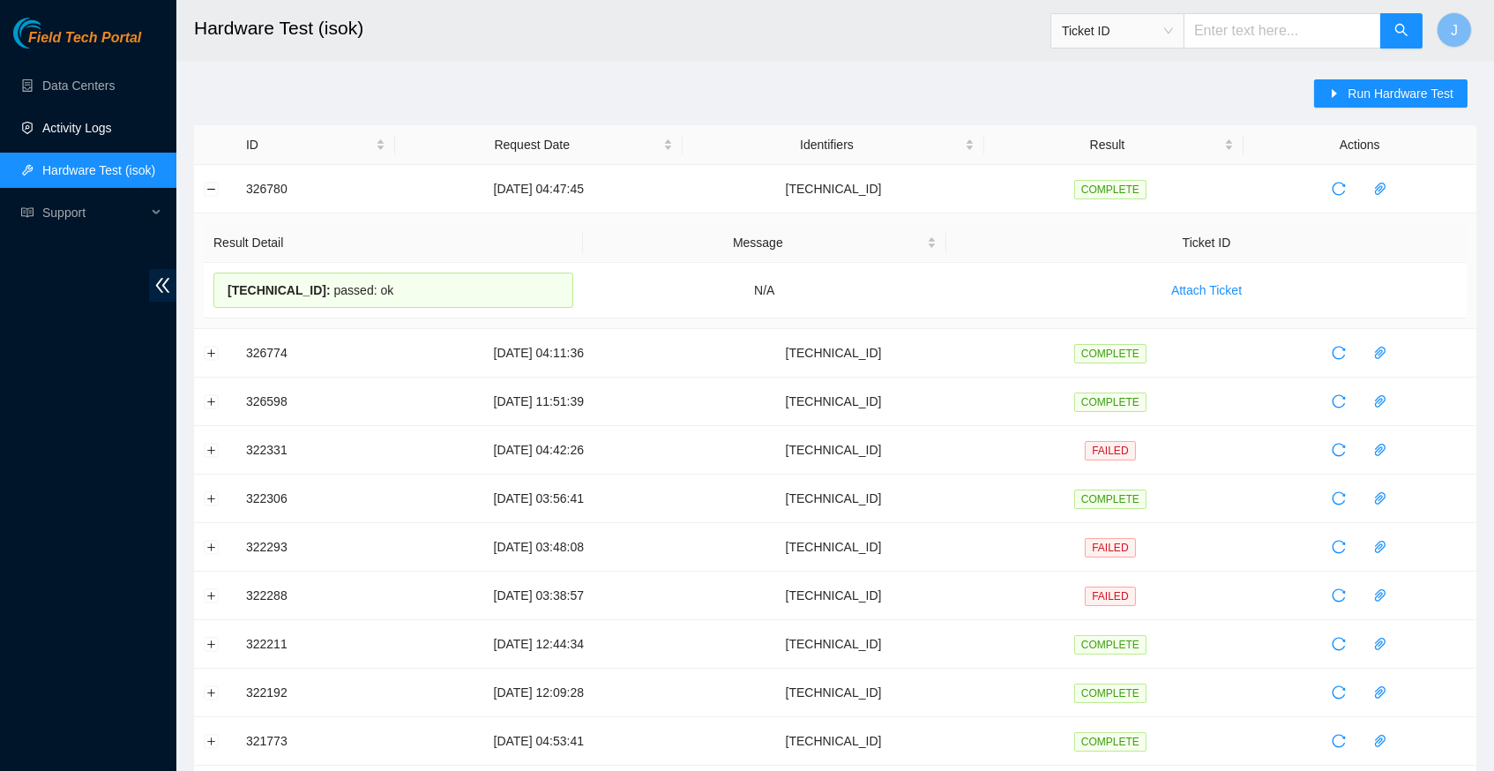
click at [64, 130] on link "Activity Logs" at bounding box center [77, 128] width 70 height 14
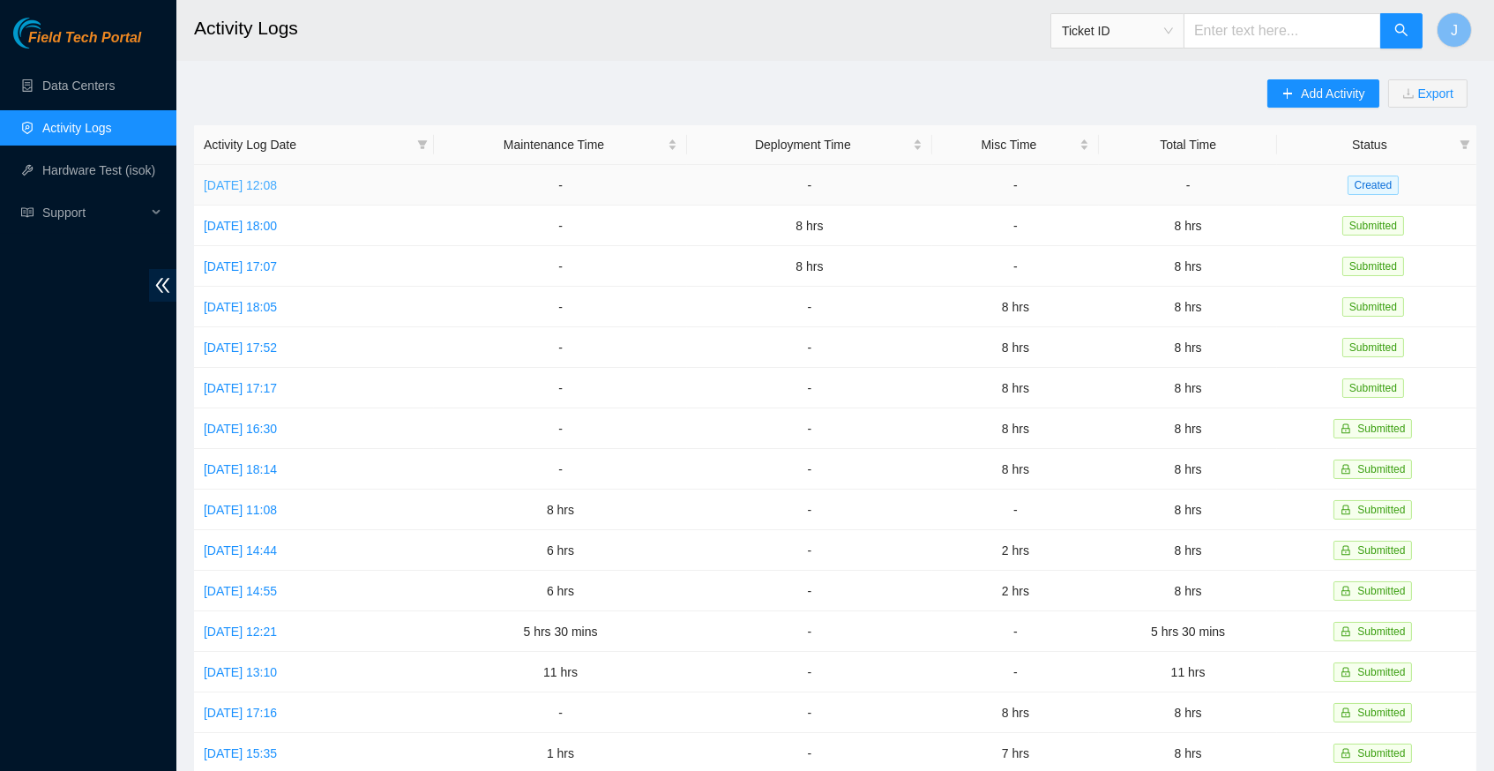
click at [277, 185] on link "Mon, 25 Aug 2025 12:08" at bounding box center [240, 185] width 73 height 14
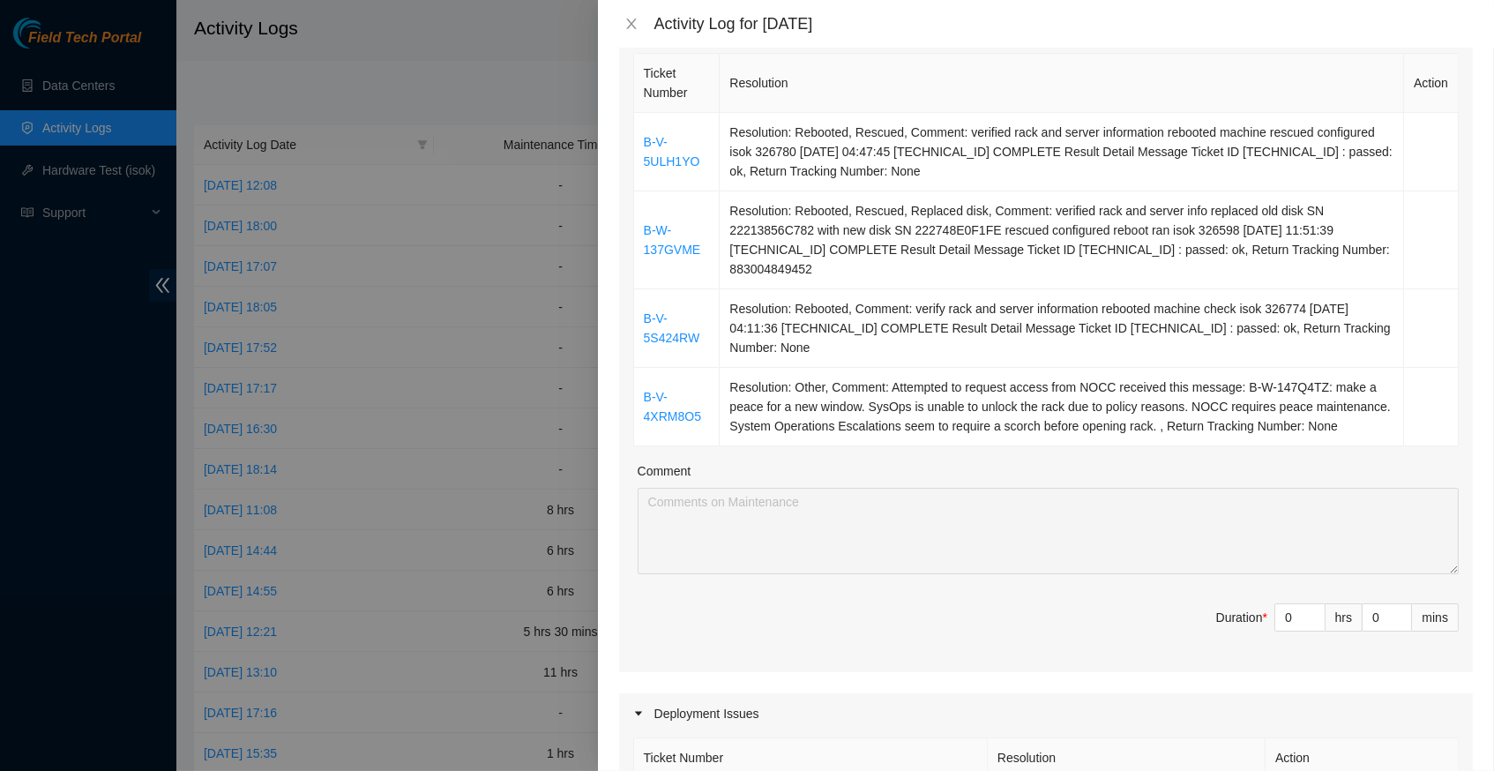
scroll to position [271, 0]
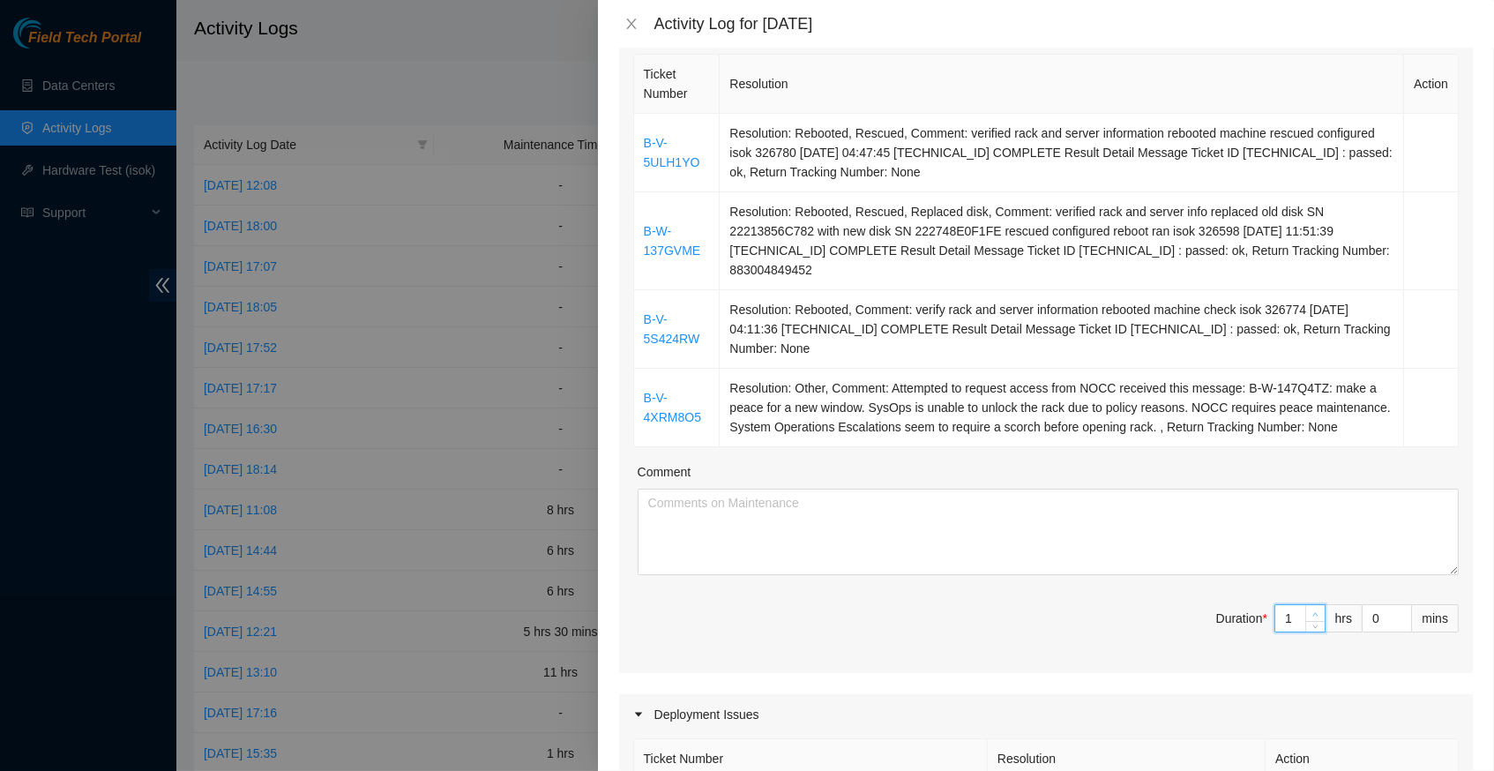
type input "1"
click at [1316, 614] on icon "up" at bounding box center [1316, 614] width 6 height 6
type input "2"
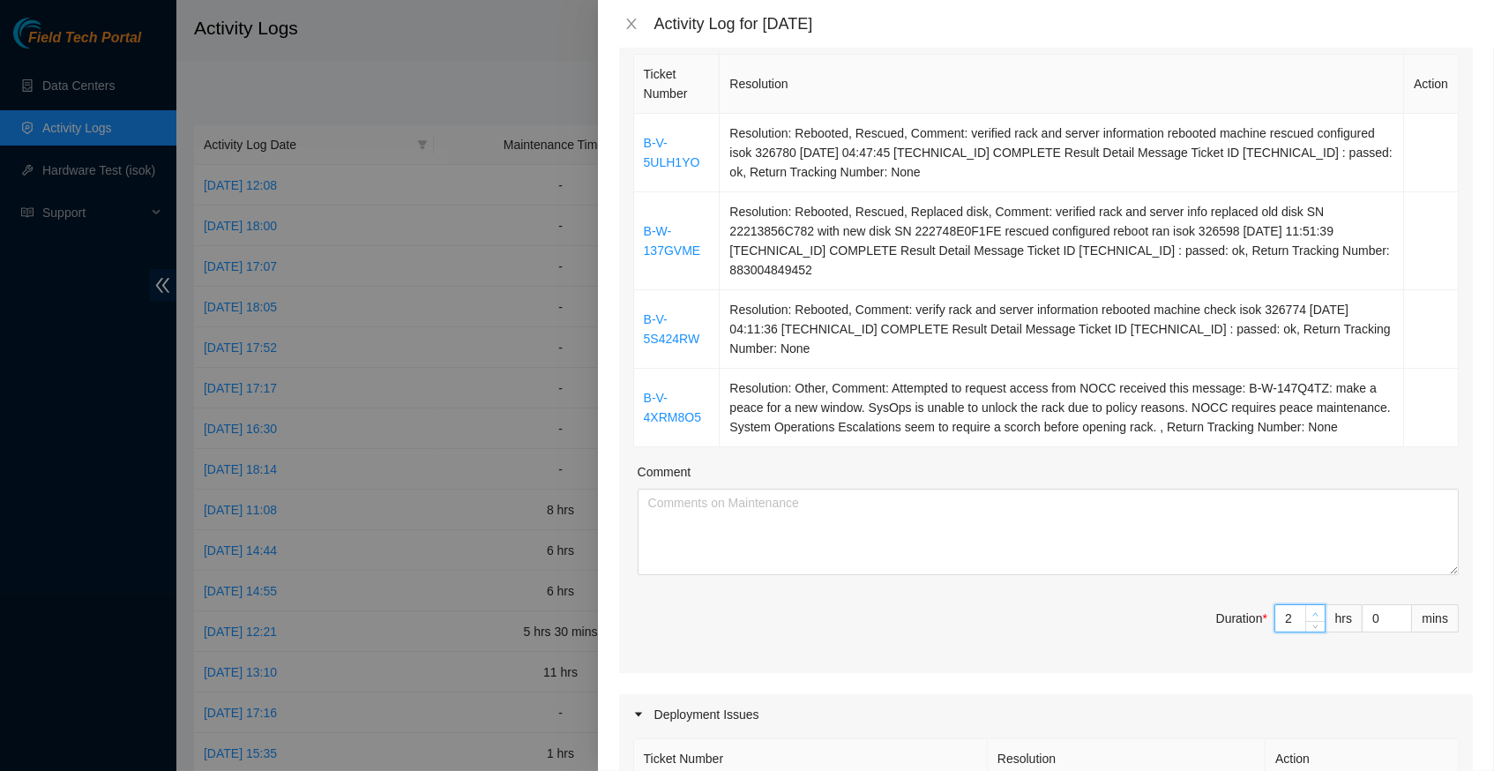
click at [1316, 614] on icon "up" at bounding box center [1316, 614] width 6 height 6
click at [1316, 614] on div "Ticket Number Resolution Action B-V-5ULH1YO Resolution: Rebooted, Rescued, Comm…" at bounding box center [1046, 361] width 854 height 623
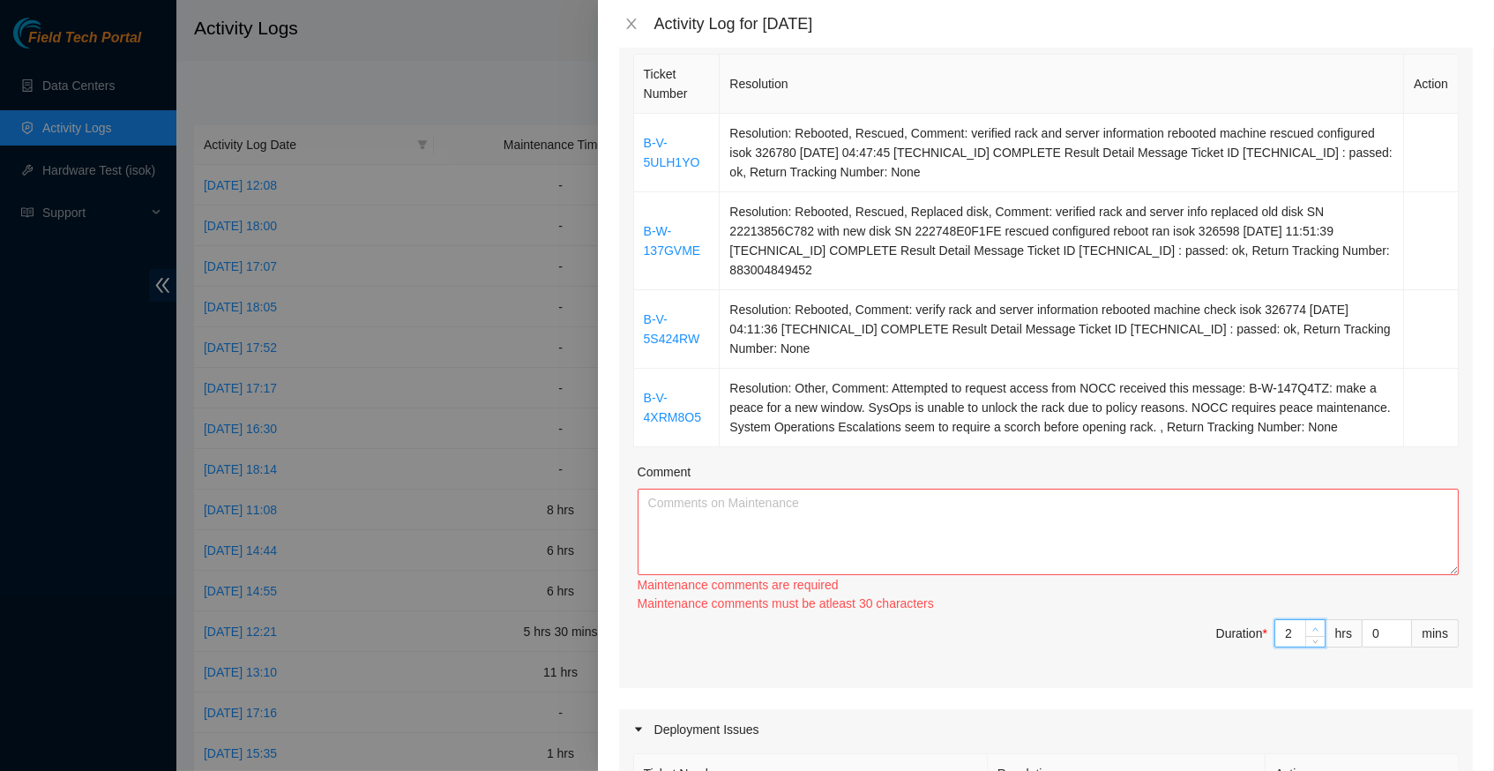
type input "3"
click at [1316, 611] on div "Maintenance comments must be atleast 30 characters" at bounding box center [1048, 603] width 821 height 18
click at [1316, 614] on div "Ticket Number Resolution Action B-V-5ULH1YO Resolution: Rebooted, Rescued, Comm…" at bounding box center [1046, 369] width 854 height 638
type input "4"
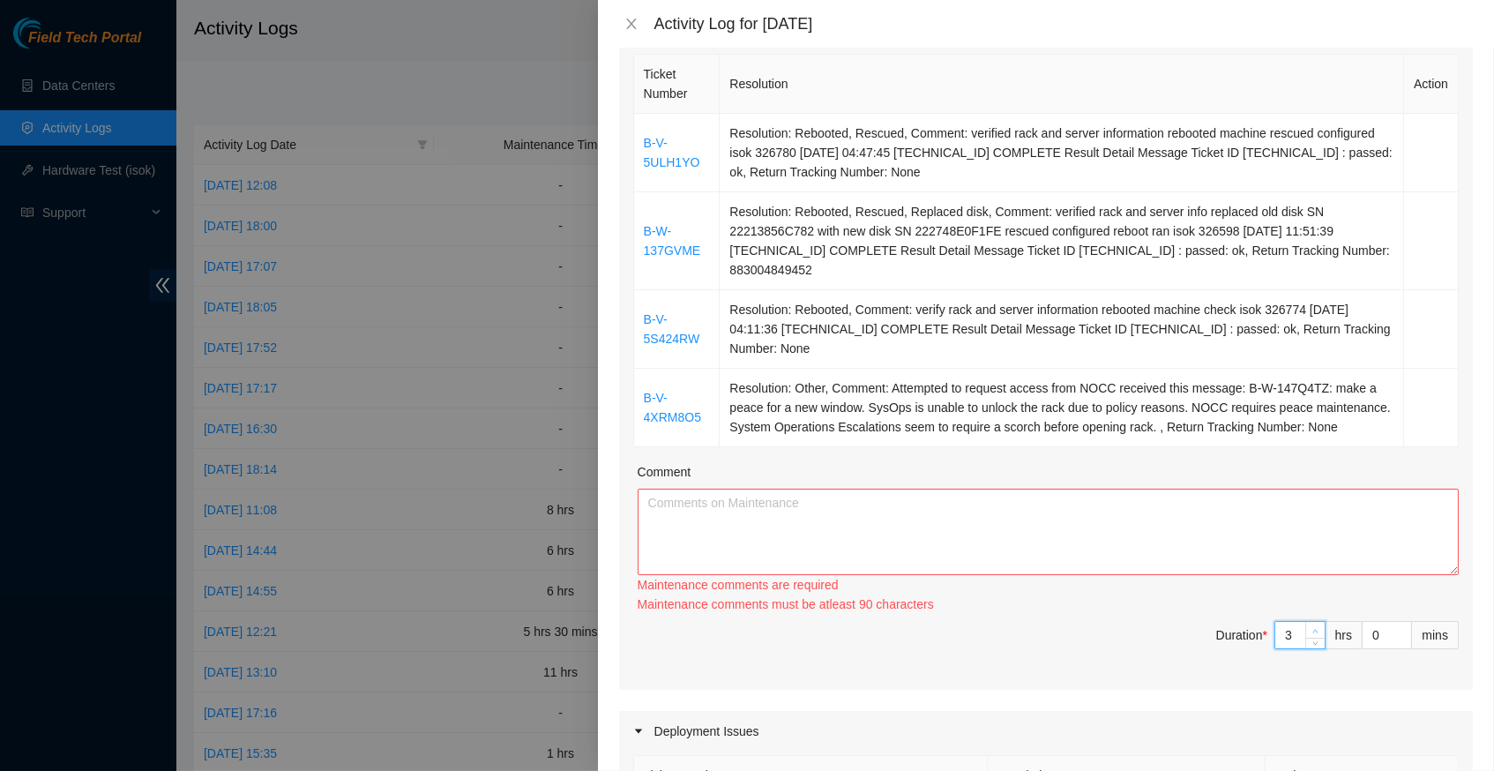
type input "4"
click at [1316, 614] on div "Ticket Number Resolution Action B-V-5ULH1YO Resolution: Rebooted, Rescued, Comm…" at bounding box center [1046, 370] width 854 height 640
type input "5"
click at [1313, 624] on span "Increase Value" at bounding box center [1315, 631] width 19 height 16
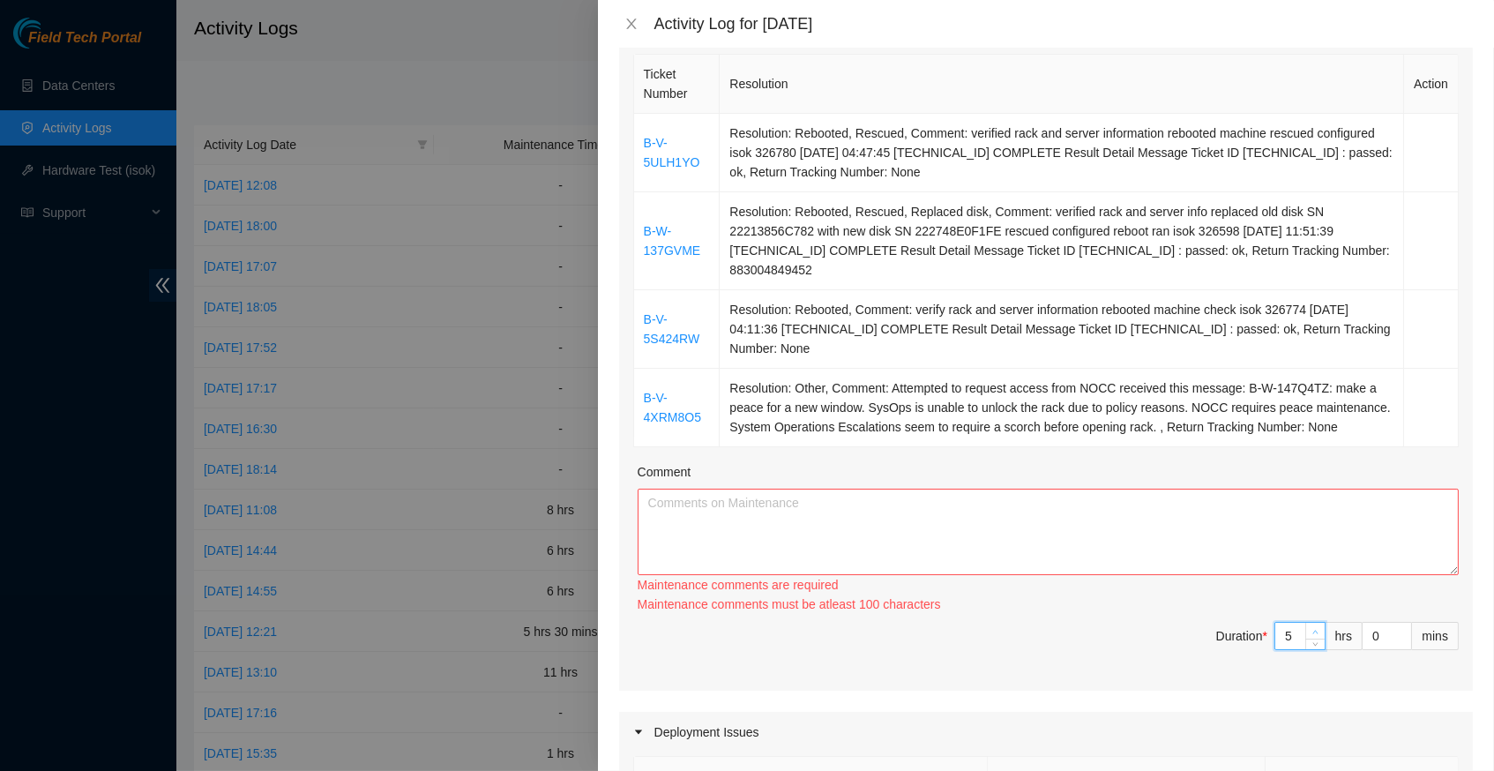
type input "6"
click at [1313, 624] on span "Increase Value" at bounding box center [1315, 631] width 19 height 16
type input "7"
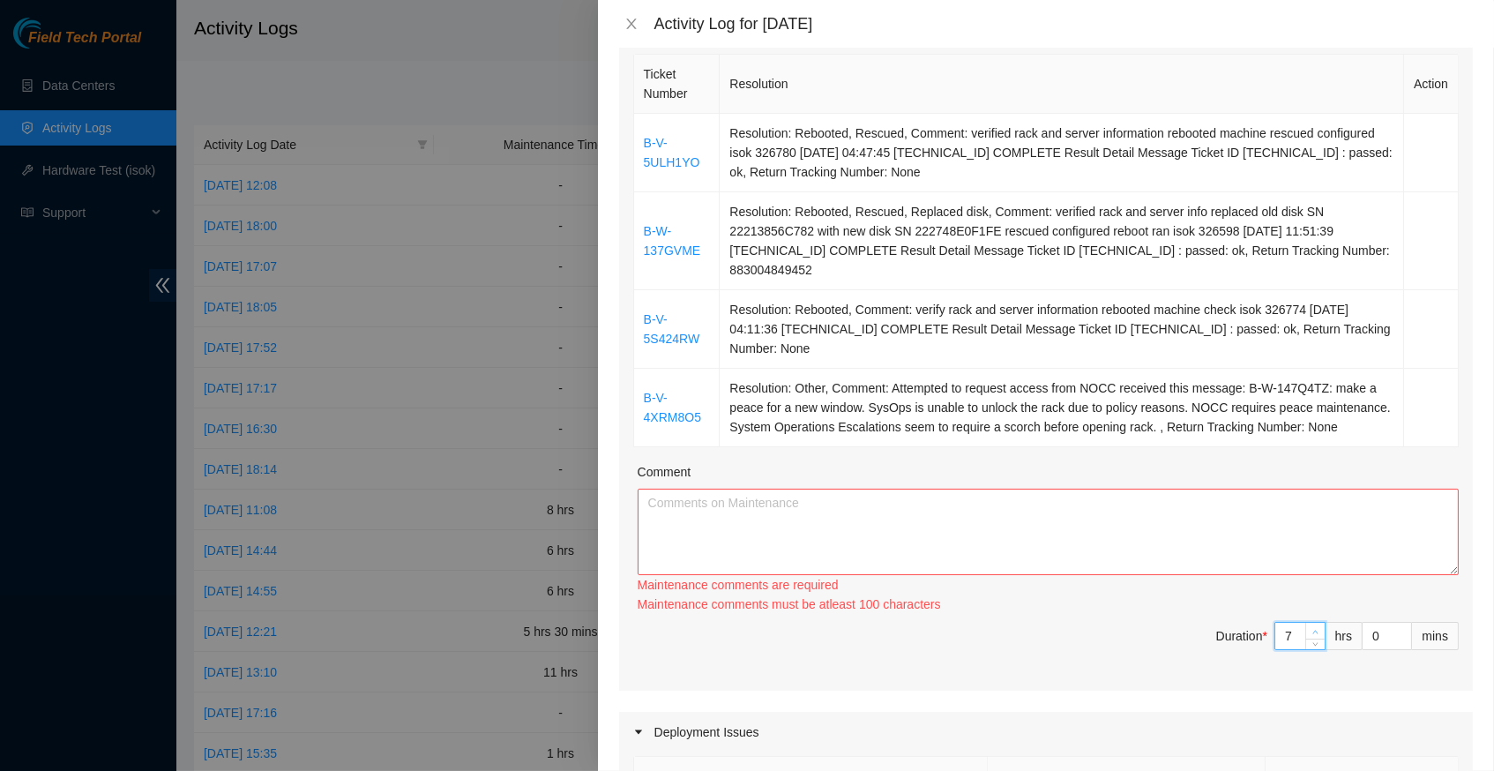
click at [1313, 624] on span "Increase Value" at bounding box center [1315, 631] width 19 height 16
type input "8"
click at [1313, 624] on span "Increase Value" at bounding box center [1315, 631] width 19 height 16
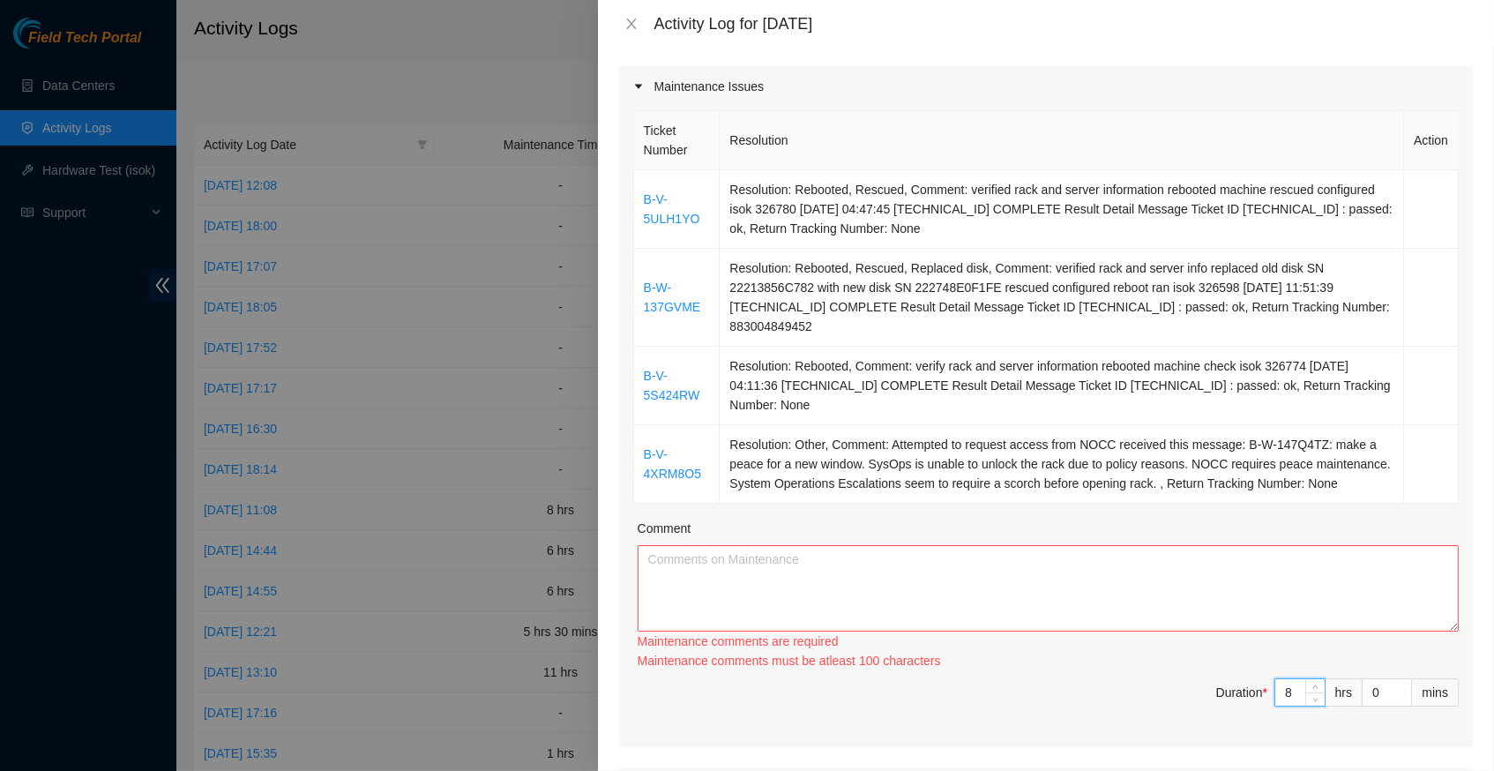
scroll to position [203, 0]
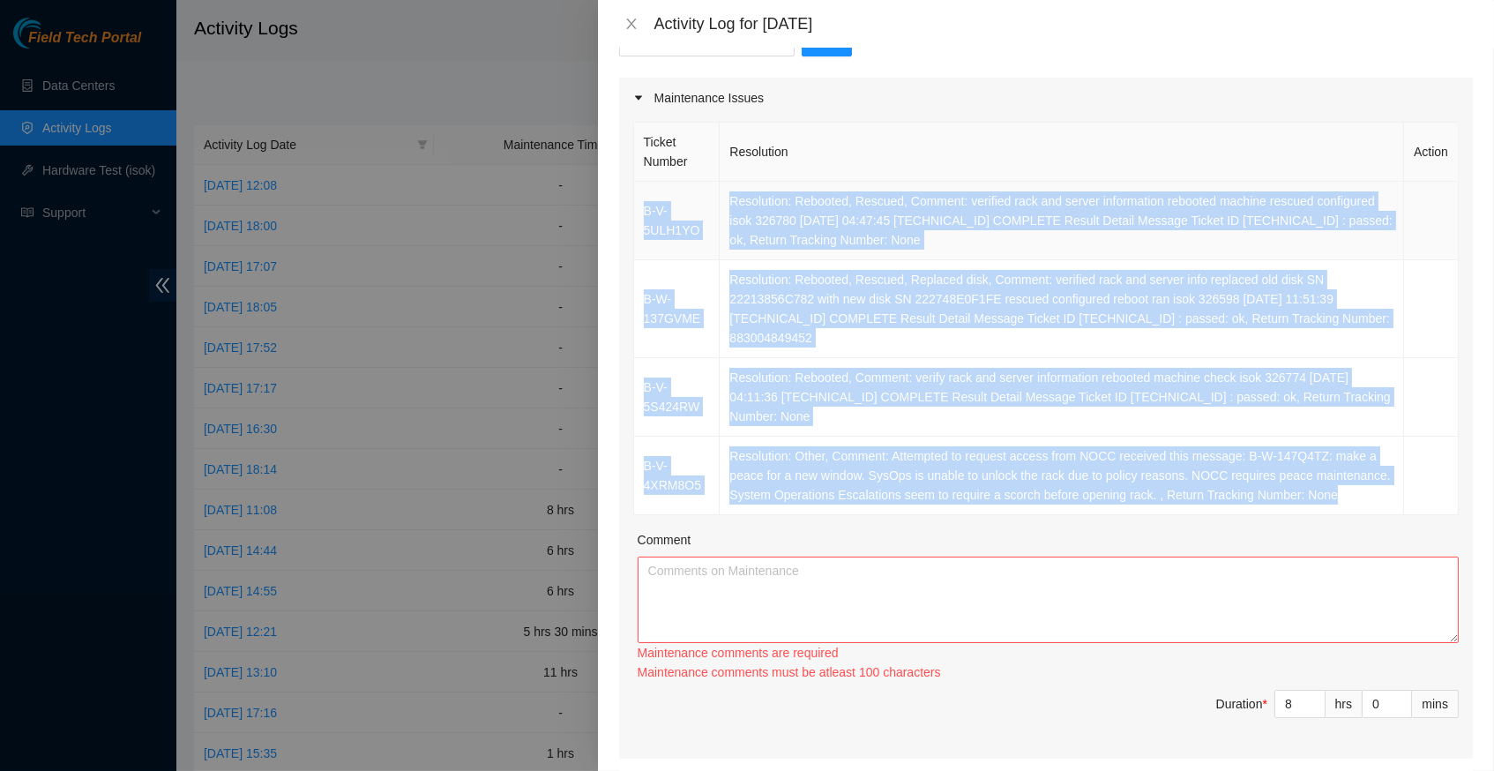
drag, startPoint x: 808, startPoint y: 497, endPoint x: 644, endPoint y: 191, distance: 346.5
click at [644, 191] on tbody "B-V-5ULH1YO Resolution: Rebooted, Rescued, Comment: verified rack and server in…" at bounding box center [1046, 348] width 825 height 333
copy tbody "B-V-5ULH1YO Resolution: Rebooted, Rescued, Comment: verified rack and server in…"
click at [732, 602] on textarea "Comment" at bounding box center [1048, 600] width 821 height 86
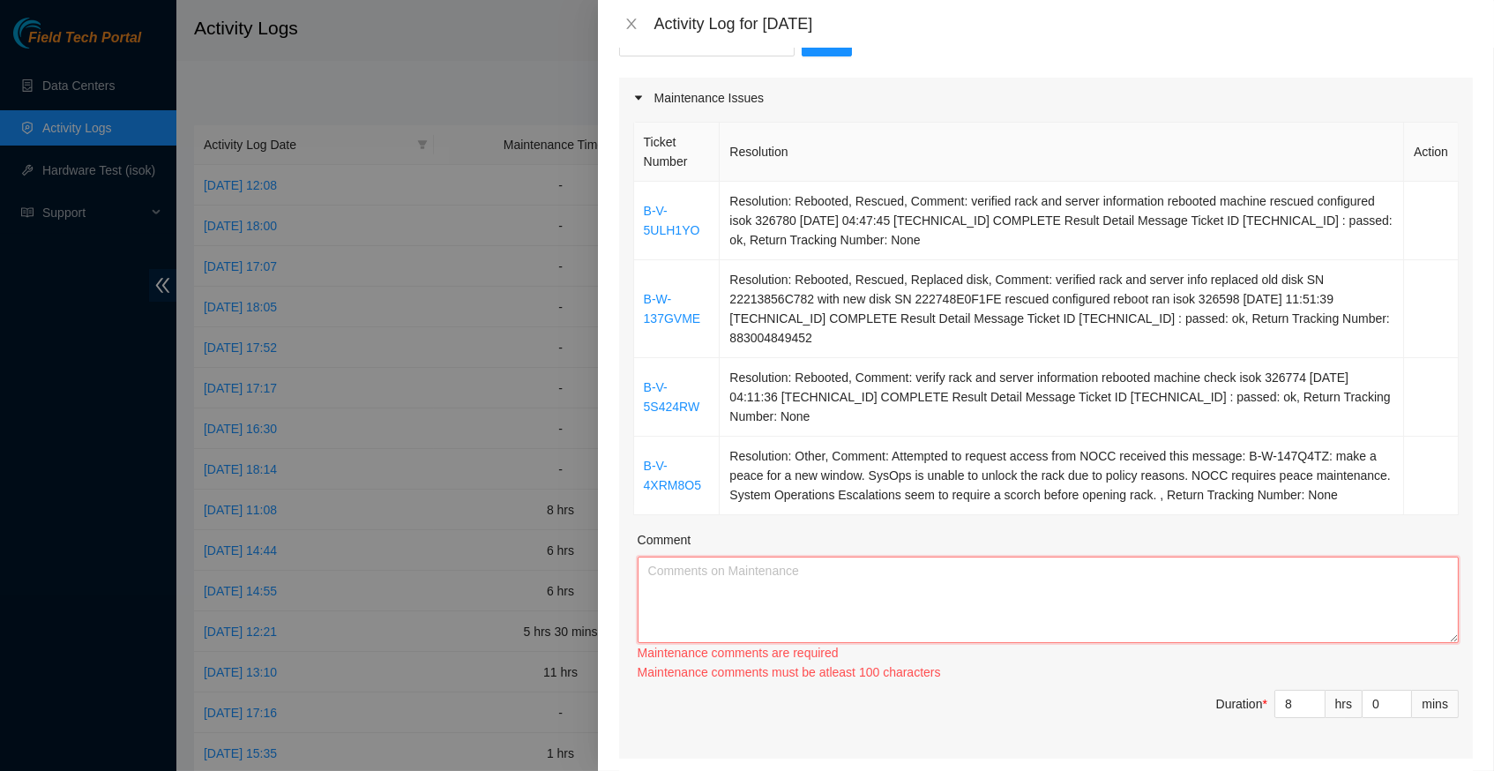
paste textarea "B-V-5ULH1YO Resolution: Rebooted, Rescued, Comment: verified rack and server in…"
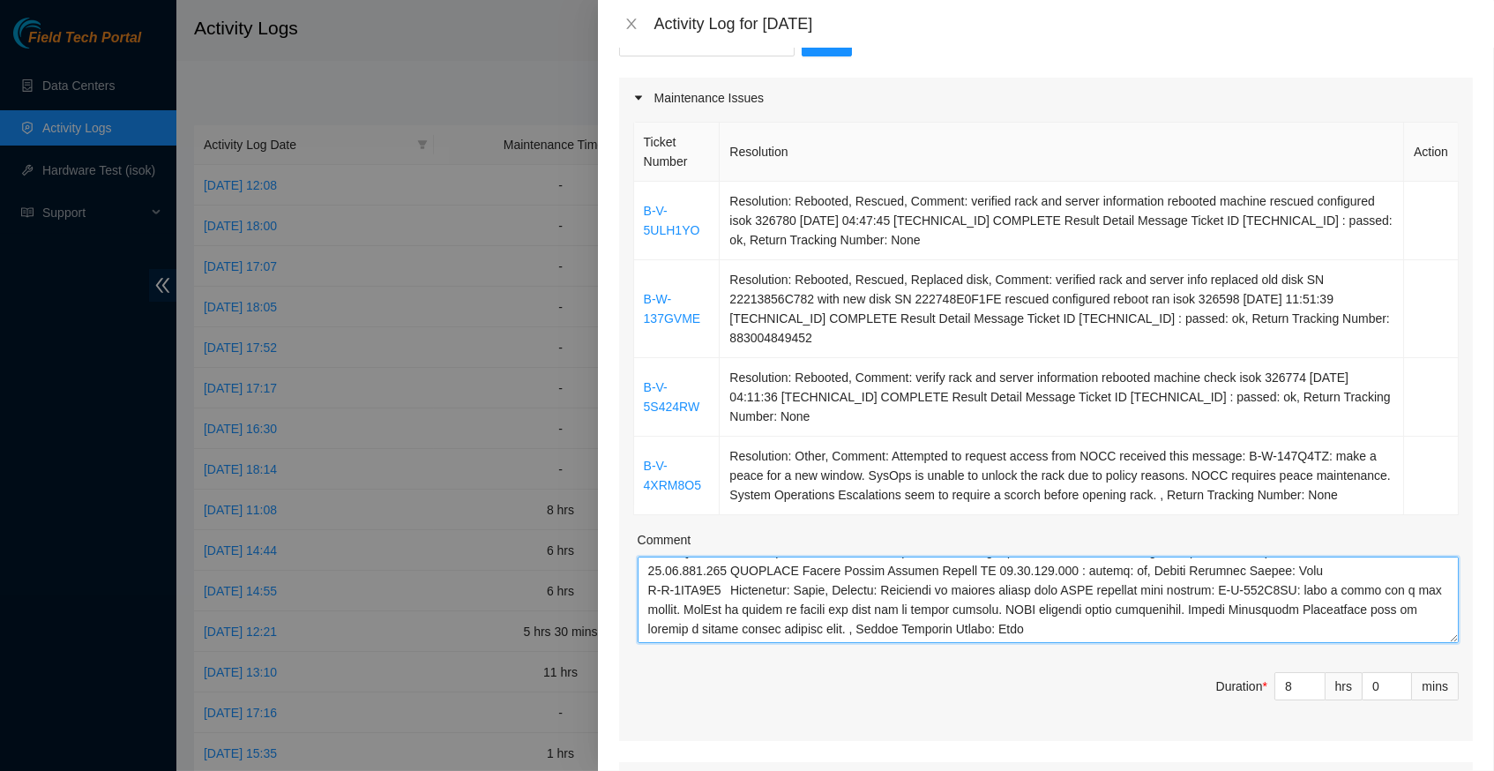
scroll to position [94, 0]
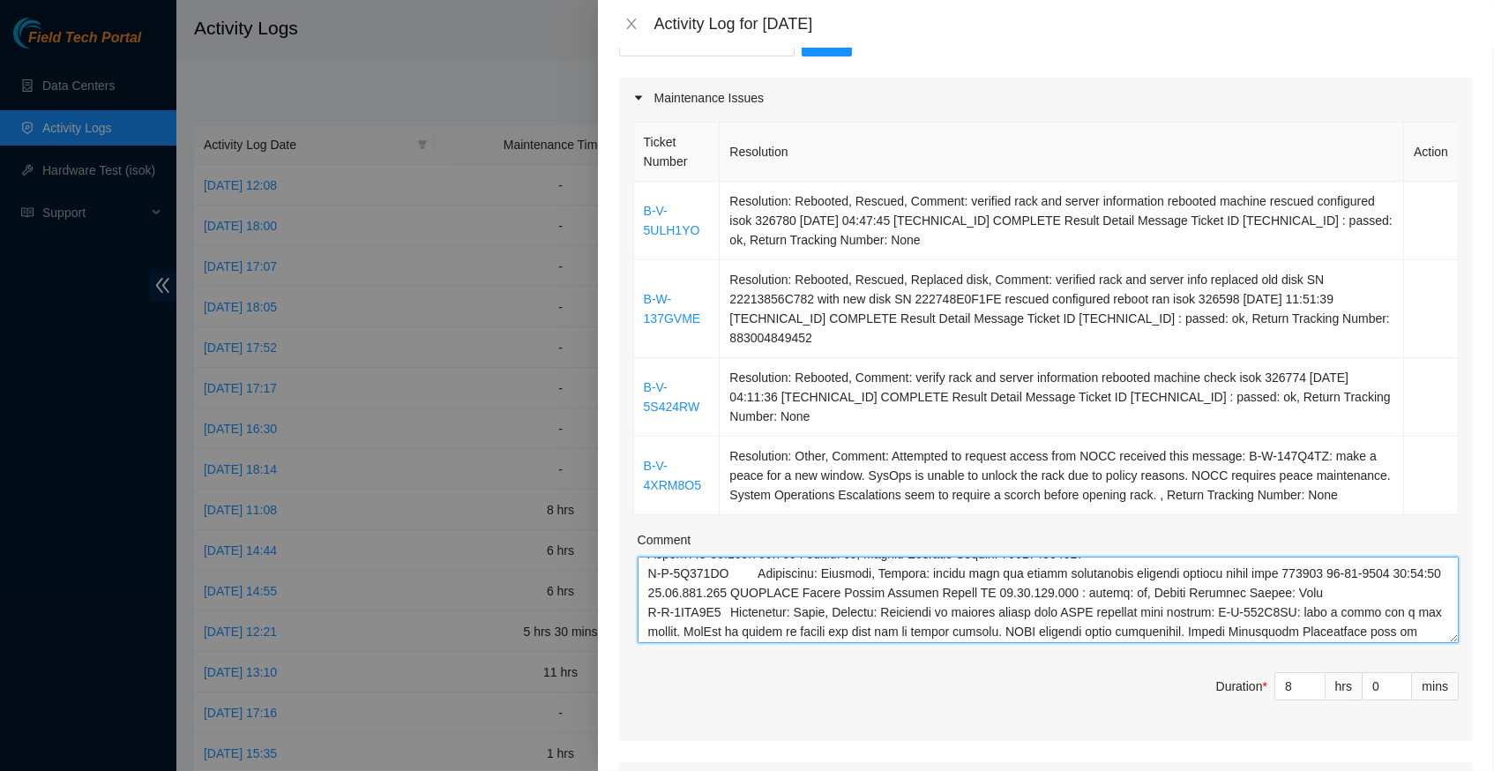
click at [1451, 643] on textarea "Comment" at bounding box center [1048, 600] width 821 height 86
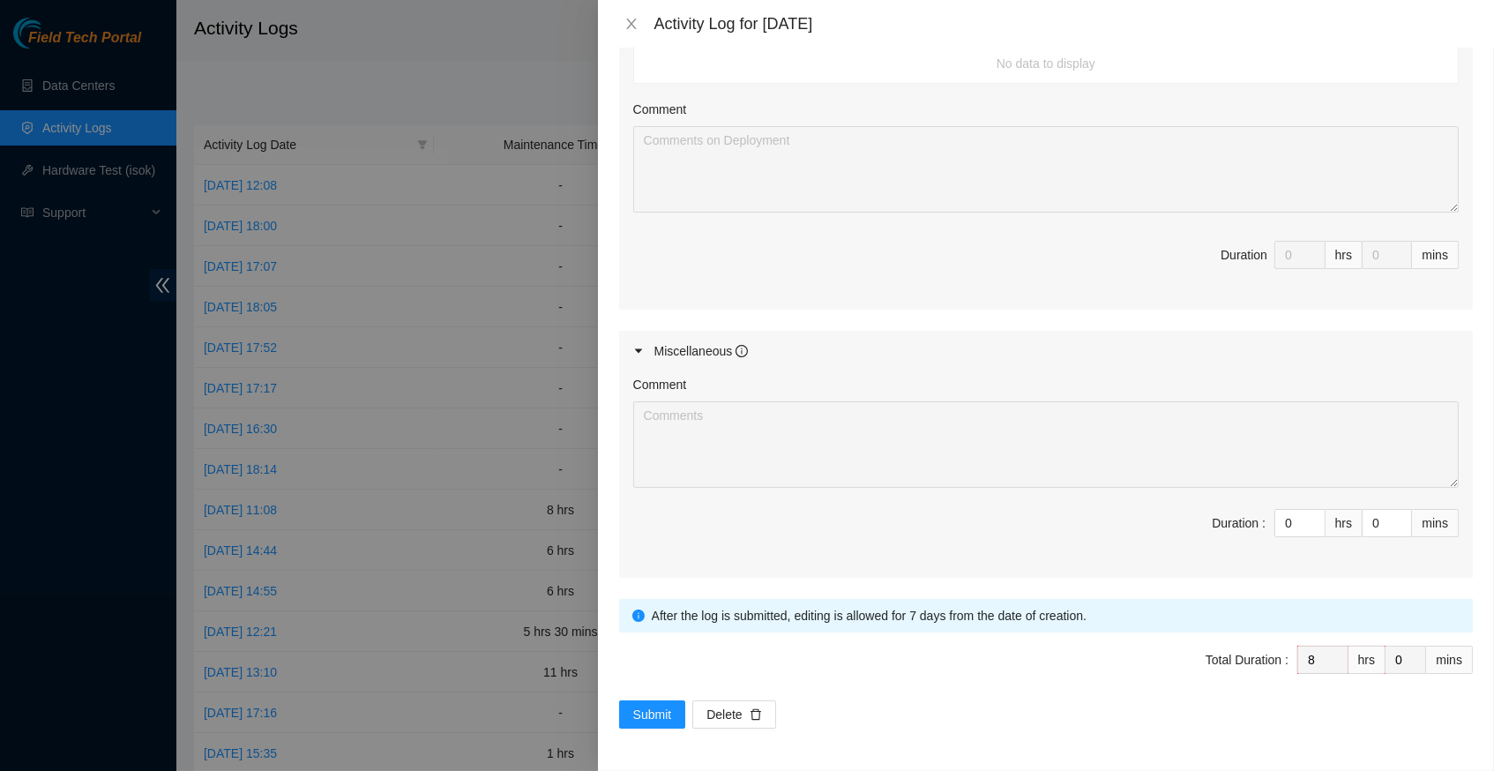
scroll to position [1034, 0]
type textarea "B-V-5ULH1YO Resolution: Rebooted, Rescued, Comment: verified rack and server in…"
click at [648, 715] on span "Submit" at bounding box center [652, 714] width 39 height 19
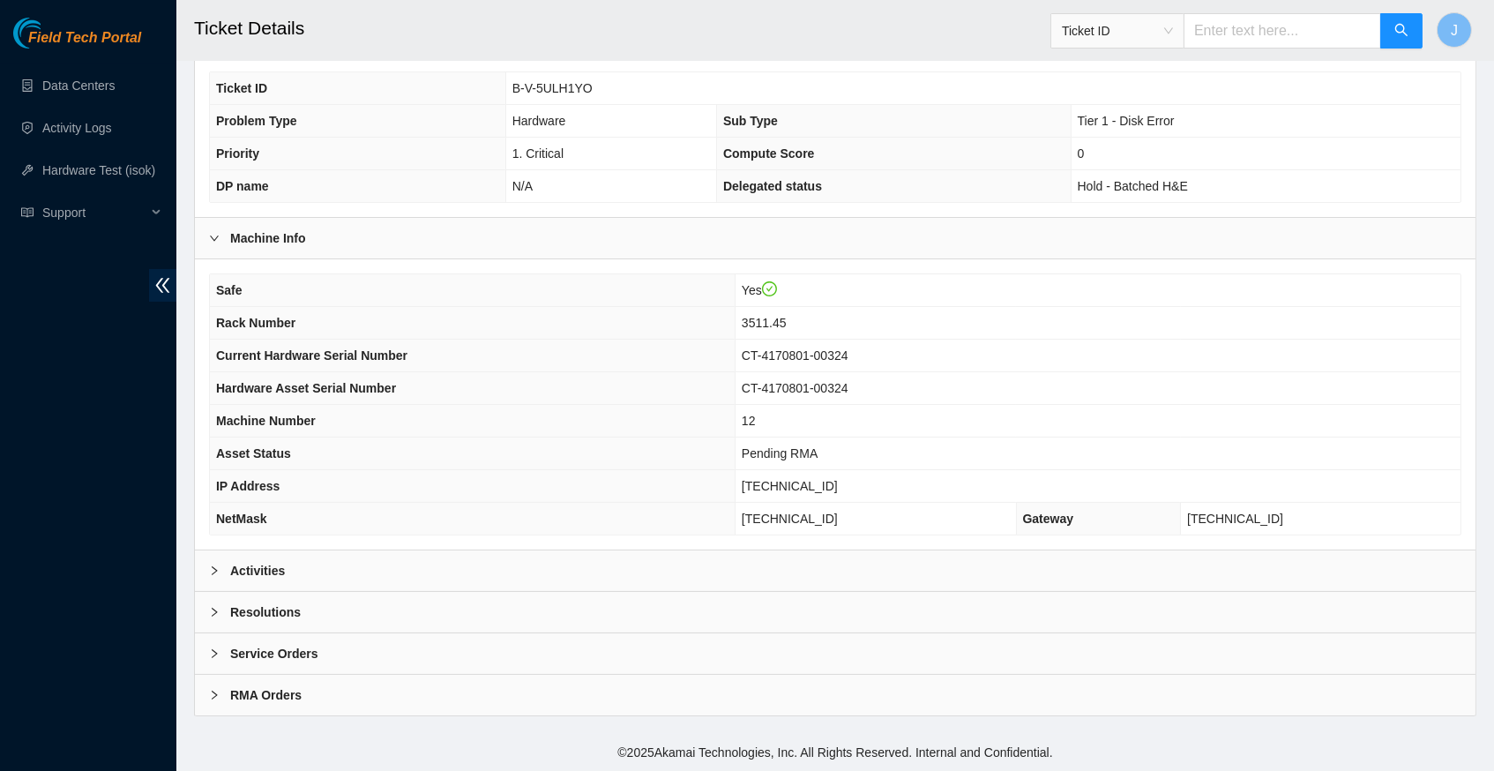
scroll to position [353, 0]
click at [219, 568] on icon "right" at bounding box center [214, 570] width 11 height 11
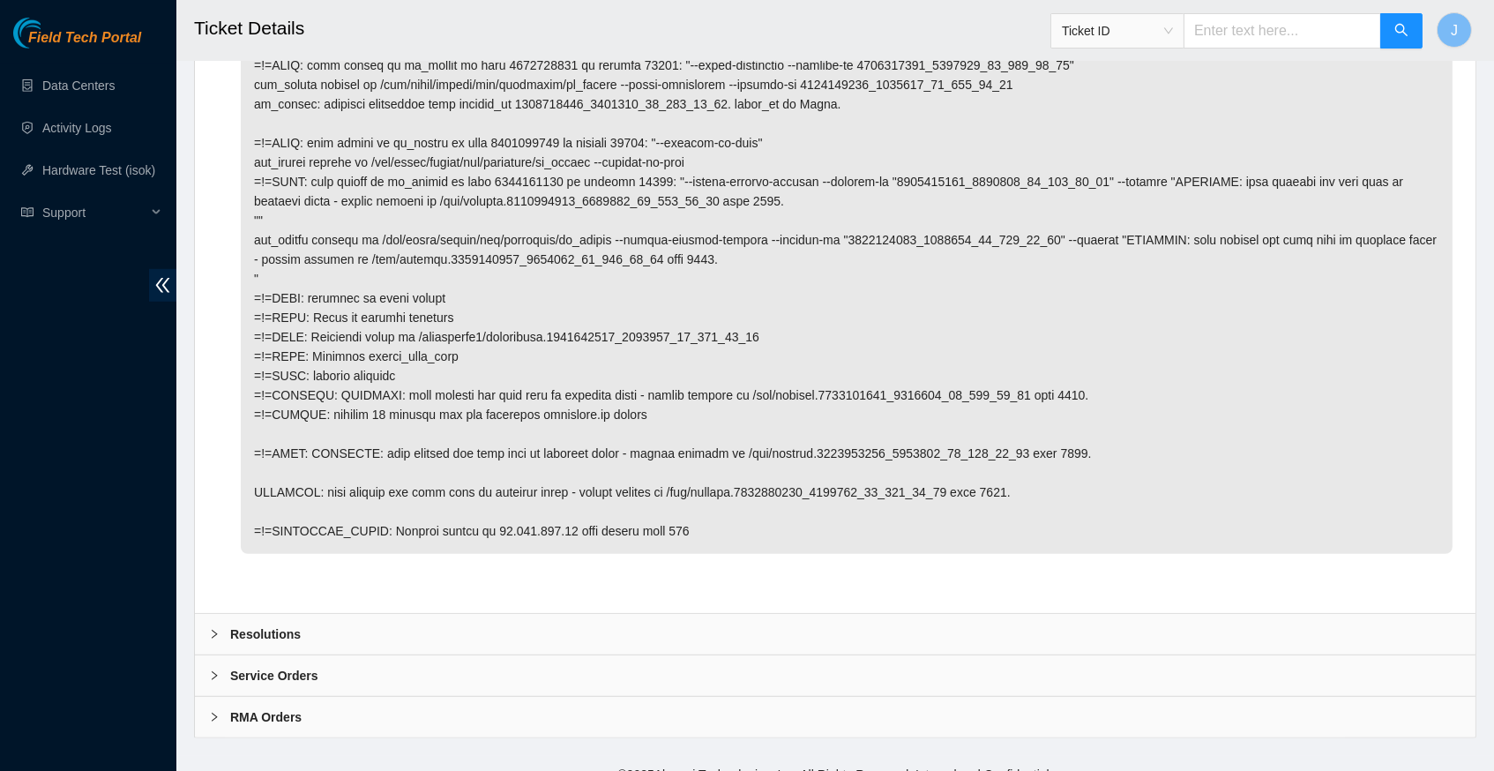
click at [214, 630] on icon "right" at bounding box center [214, 634] width 5 height 9
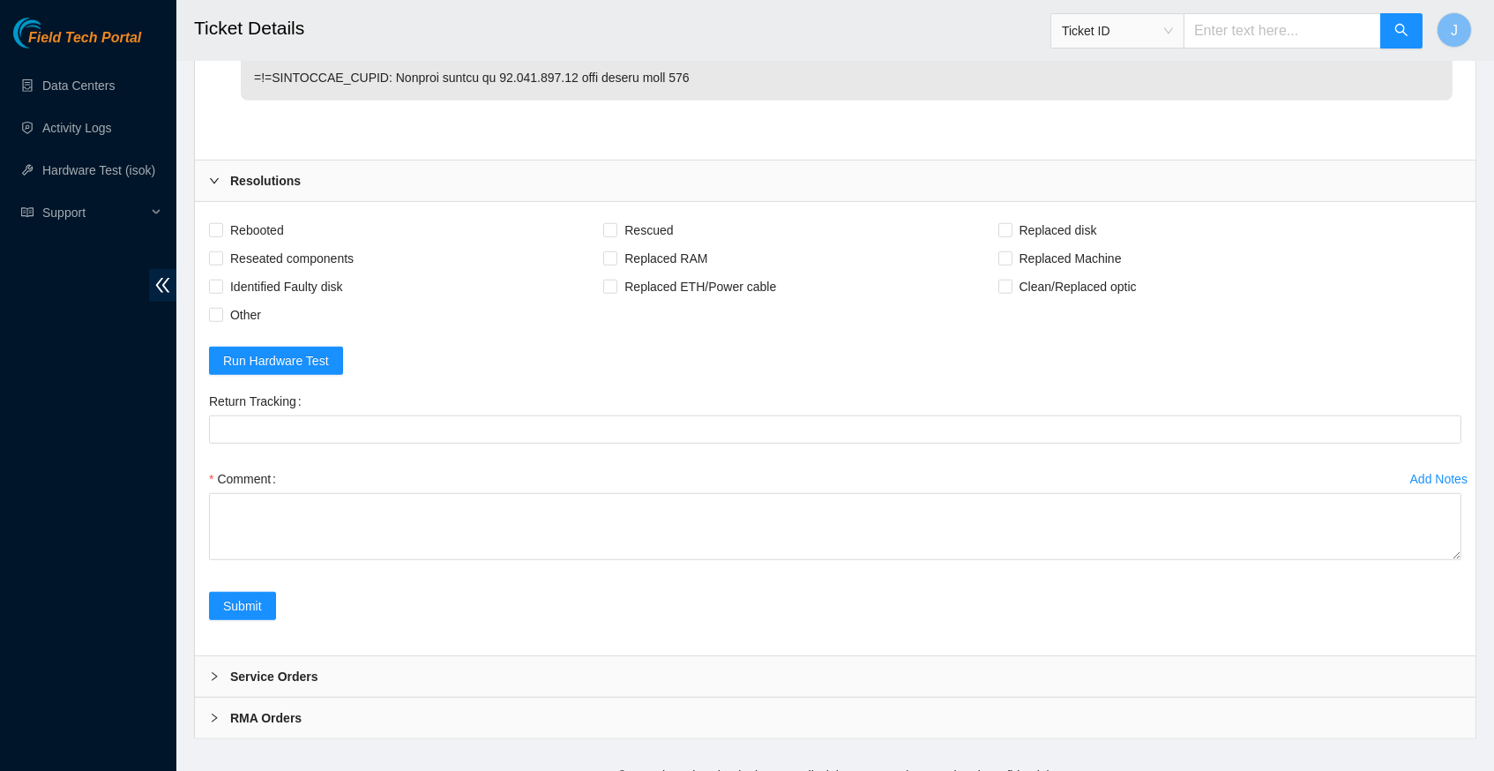
scroll to position [2632, 0]
click at [224, 217] on span "Rebooted" at bounding box center [257, 231] width 68 height 28
click at [221, 224] on input "Rebooted" at bounding box center [215, 230] width 12 height 12
checkbox input "true"
click at [616, 224] on input "Rescued" at bounding box center [609, 230] width 12 height 12
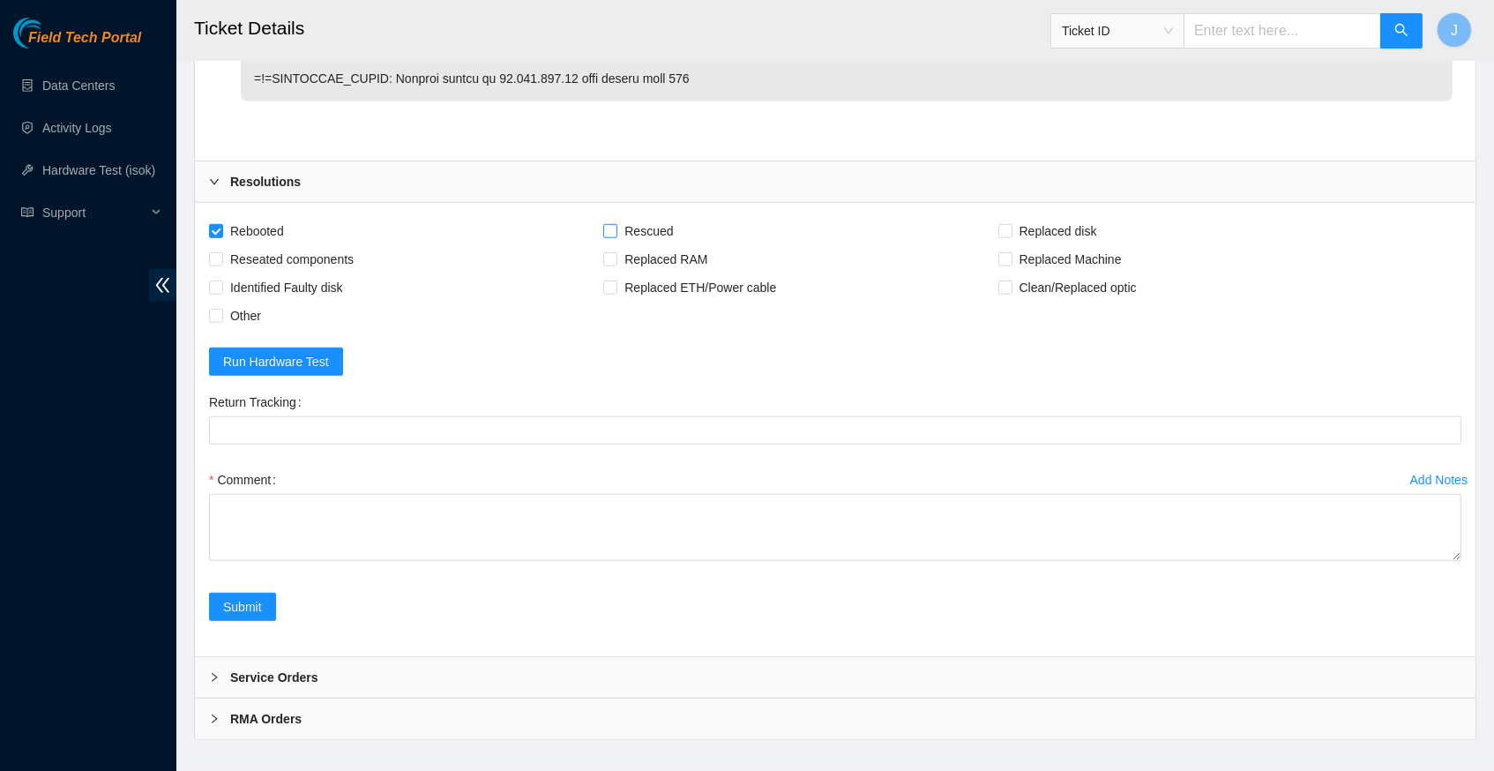
checkbox input "true"
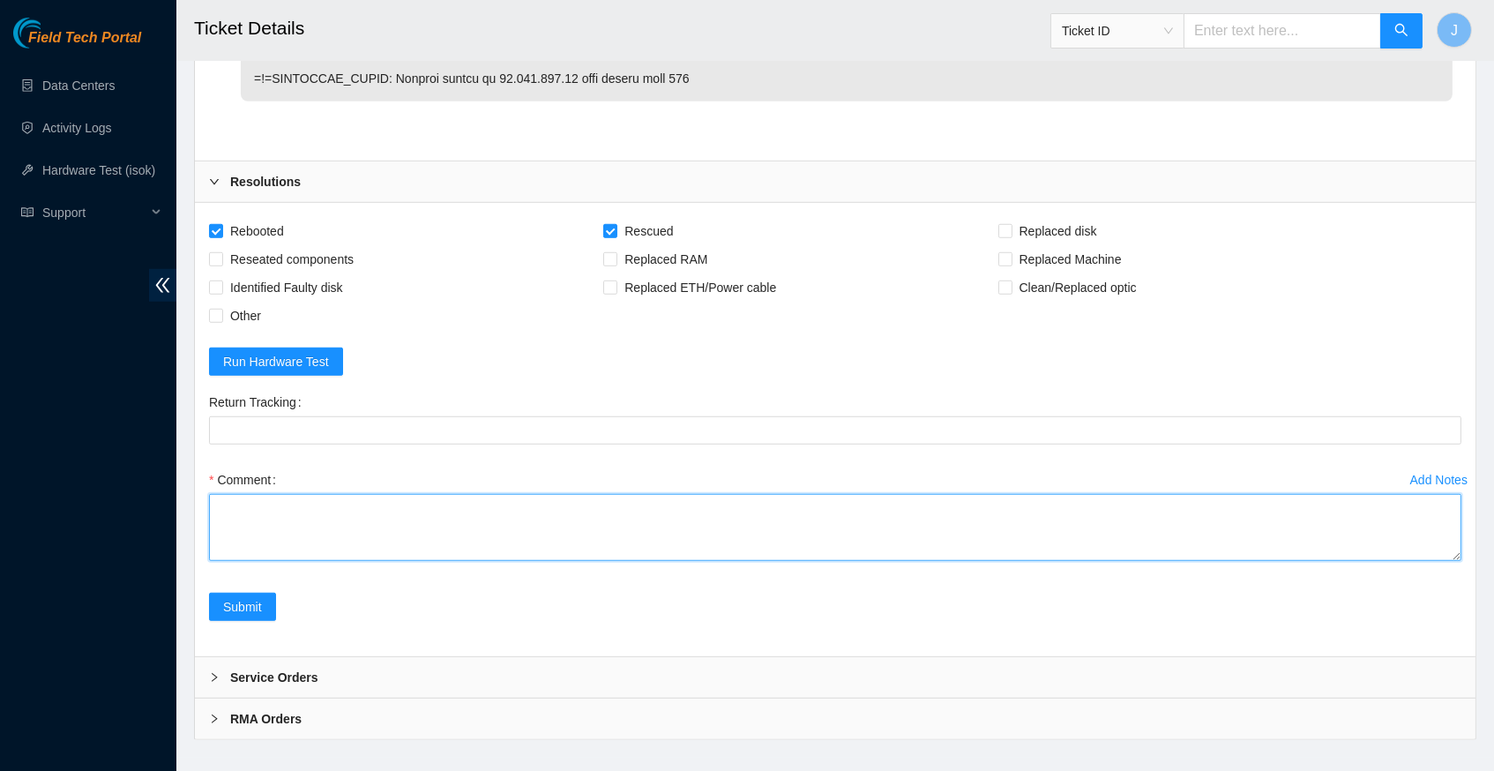
click at [238, 494] on textarea "Comment" at bounding box center [835, 527] width 1253 height 67
paste textarea "326780 [DATE] 04:47:45 [TECHNICAL_ID] COMPLETE Result Detail Message Ticket ID …"
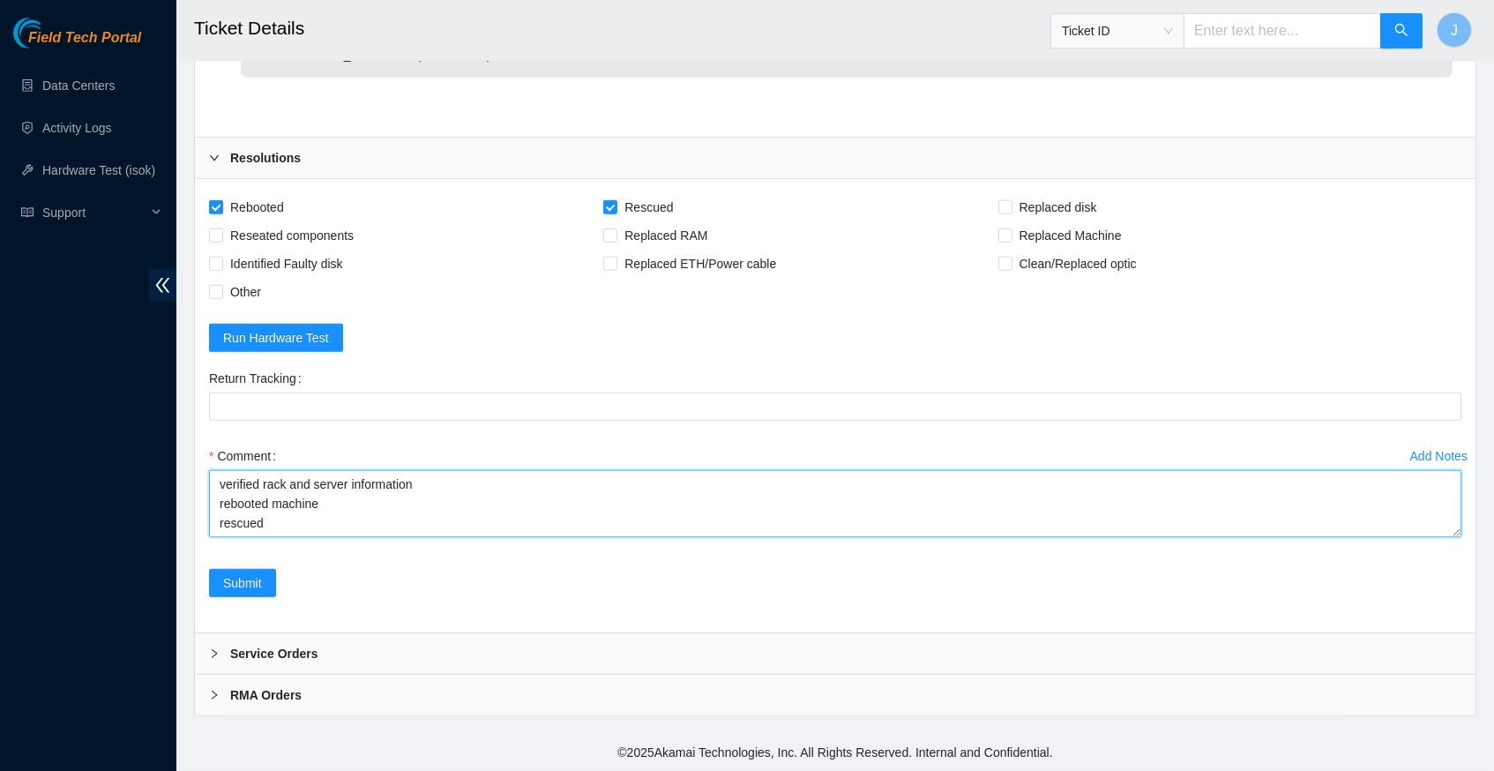
scroll to position [2886, 0]
type textarea "verified rack and server information rebooted machine rescued configured isok 3…"
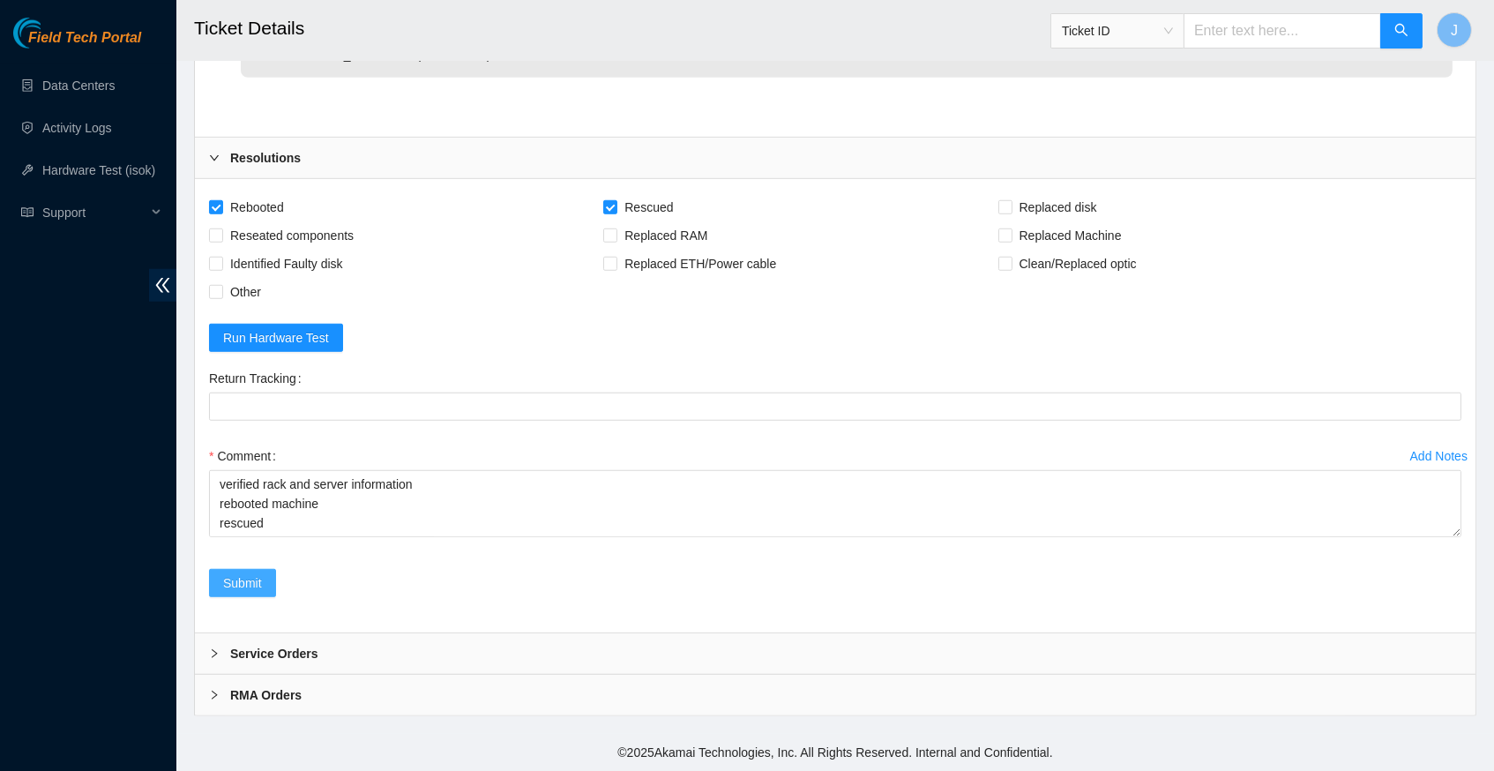
click at [233, 593] on span "Submit" at bounding box center [242, 582] width 39 height 19
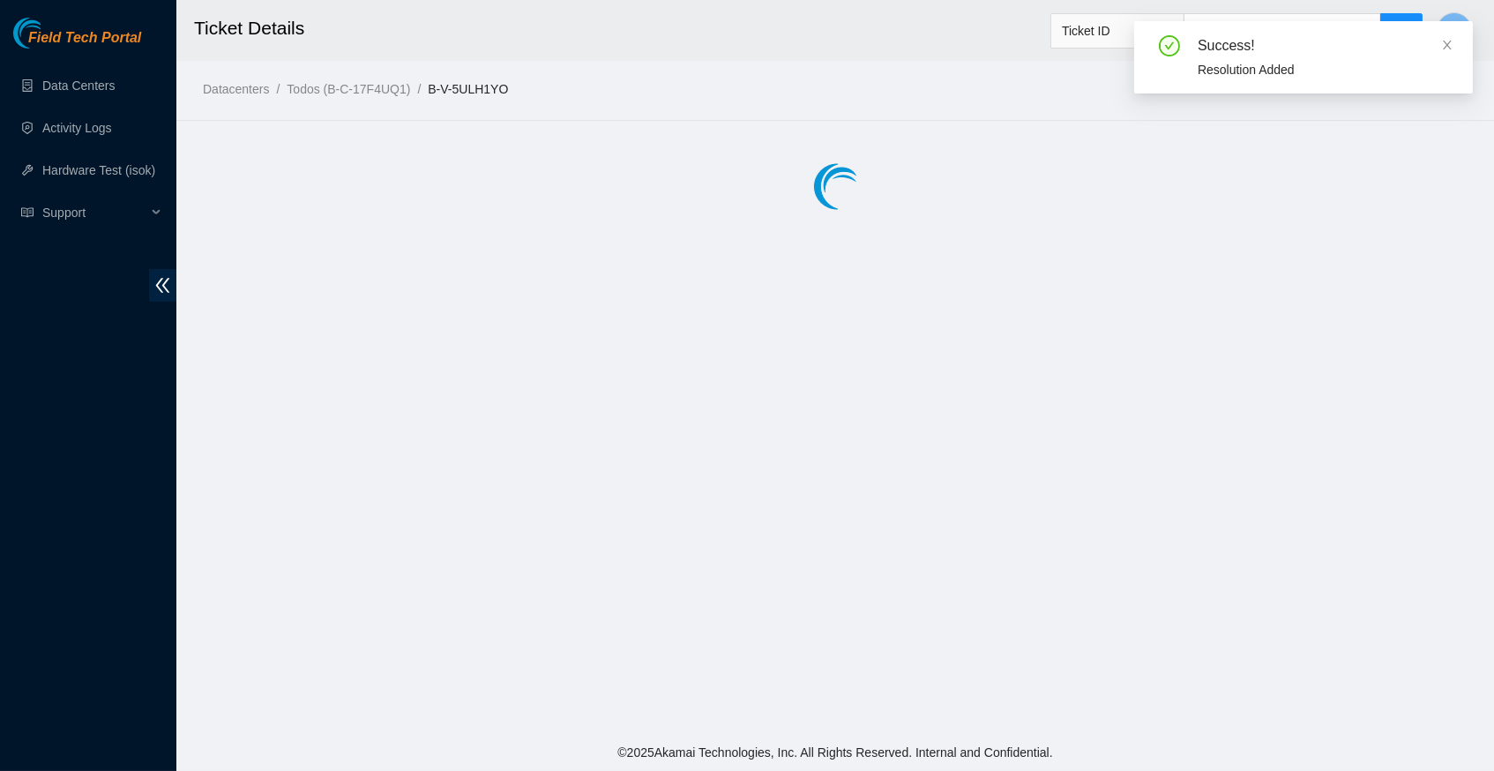
scroll to position [0, 0]
